Goal: Task Accomplishment & Management: Manage account settings

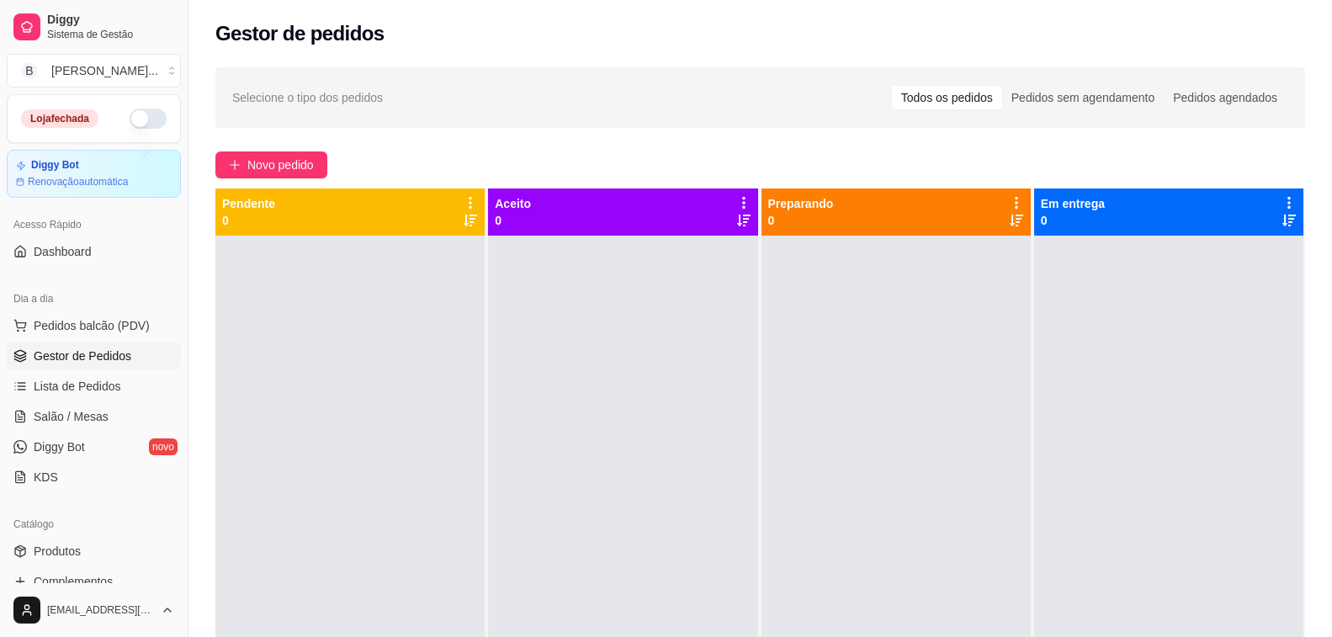
click at [133, 125] on button "button" at bounding box center [148, 119] width 37 height 20
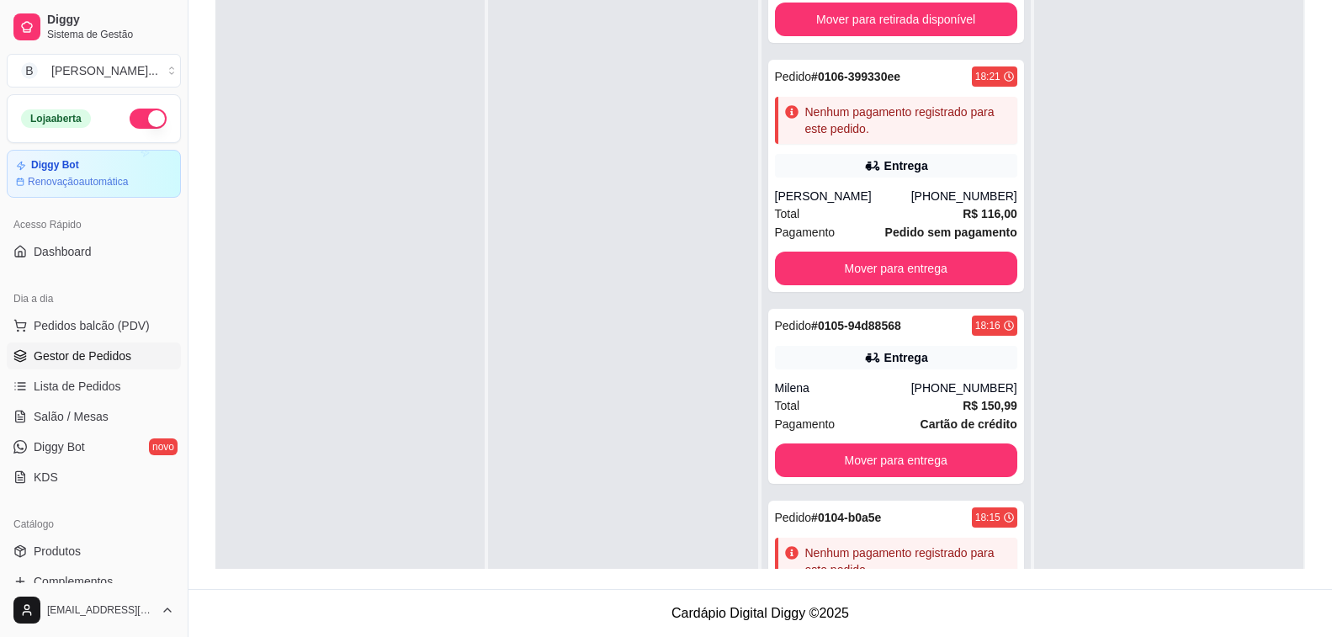
scroll to position [837, 0]
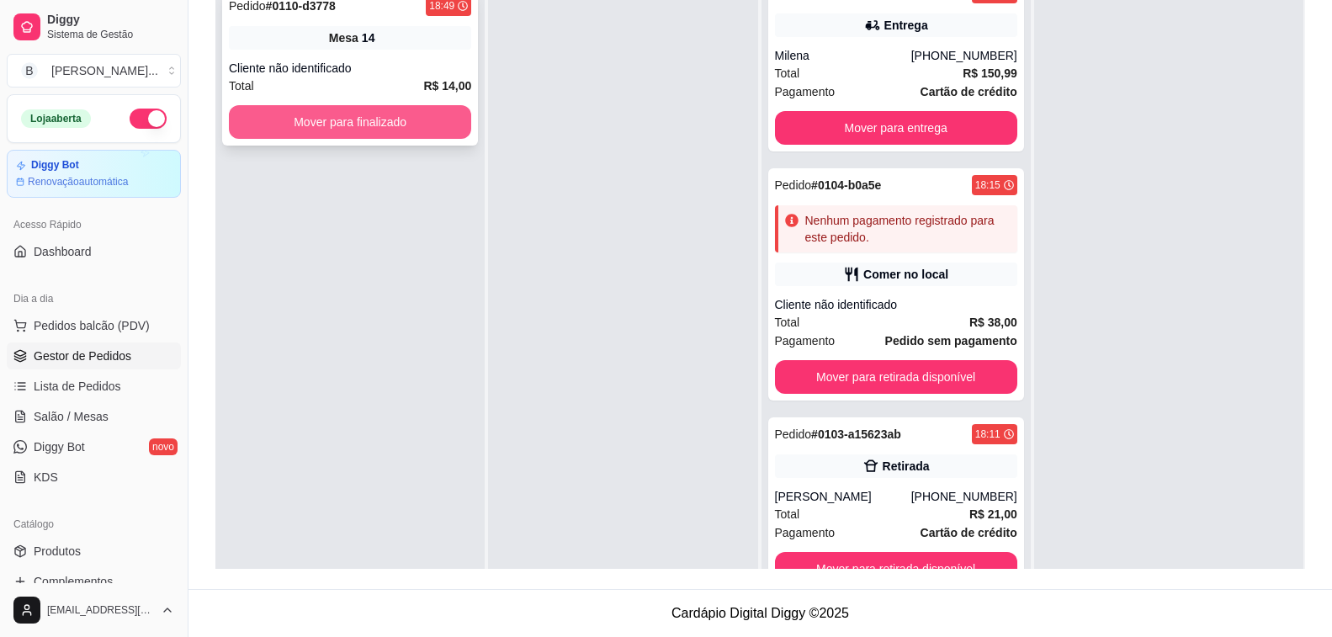
click at [417, 117] on button "Mover para finalizado" at bounding box center [350, 122] width 242 height 34
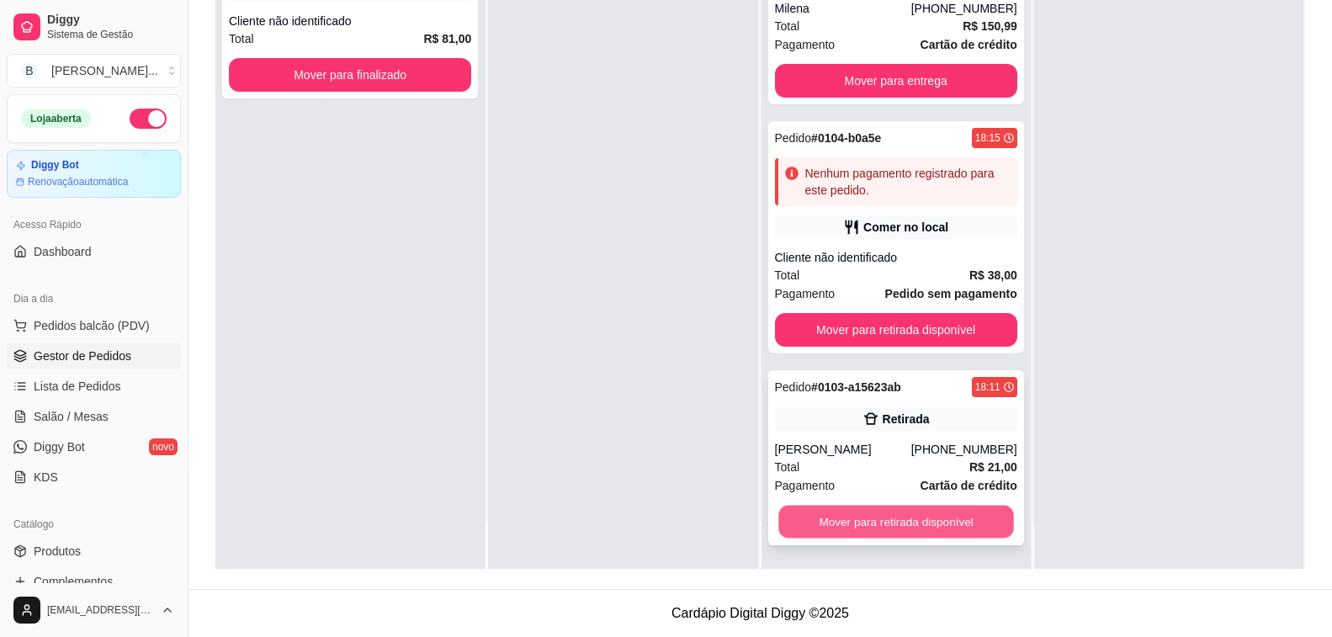
click at [868, 530] on button "Mover para retirada disponível" at bounding box center [896, 522] width 236 height 33
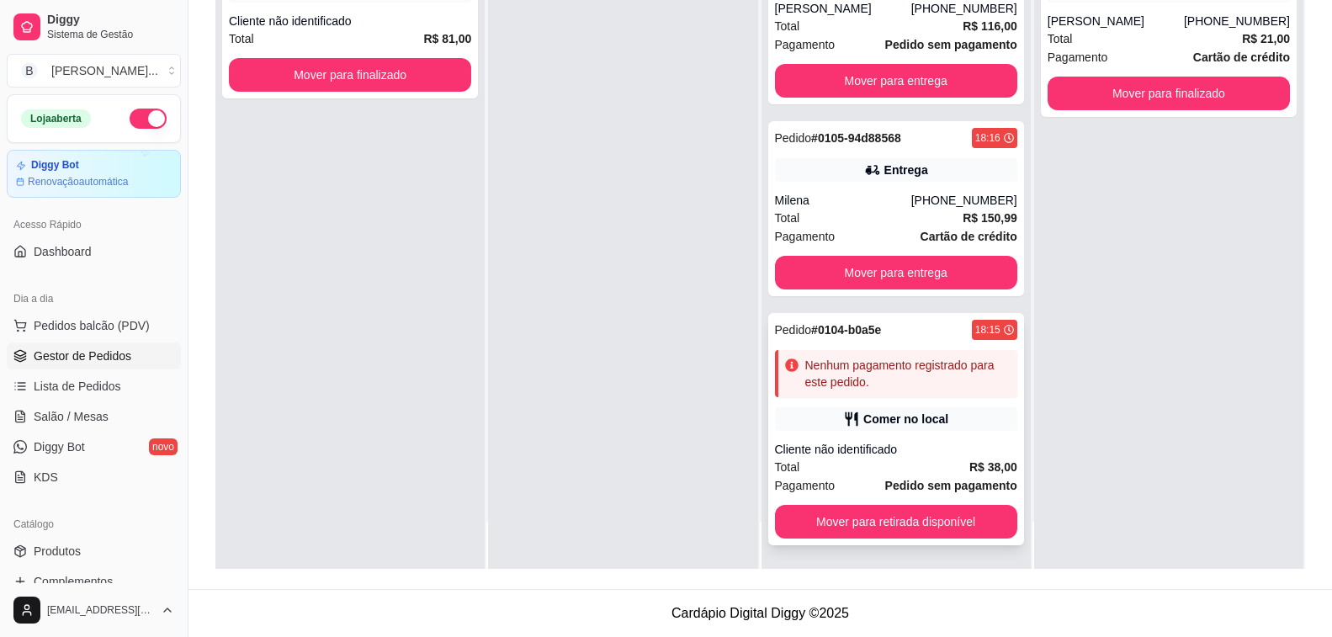
scroll to position [477, 0]
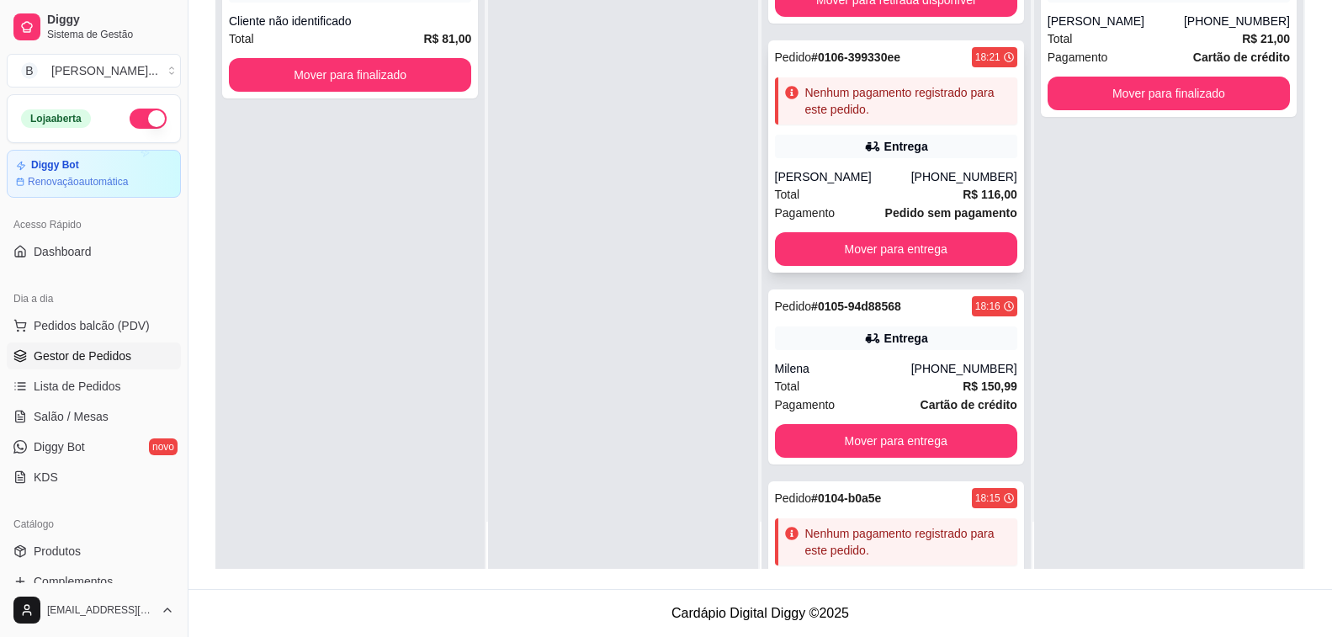
click at [841, 160] on div "Pedido # 0106-399330ee 18:21 Nenhum pagamento registrado para este pedido. Entr…" at bounding box center [896, 156] width 256 height 232
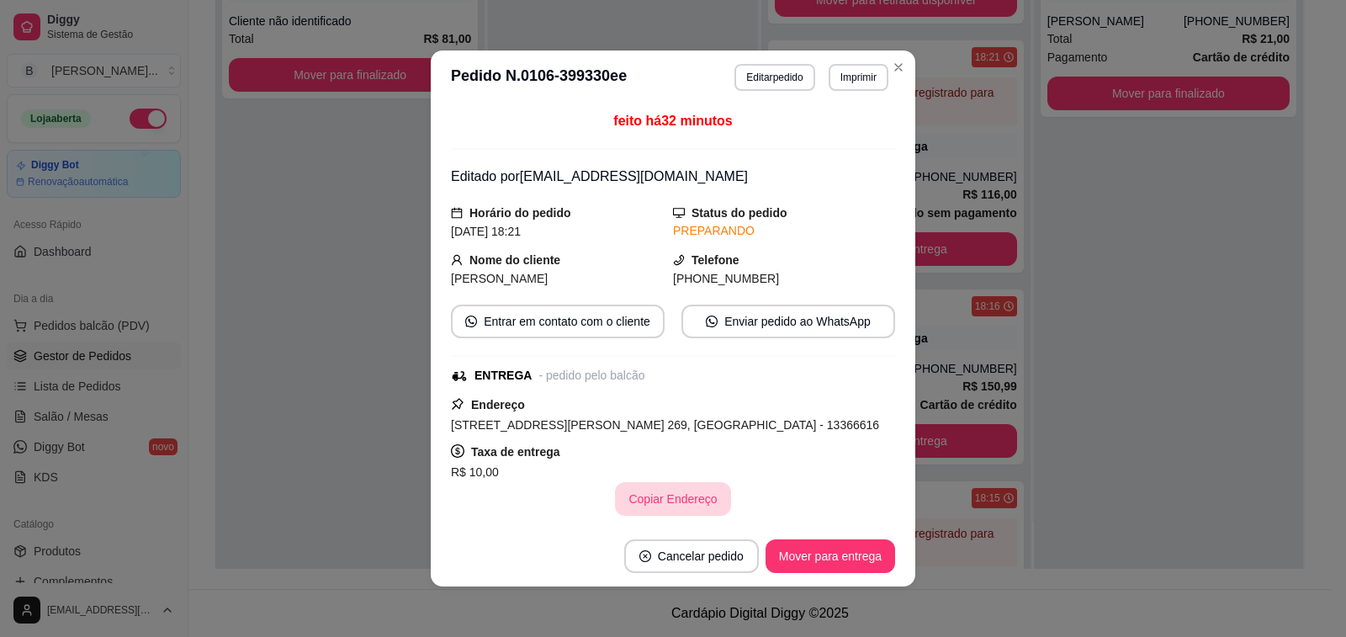
click at [679, 493] on button "Copiar Endereço" at bounding box center [672, 499] width 115 height 34
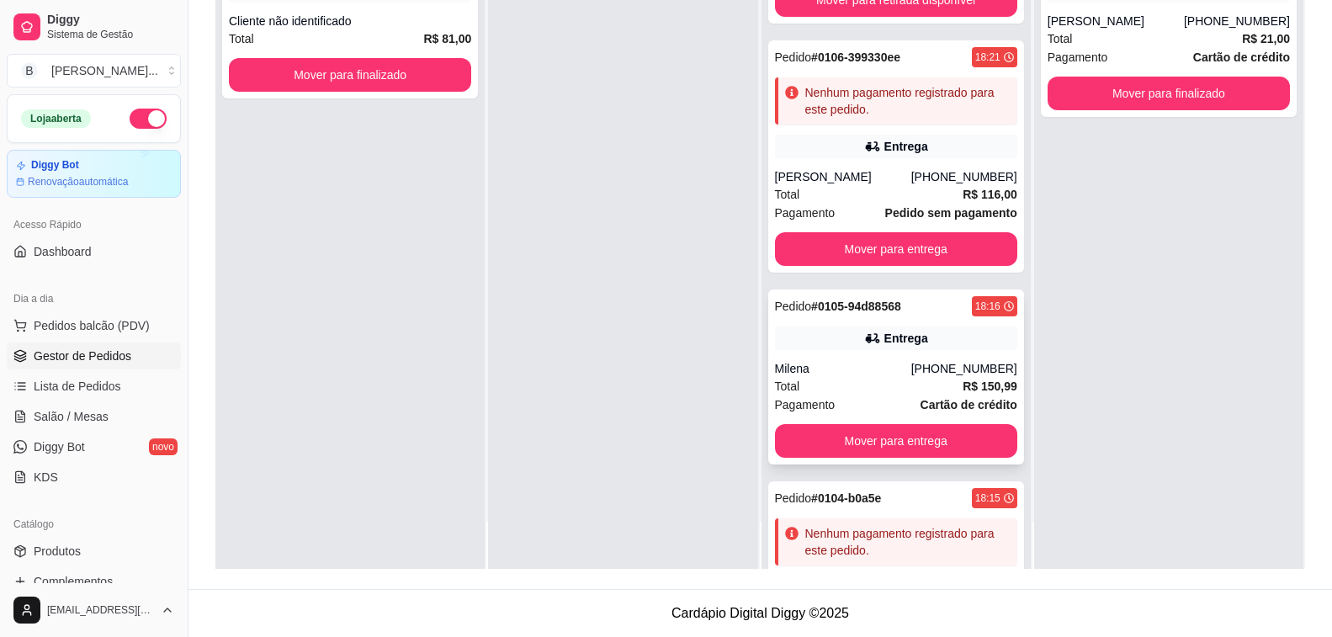
click at [934, 354] on div "Pedido # 0105-94d88568 18:16 Entrega Milena [PHONE_NUMBER] Total R$ 150,99 Paga…" at bounding box center [896, 376] width 256 height 175
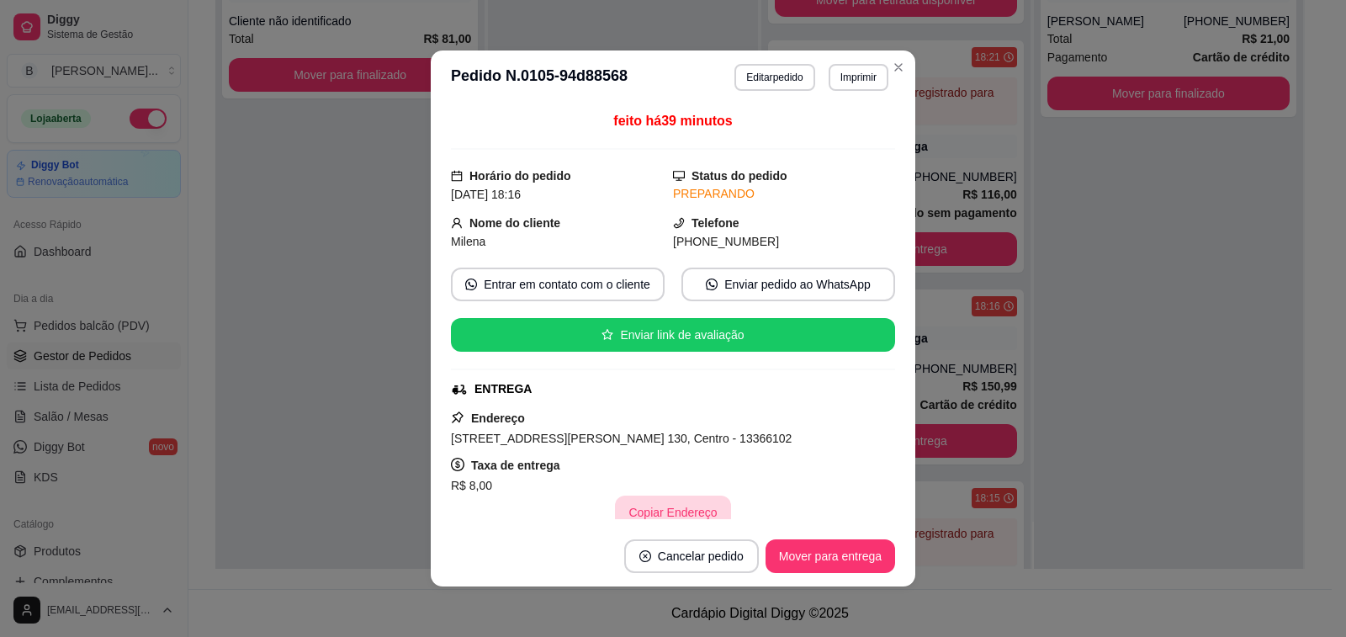
click at [685, 511] on button "Copiar Endereço" at bounding box center [672, 513] width 115 height 34
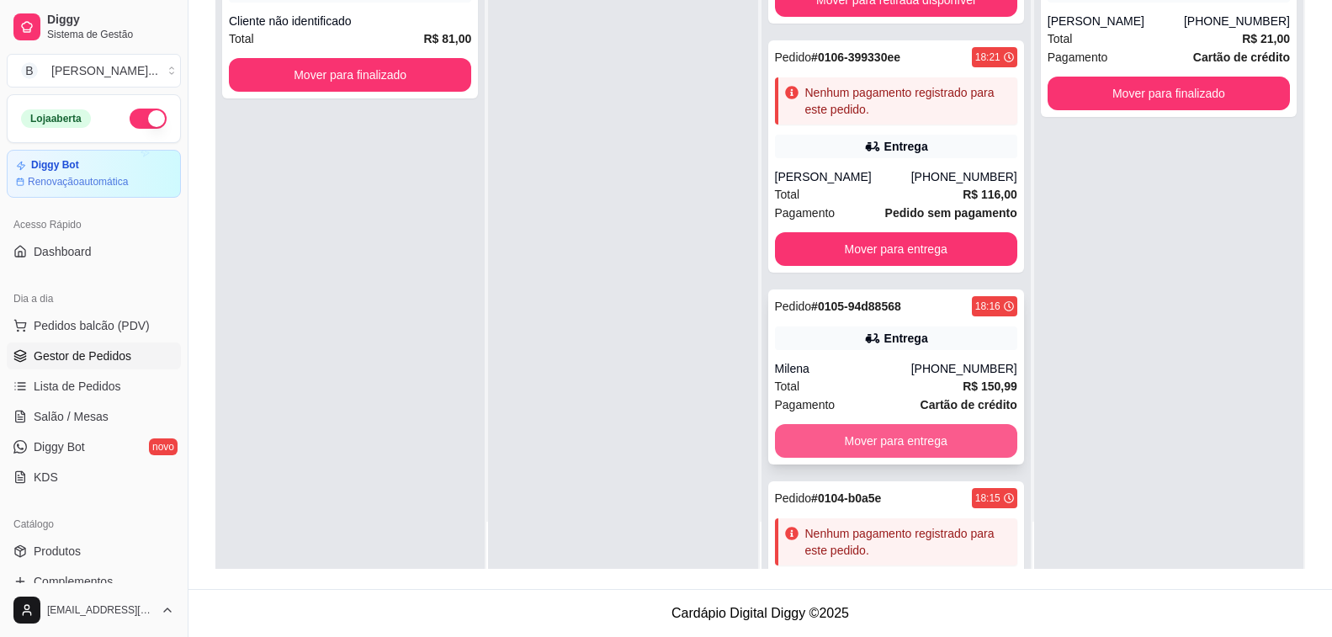
scroll to position [837, 0]
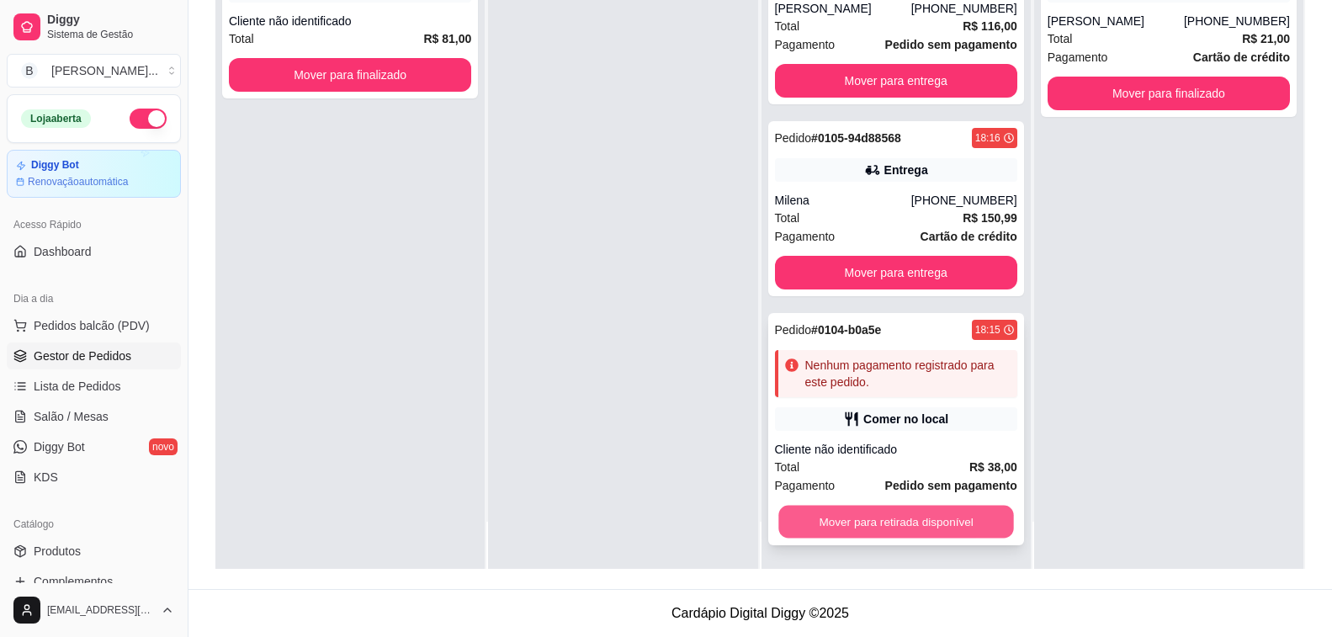
click at [926, 528] on button "Mover para retirada disponível" at bounding box center [896, 522] width 236 height 33
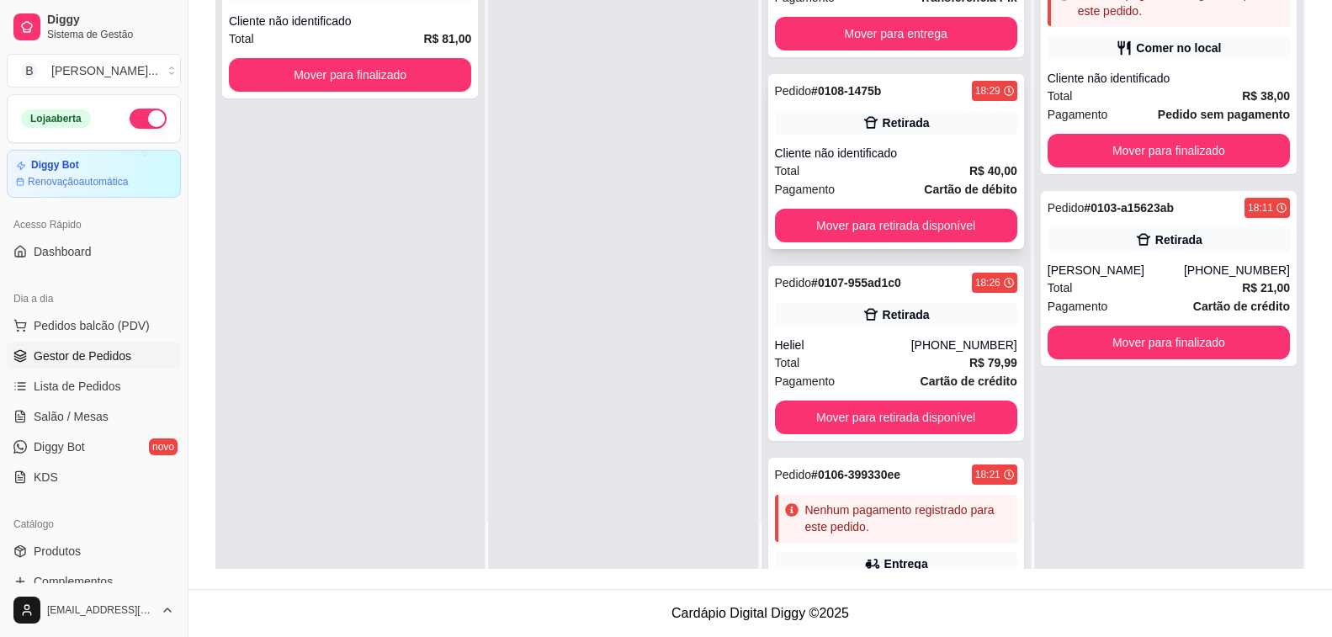
scroll to position [167, 0]
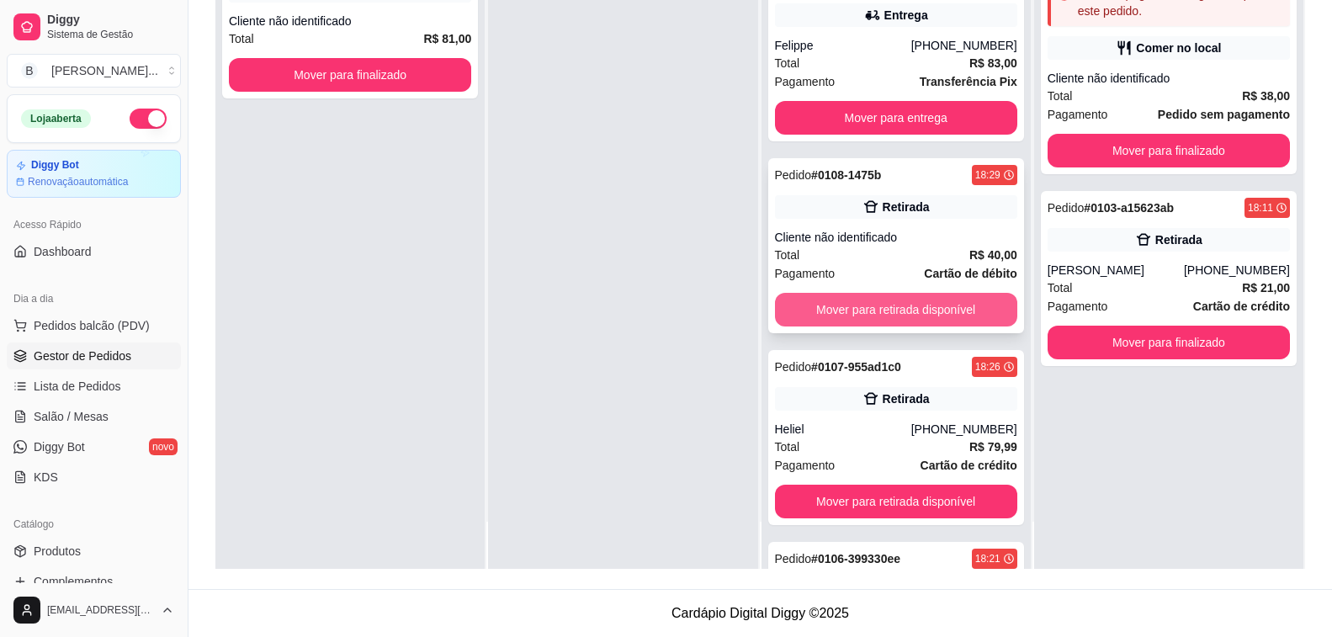
click at [873, 313] on button "Mover para retirada disponível" at bounding box center [896, 310] width 242 height 34
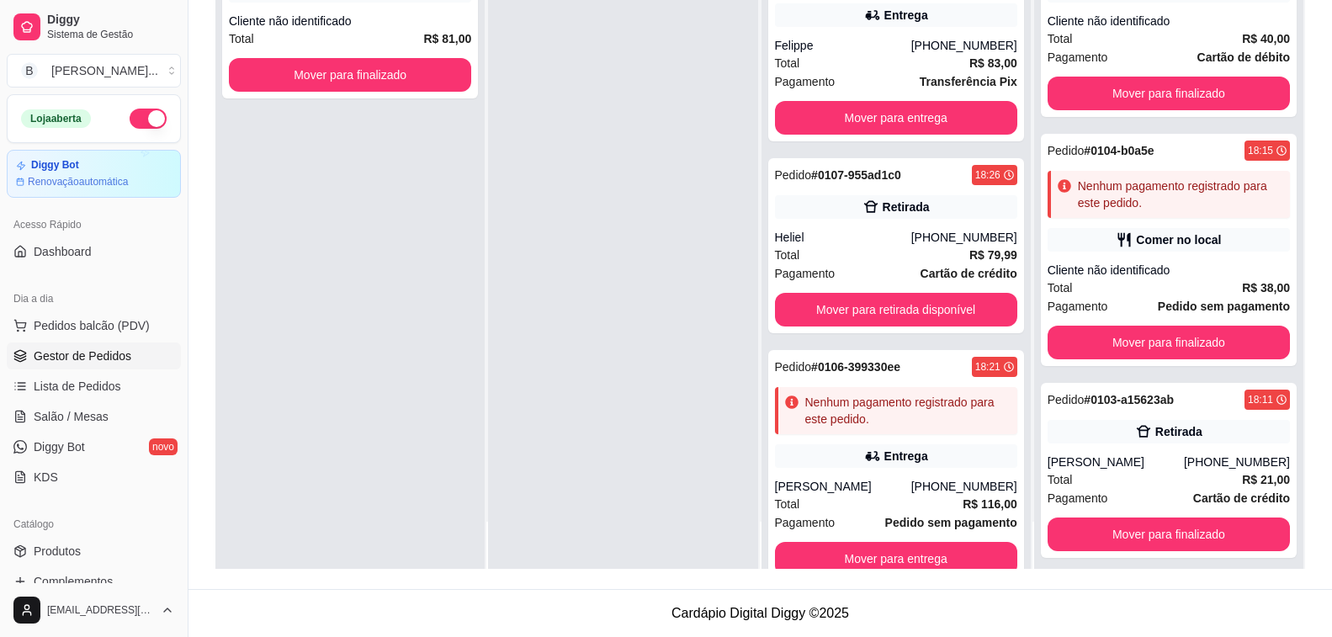
scroll to position [396, 0]
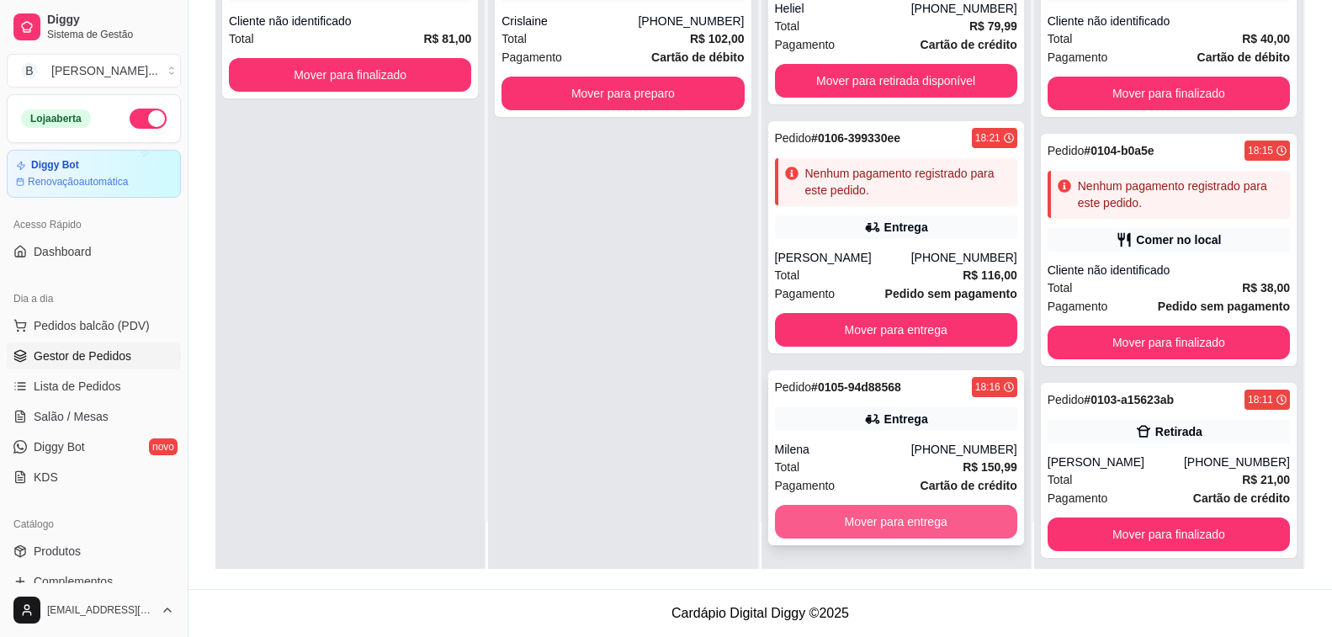
click at [926, 518] on button "Mover para entrega" at bounding box center [896, 522] width 242 height 34
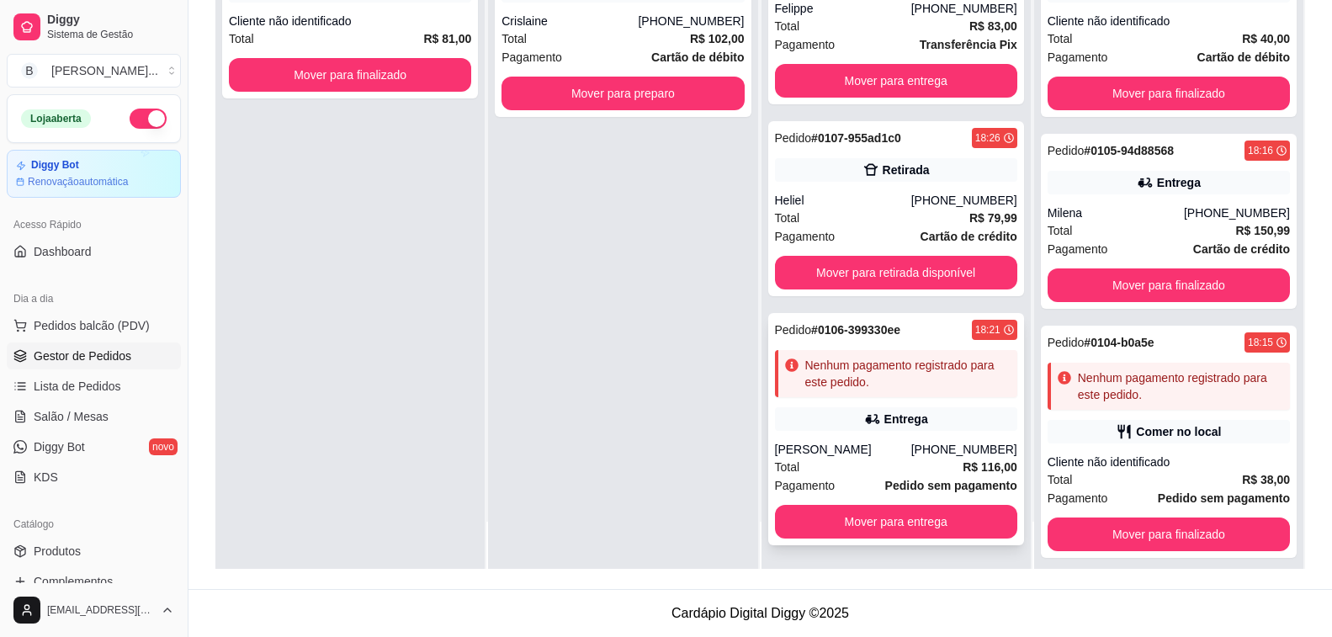
scroll to position [204, 0]
click at [922, 533] on button "Mover para entrega" at bounding box center [896, 522] width 242 height 34
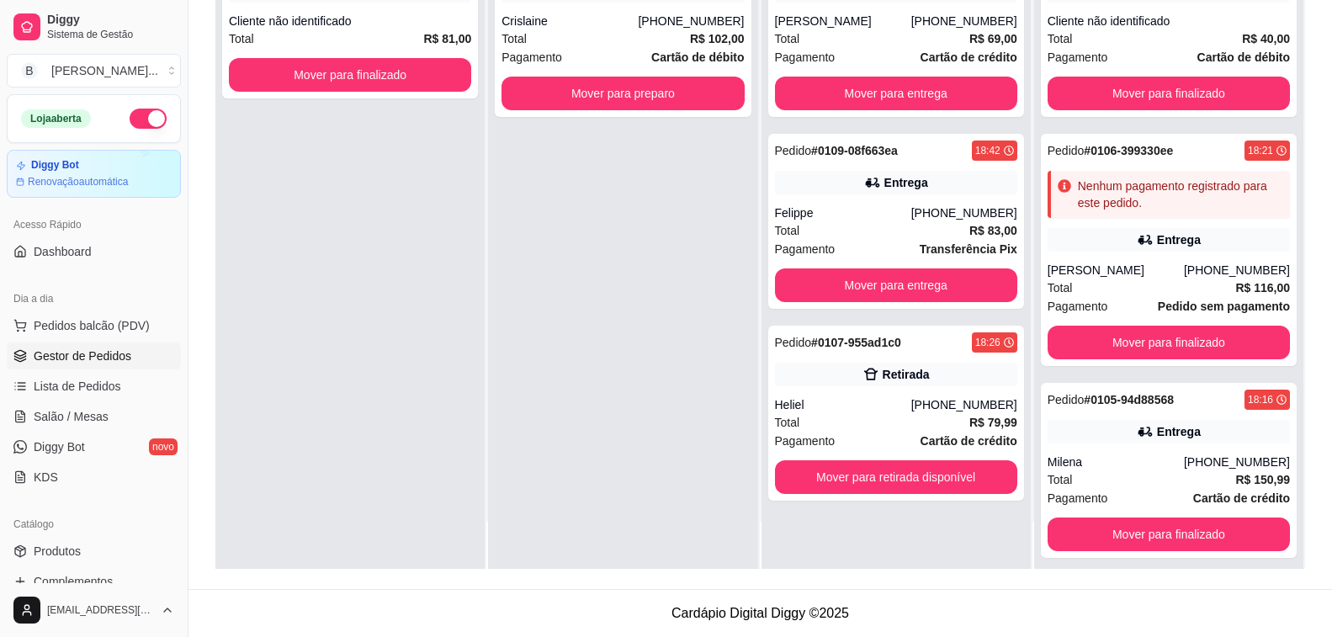
scroll to position [0, 0]
click at [933, 476] on button "Mover para retirada disponível" at bounding box center [896, 477] width 236 height 33
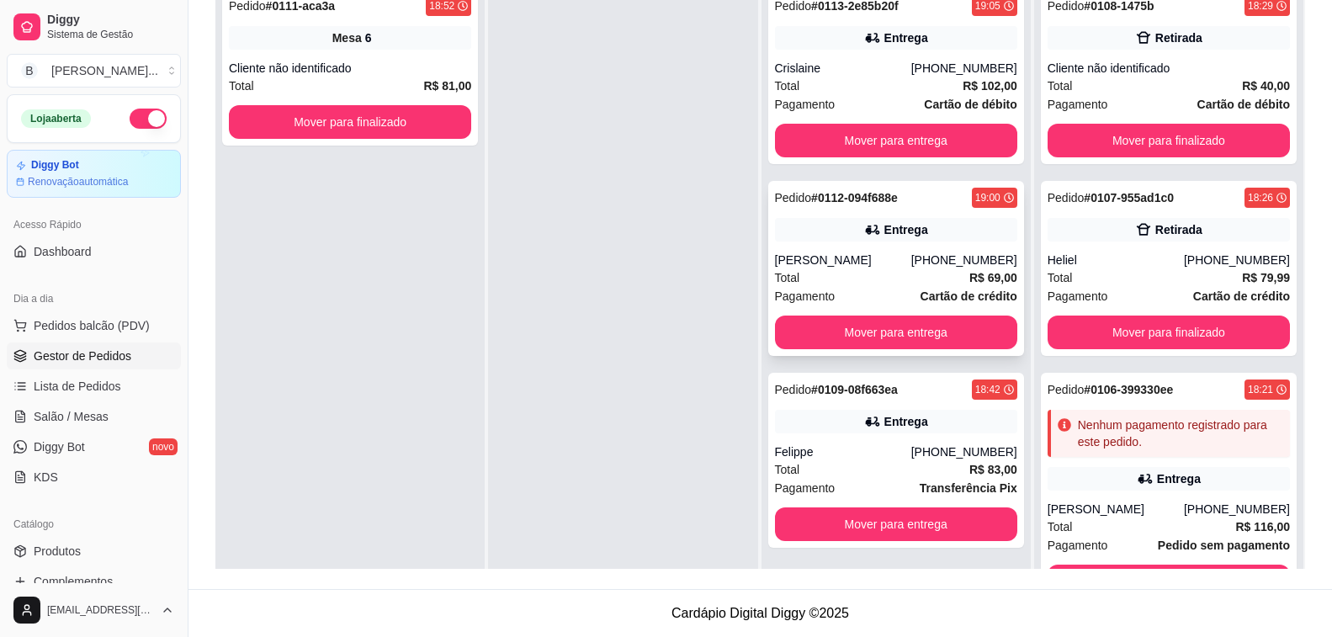
click at [841, 246] on div "Pedido # 0112-094f688e 19:00 [PERSON_NAME] [PHONE_NUMBER] Total R$ 69,00 Pagame…" at bounding box center [896, 268] width 256 height 175
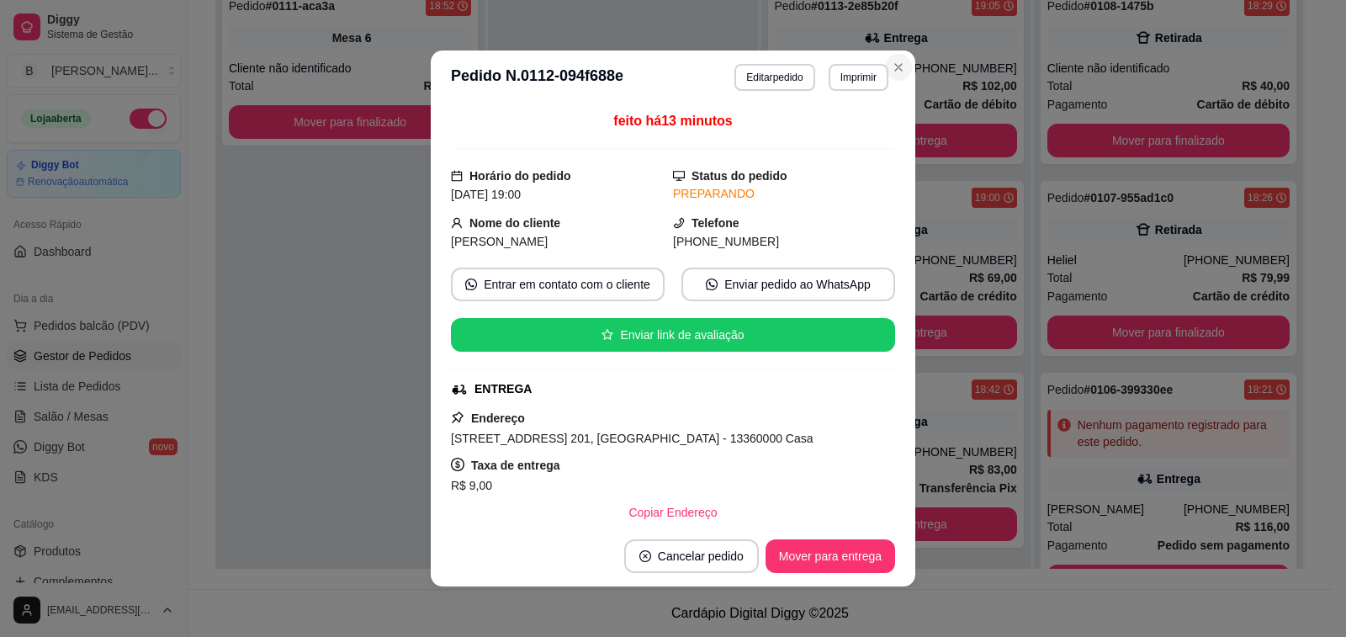
click at [893, 61] on div "Crislaine" at bounding box center [843, 68] width 136 height 17
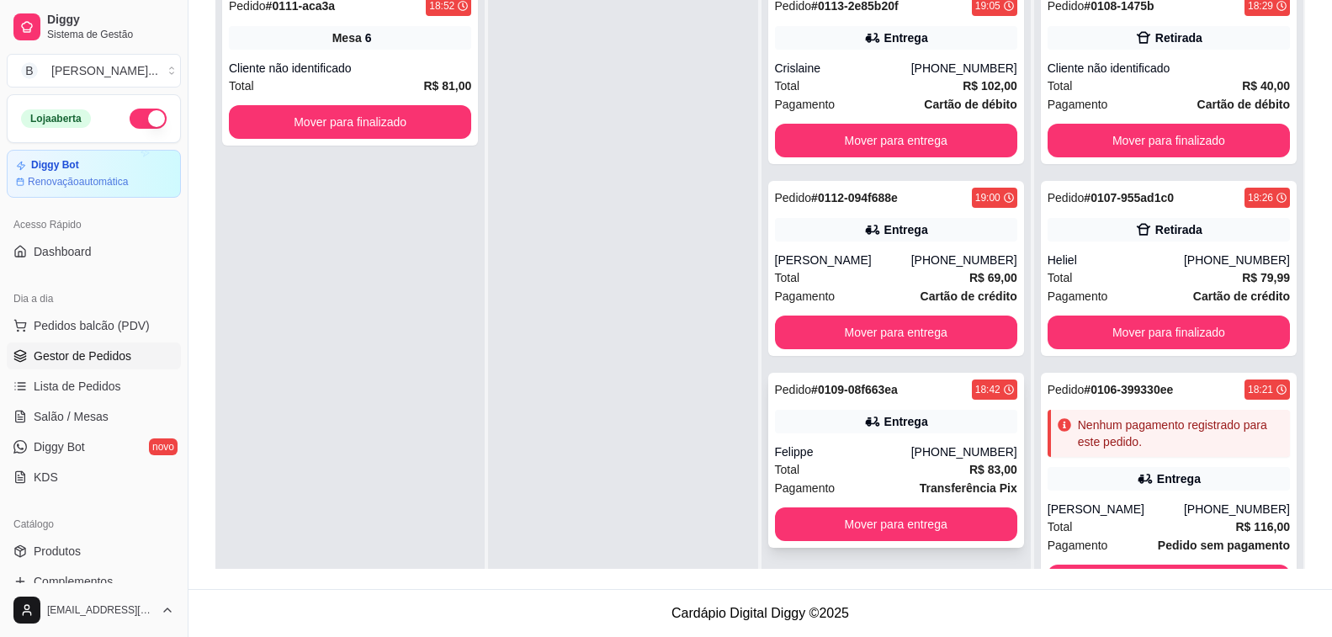
click at [898, 459] on div "Felippe" at bounding box center [843, 451] width 136 height 17
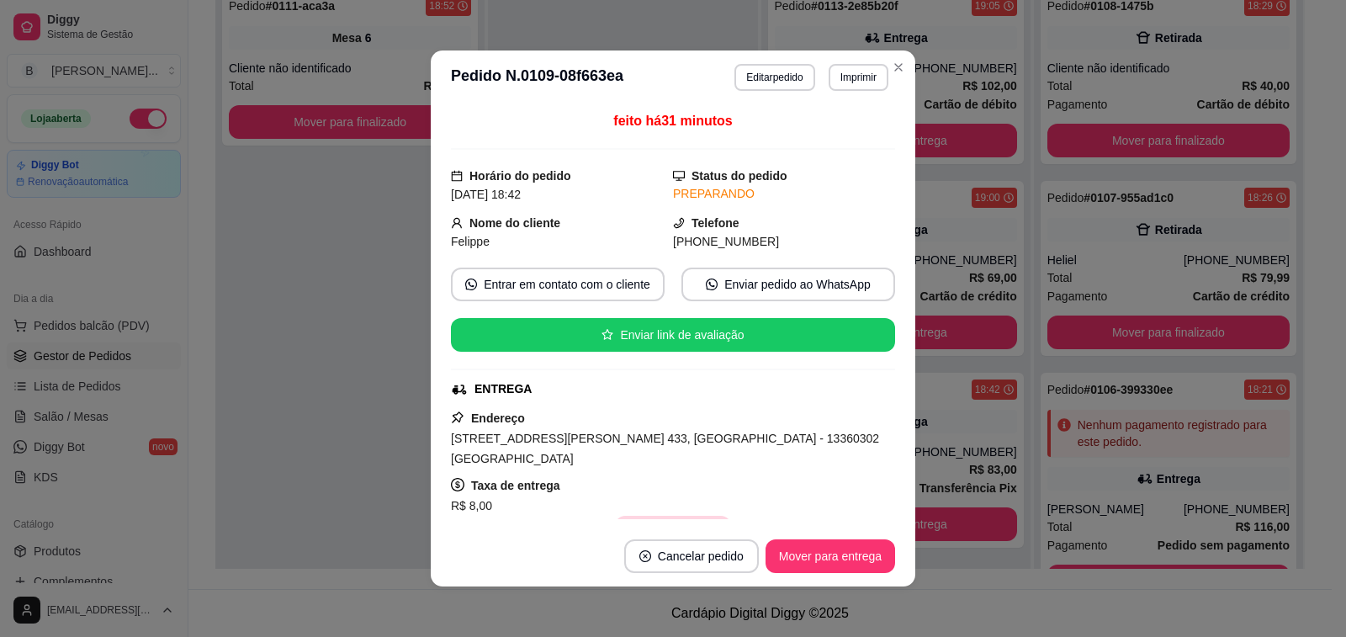
click at [672, 517] on button "Copiar Endereço" at bounding box center [672, 533] width 115 height 34
click at [889, 77] on div "Total R$ 102,00" at bounding box center [896, 86] width 242 height 19
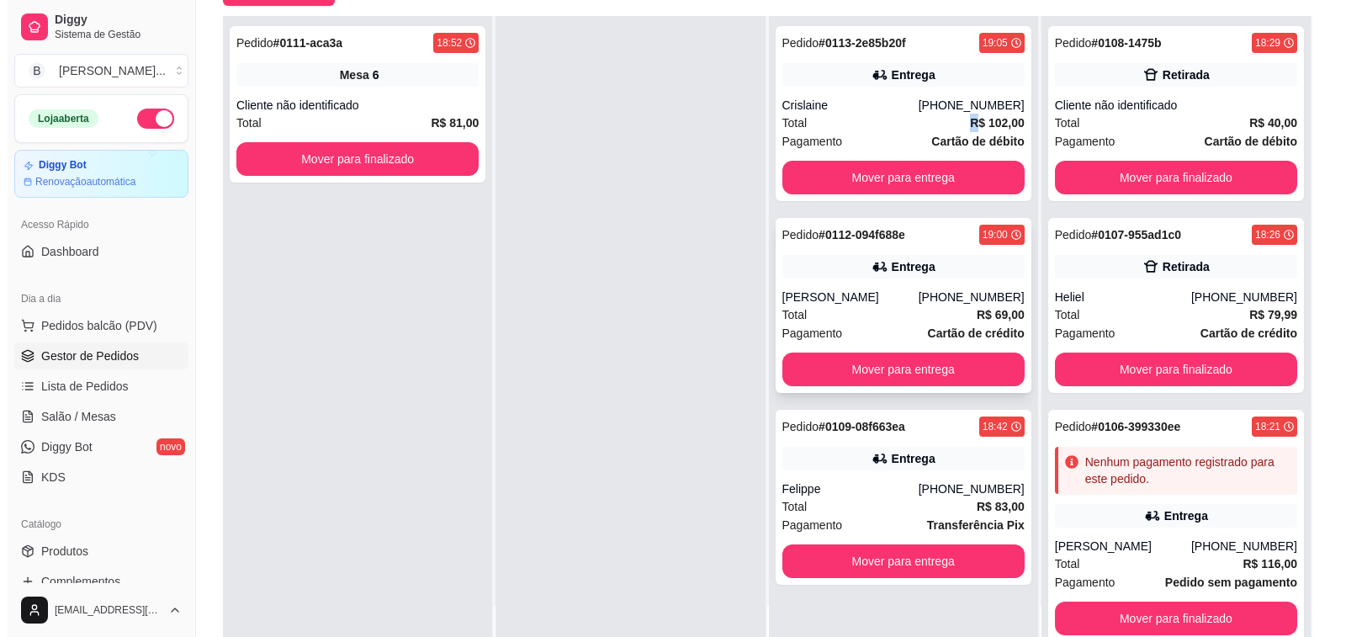
scroll to position [257, 0]
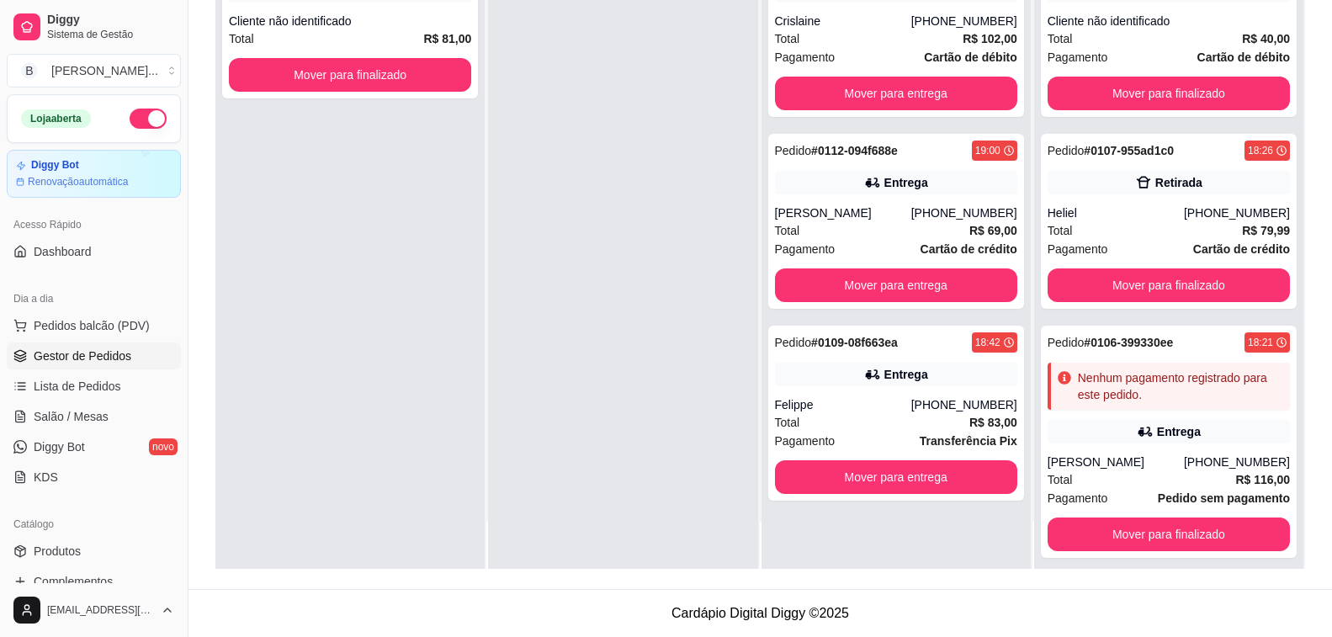
click at [594, 239] on div at bounding box center [622, 250] width 269 height 637
click at [855, 395] on div "Pedido # 0109-08f663ea 18:42 Entrega Felippe [PHONE_NUMBER] Total R$ 83,00 Paga…" at bounding box center [896, 413] width 256 height 175
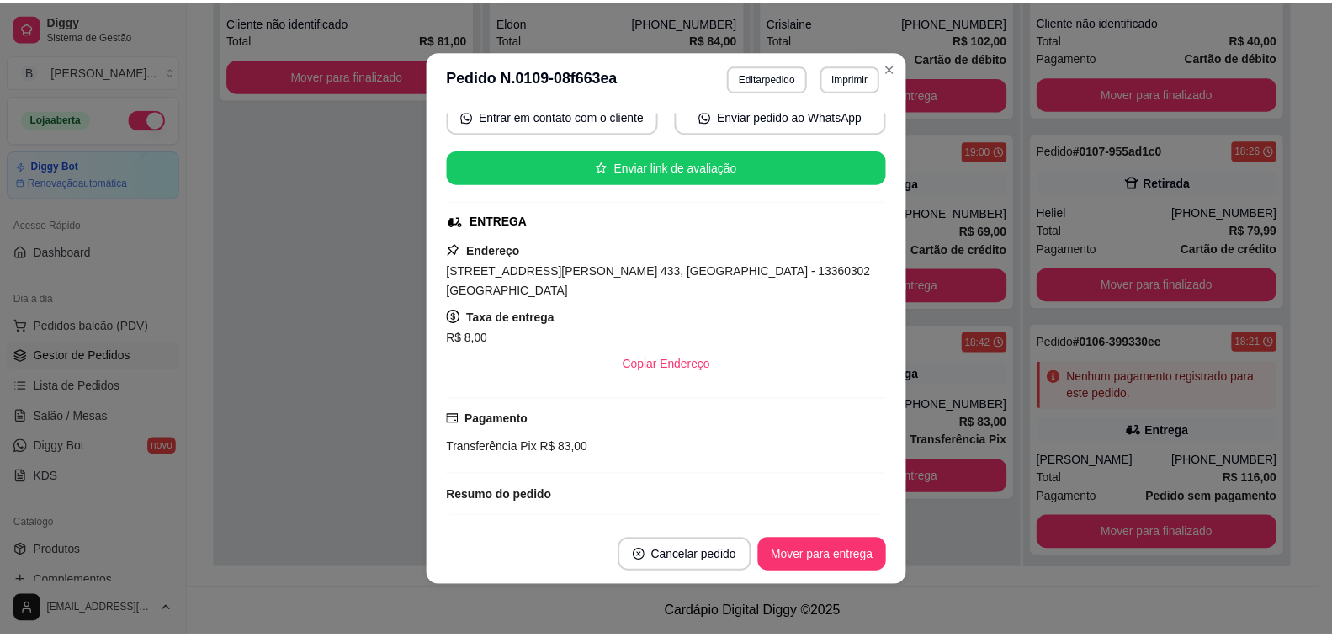
scroll to position [337, 0]
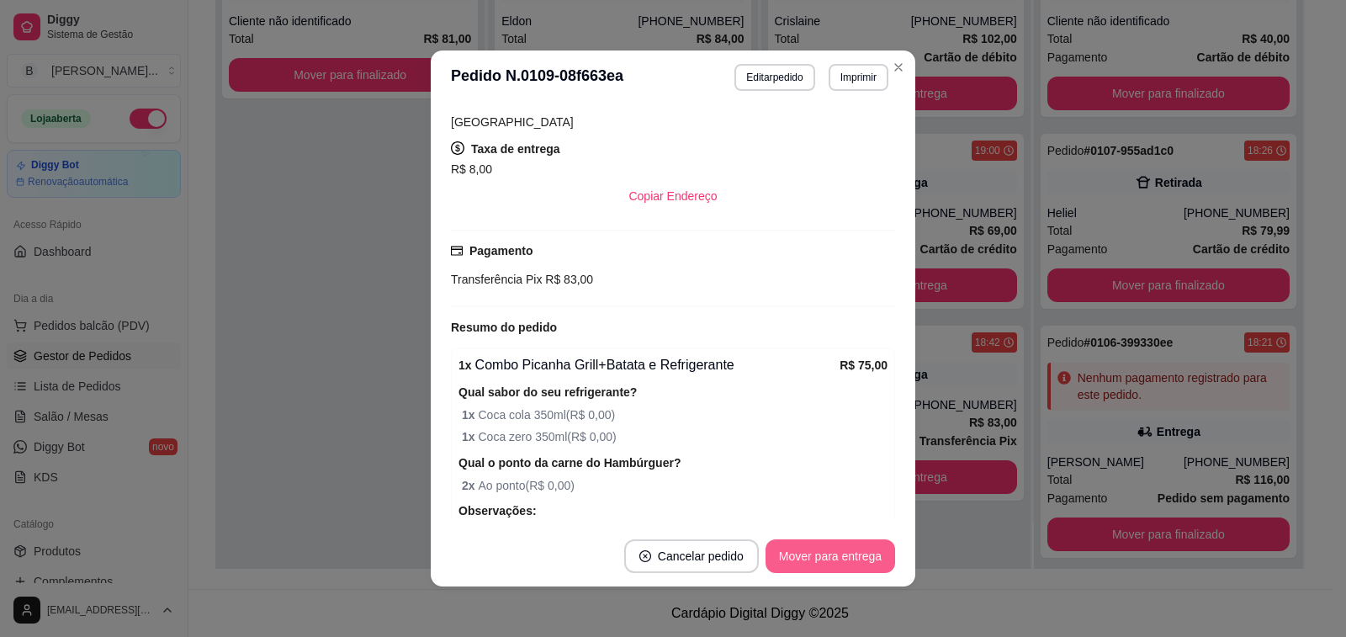
click at [820, 543] on button "Mover para entrega" at bounding box center [831, 556] width 130 height 34
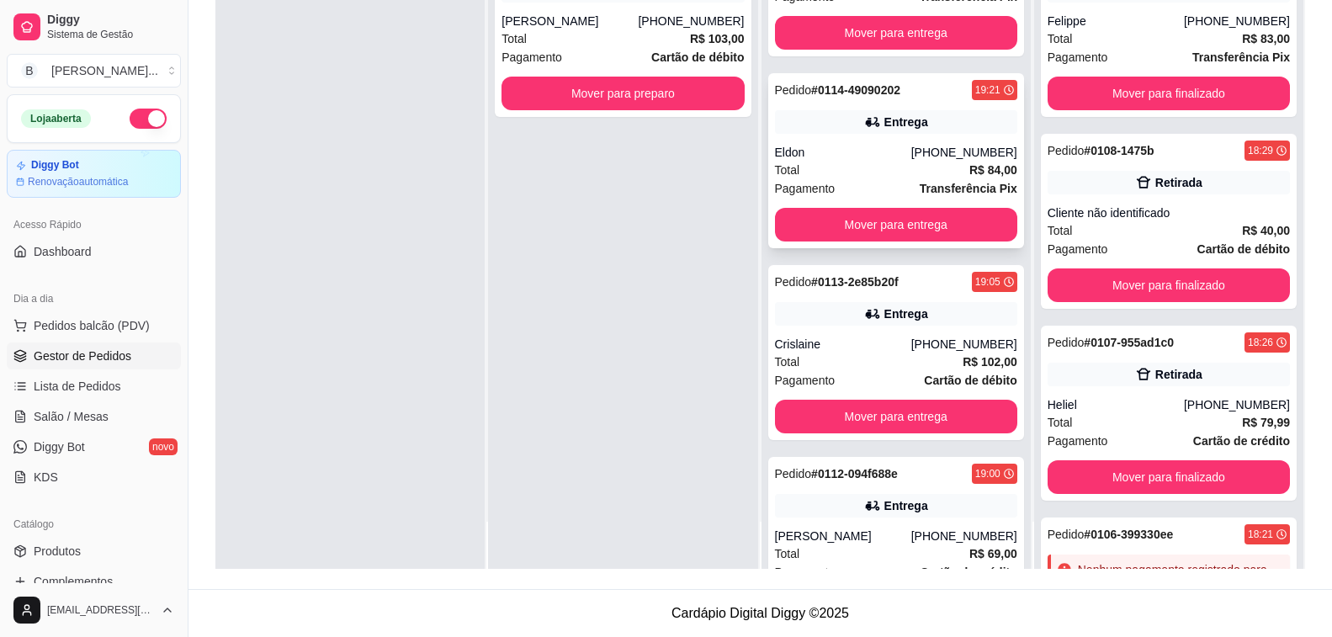
scroll to position [339, 0]
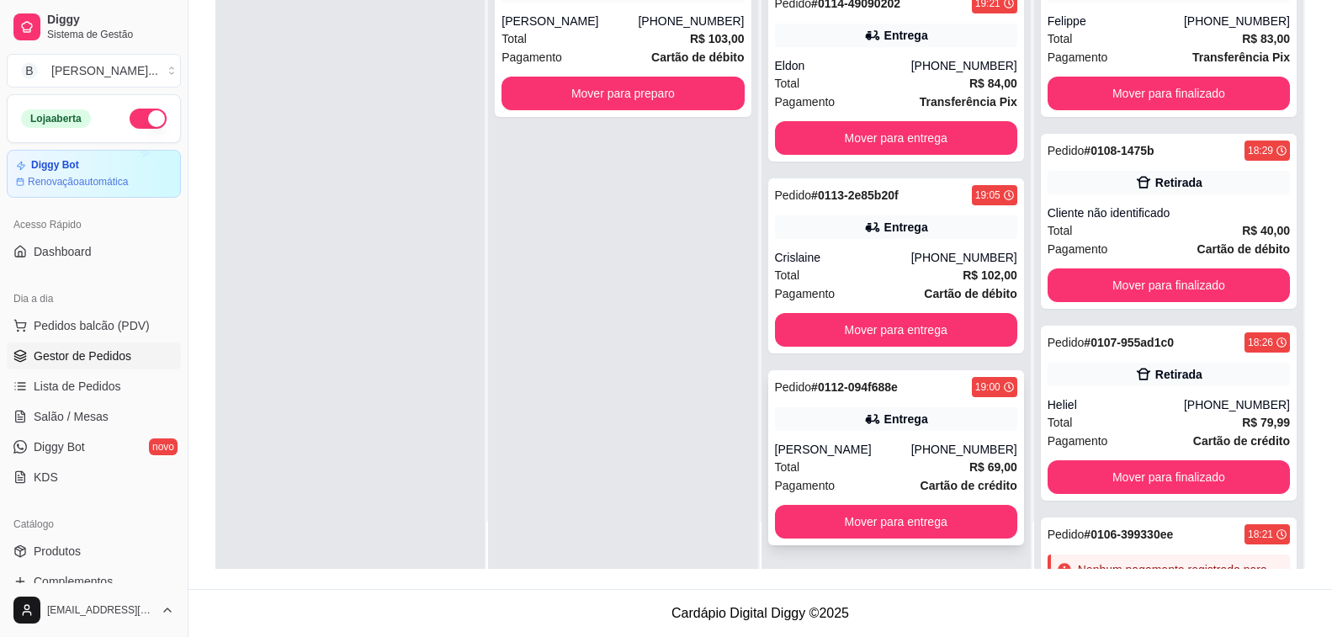
click at [899, 437] on div "Pedido # 0112-094f688e 19:00 [PERSON_NAME] [PHONE_NUMBER] Total R$ 69,00 Pagame…" at bounding box center [896, 457] width 256 height 175
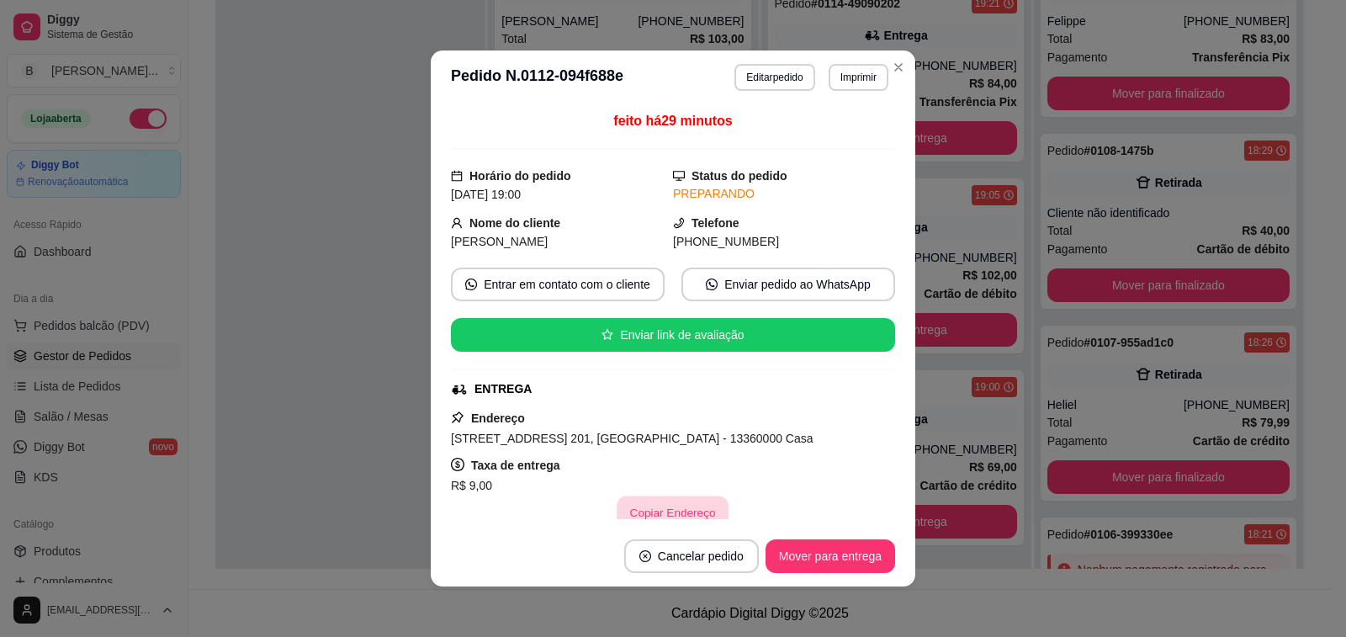
click at [645, 514] on button "Copiar Endereço" at bounding box center [674, 512] width 112 height 33
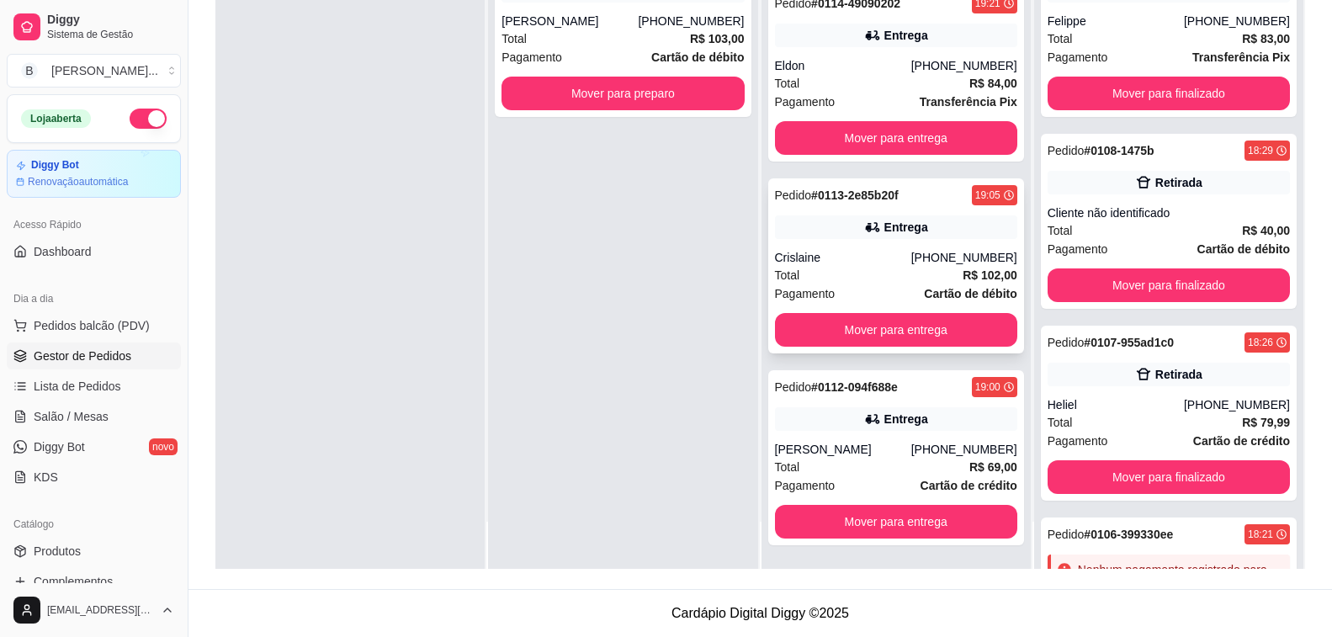
click at [871, 217] on div "Entrega" at bounding box center [896, 227] width 242 height 24
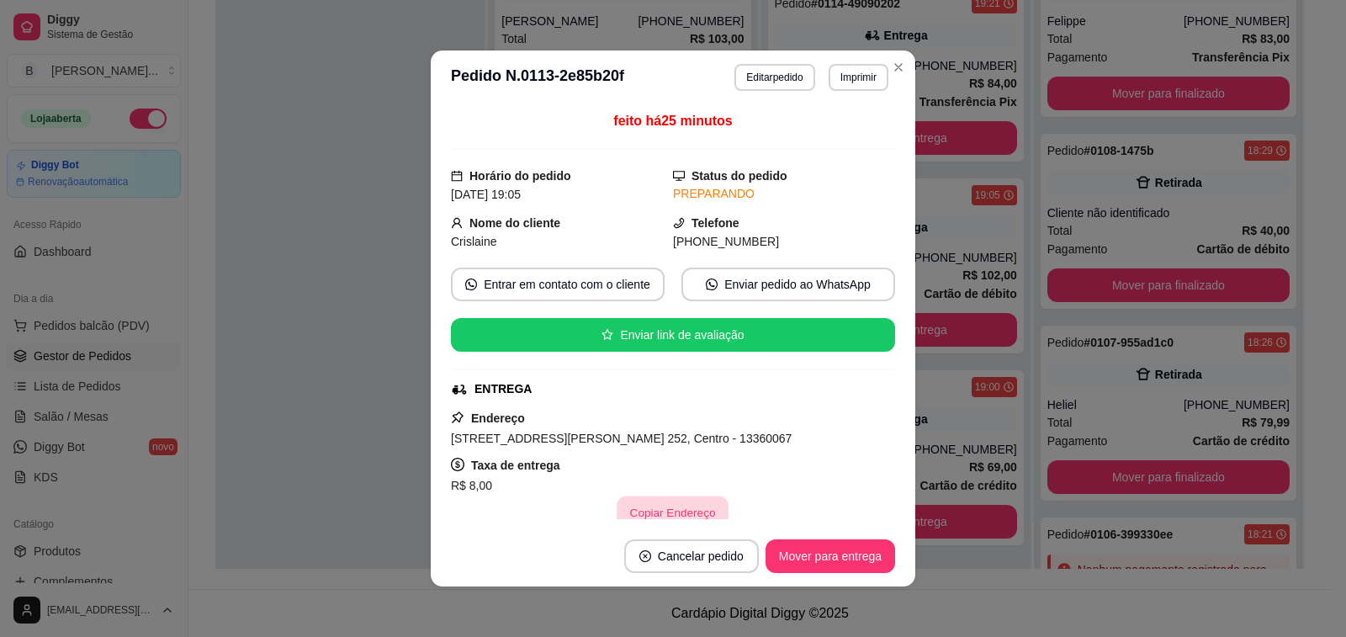
click at [651, 513] on button "Copiar Endereço" at bounding box center [674, 512] width 112 height 33
click at [889, 69] on div "Eldon" at bounding box center [843, 65] width 136 height 17
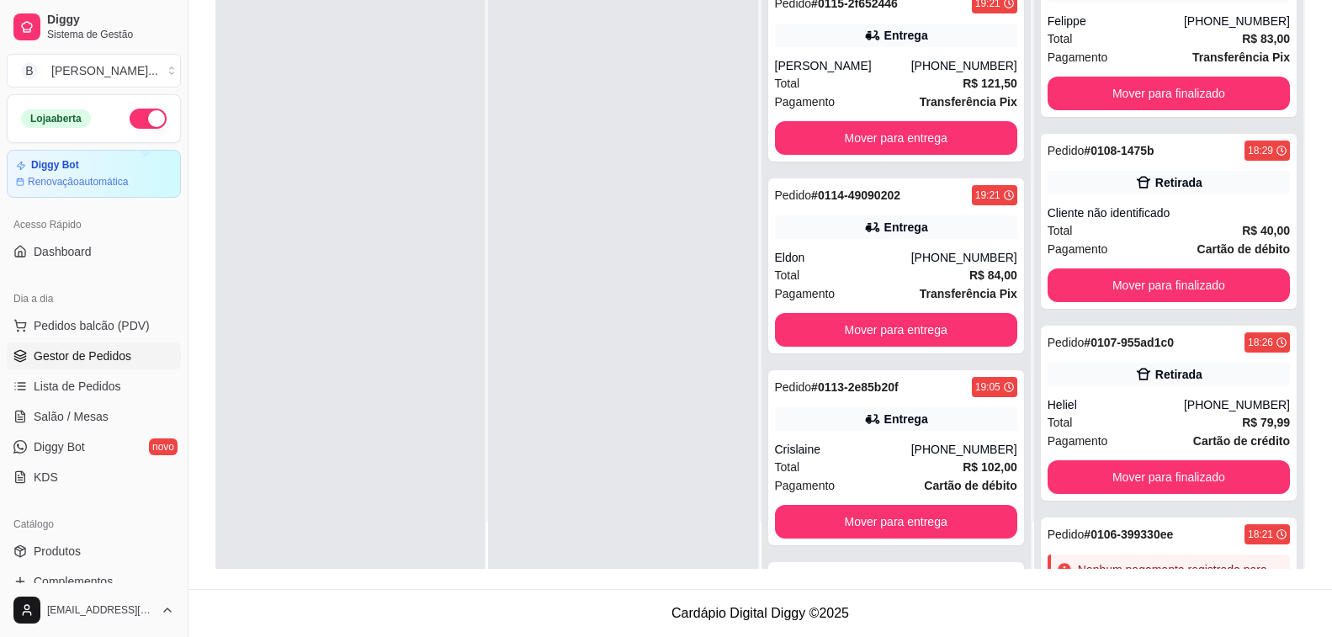
scroll to position [531, 0]
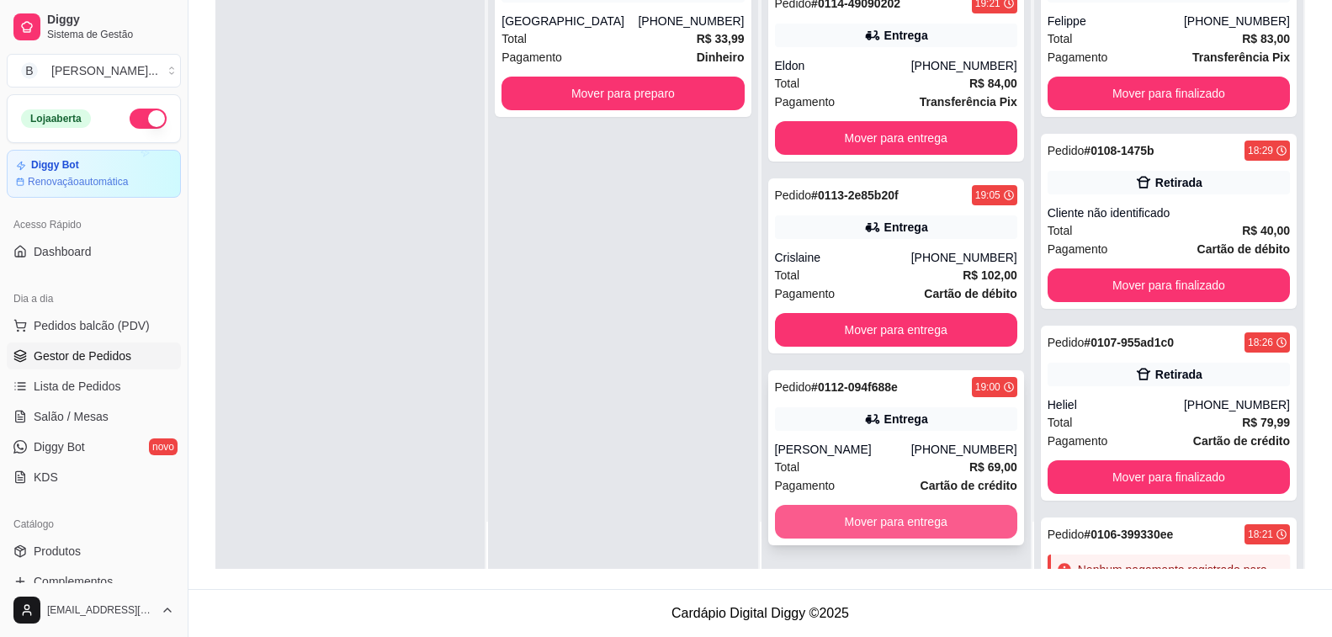
click at [894, 531] on button "Mover para entrega" at bounding box center [896, 522] width 242 height 34
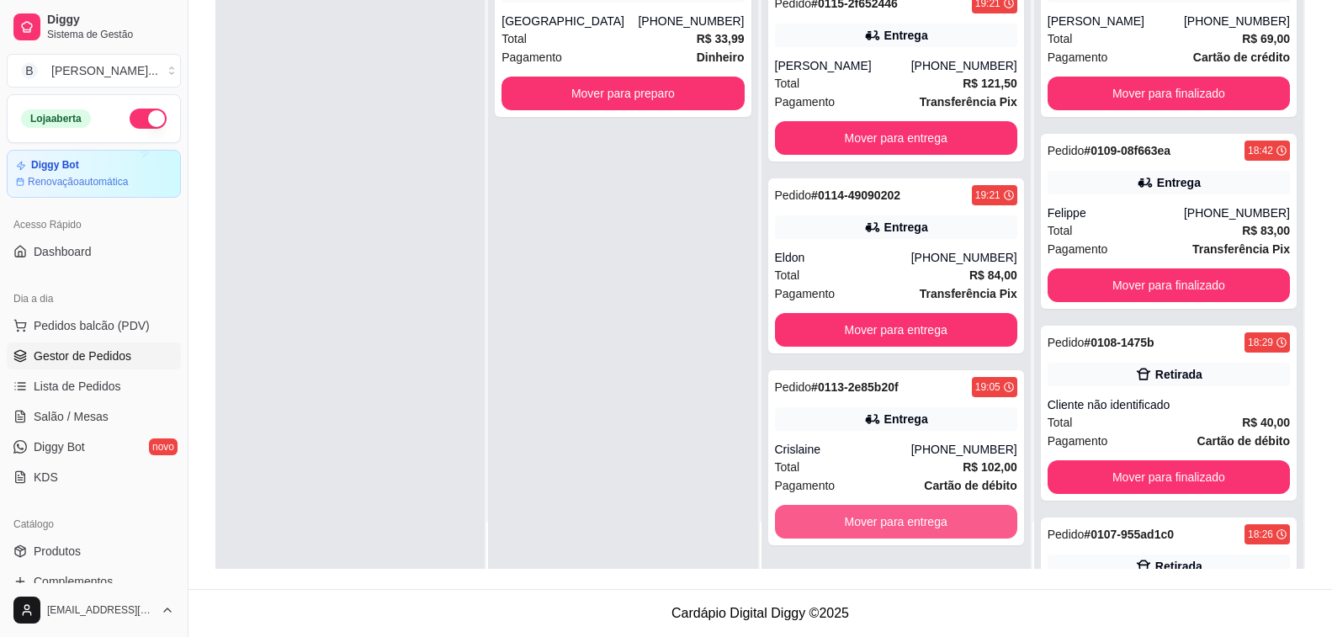
scroll to position [339, 0]
click at [886, 513] on button "Mover para entrega" at bounding box center [896, 522] width 242 height 34
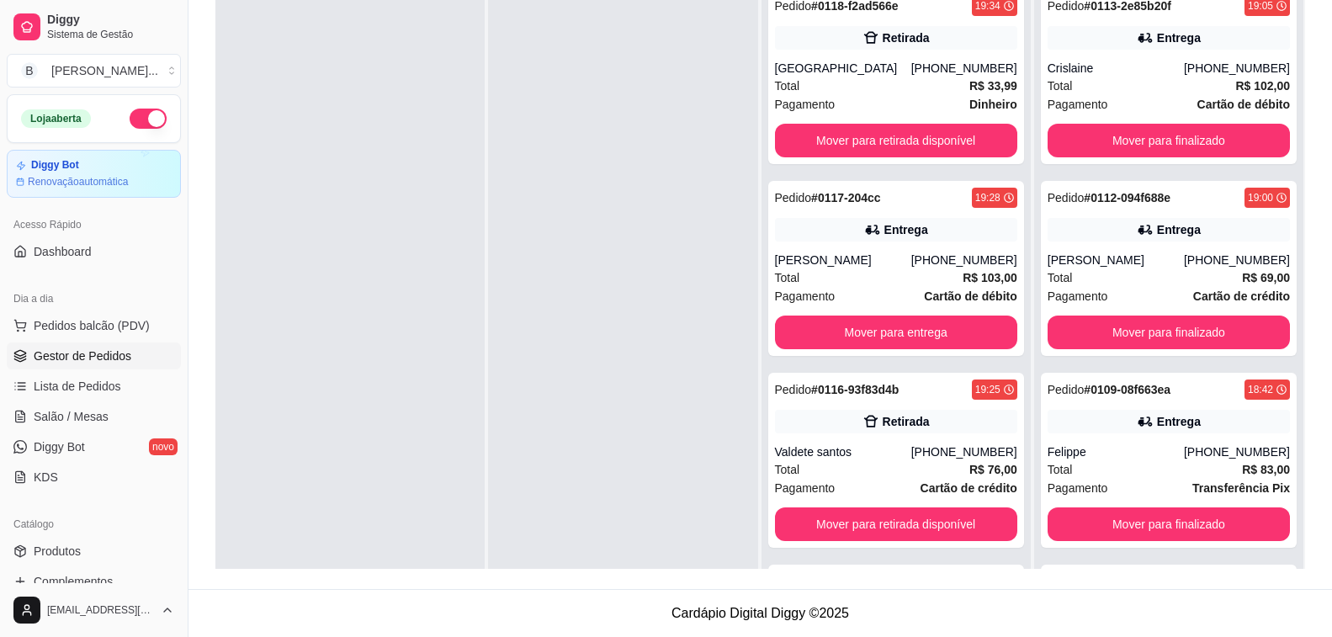
scroll to position [47, 0]
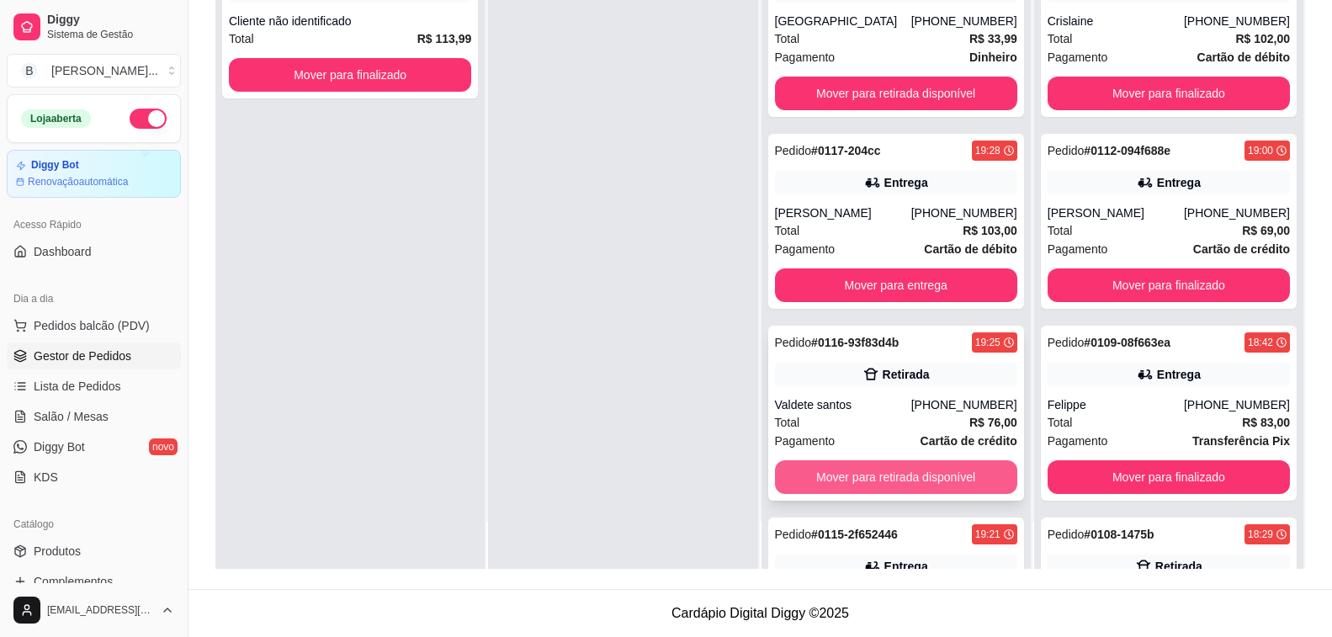
click at [909, 469] on button "Mover para retirada disponível" at bounding box center [896, 477] width 242 height 34
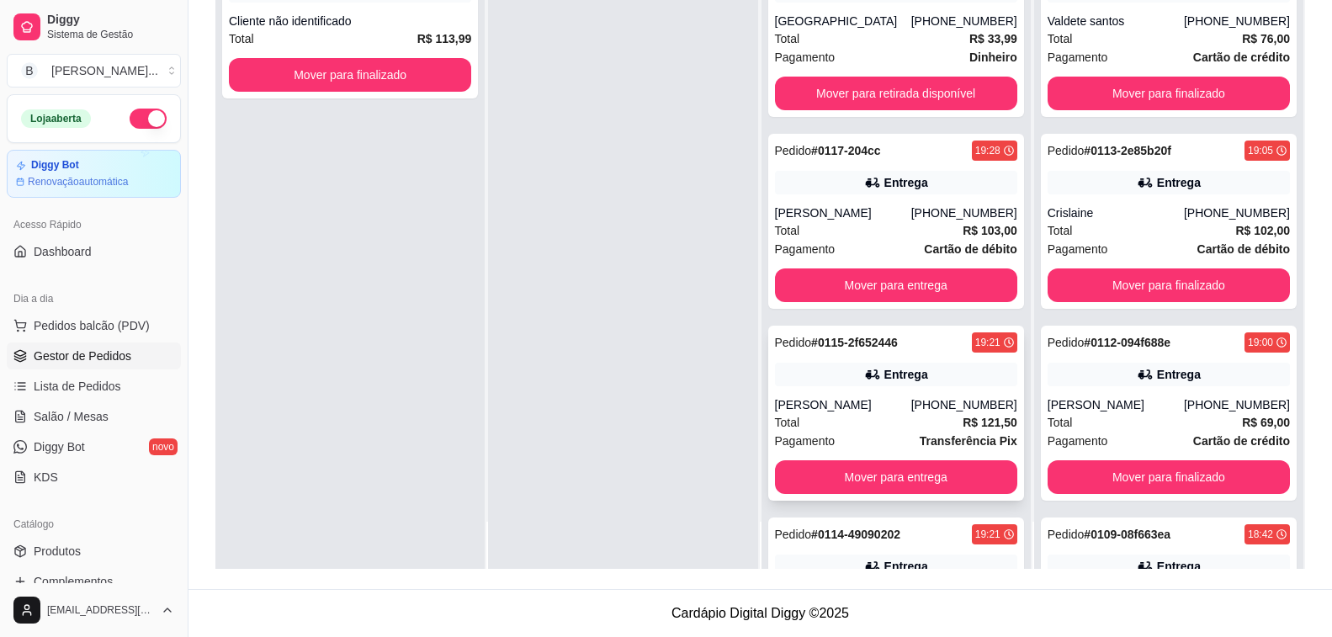
click at [906, 391] on div "Pedido # 0115-2f652446 19:21 Entrega [PERSON_NAME] [PHONE_NUMBER] Total R$ 121,…" at bounding box center [896, 413] width 256 height 175
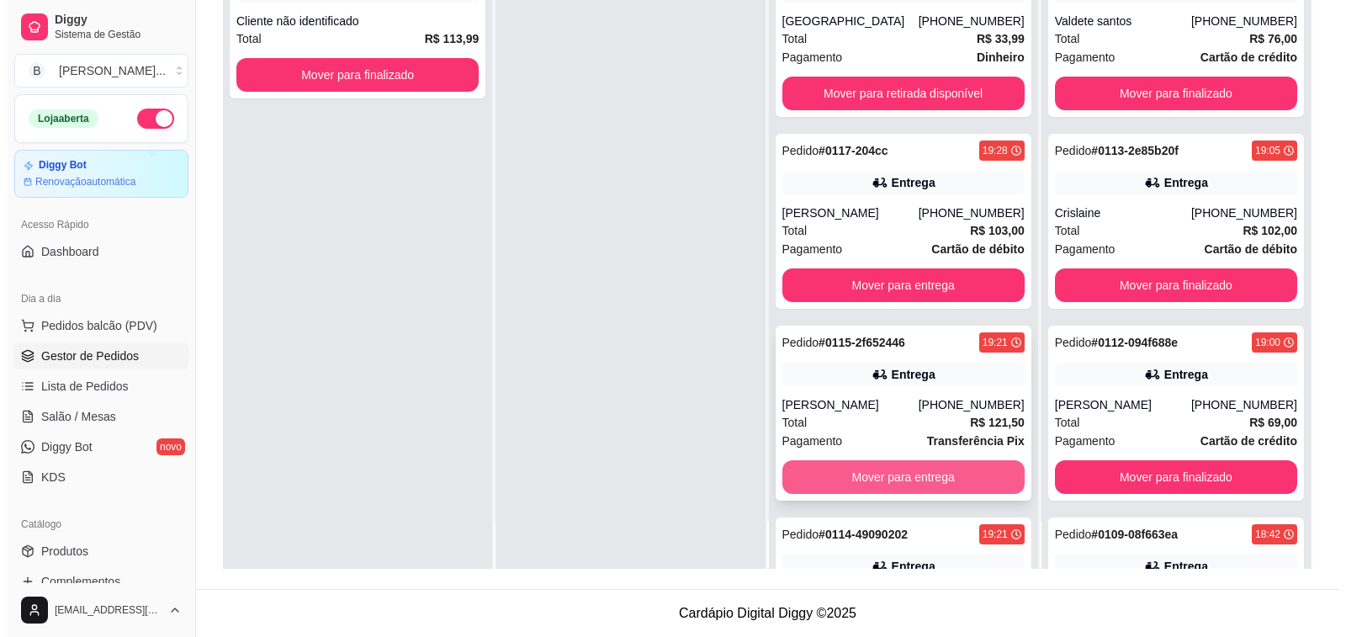
scroll to position [147, 0]
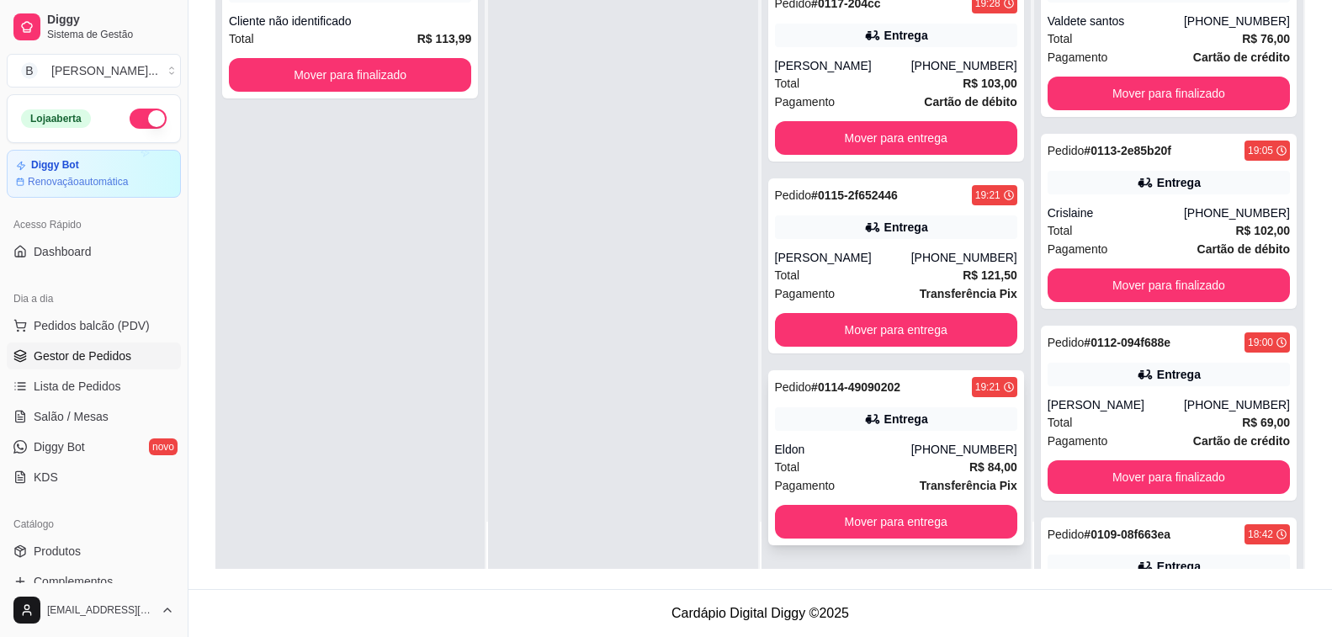
click at [894, 442] on div "Eldon" at bounding box center [843, 449] width 136 height 17
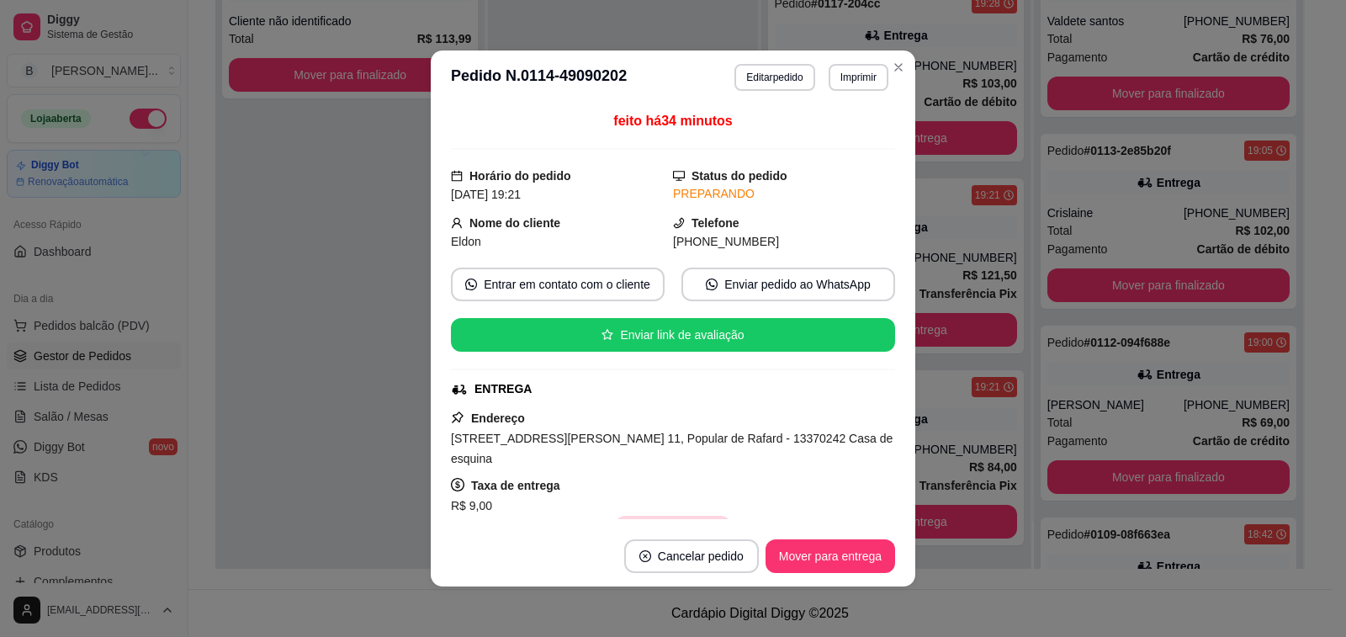
click at [692, 516] on button "Copiar Endereço" at bounding box center [672, 533] width 115 height 34
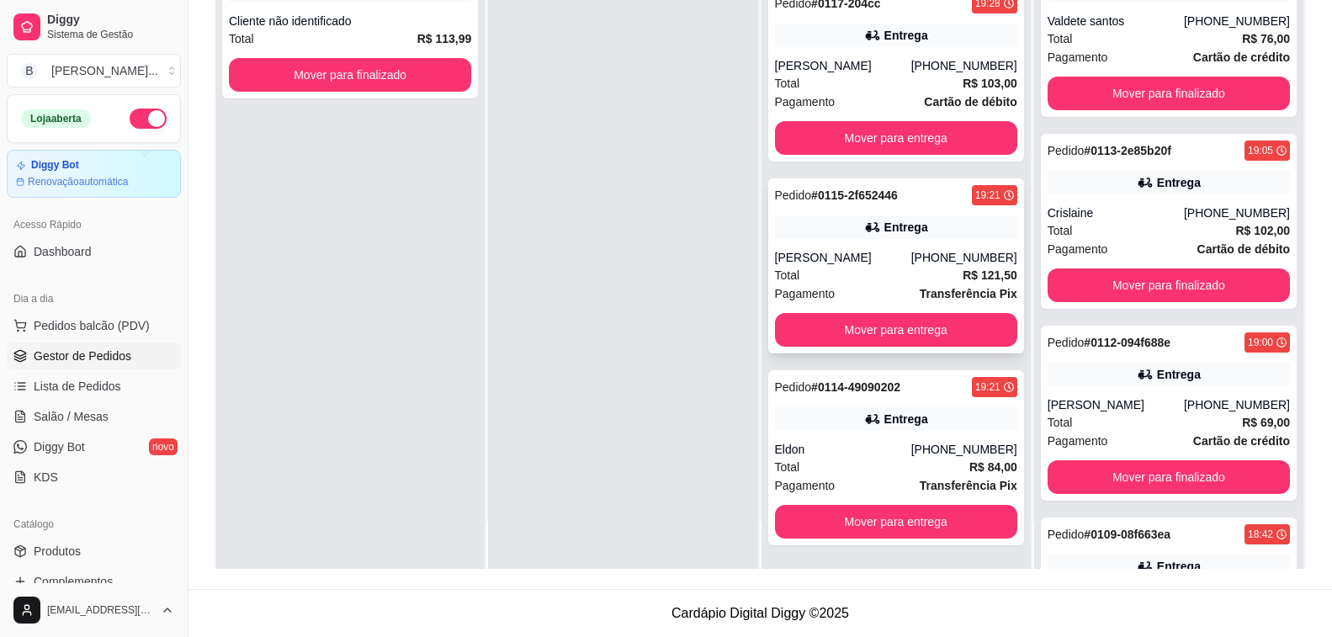
click at [909, 269] on div "Total R$ 121,50" at bounding box center [896, 275] width 242 height 19
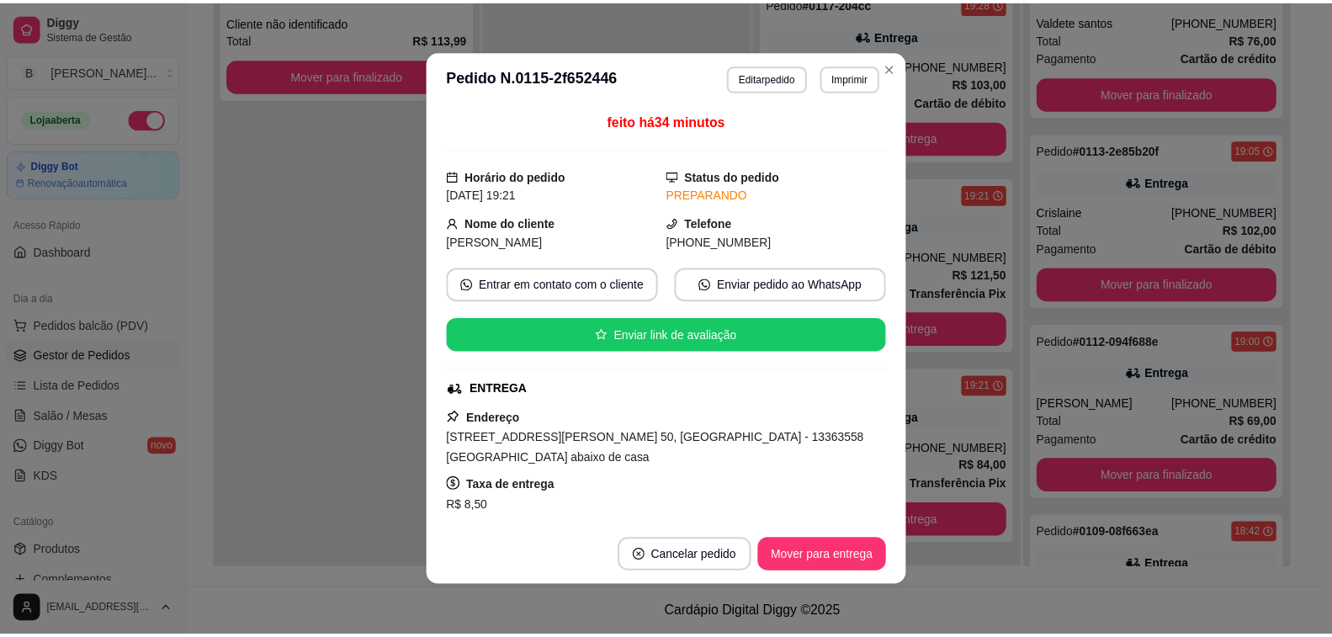
scroll to position [168, 0]
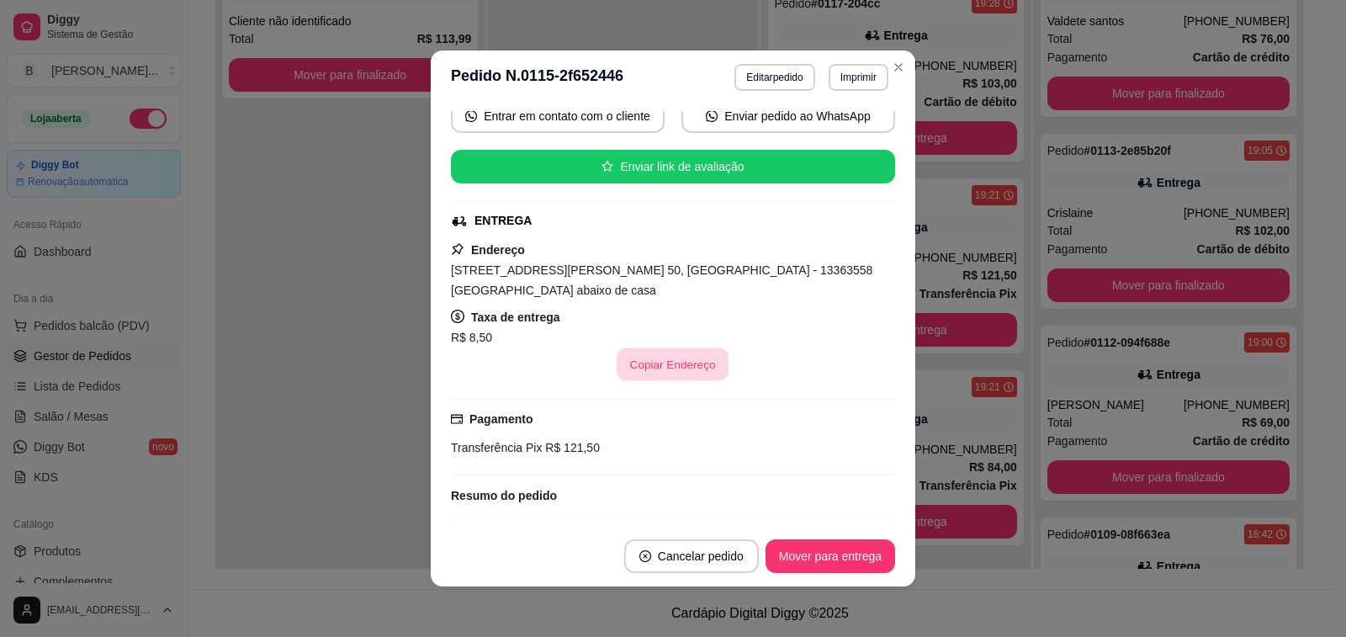
click at [669, 366] on button "Copiar Endereço" at bounding box center [674, 364] width 112 height 33
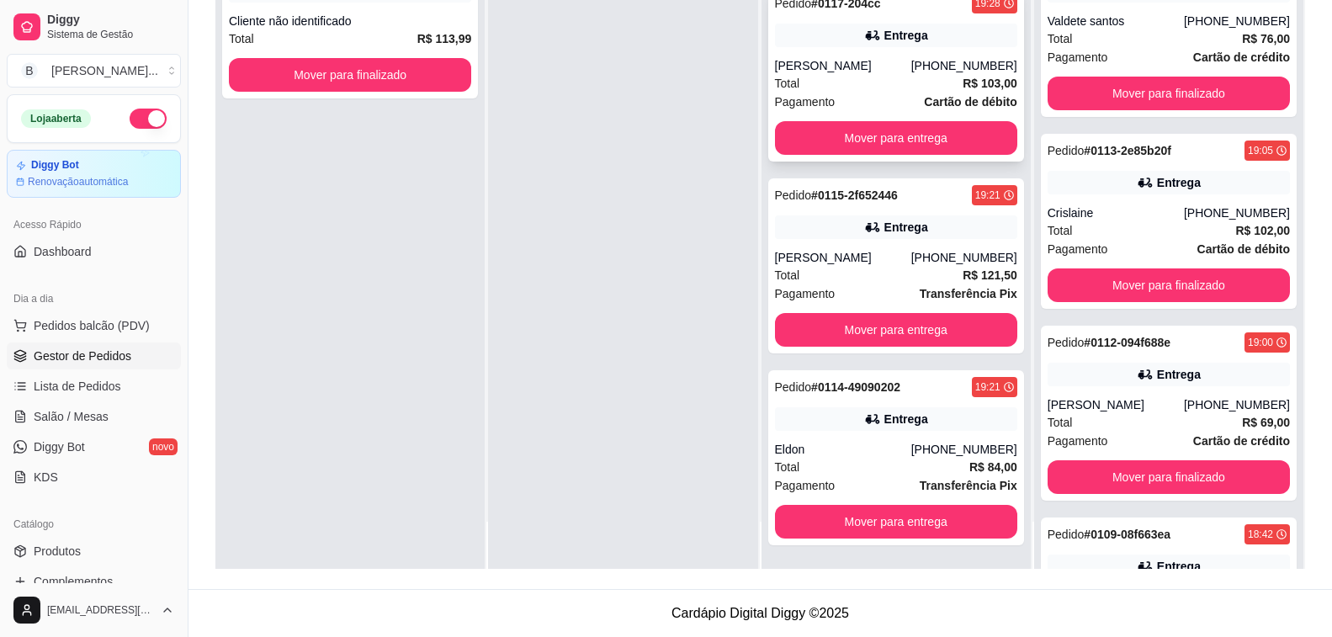
click at [849, 61] on div "[PERSON_NAME]" at bounding box center [843, 65] width 136 height 17
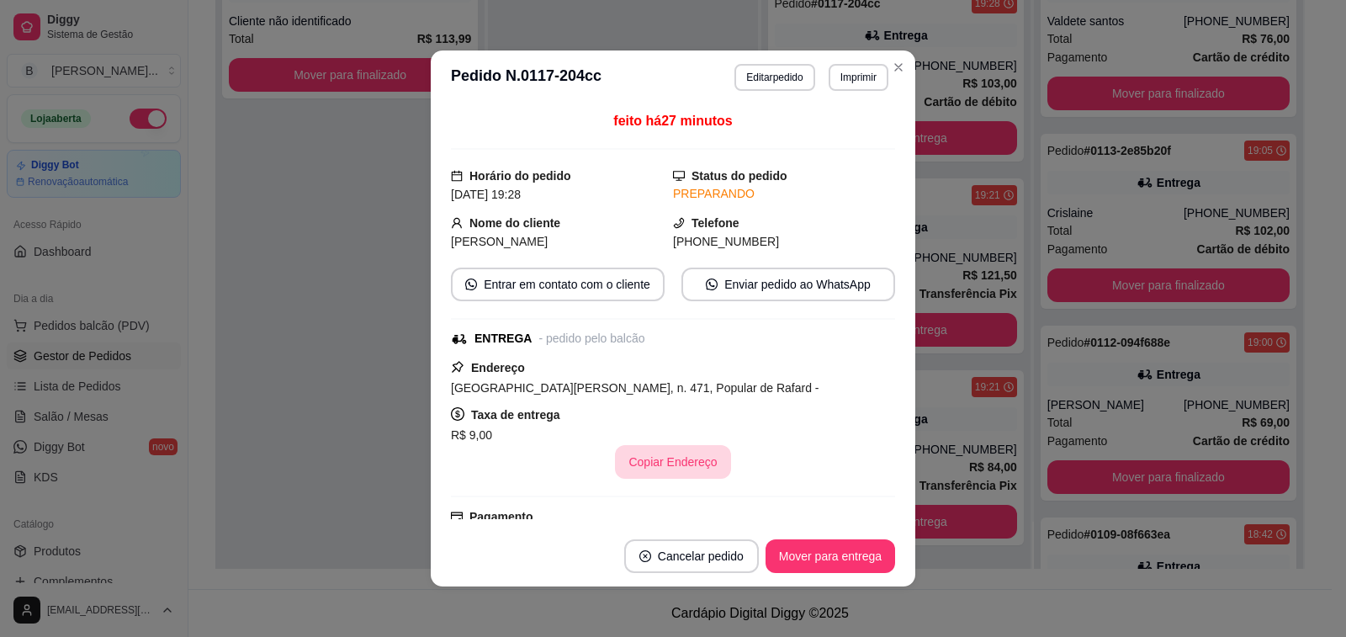
click at [668, 459] on button "Copiar Endereço" at bounding box center [672, 462] width 115 height 34
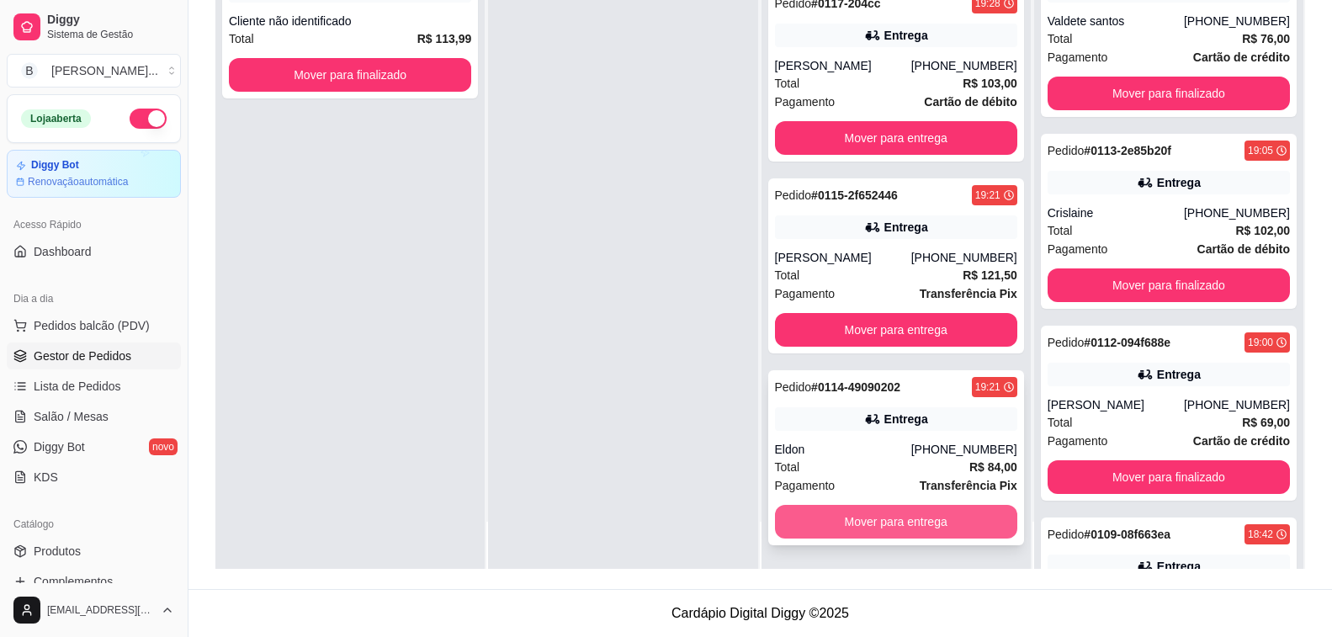
click at [926, 533] on button "Mover para entrega" at bounding box center [896, 522] width 242 height 34
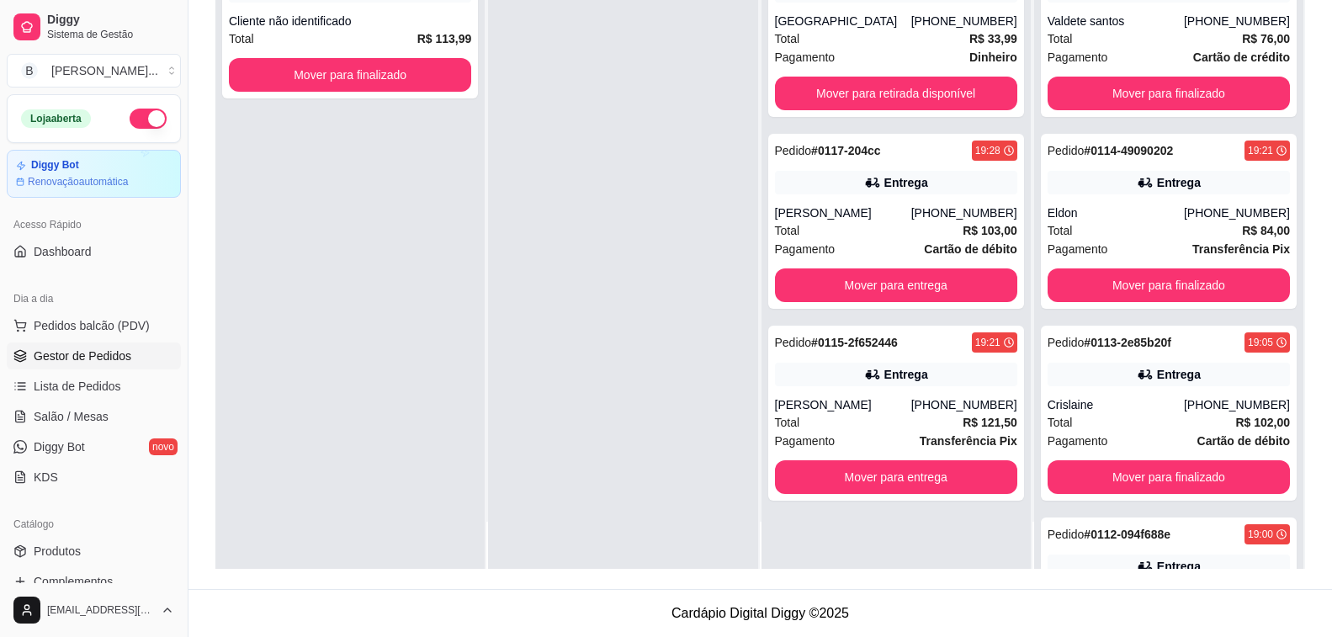
scroll to position [0, 0]
click at [926, 478] on button "Mover para entrega" at bounding box center [896, 477] width 236 height 33
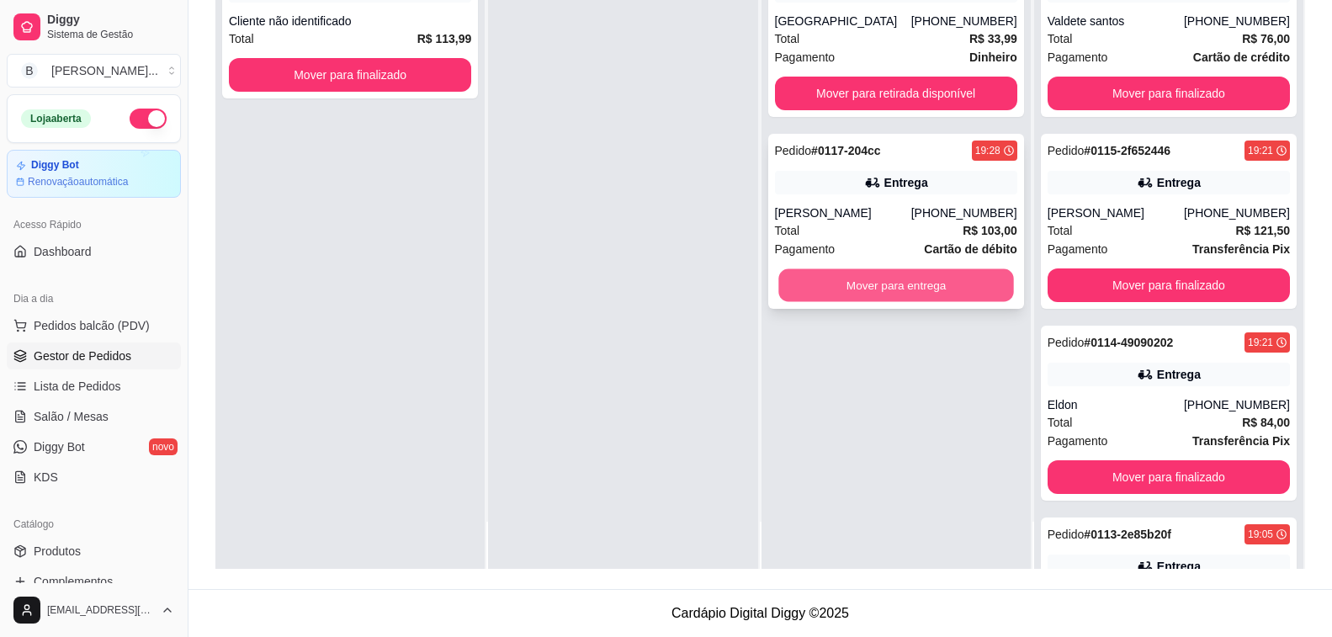
click at [890, 300] on button "Mover para entrega" at bounding box center [896, 285] width 236 height 33
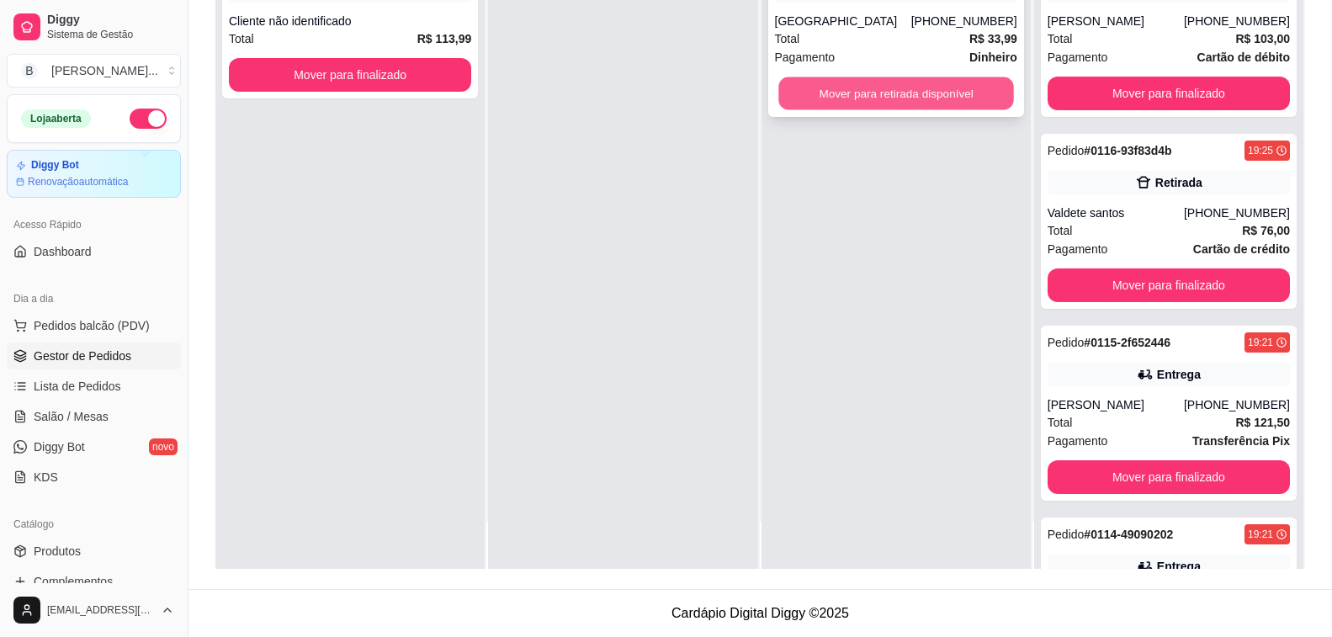
click at [881, 98] on button "Mover para retirada disponível" at bounding box center [896, 93] width 236 height 33
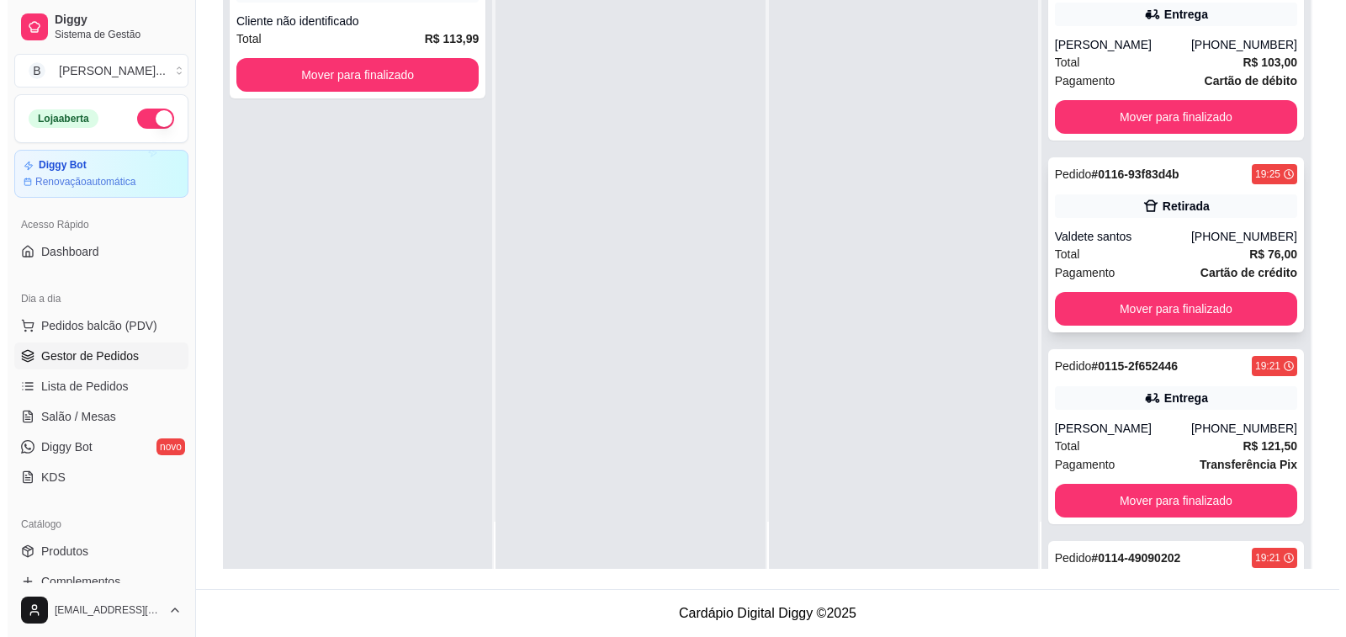
scroll to position [337, 0]
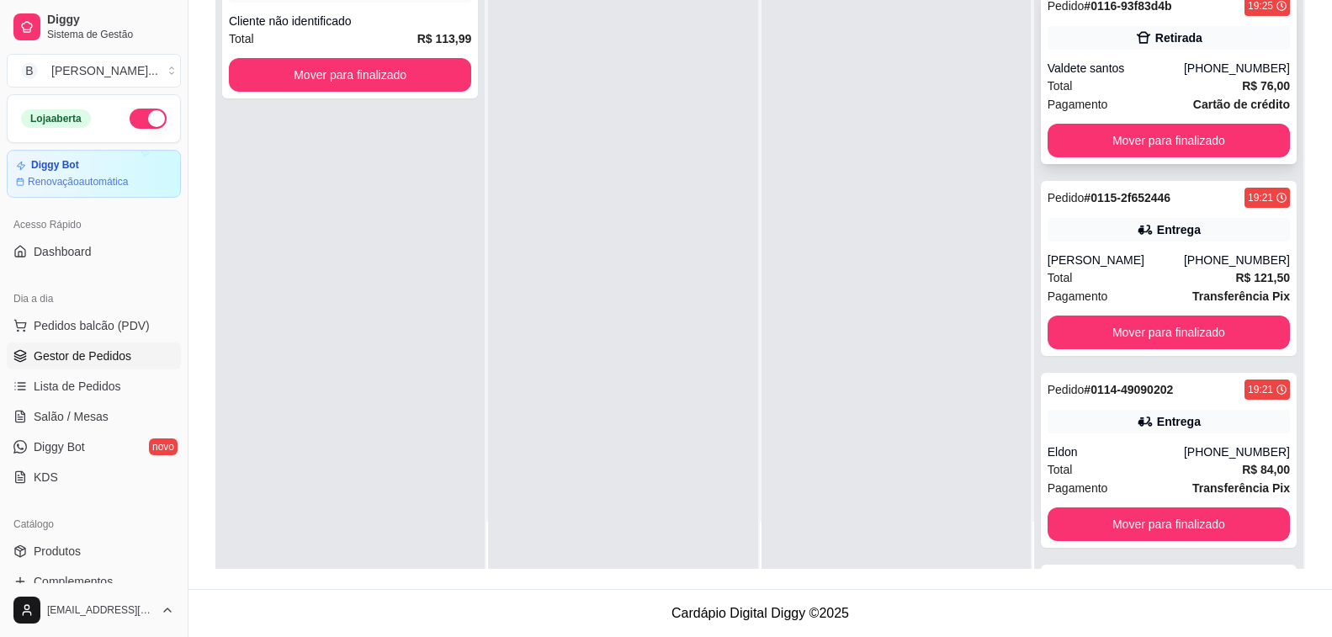
click at [1107, 448] on div "Eldon" at bounding box center [1116, 451] width 136 height 17
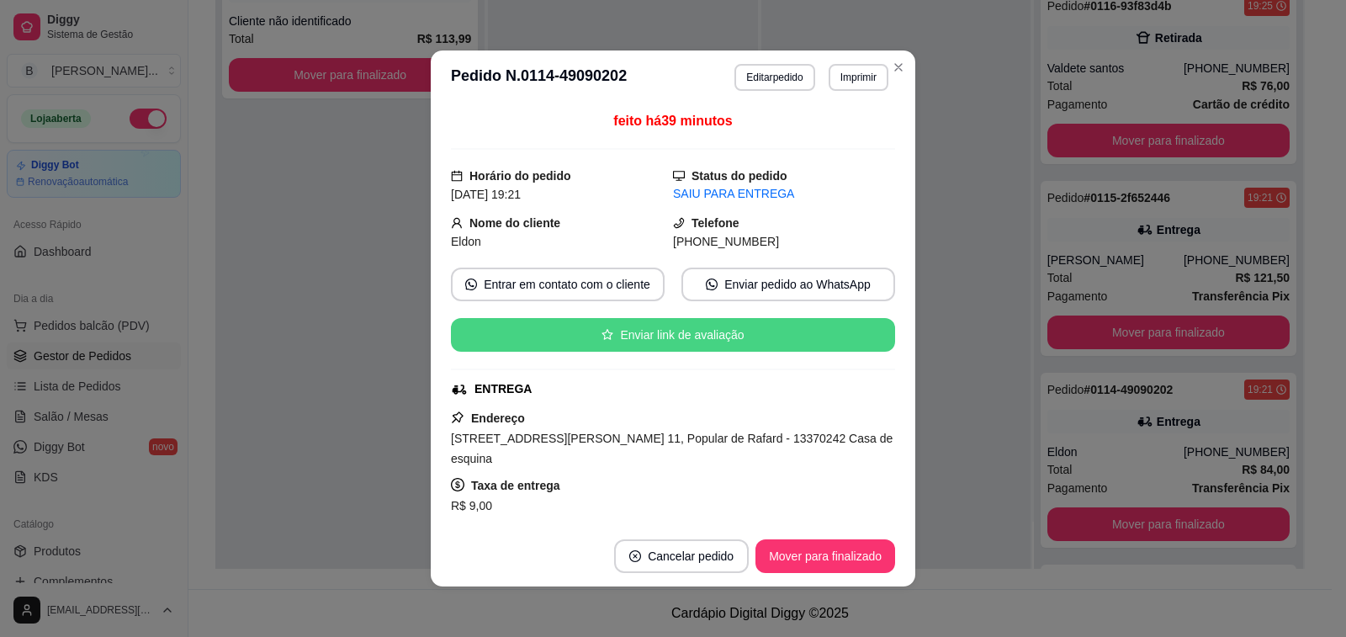
scroll to position [252, 0]
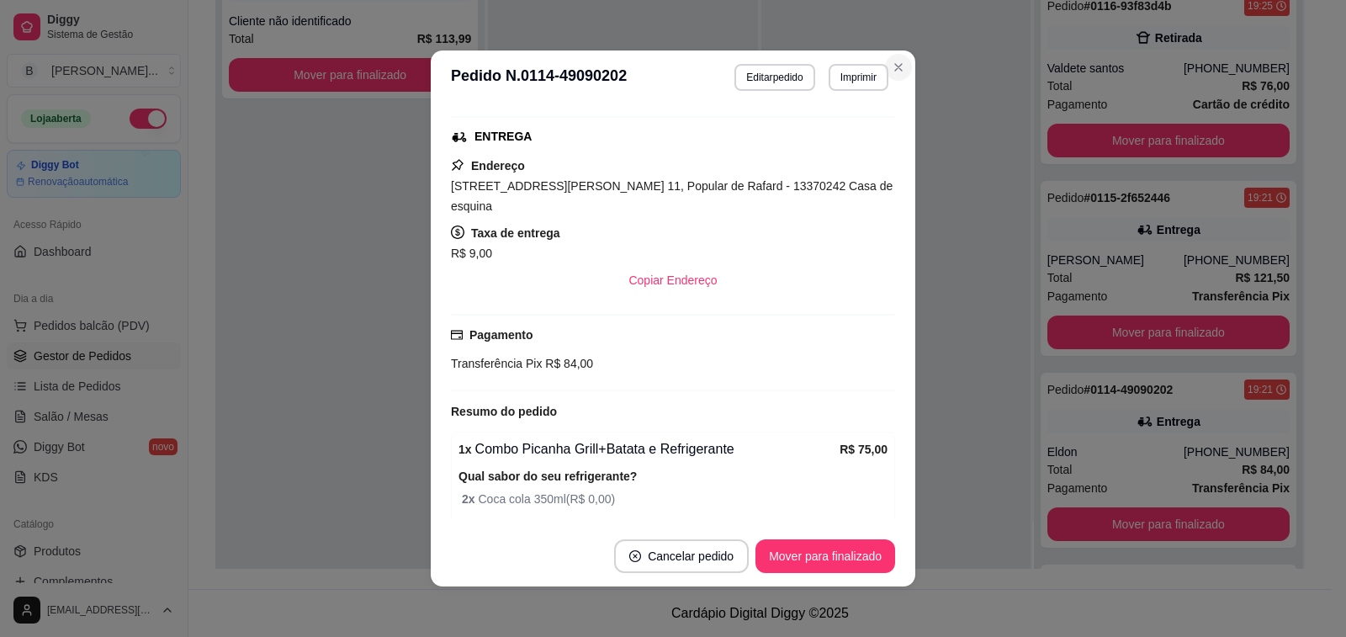
click at [897, 63] on div at bounding box center [896, 250] width 269 height 637
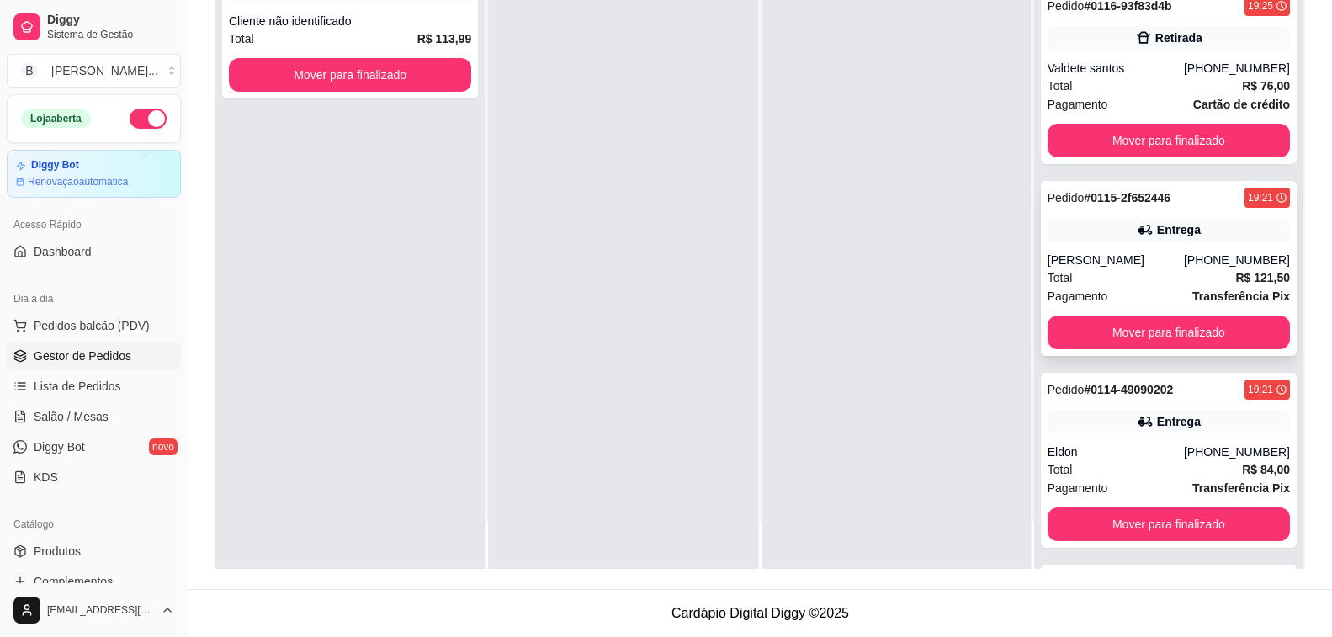
click at [1193, 251] on div "Pedido # 0115-2f652446 19:21 Entrega [PERSON_NAME] [PHONE_NUMBER] Total R$ 121,…" at bounding box center [1169, 268] width 256 height 175
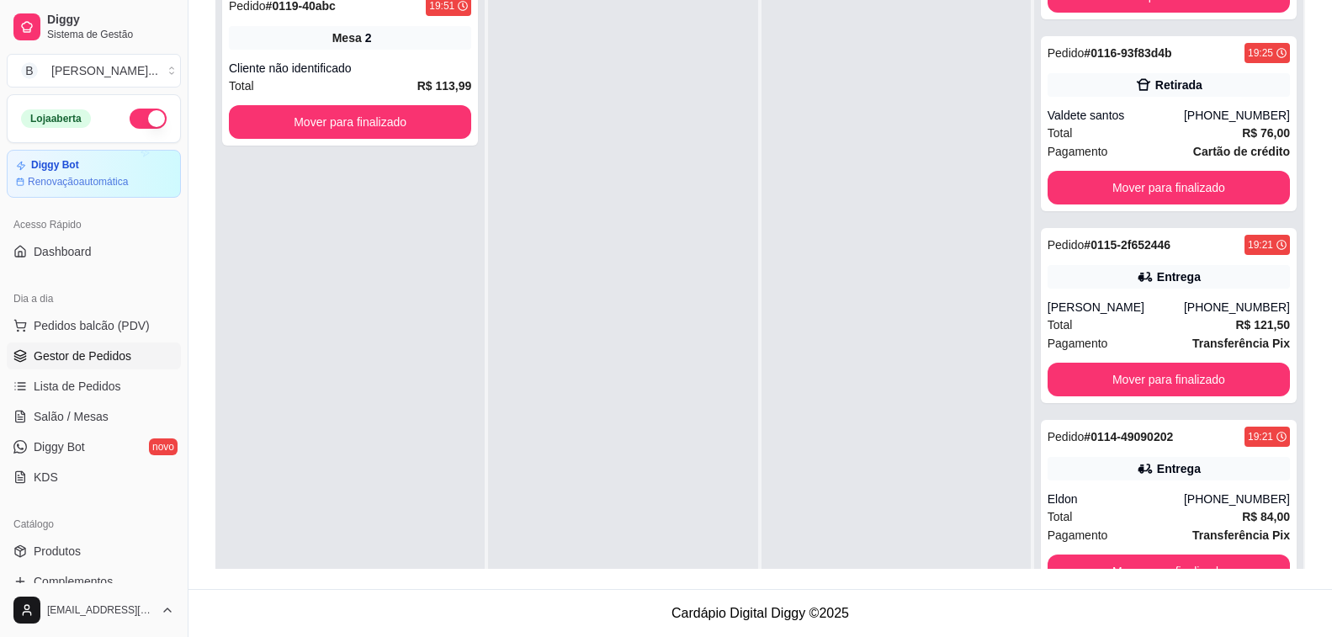
scroll to position [0, 0]
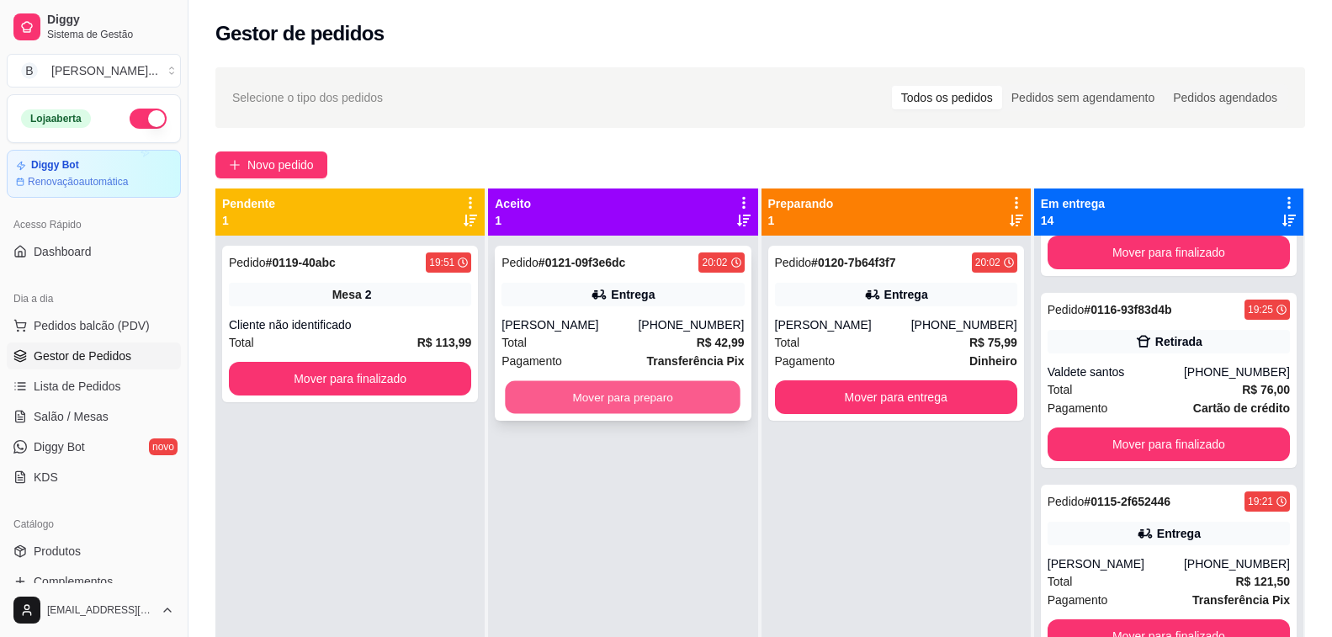
click at [607, 398] on button "Mover para preparo" at bounding box center [624, 397] width 236 height 33
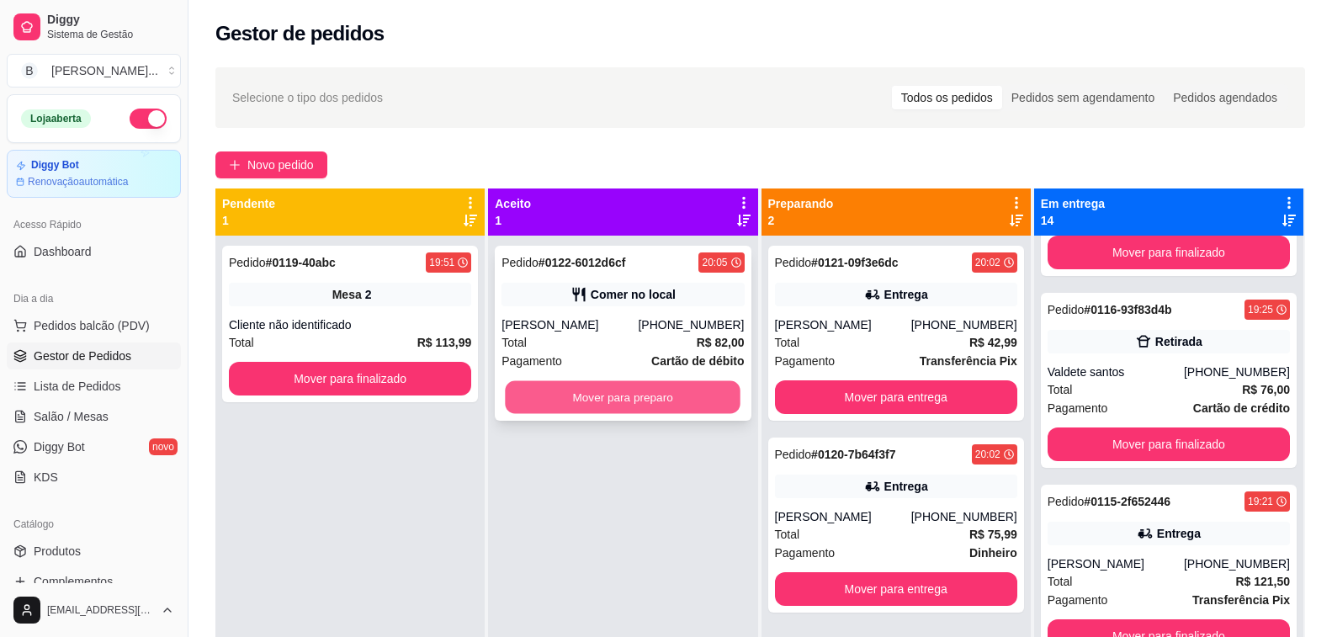
click at [680, 399] on button "Mover para preparo" at bounding box center [624, 397] width 236 height 33
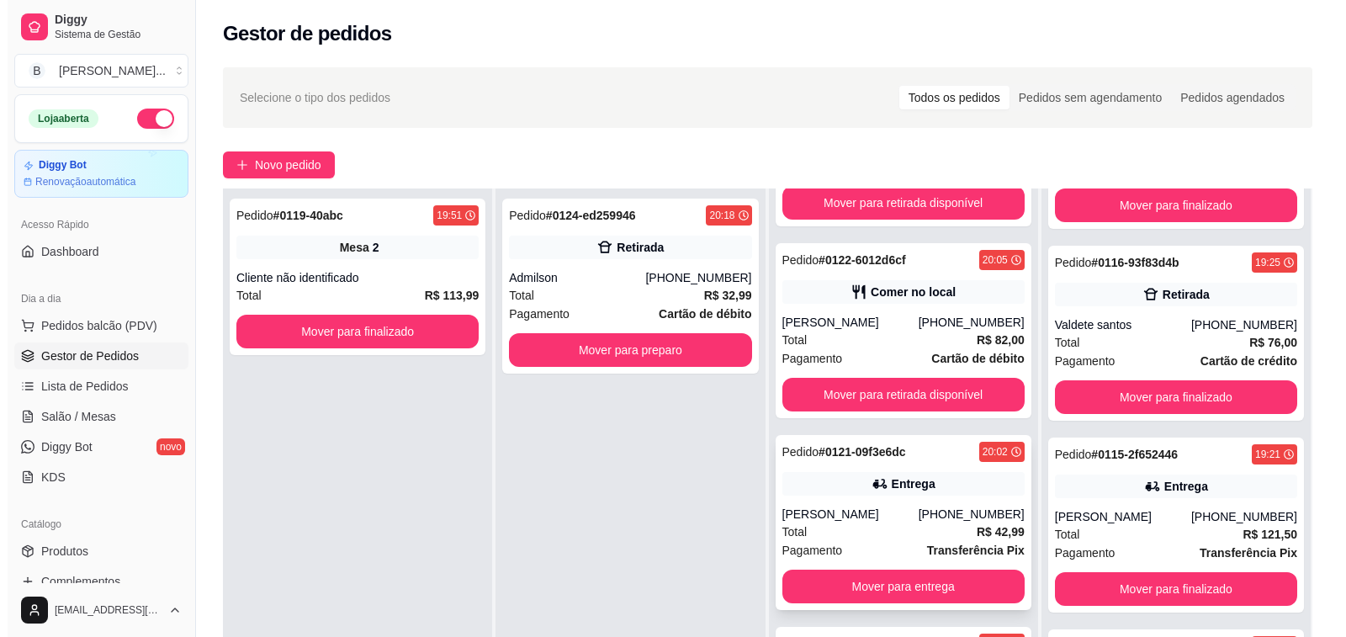
scroll to position [252, 0]
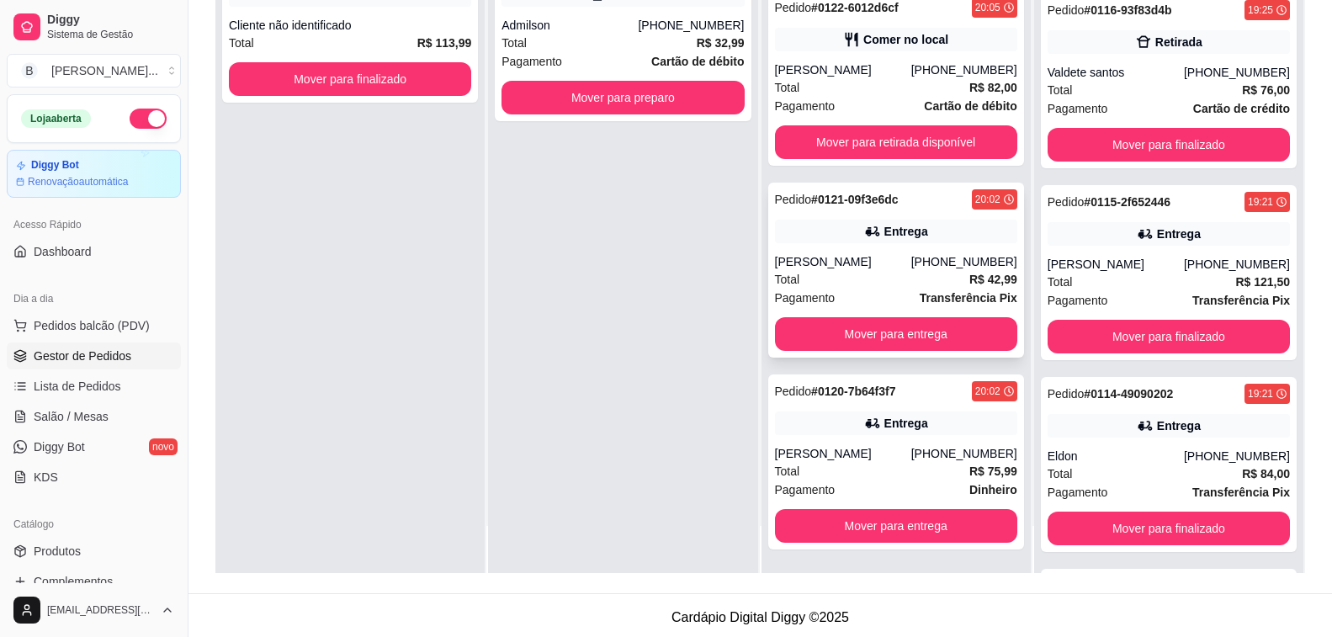
click at [884, 267] on div "[PERSON_NAME]" at bounding box center [843, 261] width 136 height 17
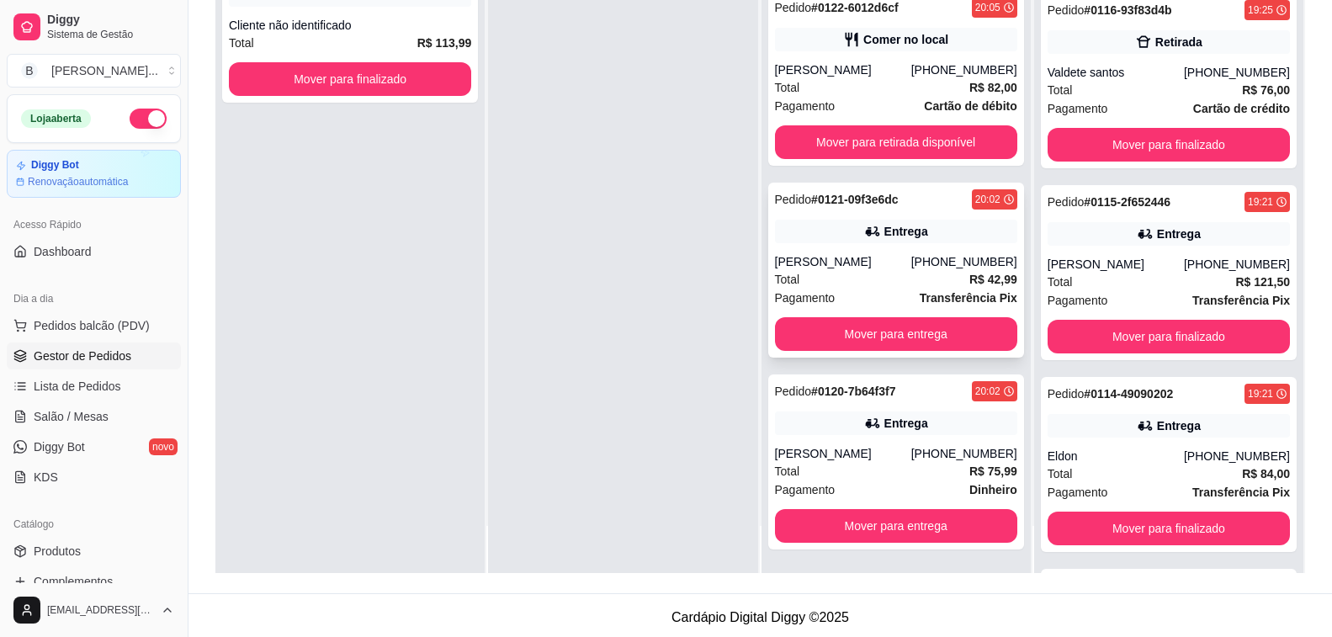
scroll to position [257, 0]
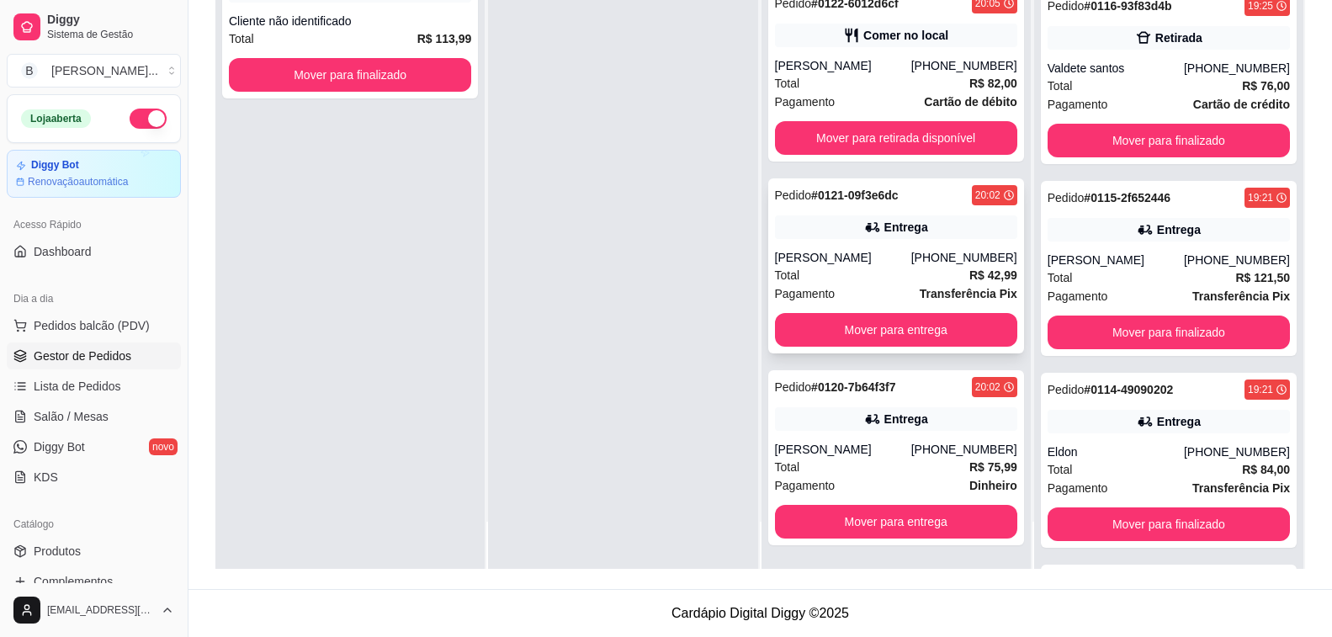
click at [833, 237] on div "Entrega" at bounding box center [896, 227] width 242 height 24
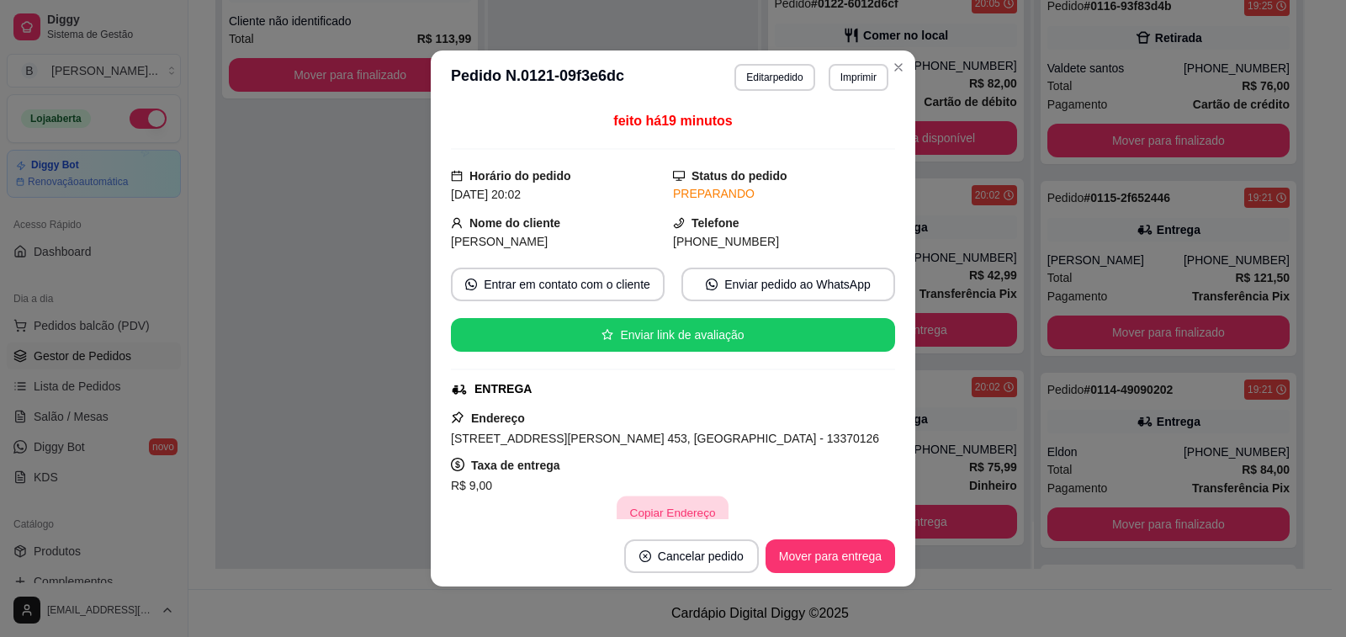
click at [686, 511] on button "Copiar Endereço" at bounding box center [674, 512] width 112 height 33
click at [888, 70] on div "[PERSON_NAME]" at bounding box center [843, 65] width 136 height 17
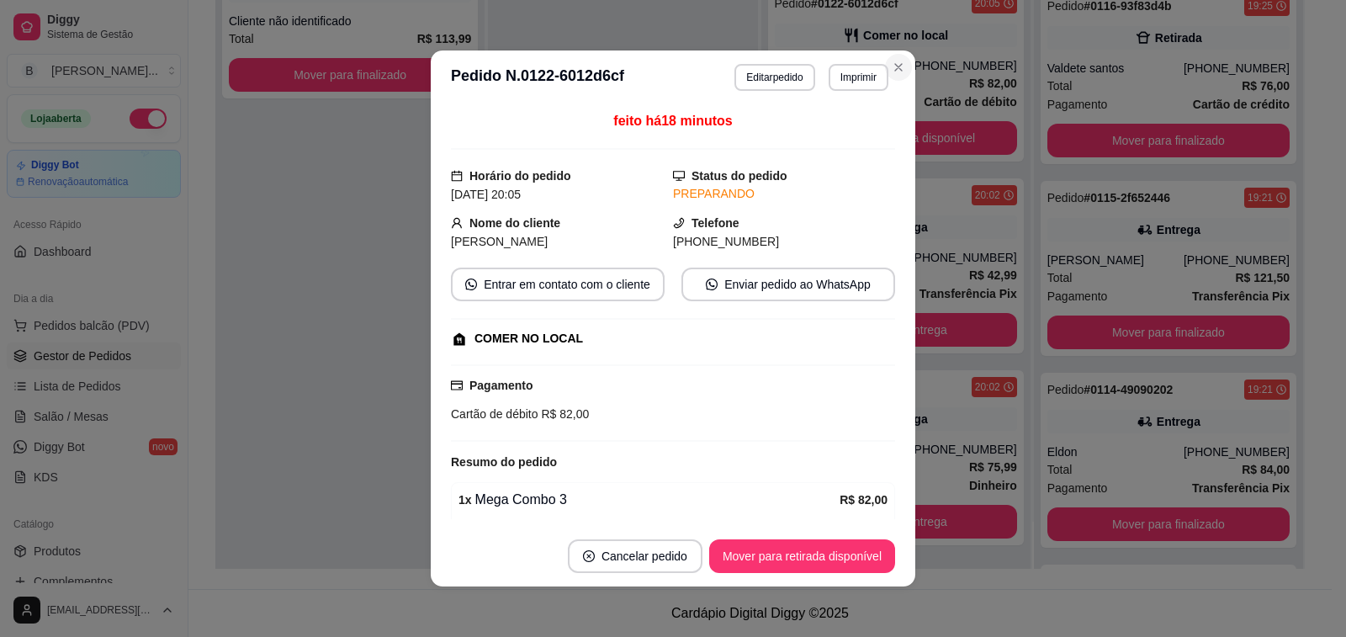
click at [885, 65] on div "[PERSON_NAME]" at bounding box center [843, 65] width 136 height 17
click at [893, 65] on icon "Close" at bounding box center [898, 67] width 13 height 13
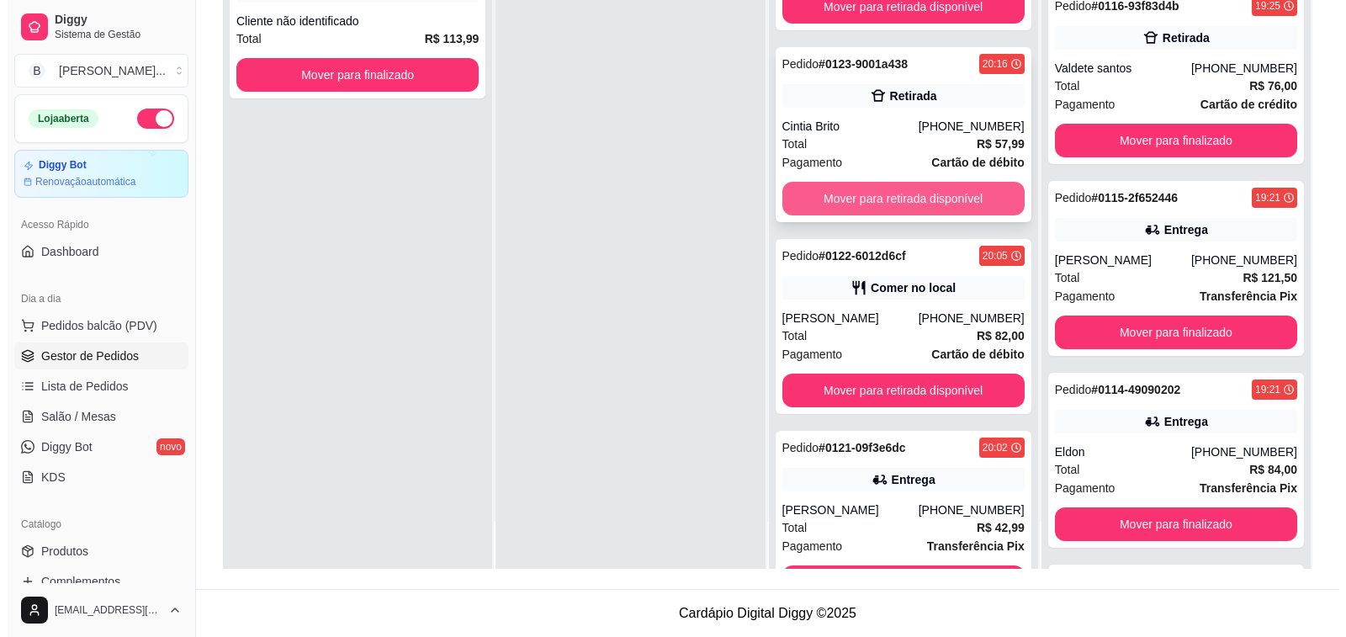
scroll to position [0, 0]
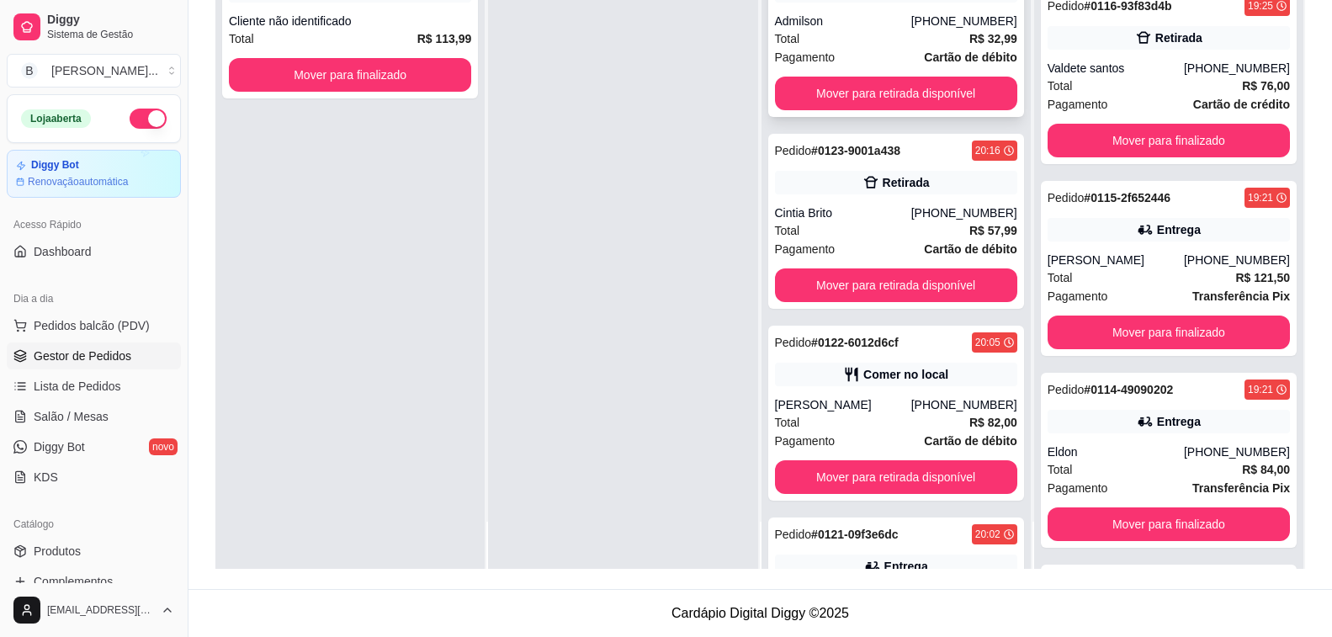
click at [857, 40] on div "Total R$ 32,99" at bounding box center [896, 38] width 242 height 19
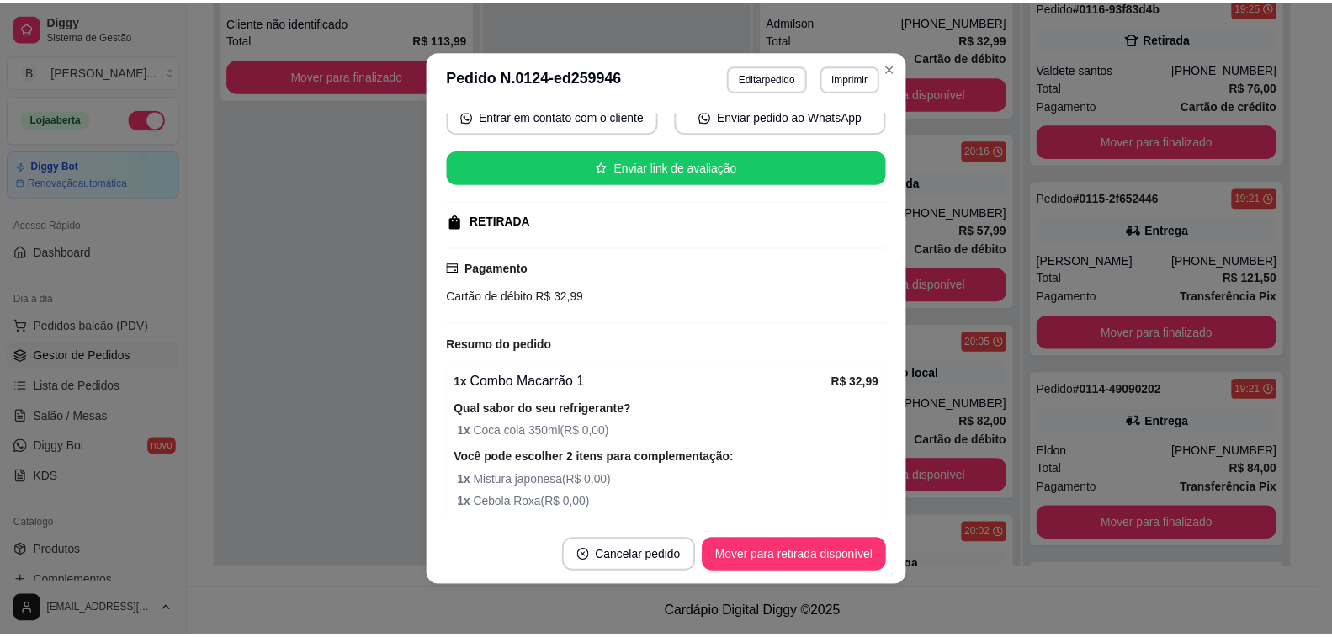
scroll to position [381, 0]
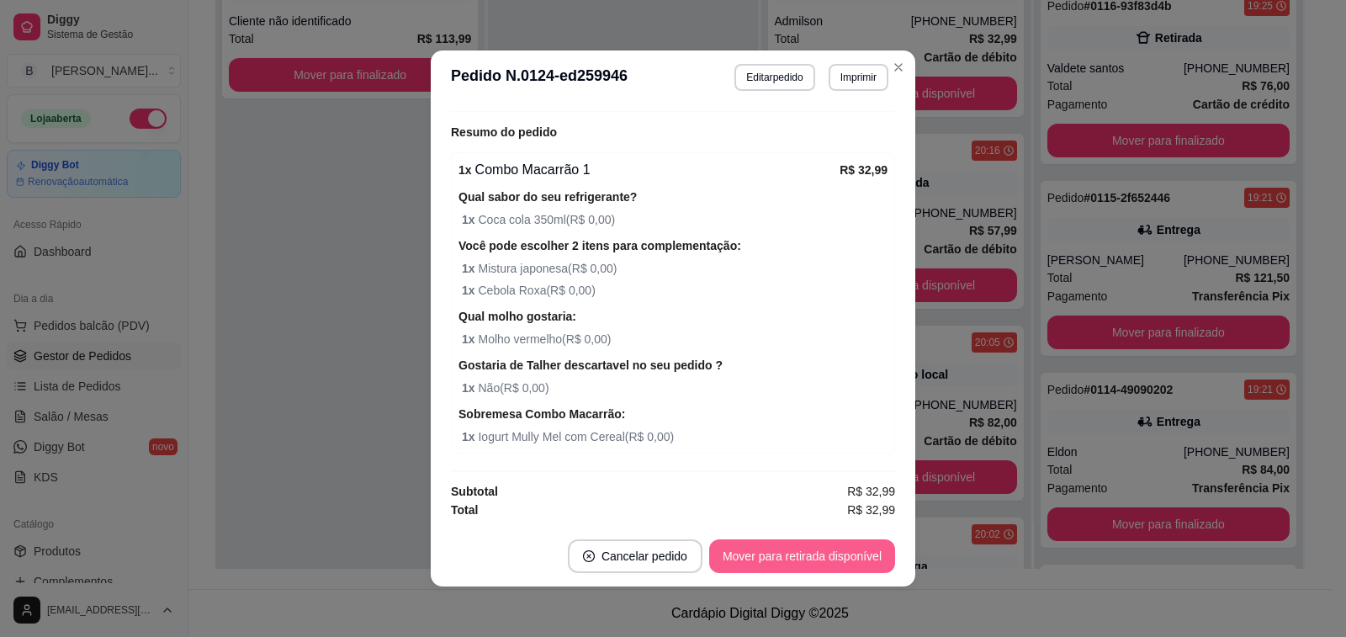
click at [854, 559] on button "Mover para retirada disponível" at bounding box center [802, 556] width 186 height 34
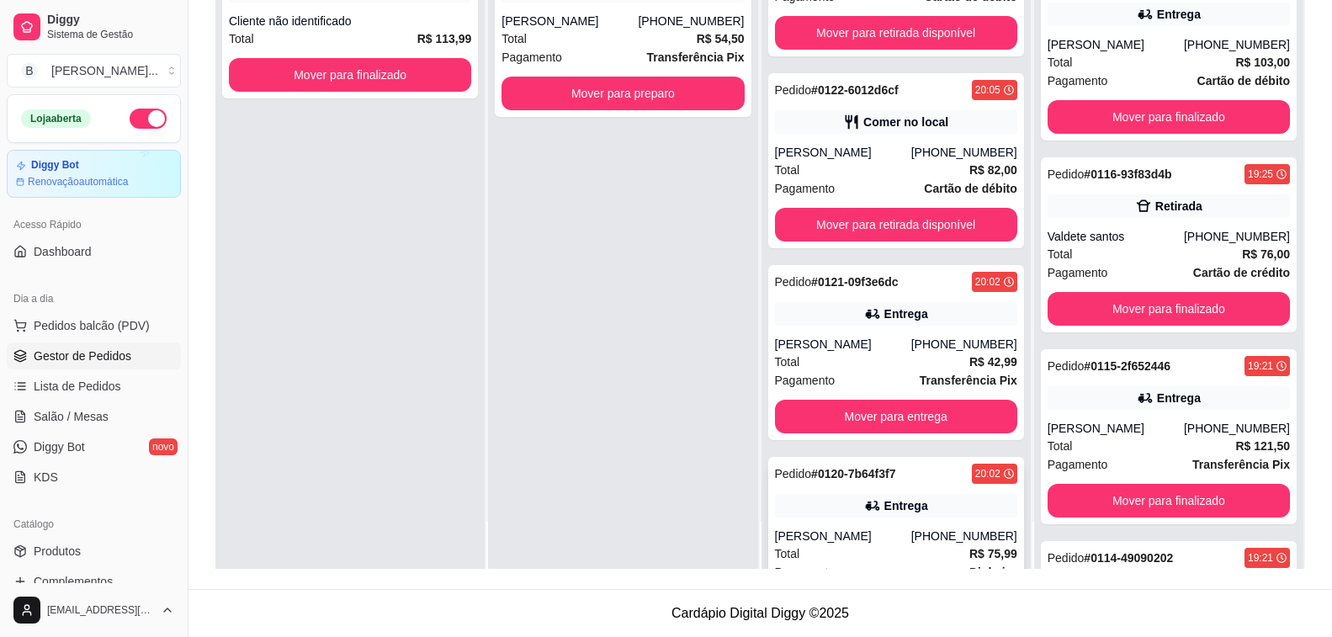
scroll to position [339, 0]
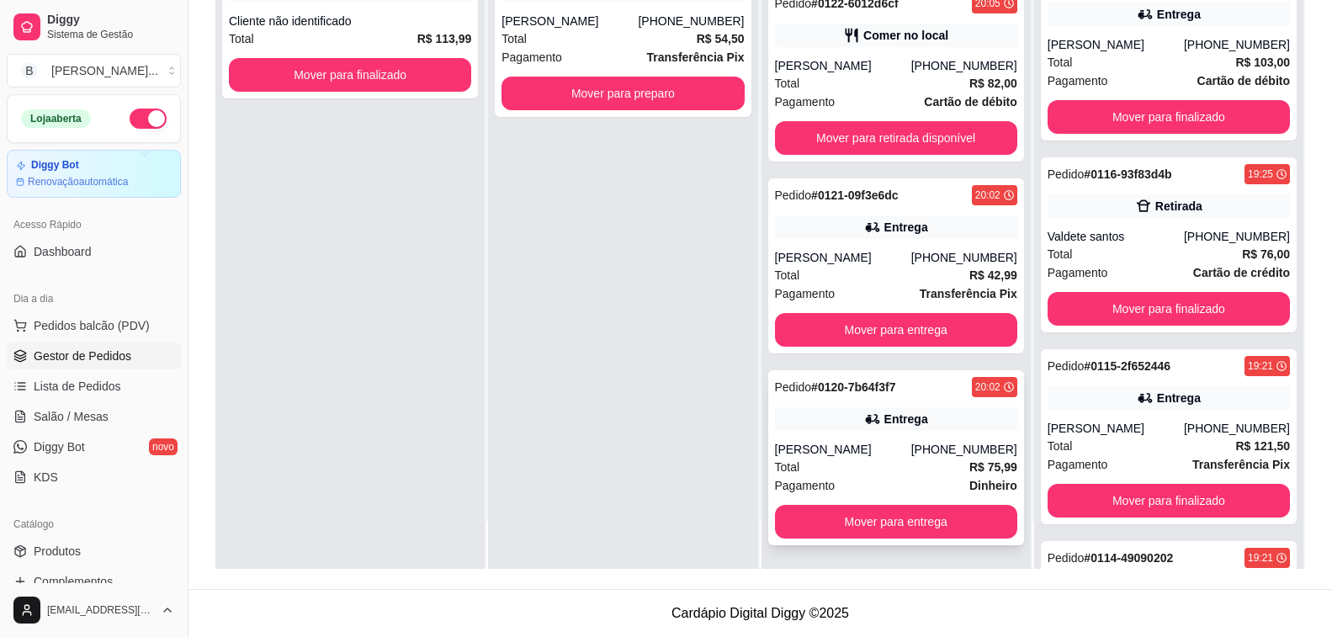
click at [903, 434] on div "Pedido # 0120-7b64f3f7 20:02 Entrega [PERSON_NAME] [PHONE_NUMBER] Total R$ 75,9…" at bounding box center [896, 457] width 256 height 175
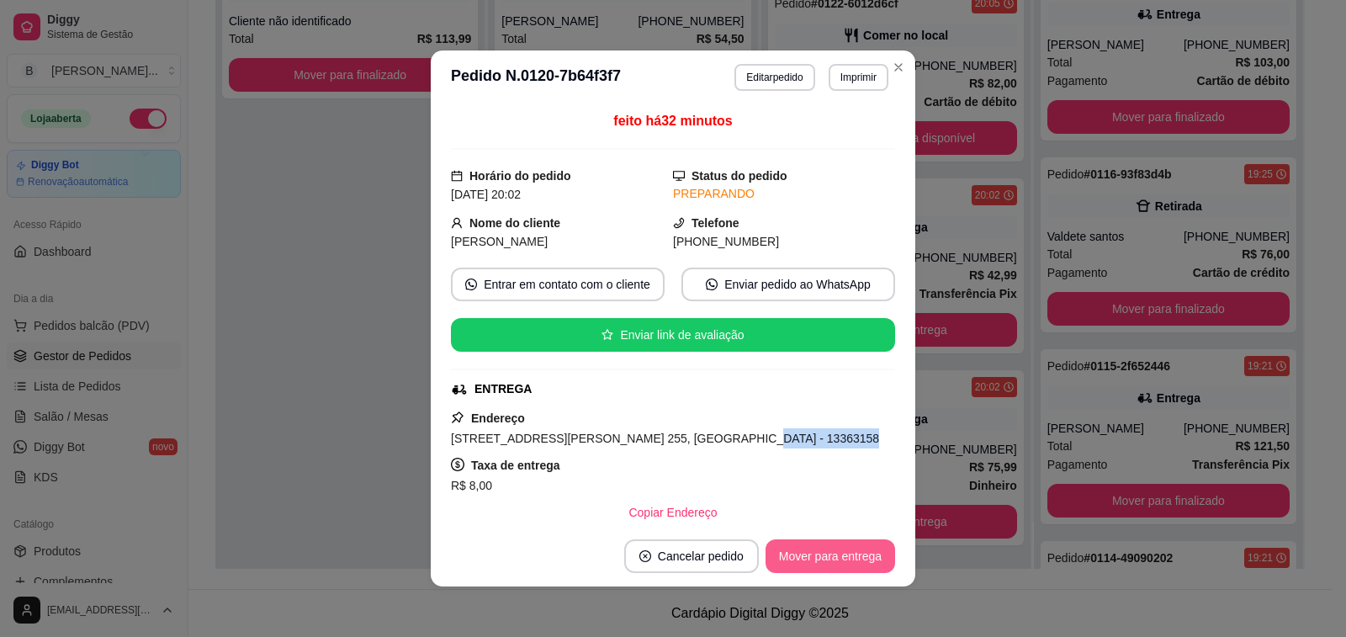
click at [821, 559] on button "Mover para entrega" at bounding box center [831, 556] width 130 height 34
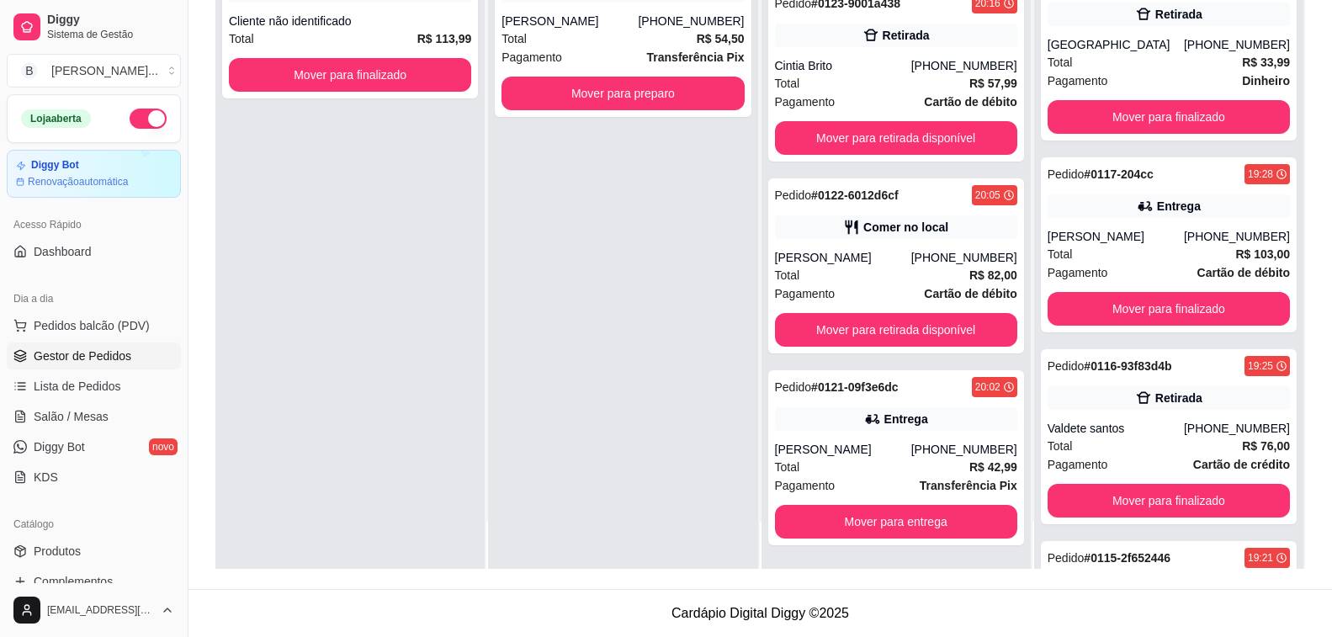
scroll to position [552, 0]
click at [888, 279] on div "Total R$ 82,00" at bounding box center [896, 275] width 242 height 19
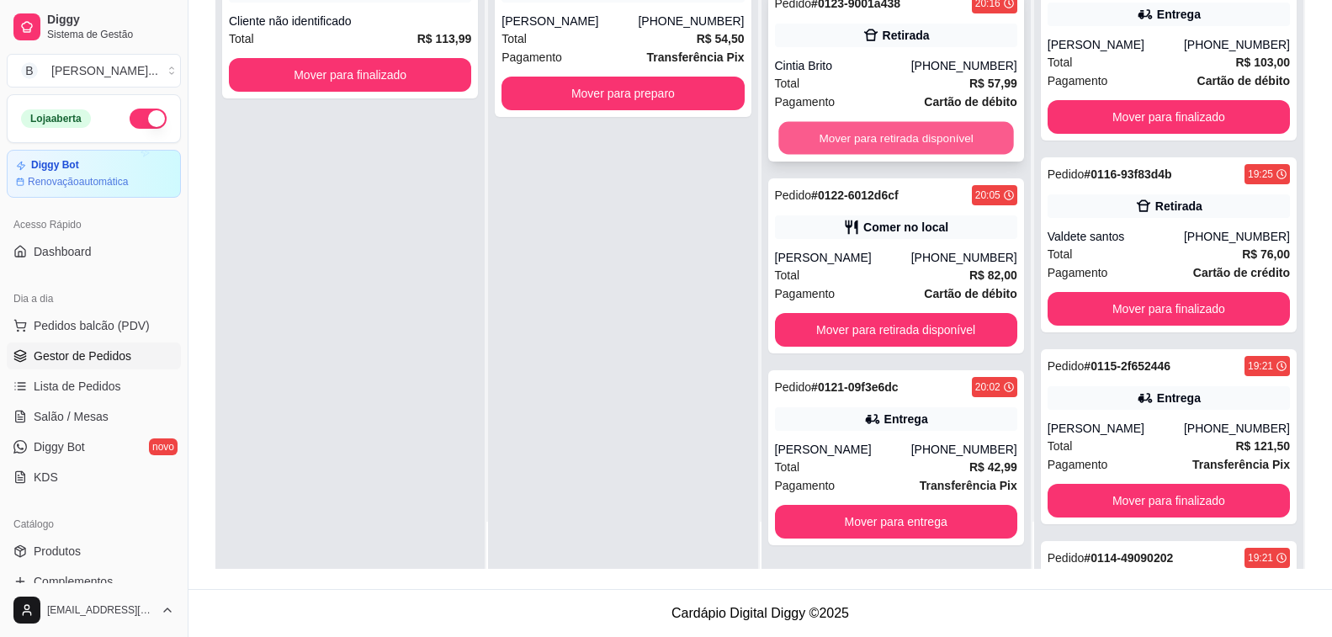
click at [884, 138] on button "Mover para retirada disponível" at bounding box center [896, 138] width 236 height 33
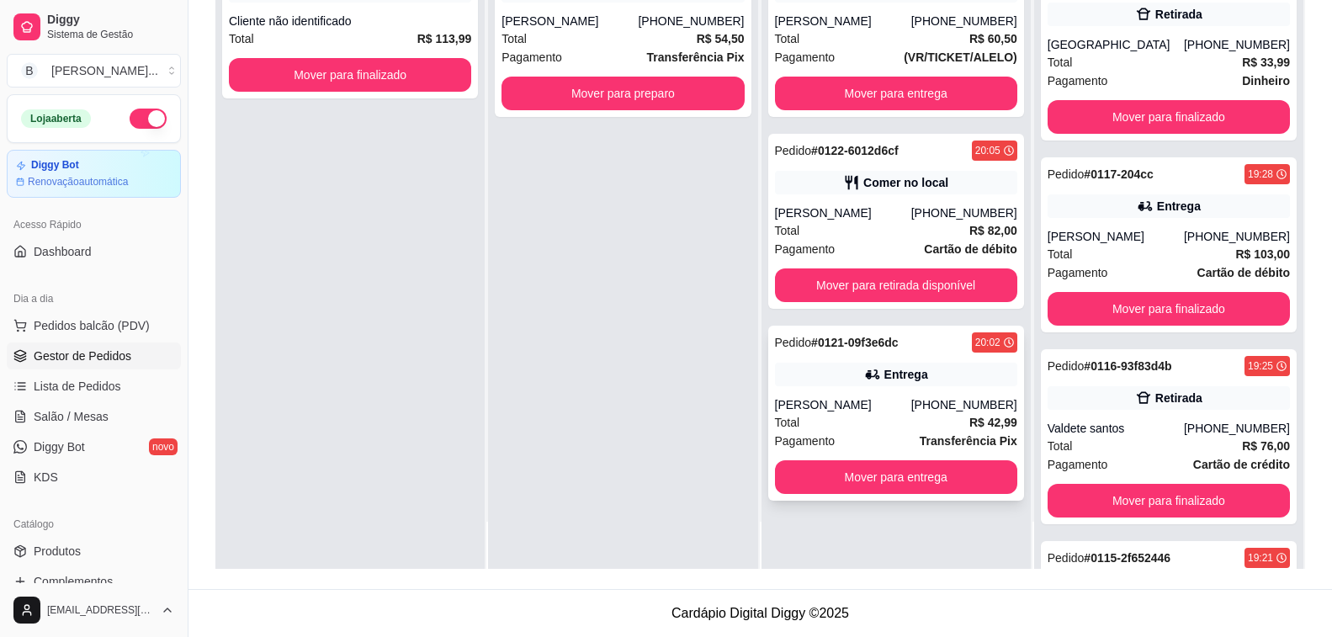
scroll to position [744, 0]
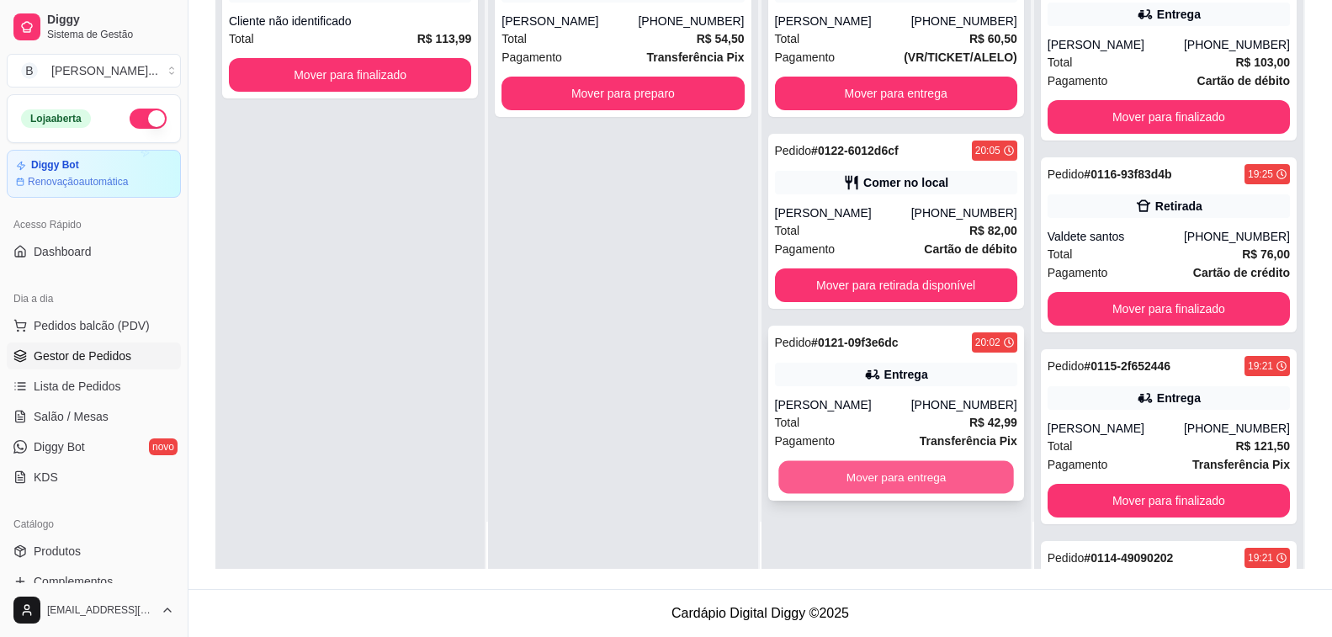
click at [926, 480] on button "Mover para entrega" at bounding box center [896, 477] width 236 height 33
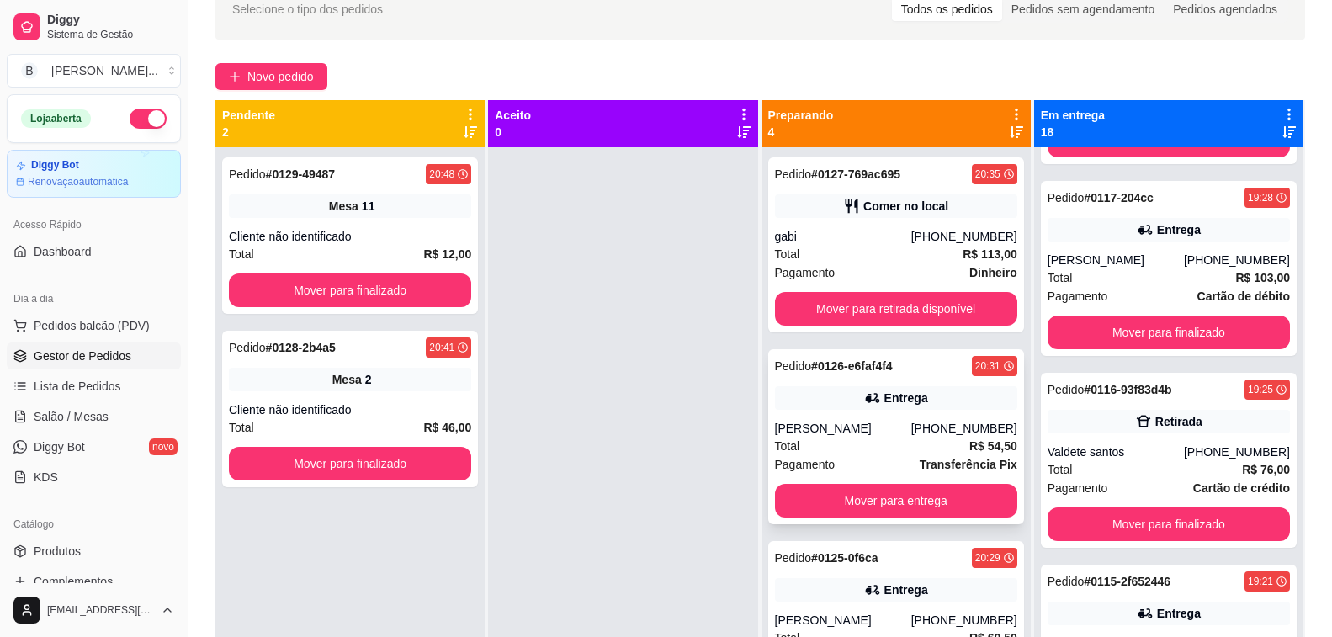
scroll to position [147, 0]
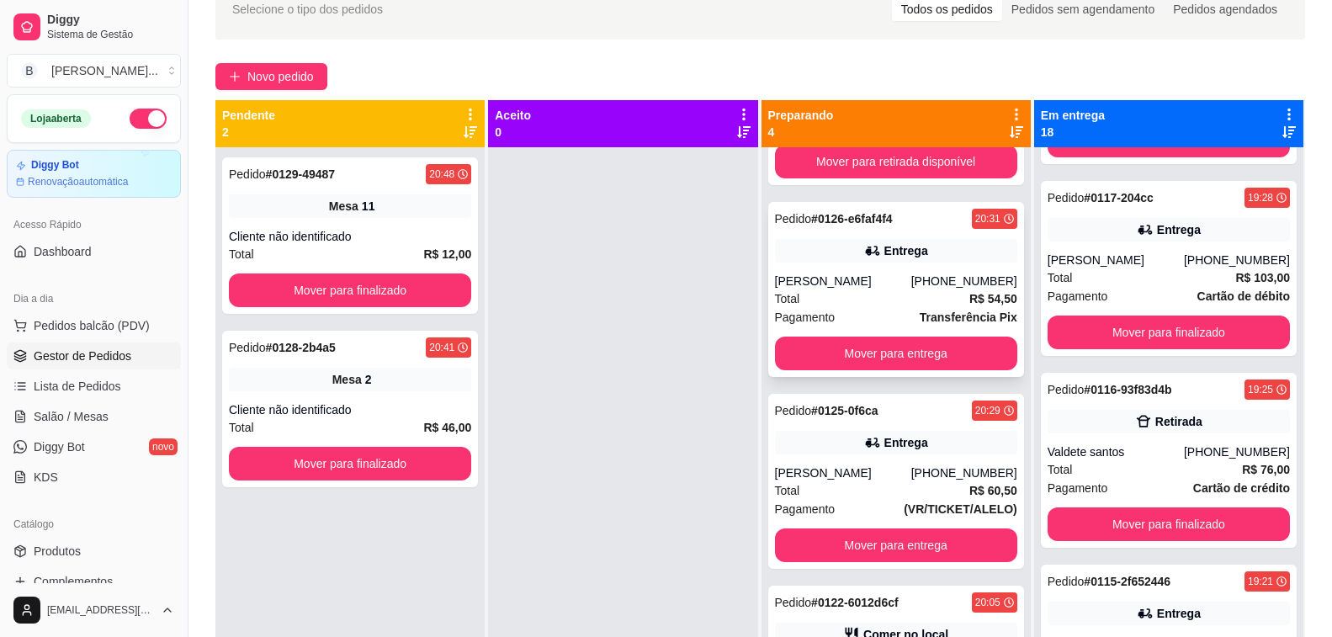
click at [897, 265] on div "Pedido # 0126-e6faf4f4 20:31 Entrega Claudemir [PHONE_NUMBER] Total R$ 54,50 Pa…" at bounding box center [896, 289] width 256 height 175
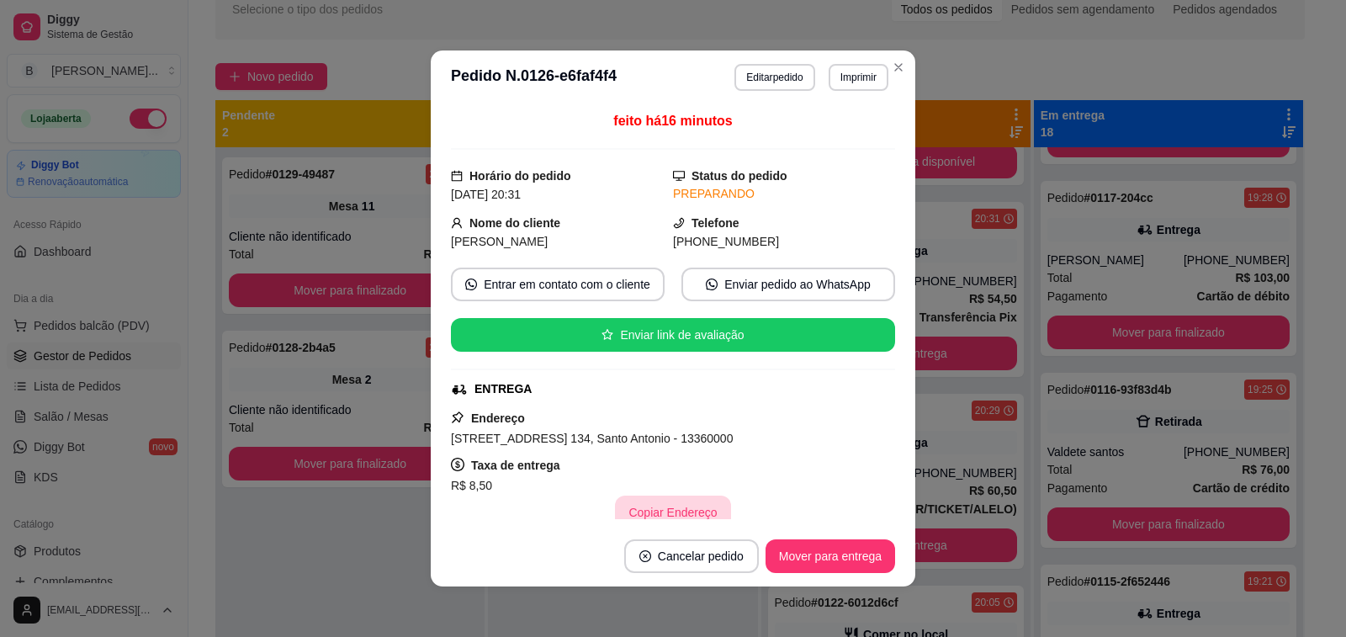
click at [661, 498] on button "Copiar Endereço" at bounding box center [672, 513] width 115 height 34
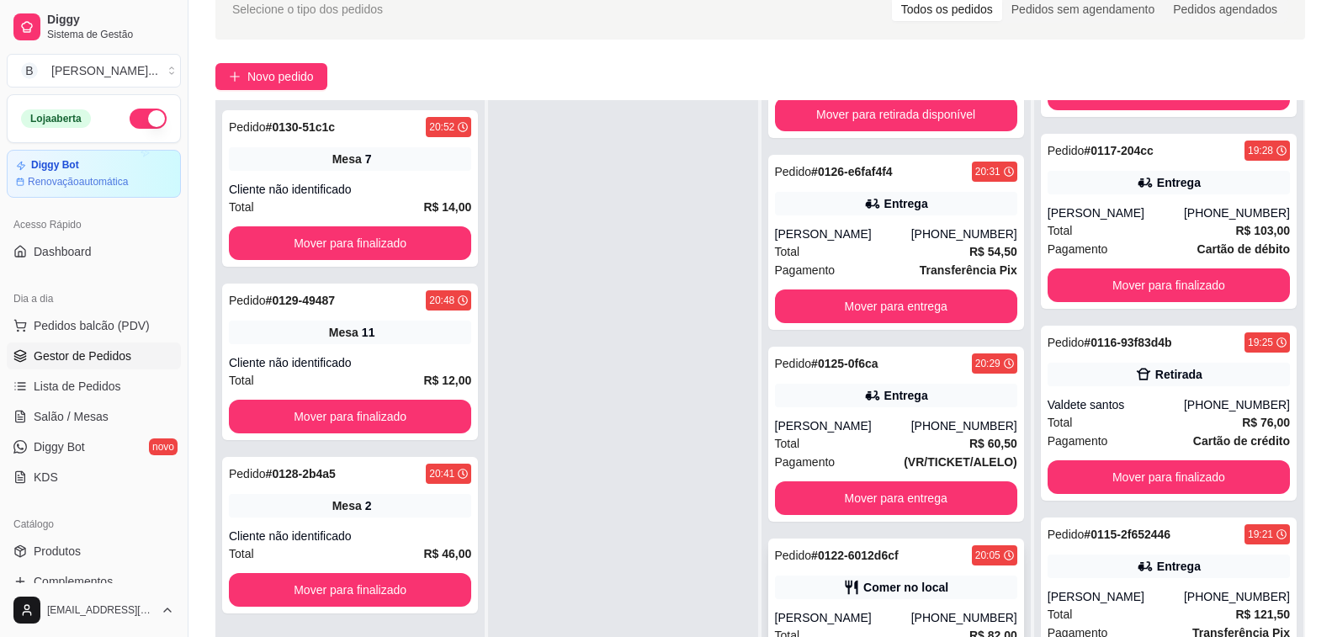
scroll to position [257, 0]
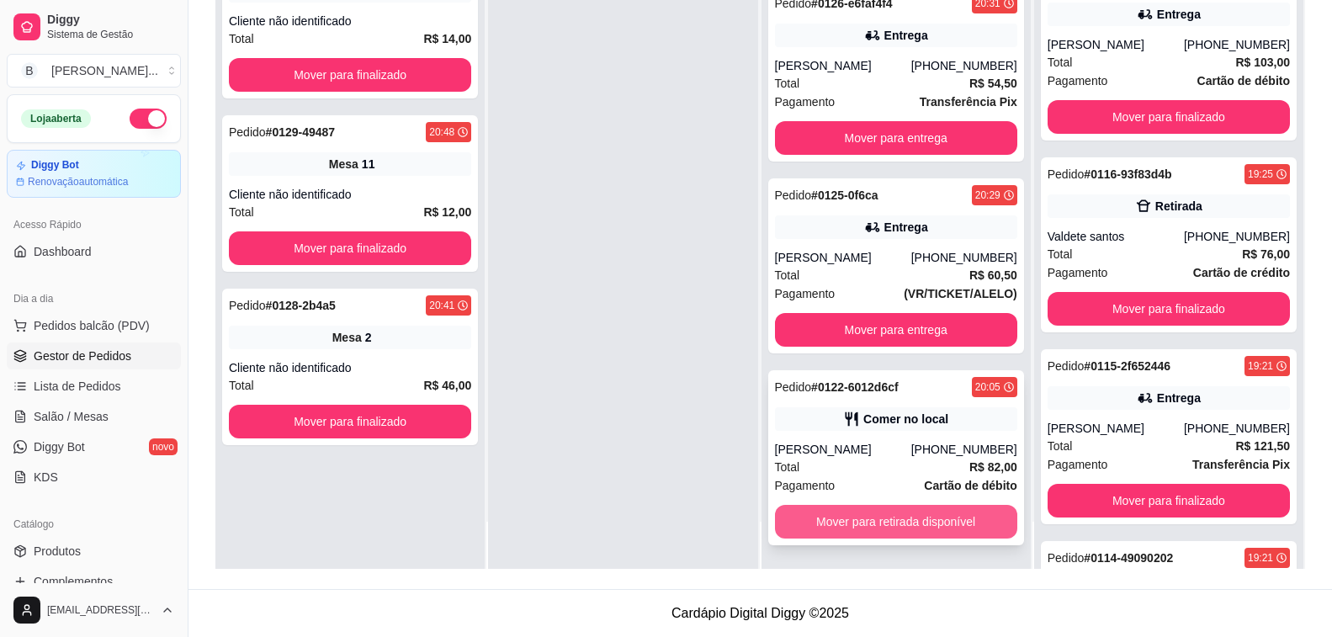
click at [899, 533] on button "Mover para retirada disponível" at bounding box center [896, 522] width 242 height 34
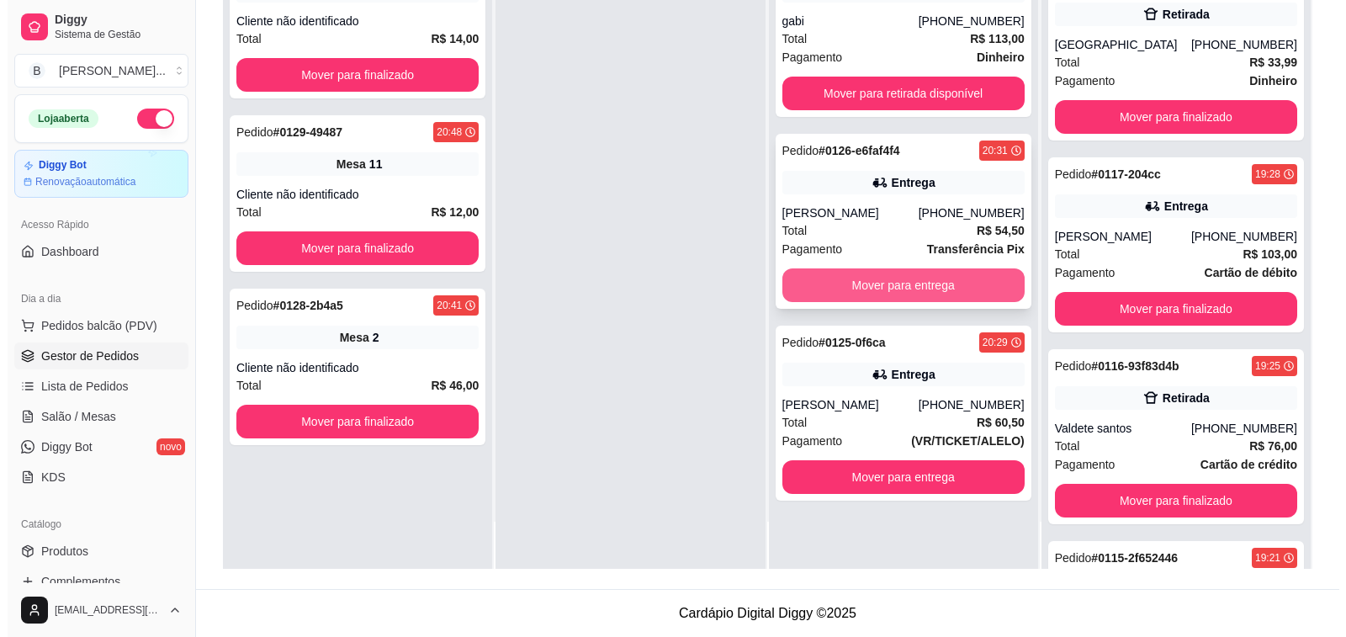
scroll to position [1128, 0]
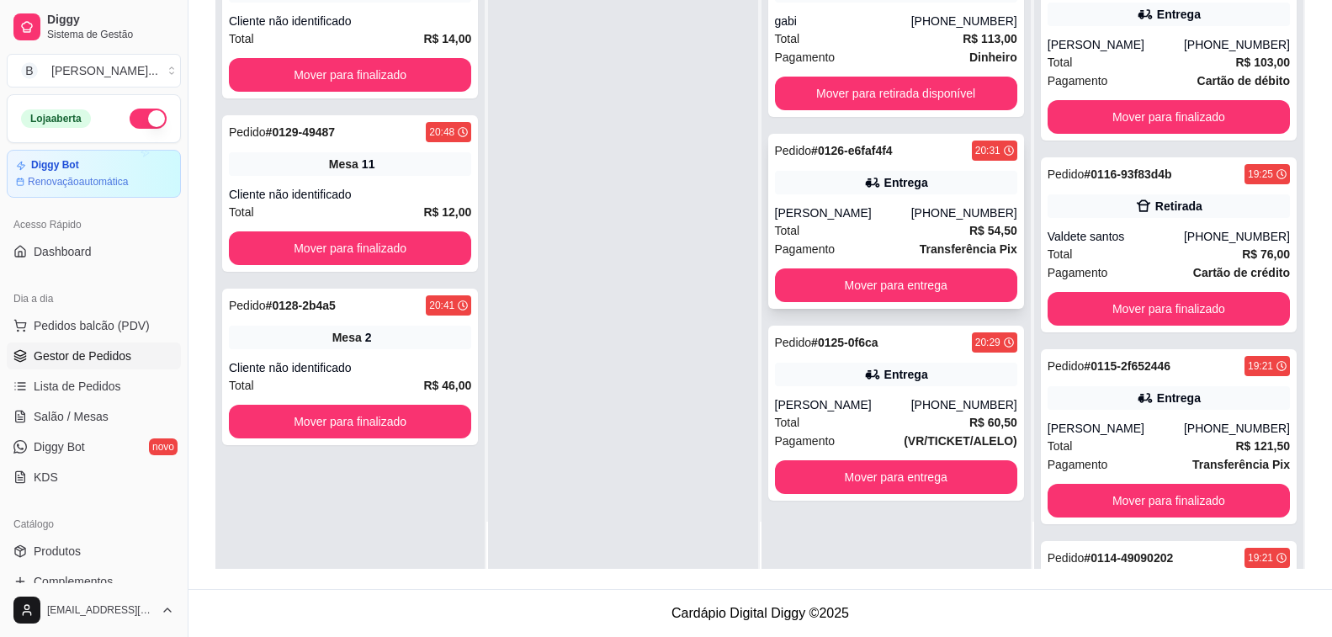
click at [919, 213] on div "[PHONE_NUMBER]" at bounding box center [964, 212] width 106 height 17
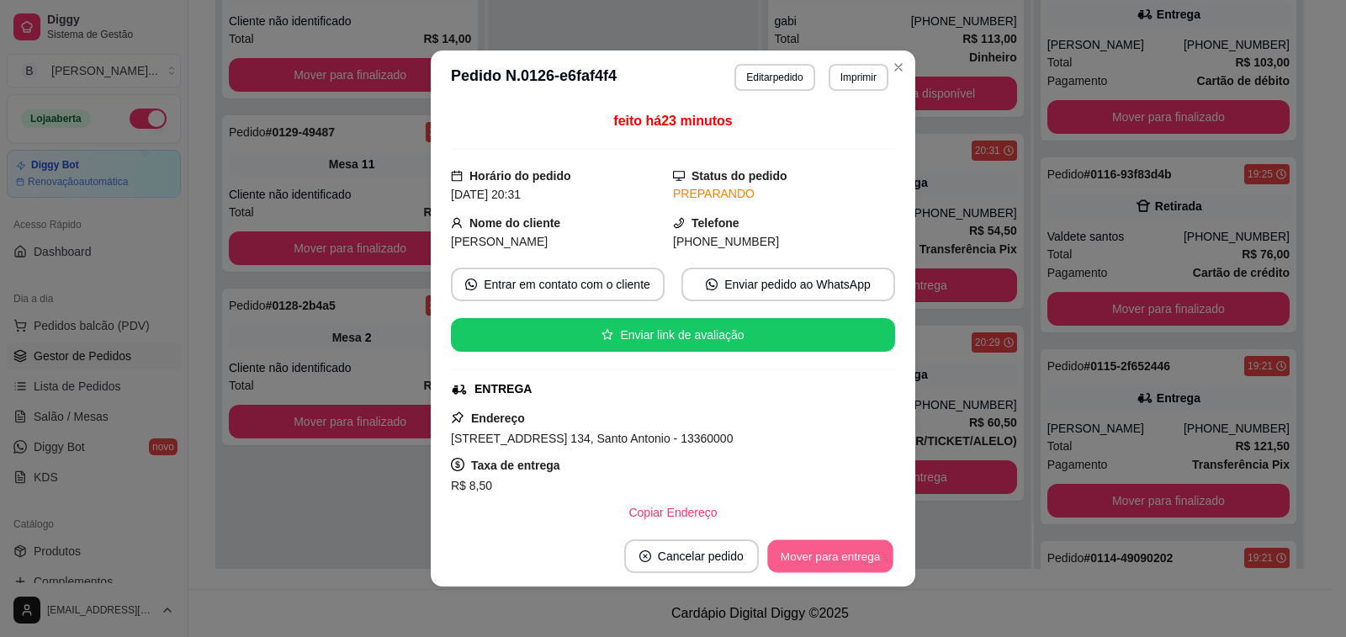
click at [807, 546] on button "Mover para entrega" at bounding box center [830, 556] width 126 height 33
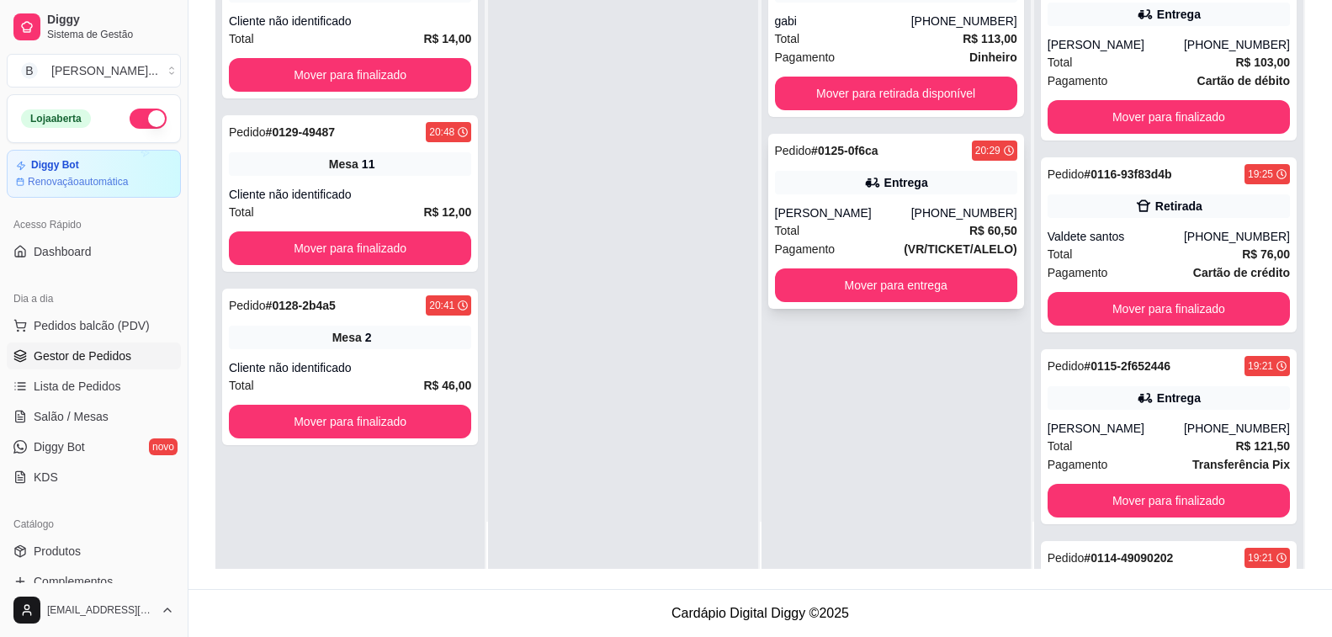
scroll to position [0, 0]
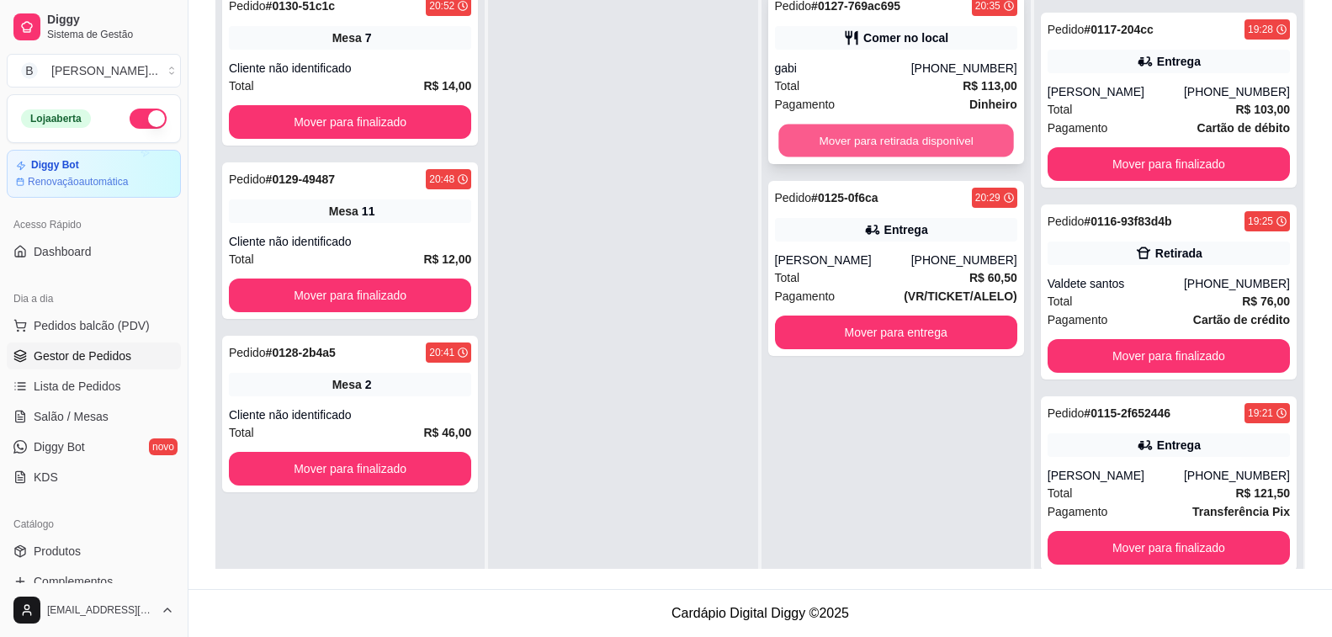
click at [882, 132] on button "Mover para retirada disponível" at bounding box center [896, 141] width 236 height 33
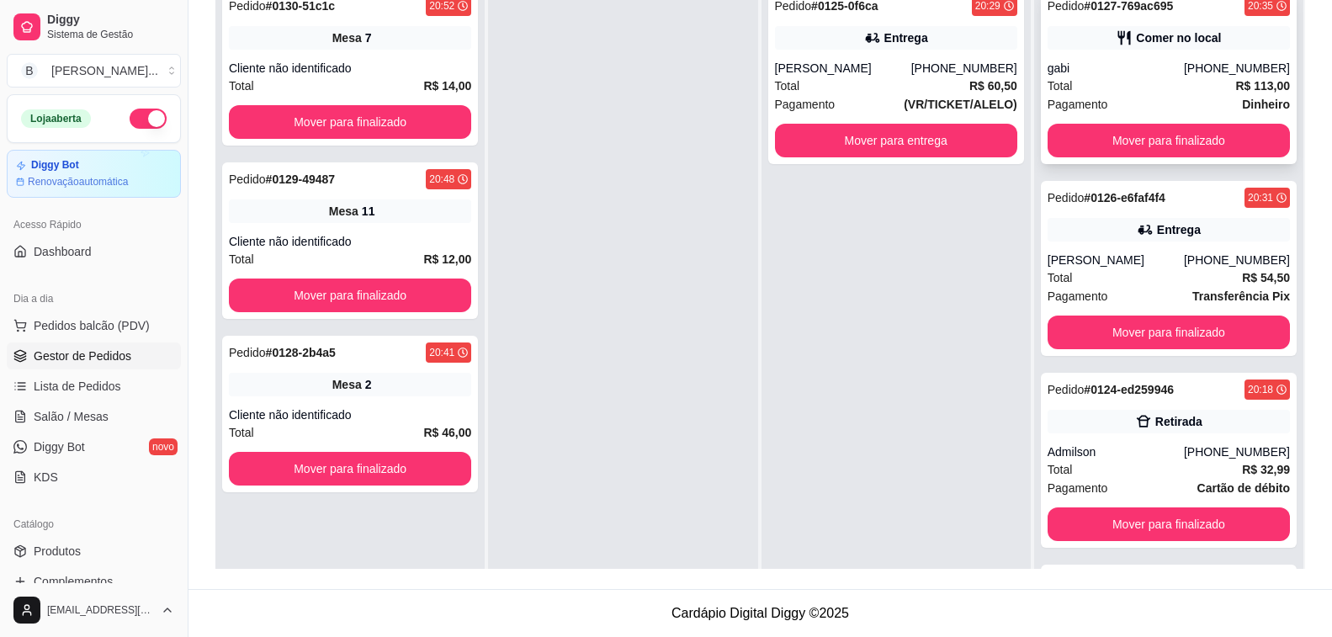
click at [1139, 81] on div "Total R$ 113,00" at bounding box center [1169, 86] width 242 height 19
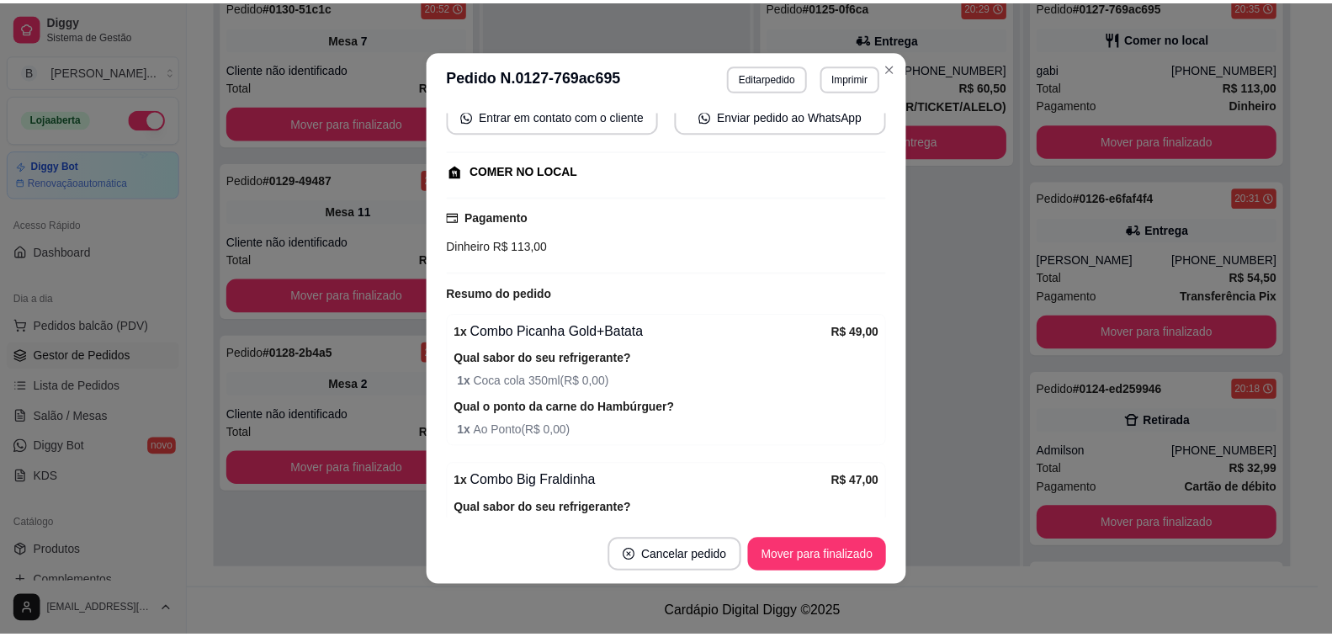
scroll to position [337, 0]
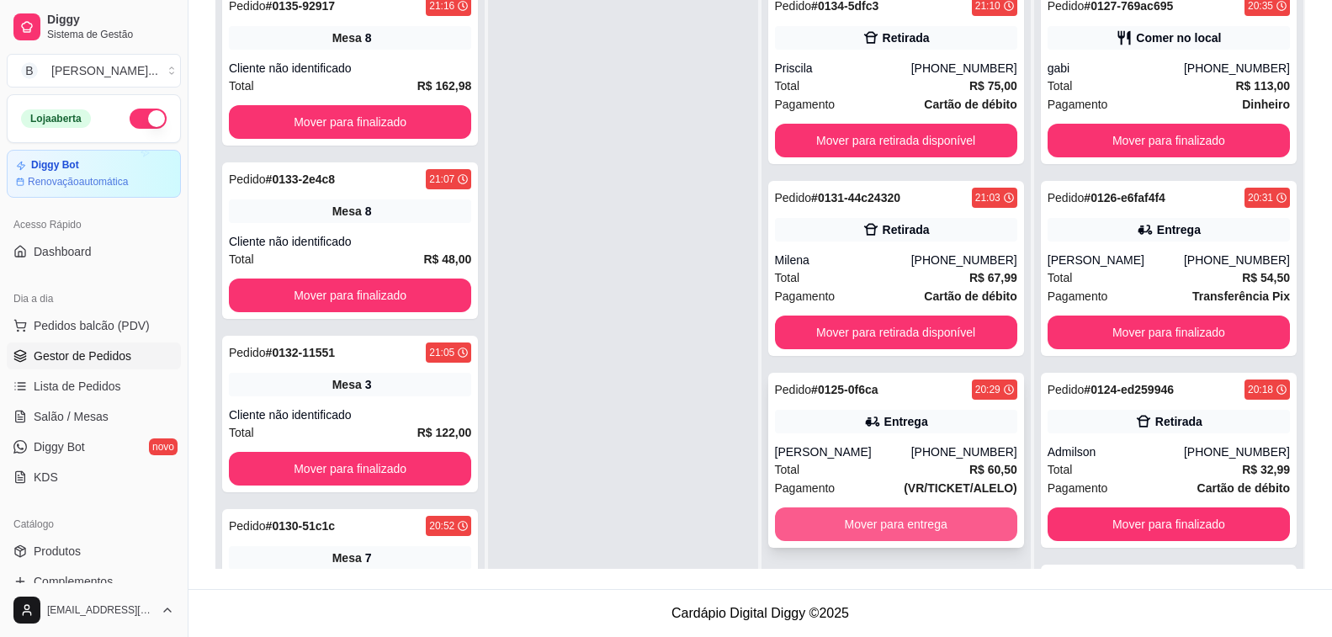
click at [884, 520] on button "Mover para entrega" at bounding box center [896, 524] width 242 height 34
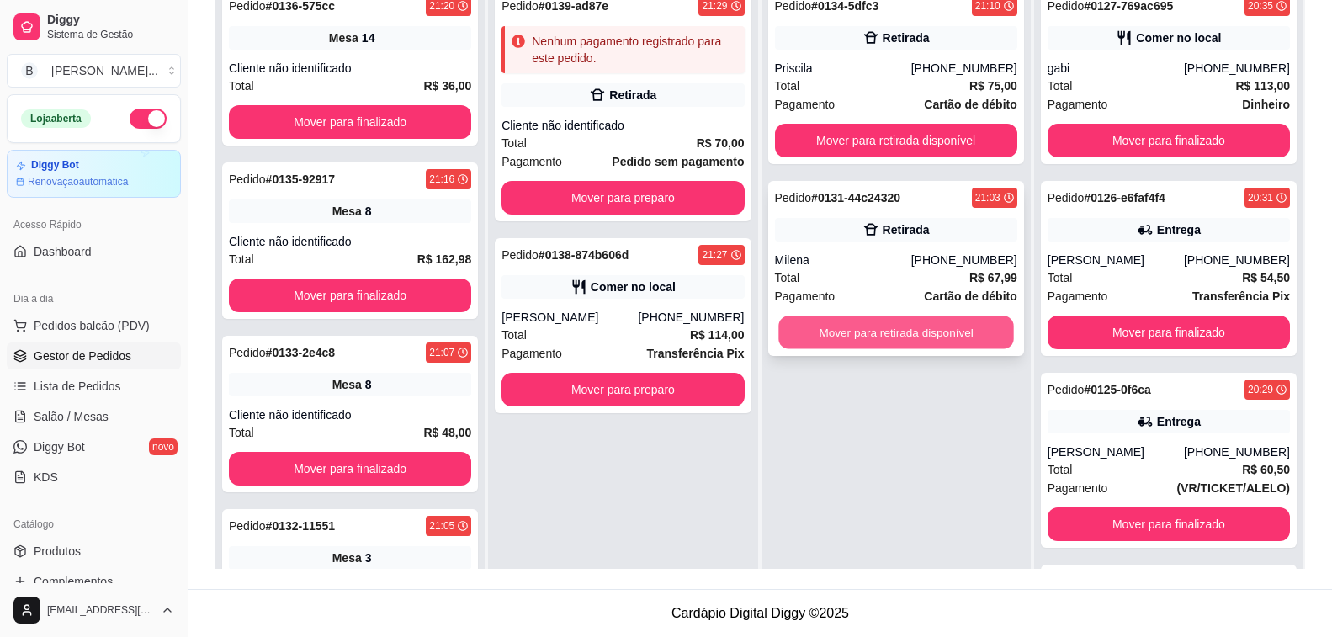
click at [863, 334] on button "Mover para retirada disponível" at bounding box center [896, 332] width 236 height 33
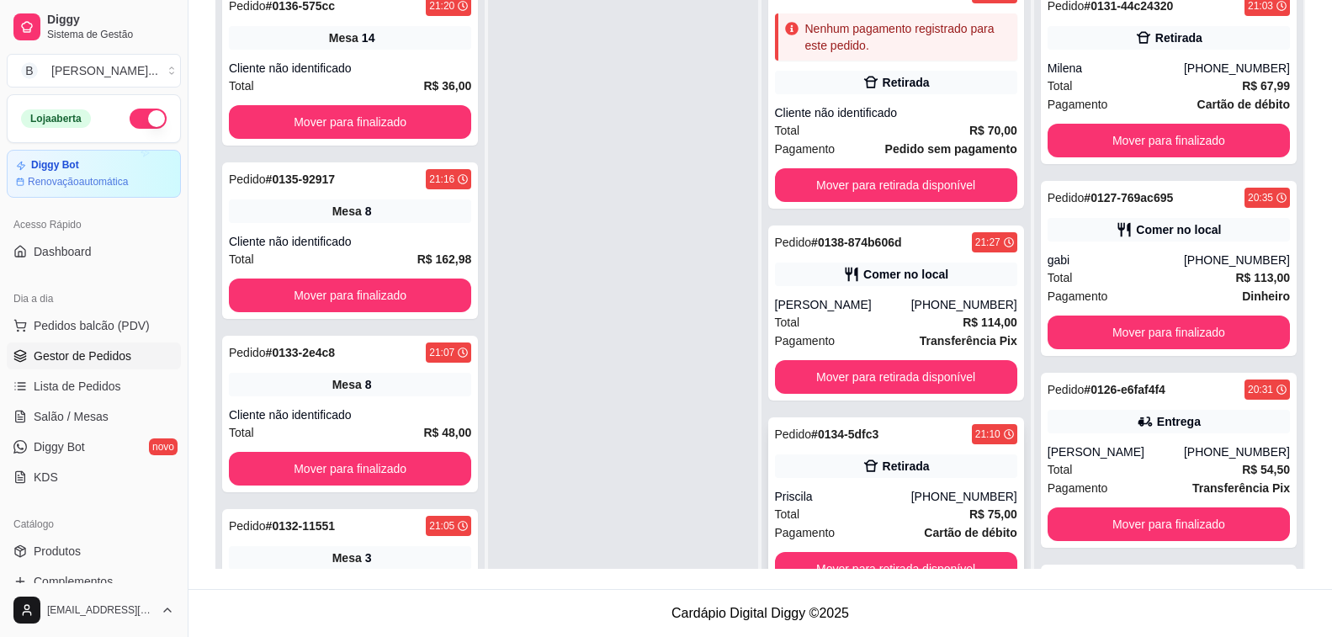
scroll to position [47, 0]
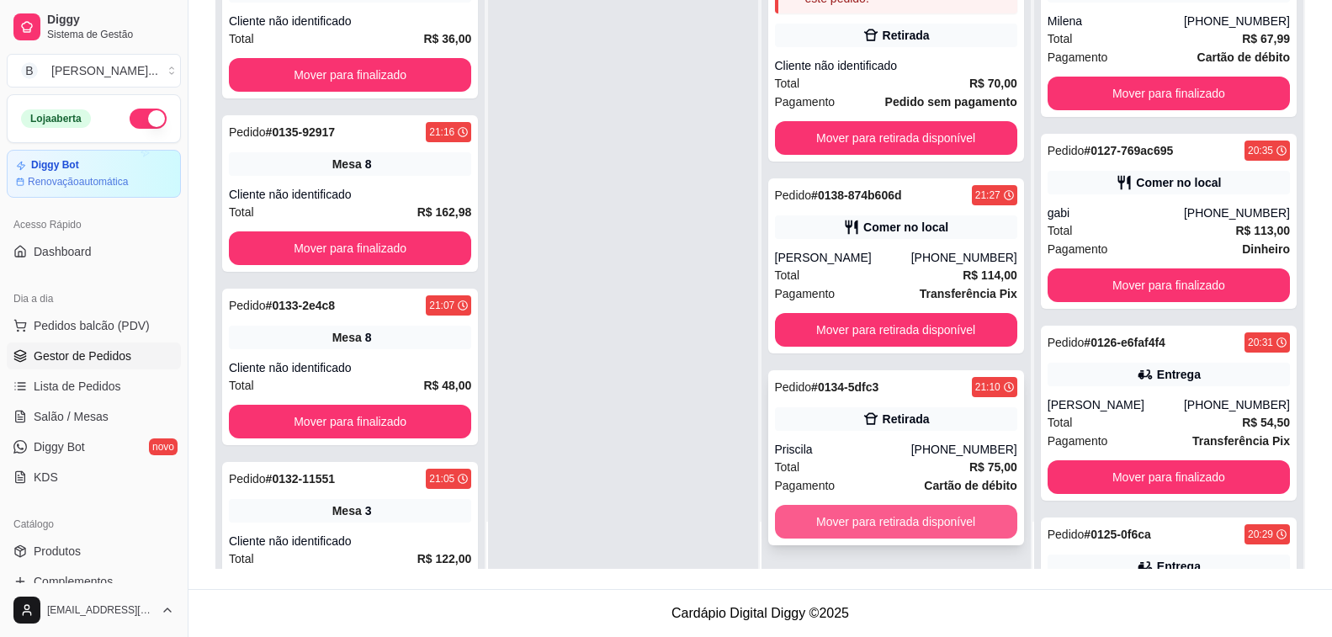
click at [919, 523] on button "Mover para retirada disponível" at bounding box center [896, 522] width 242 height 34
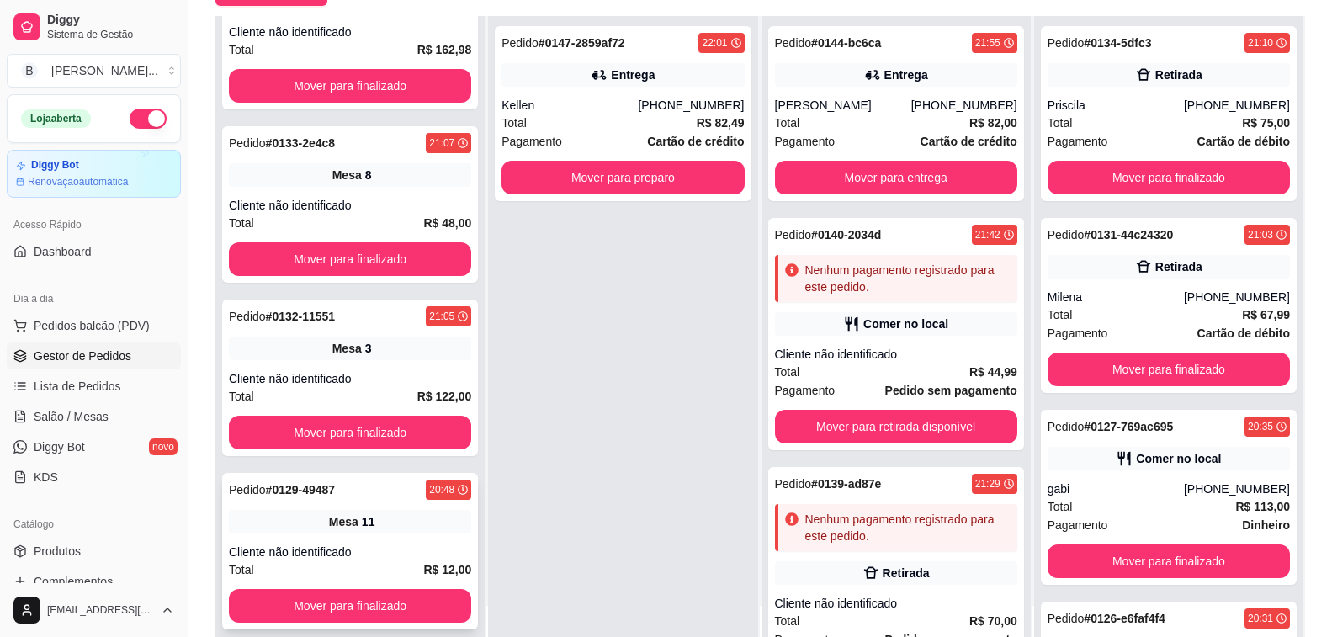
scroll to position [257, 0]
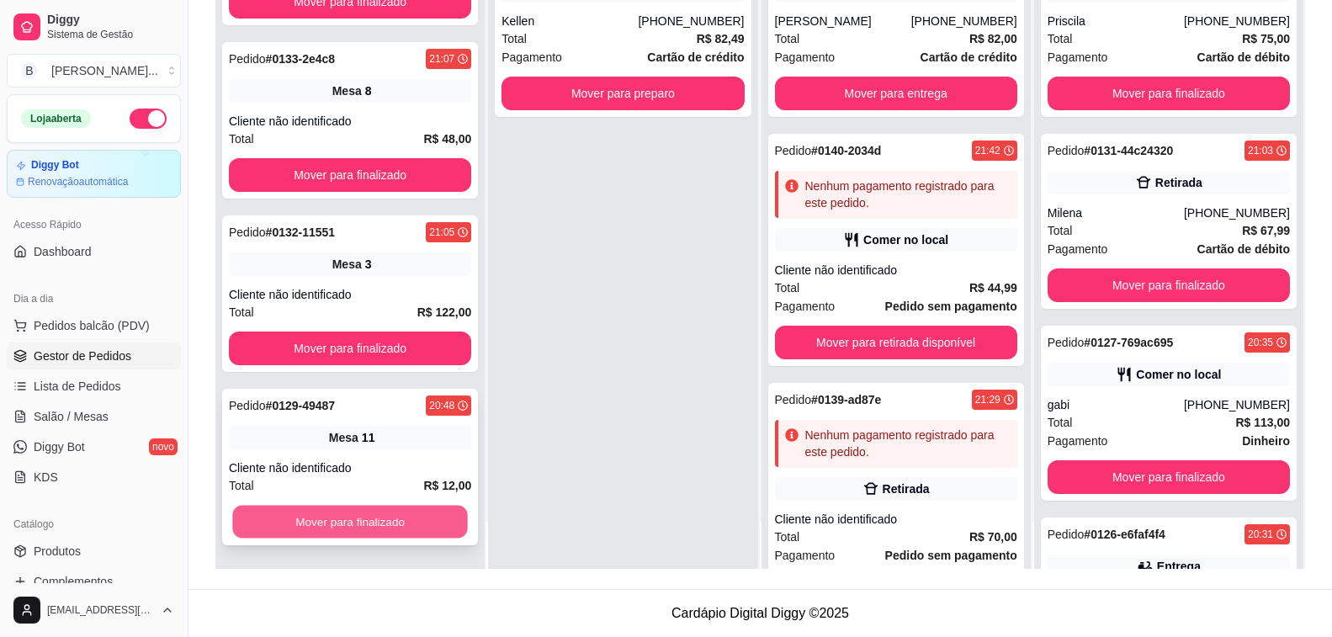
click at [358, 537] on button "Mover para finalizado" at bounding box center [350, 522] width 236 height 33
click at [359, 533] on button "Mover para finalizado" at bounding box center [350, 522] width 242 height 34
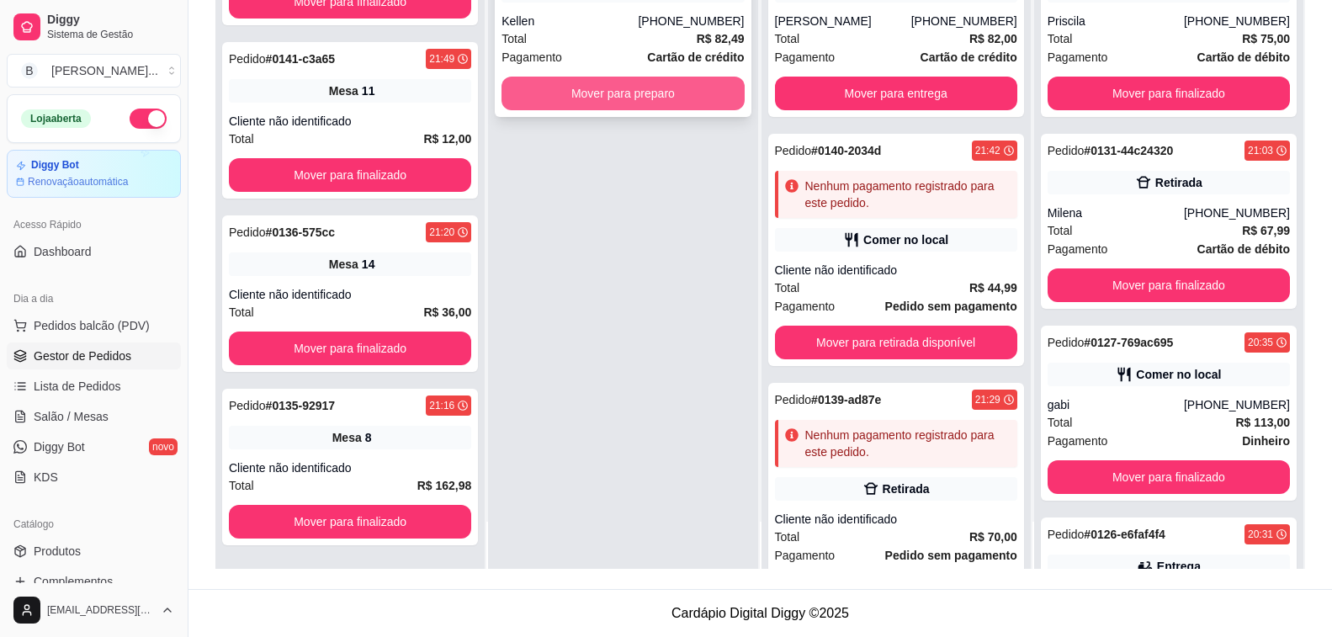
click at [662, 93] on button "Mover para preparo" at bounding box center [623, 94] width 242 height 34
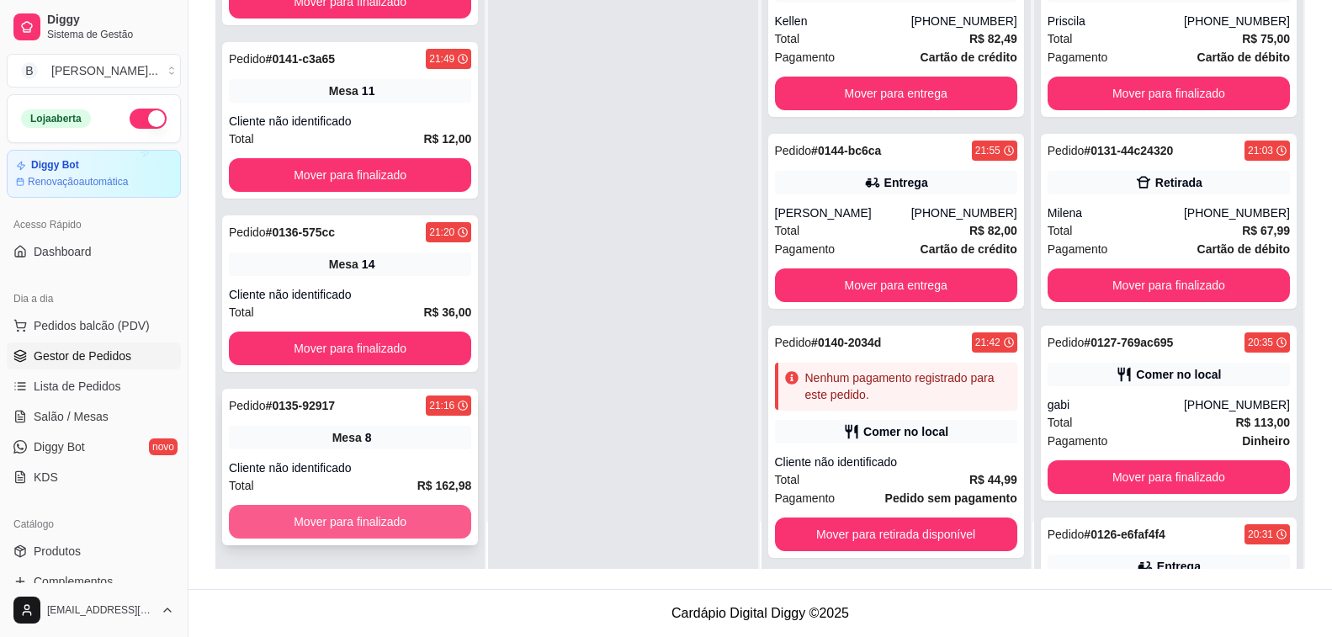
click at [342, 523] on button "Mover para finalizado" at bounding box center [350, 522] width 242 height 34
click at [342, 523] on button "Mover para finalizado" at bounding box center [350, 522] width 236 height 33
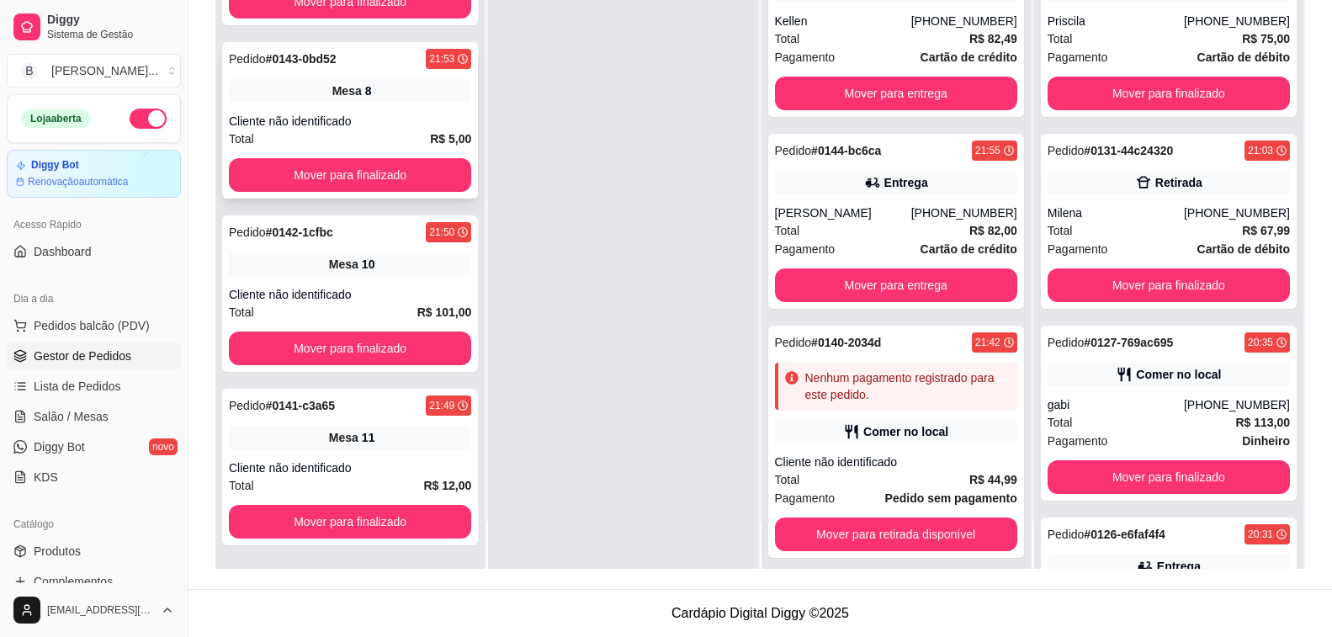
scroll to position [247, 0]
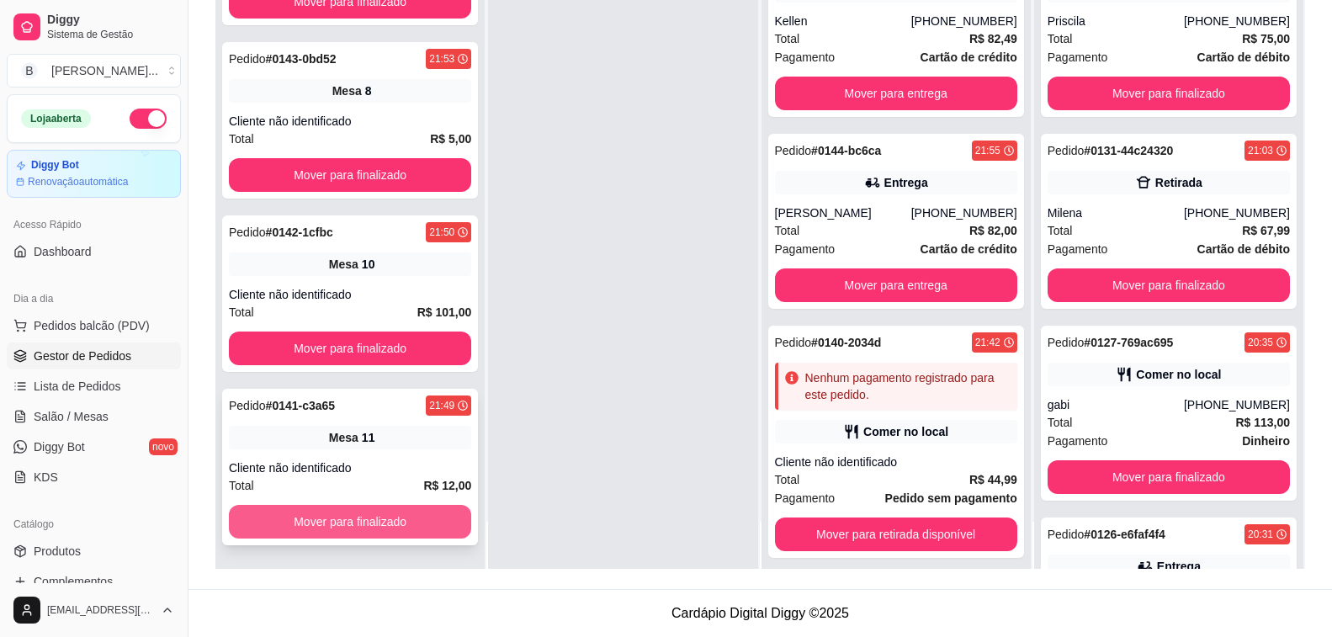
click at [390, 538] on button "Mover para finalizado" at bounding box center [350, 522] width 242 height 34
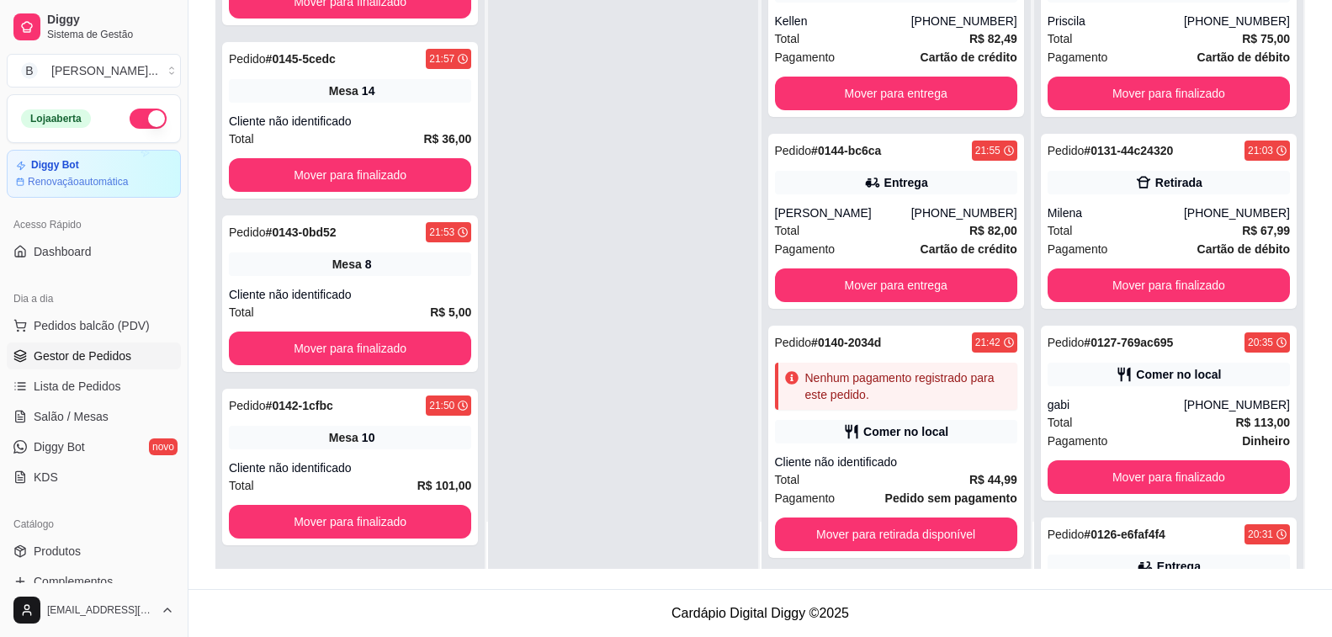
scroll to position [73, 0]
click at [390, 538] on button "Mover para finalizado" at bounding box center [350, 522] width 236 height 33
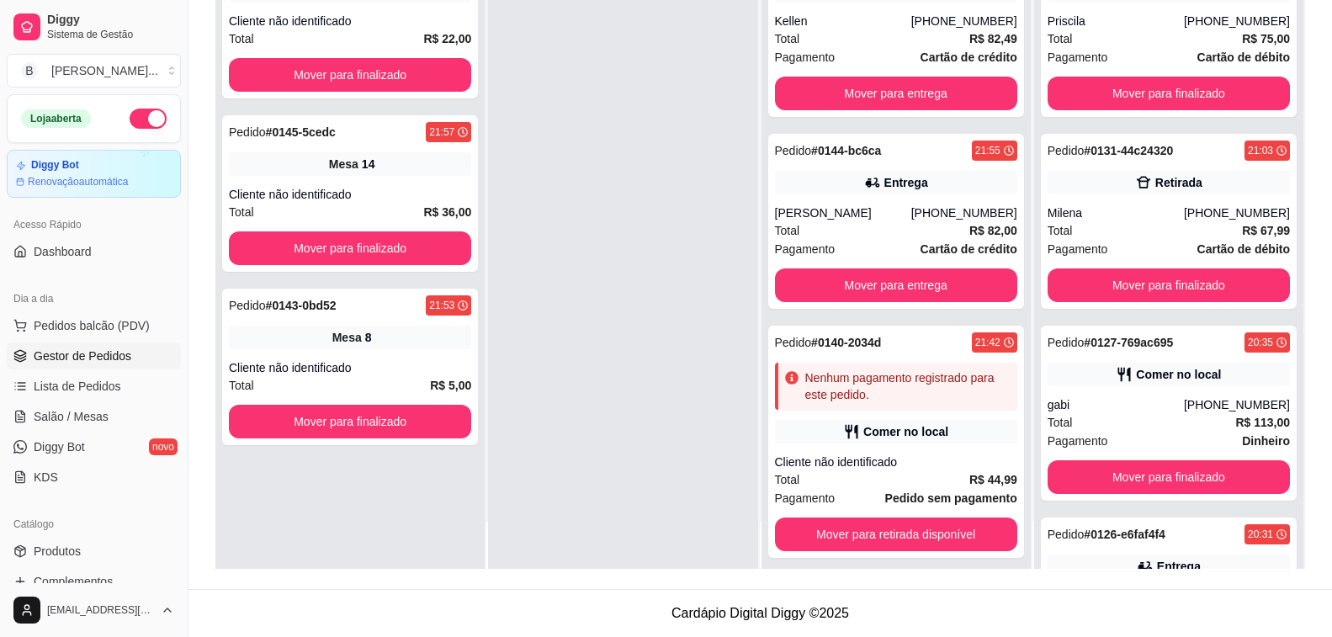
scroll to position [0, 0]
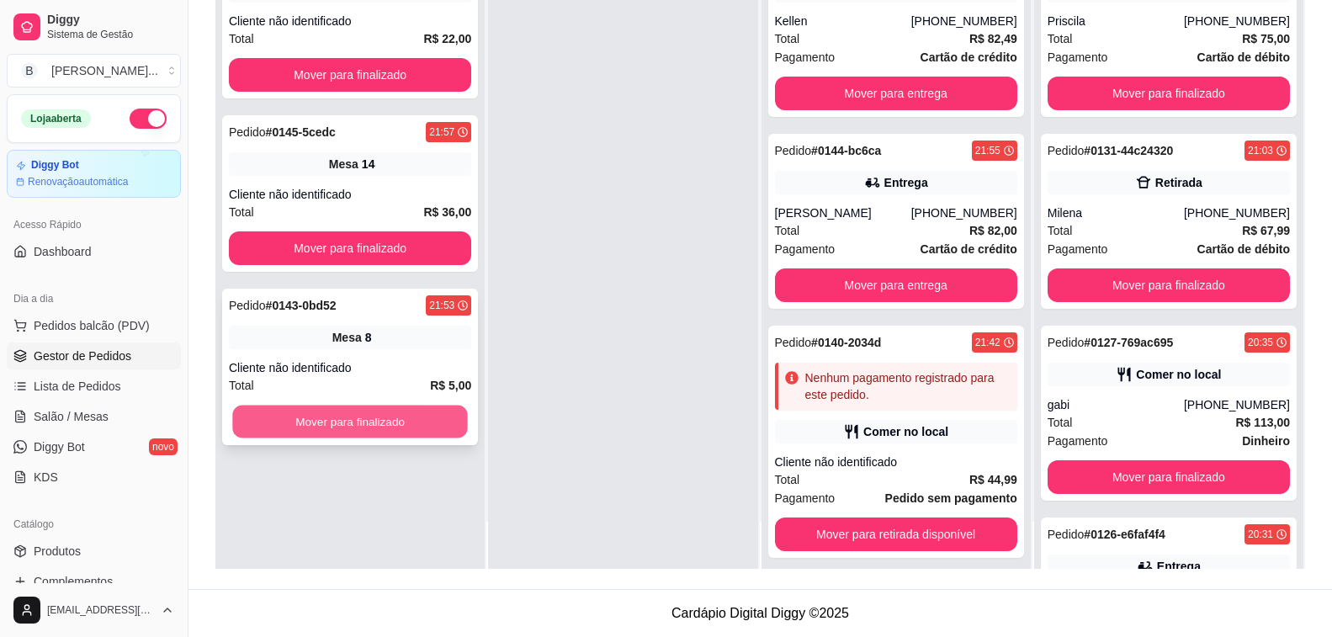
click at [432, 438] on button "Mover para finalizado" at bounding box center [350, 422] width 236 height 33
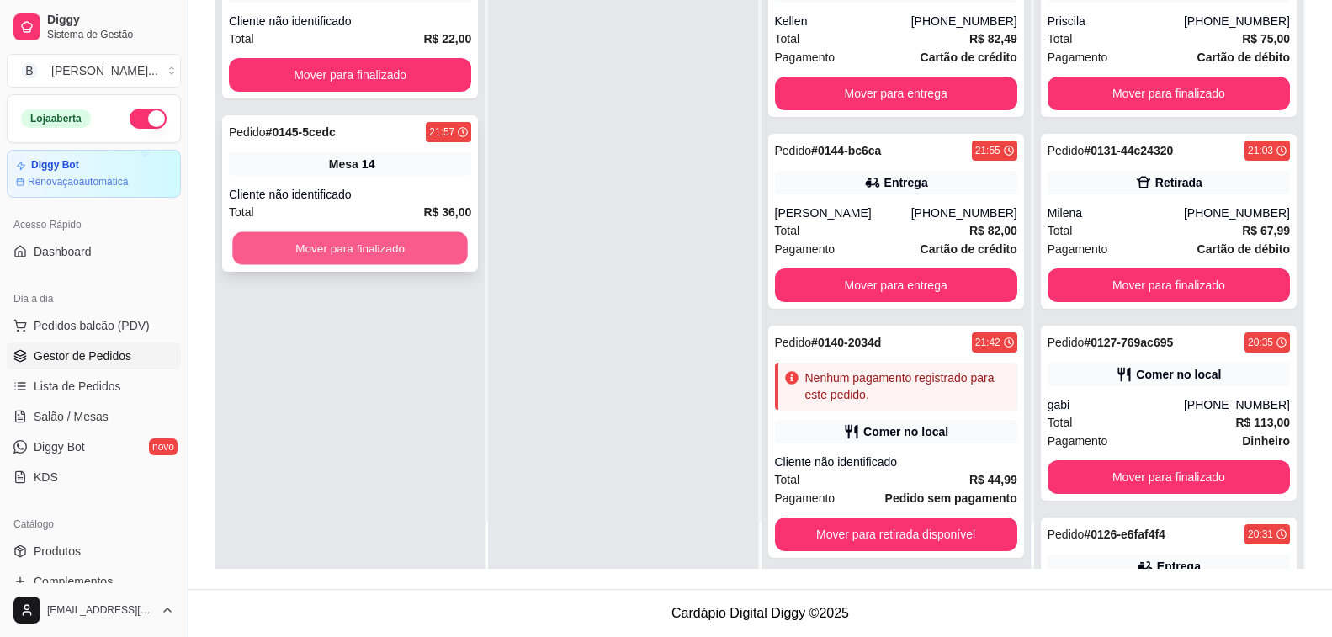
click at [393, 246] on button "Mover para finalizado" at bounding box center [350, 248] width 236 height 33
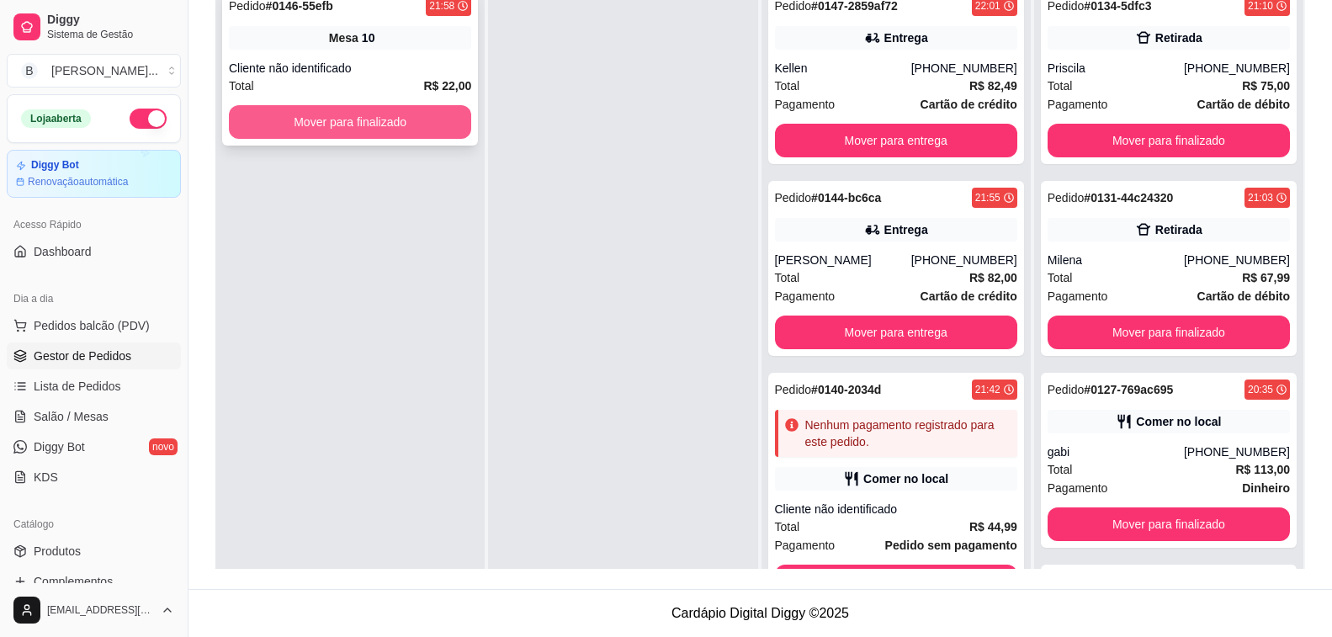
click at [381, 120] on button "Mover para finalizado" at bounding box center [350, 122] width 242 height 34
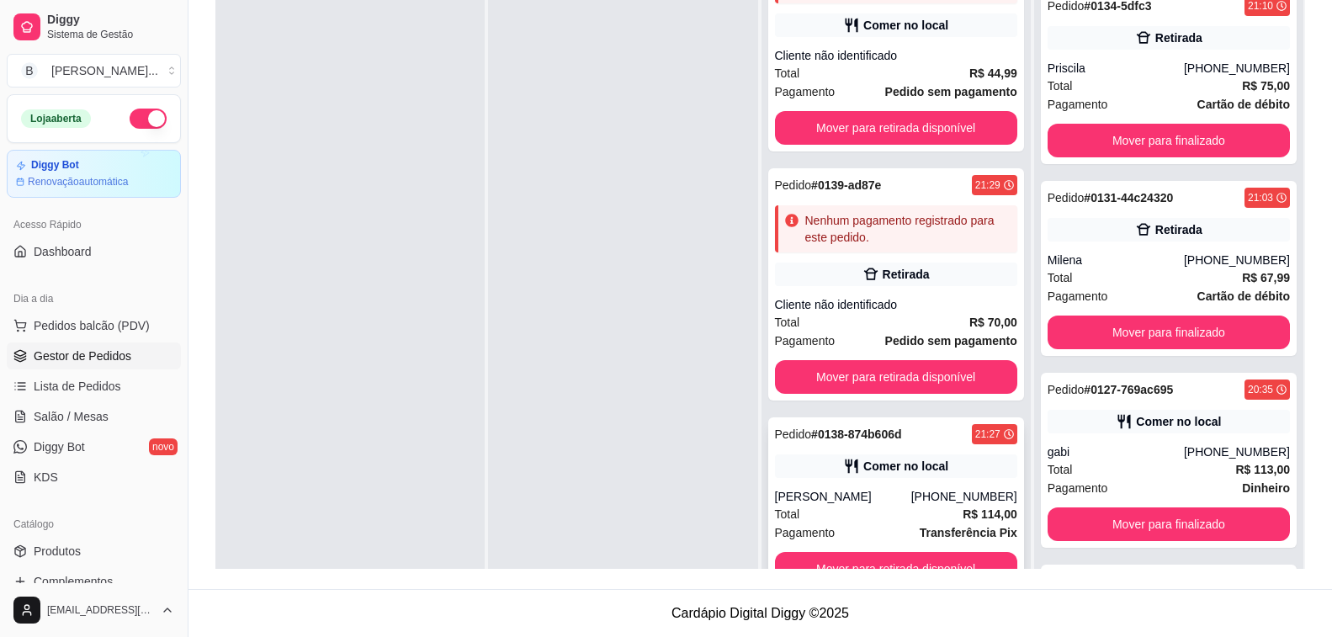
scroll to position [47, 0]
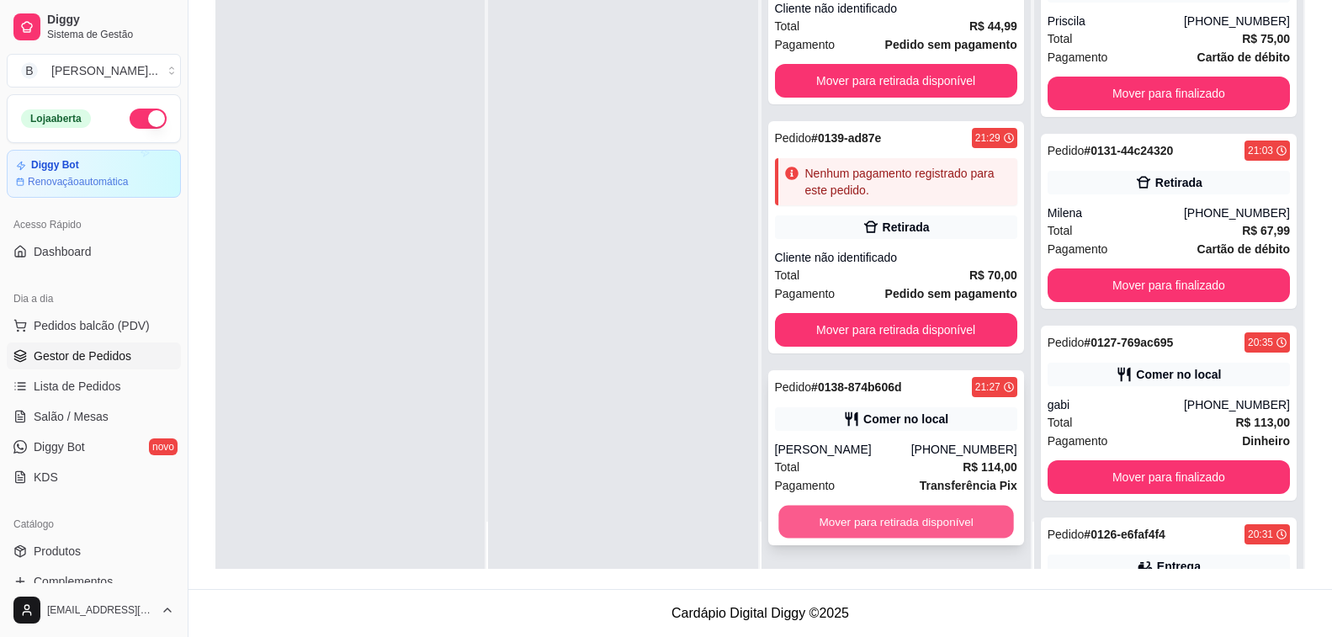
click at [822, 536] on button "Mover para retirada disponível" at bounding box center [896, 522] width 236 height 33
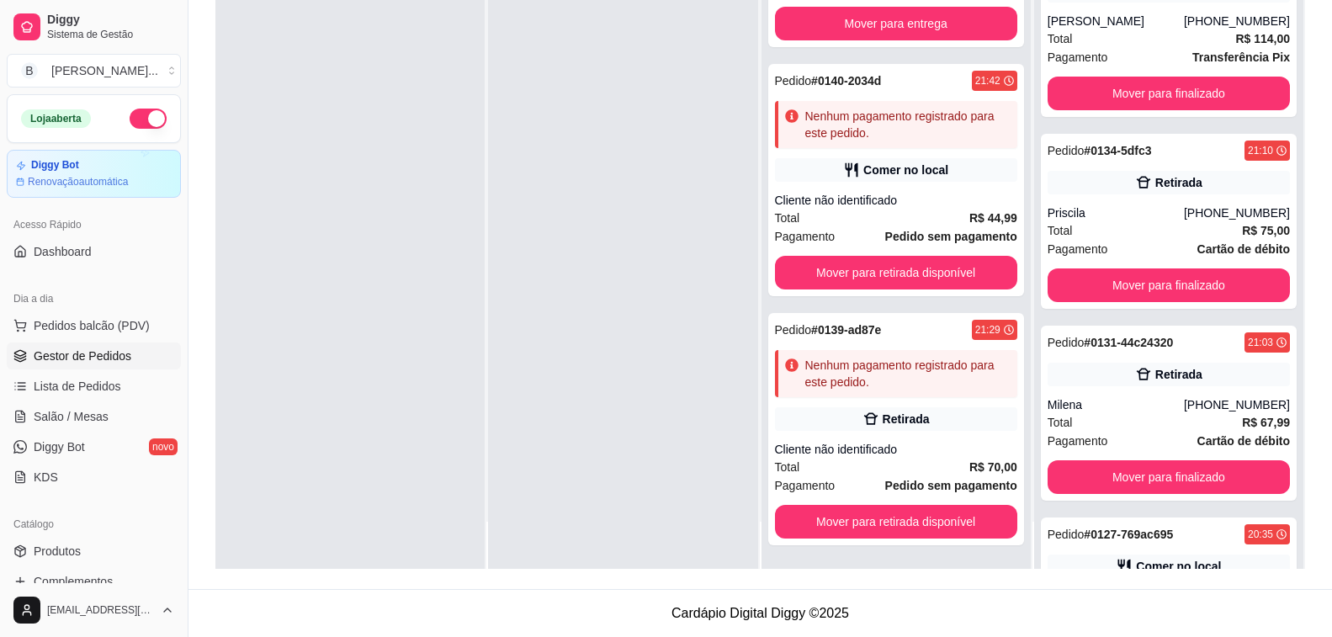
scroll to position [262, 0]
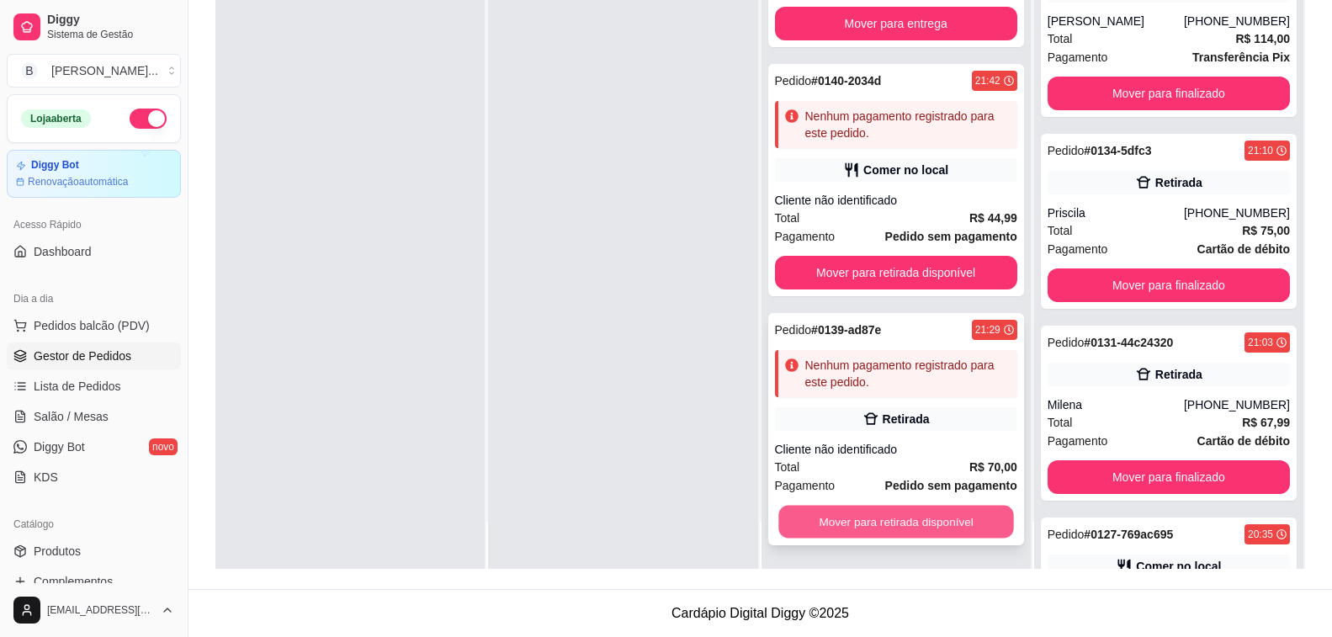
click at [860, 527] on button "Mover para retirada disponível" at bounding box center [896, 522] width 236 height 33
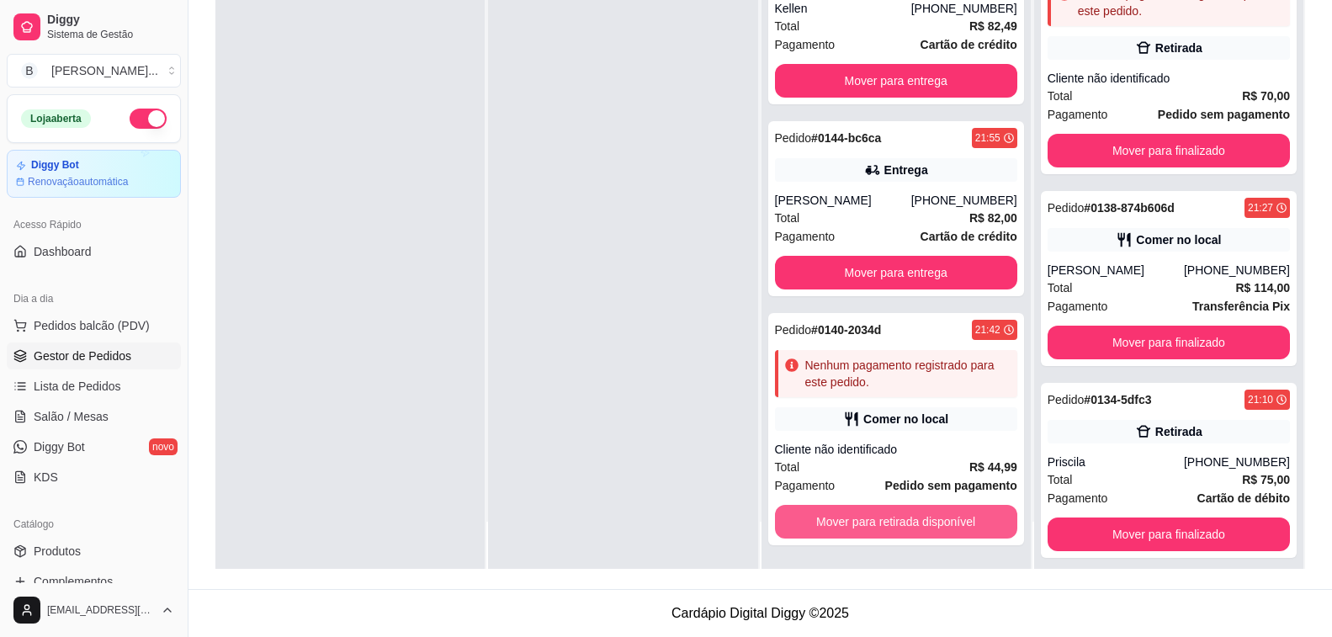
scroll to position [13, 0]
click at [860, 527] on button "Mover para retirada disponível" at bounding box center [896, 522] width 236 height 33
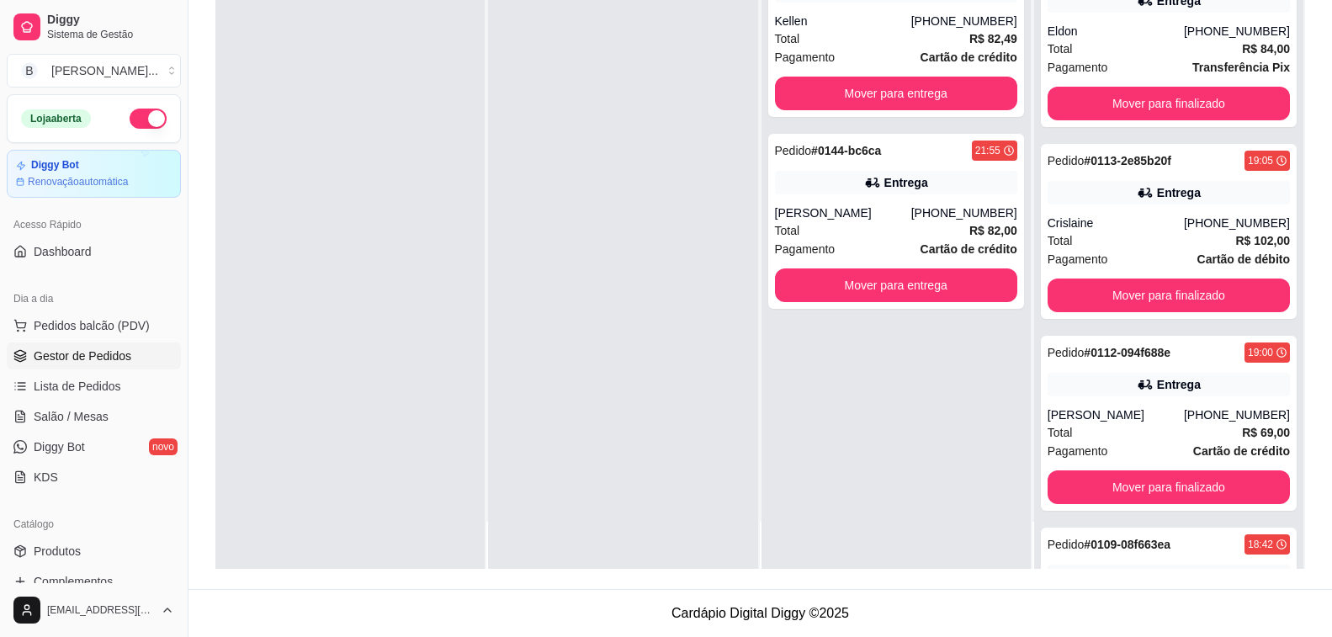
scroll to position [4789, 0]
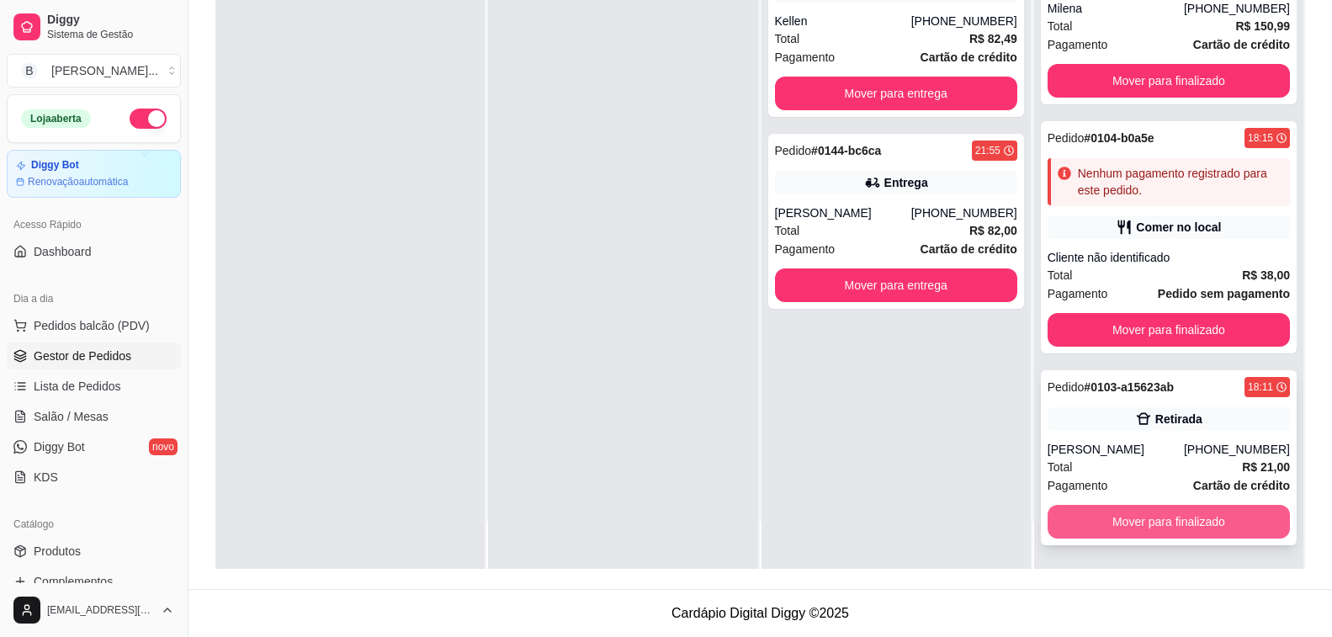
click at [1204, 531] on button "Mover para finalizado" at bounding box center [1169, 522] width 242 height 34
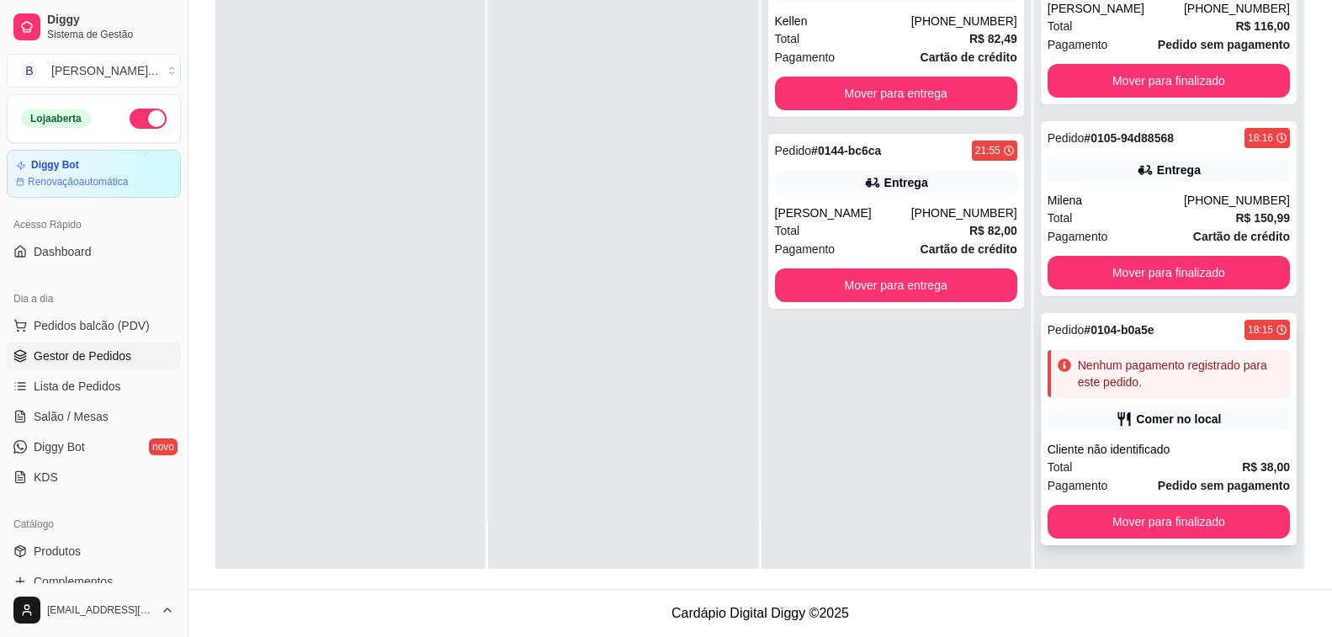
scroll to position [4597, 0]
click at [1228, 528] on button "Mover para finalizado" at bounding box center [1169, 522] width 236 height 33
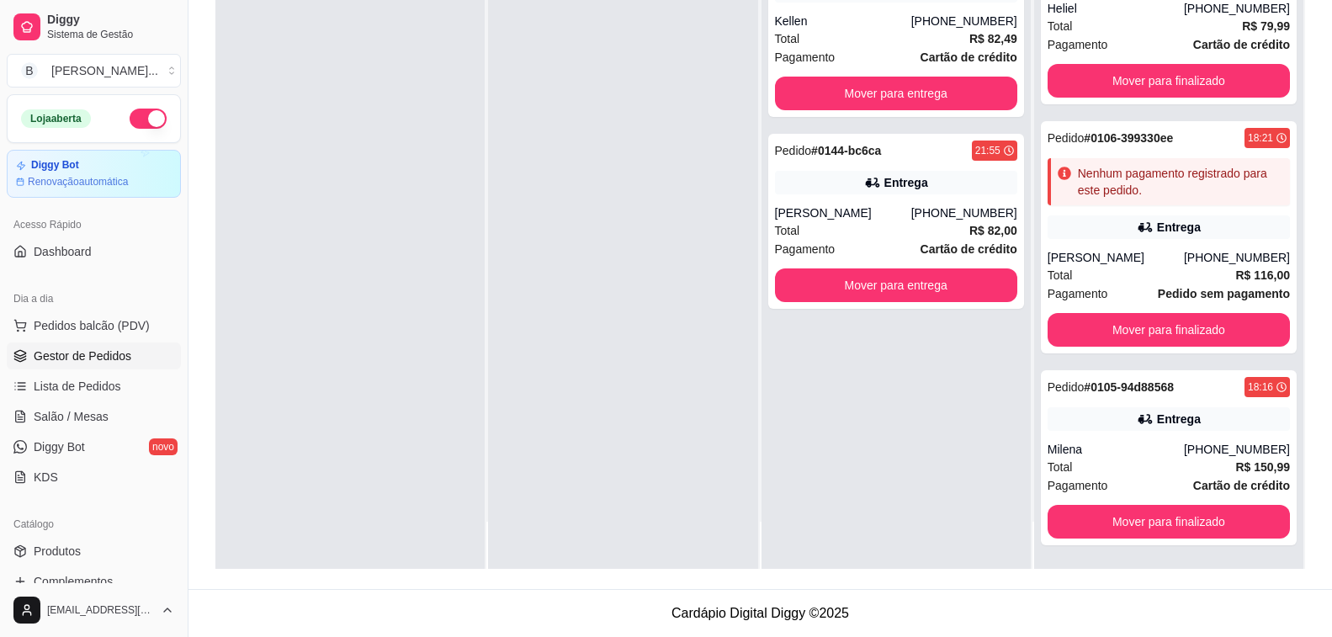
scroll to position [4348, 0]
click at [1228, 528] on button "Mover para finalizado" at bounding box center [1169, 522] width 242 height 34
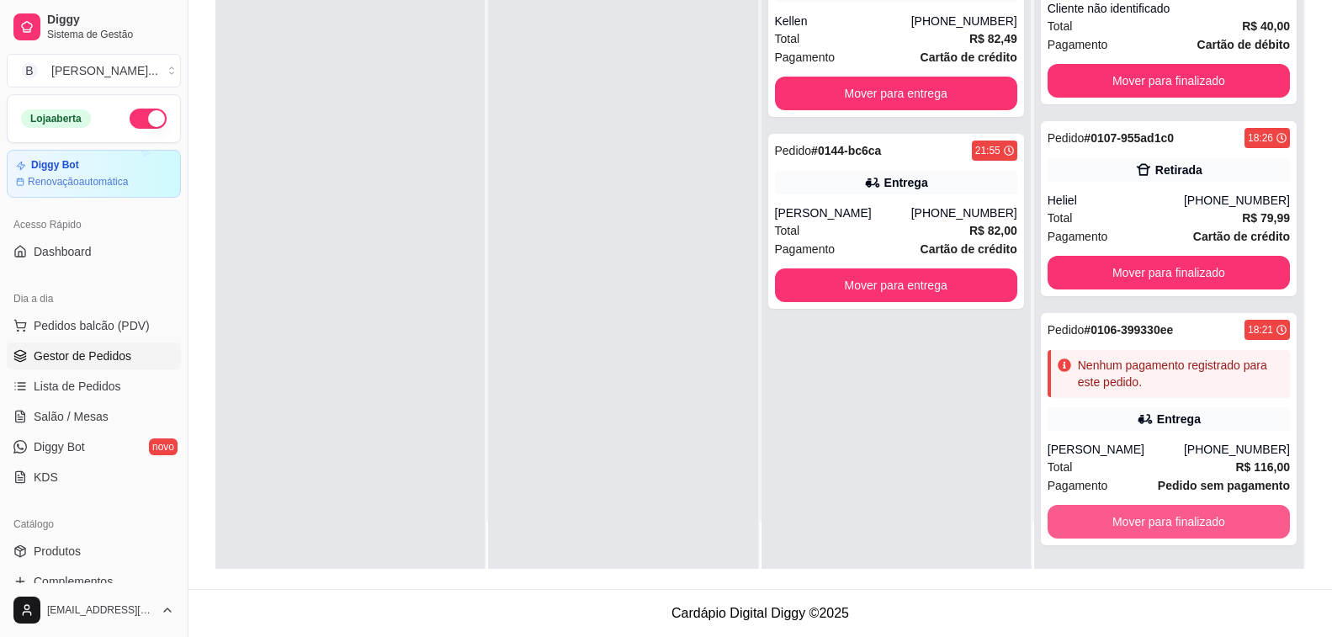
scroll to position [4156, 0]
click at [1215, 517] on button "Mover para finalizado" at bounding box center [1169, 522] width 242 height 34
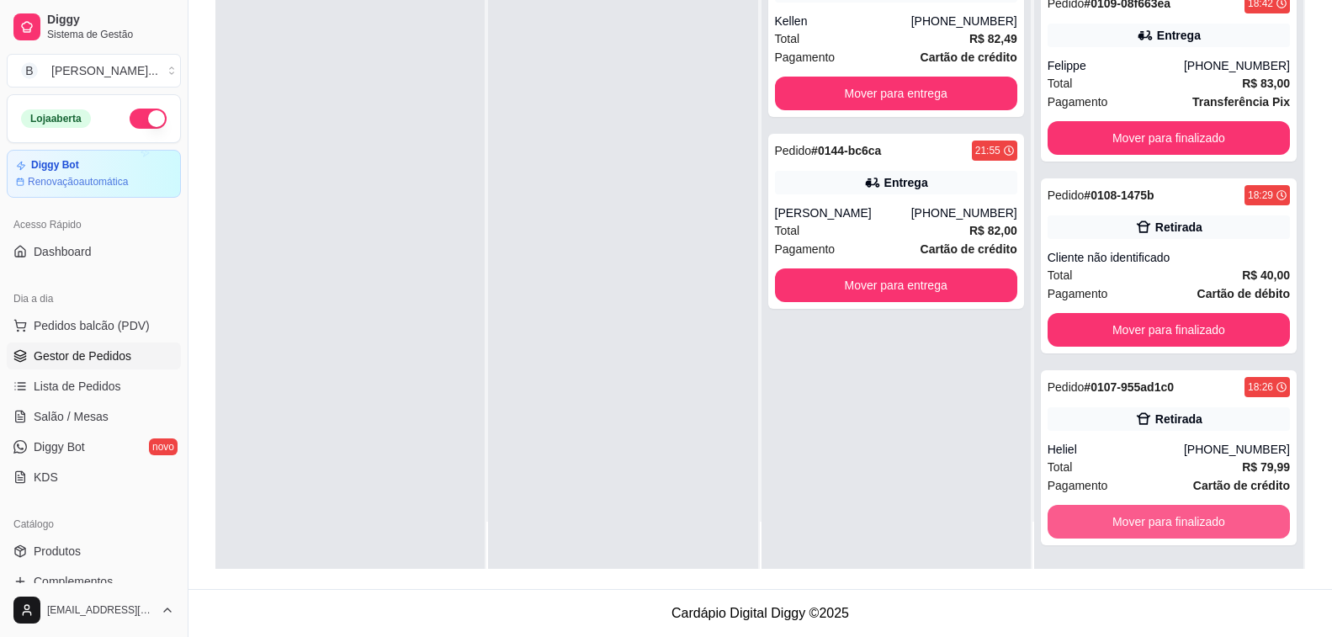
scroll to position [3907, 0]
click at [1215, 517] on button "Mover para finalizado" at bounding box center [1169, 522] width 242 height 34
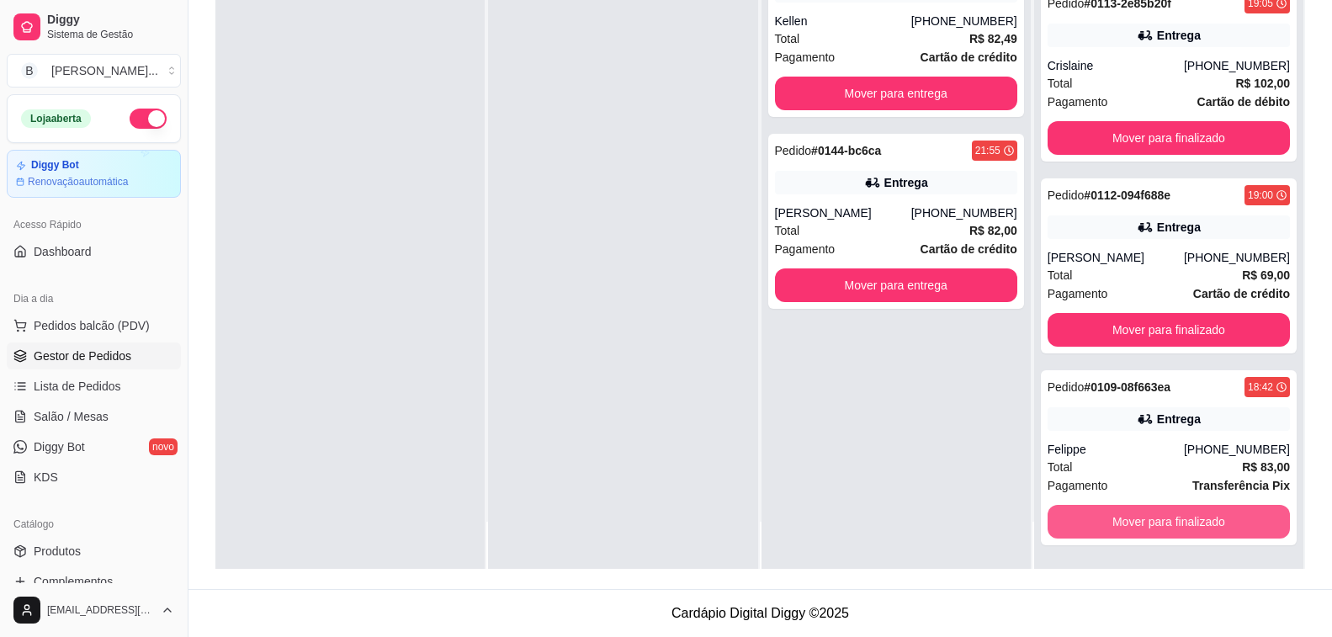
click at [1215, 517] on button "Mover para finalizado" at bounding box center [1169, 522] width 242 height 34
click at [1215, 517] on button "Mover para finalizado" at bounding box center [1169, 522] width 236 height 33
click at [1215, 517] on button "Mover para finalizado" at bounding box center [1169, 522] width 242 height 34
click at [1215, 517] on button "Mover para finalizado" at bounding box center [1169, 522] width 236 height 33
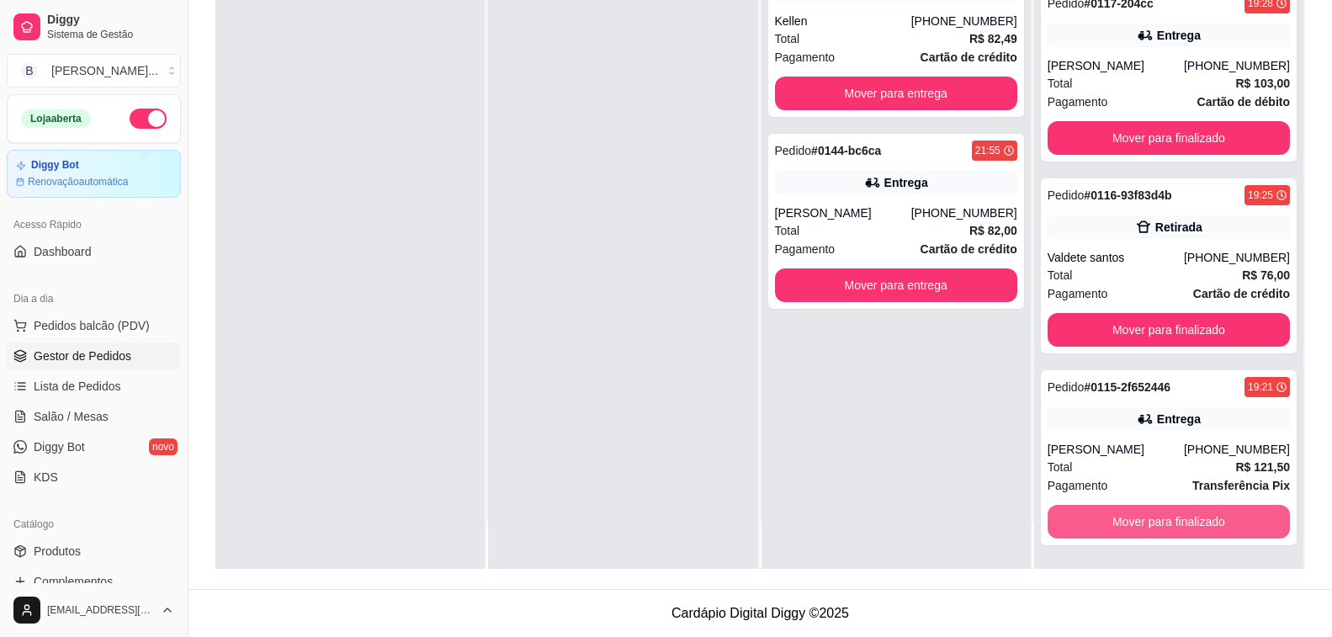
scroll to position [2756, 0]
click at [1215, 517] on button "Mover para finalizado" at bounding box center [1169, 522] width 242 height 34
click at [1215, 517] on button "Mover para finalizado" at bounding box center [1169, 522] width 236 height 33
click at [1215, 517] on button "Mover para finalizado" at bounding box center [1169, 522] width 242 height 34
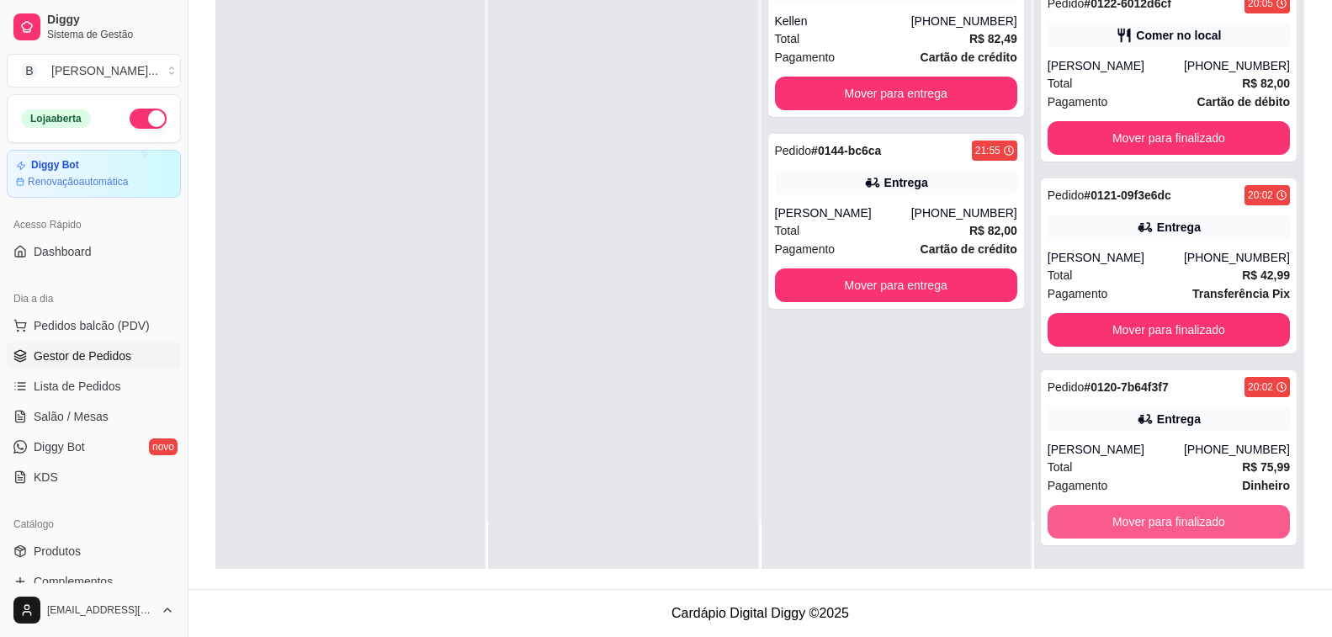
click at [1215, 517] on button "Mover para finalizado" at bounding box center [1169, 522] width 242 height 34
click at [1215, 517] on button "Mover para finalizado" at bounding box center [1169, 522] width 236 height 33
click at [1215, 517] on button "Mover para finalizado" at bounding box center [1169, 522] width 242 height 34
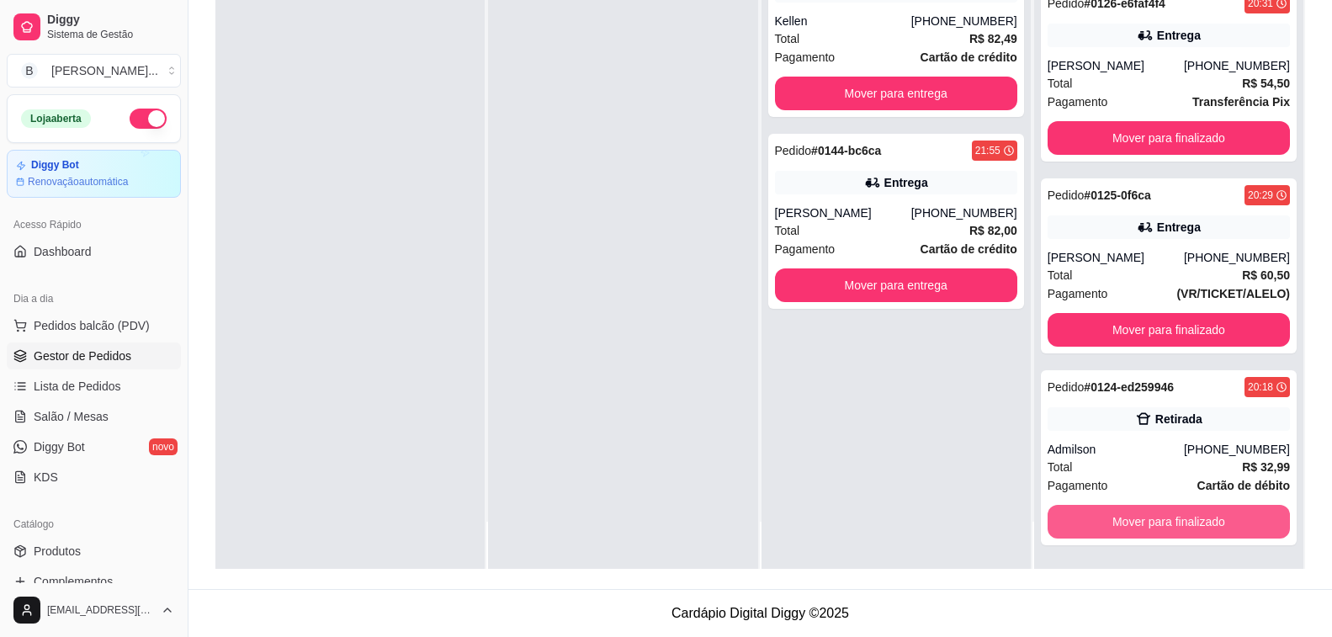
click at [1215, 517] on button "Mover para finalizado" at bounding box center [1169, 522] width 242 height 34
click at [1215, 517] on button "Mover para finalizado" at bounding box center [1169, 522] width 236 height 33
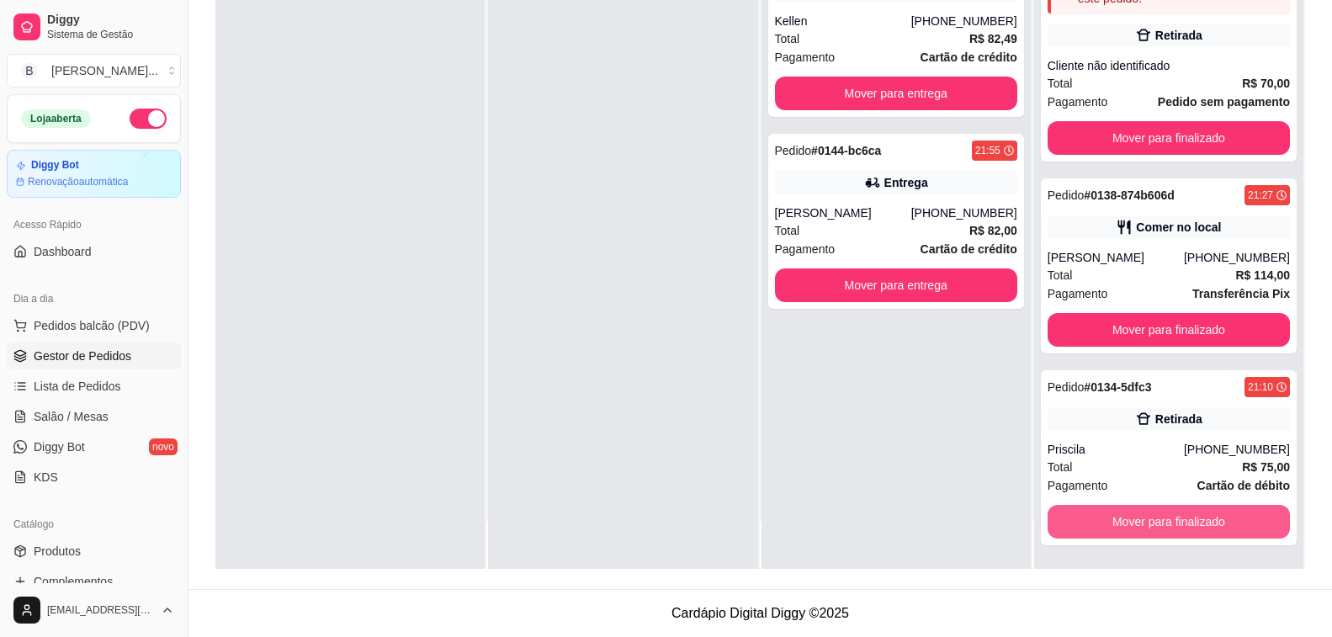
click at [1215, 517] on button "Mover para finalizado" at bounding box center [1169, 522] width 242 height 34
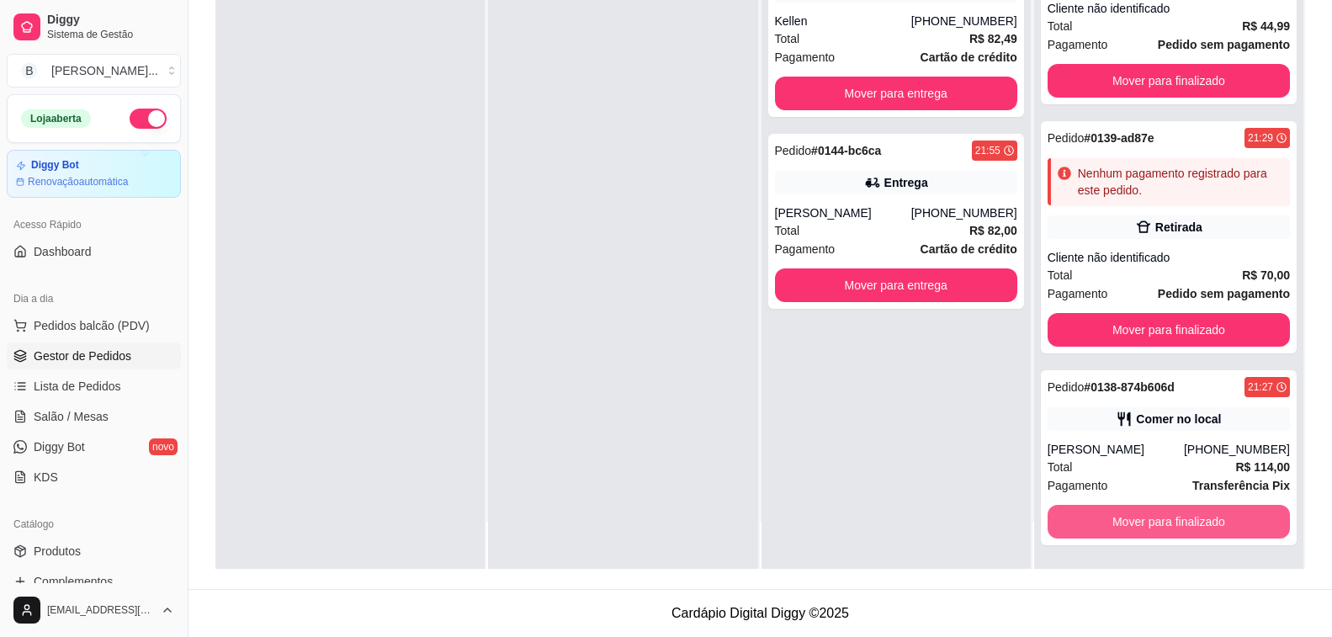
click at [1215, 517] on button "Mover para finalizado" at bounding box center [1169, 522] width 242 height 34
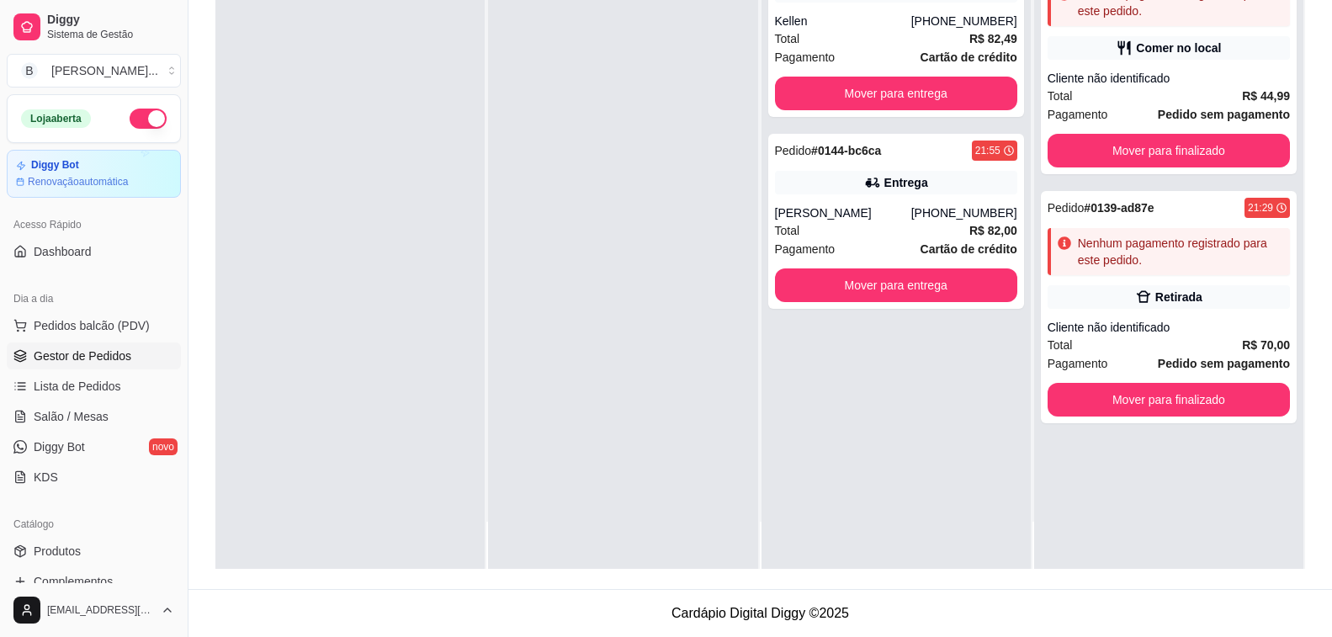
scroll to position [0, 0]
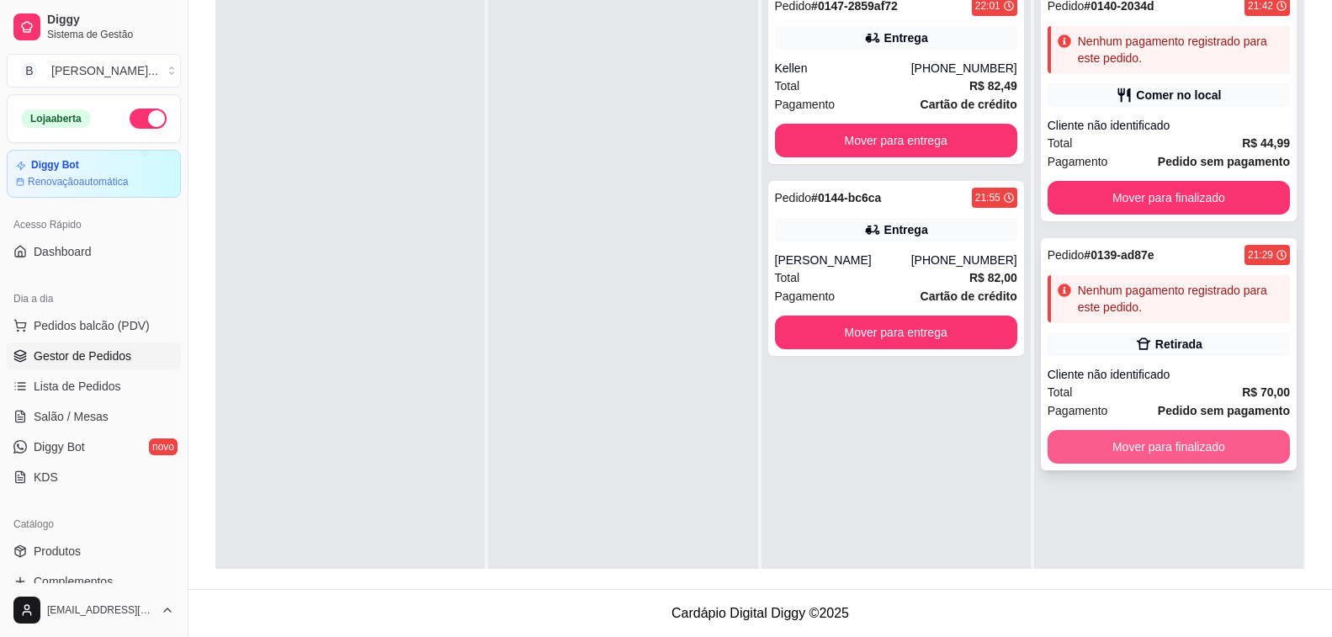
click at [1210, 441] on button "Mover para finalizado" at bounding box center [1169, 447] width 242 height 34
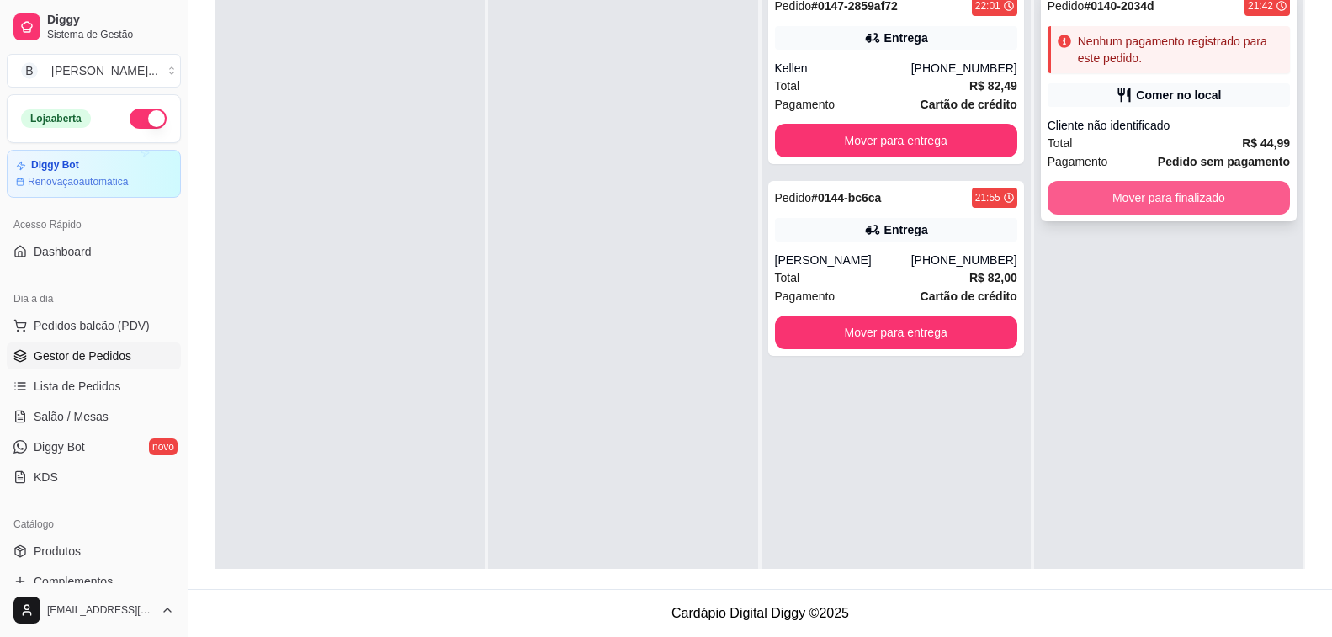
click at [1161, 185] on button "Mover para finalizado" at bounding box center [1169, 198] width 242 height 34
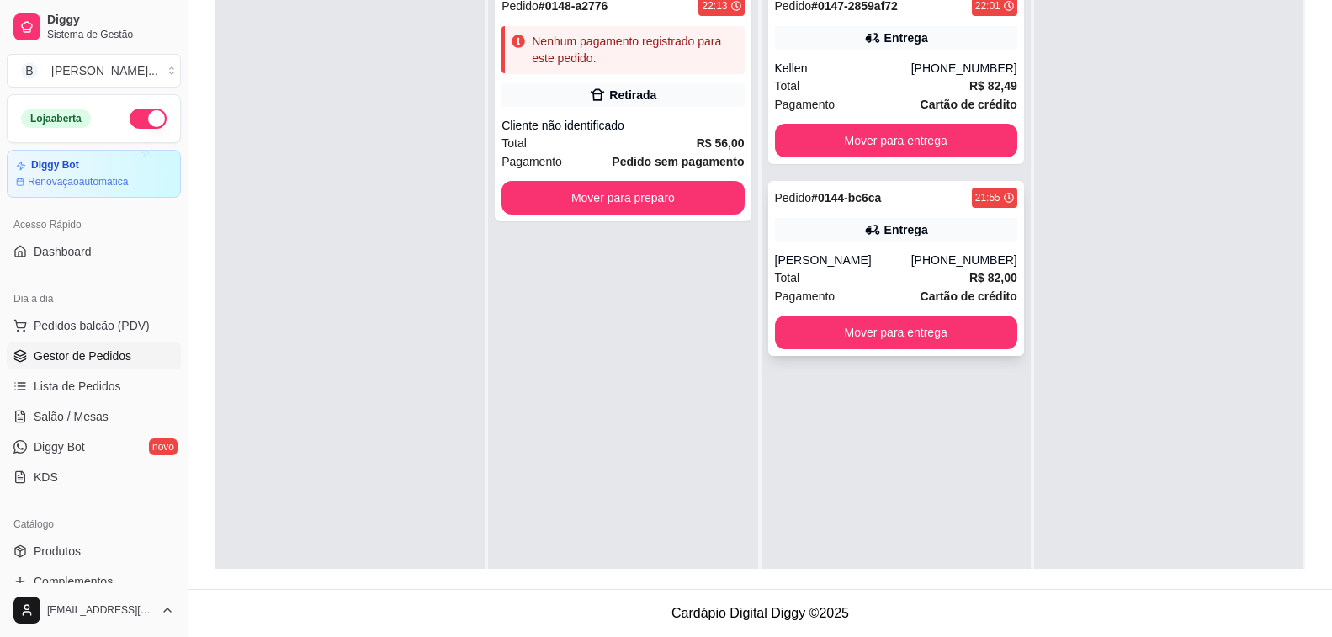
click at [933, 259] on div "[PHONE_NUMBER]" at bounding box center [964, 260] width 106 height 17
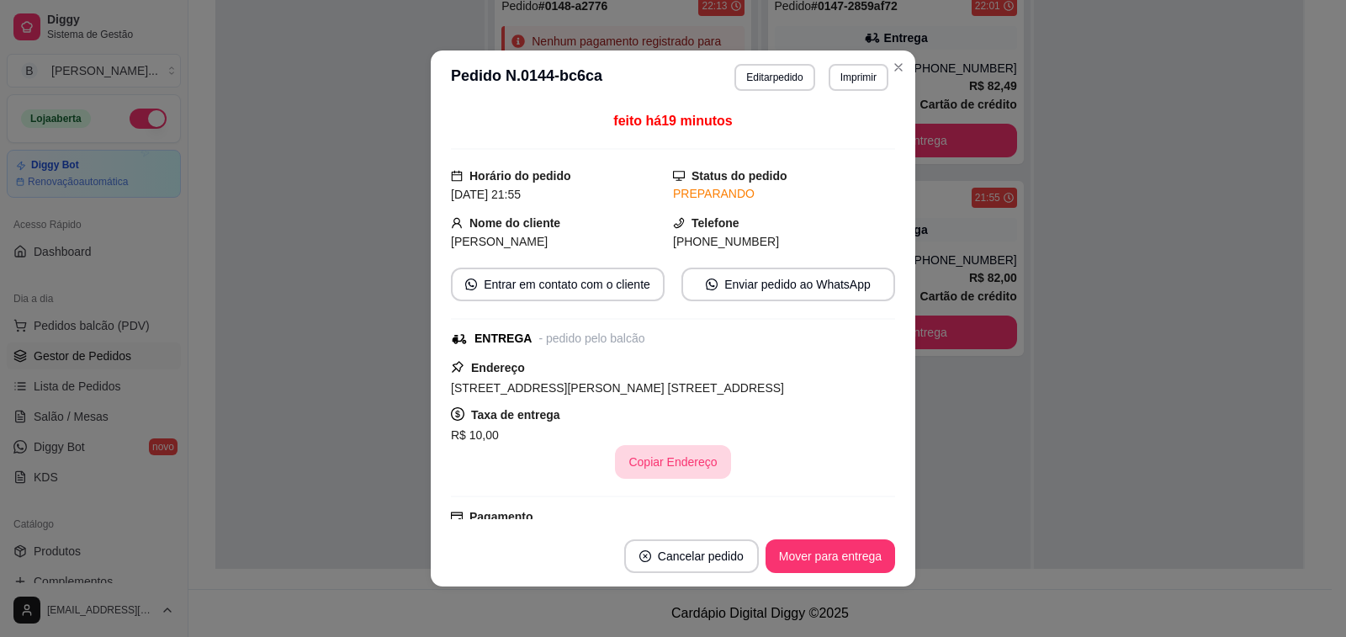
click at [666, 470] on button "Copiar Endereço" at bounding box center [672, 462] width 115 height 34
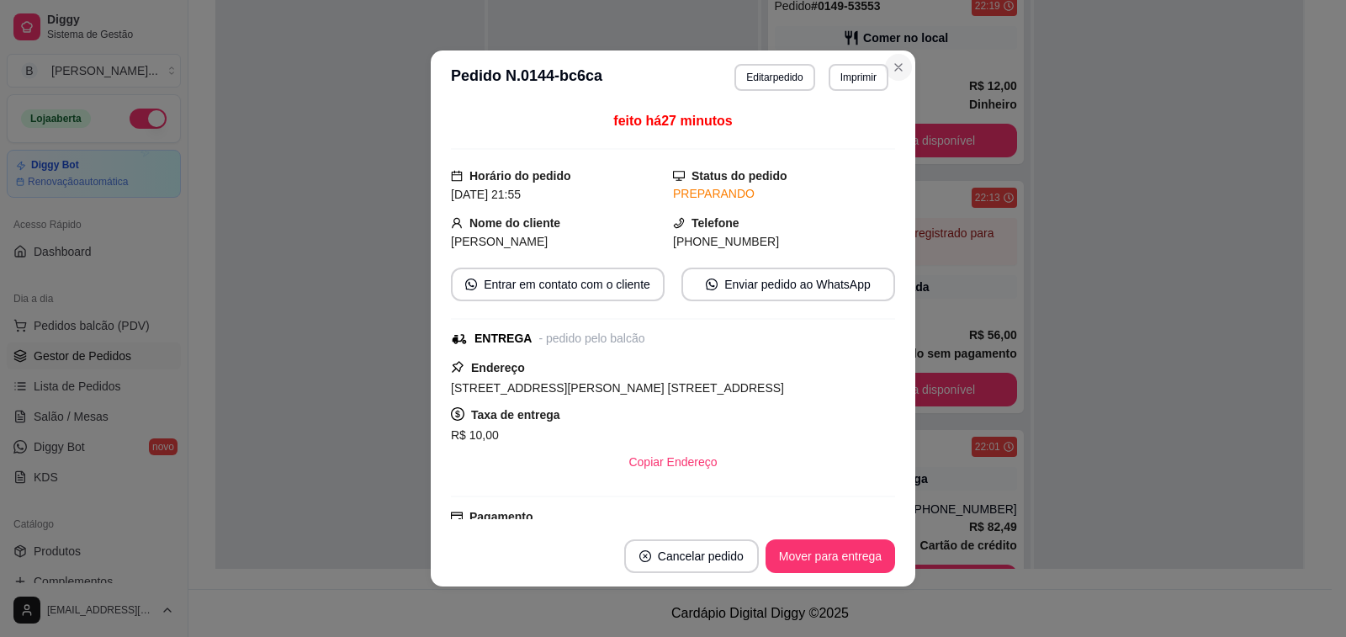
click at [889, 69] on div "Cliente não identificado" at bounding box center [896, 68] width 242 height 17
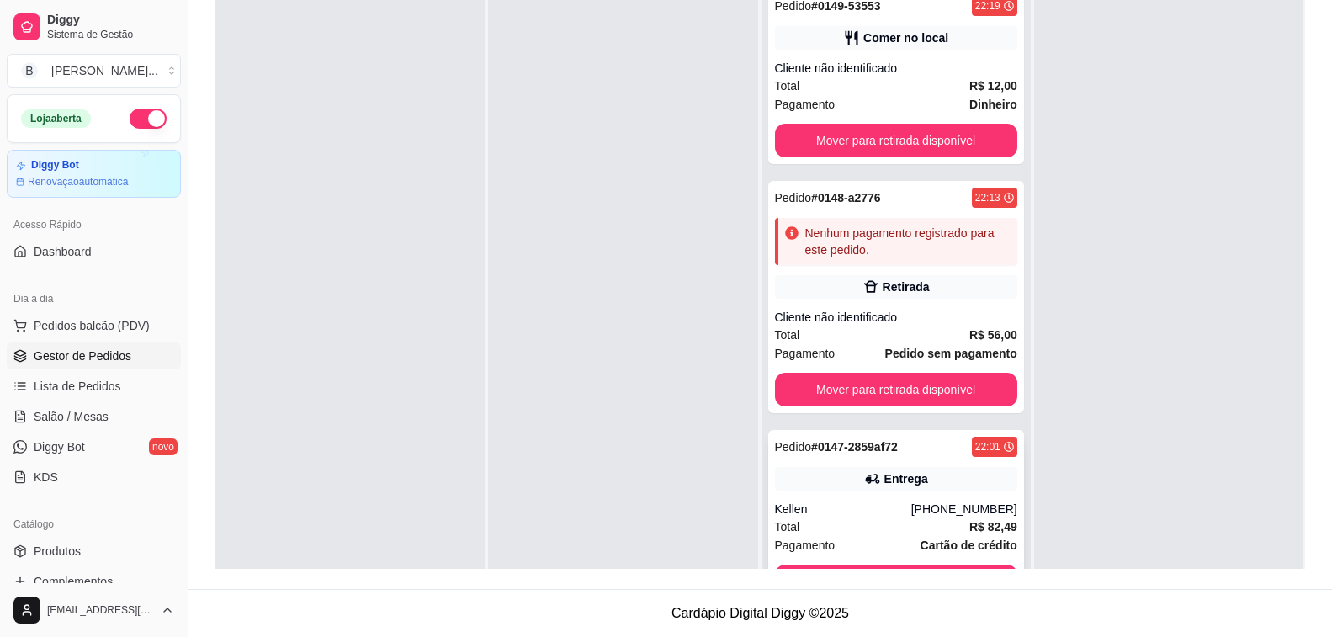
scroll to position [204, 0]
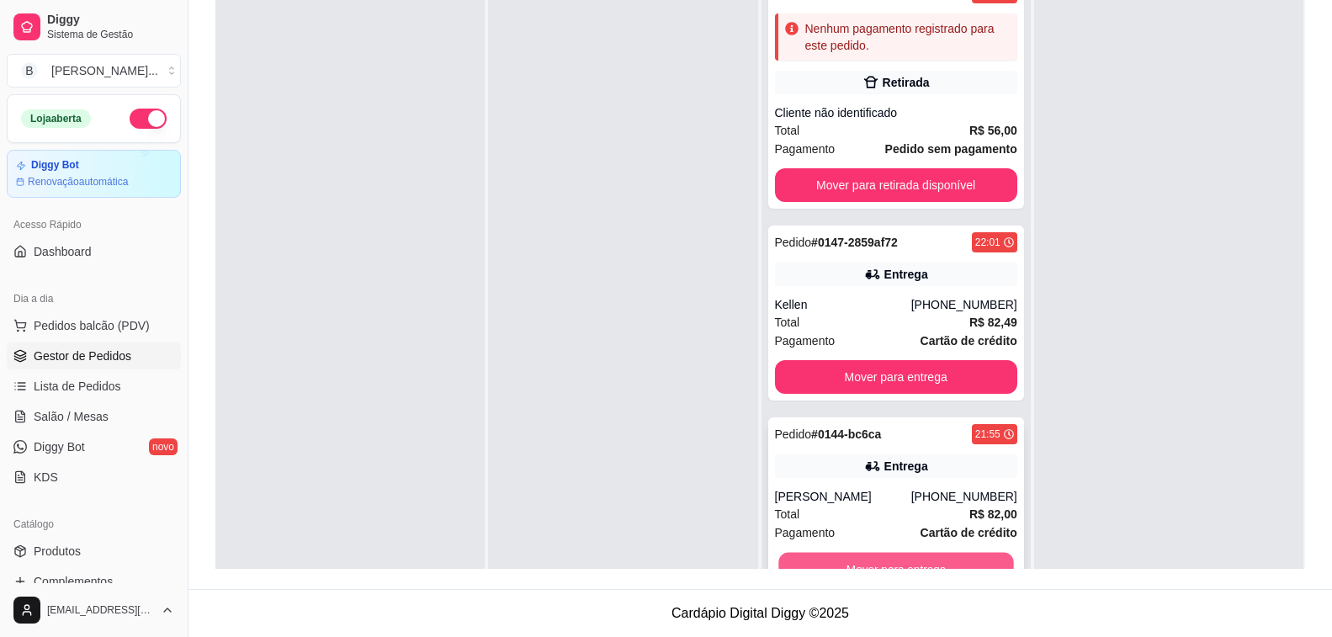
click at [921, 561] on button "Mover para entrega" at bounding box center [896, 569] width 236 height 33
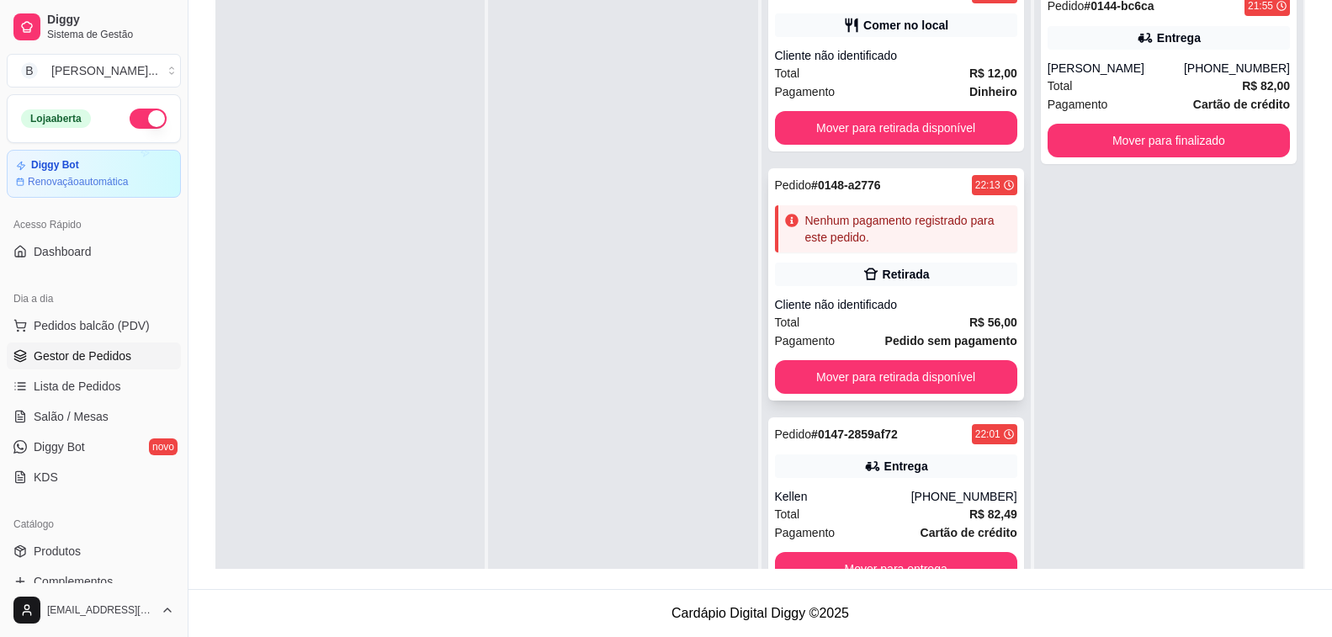
scroll to position [13, 0]
click at [900, 497] on div "Kellen" at bounding box center [843, 496] width 136 height 17
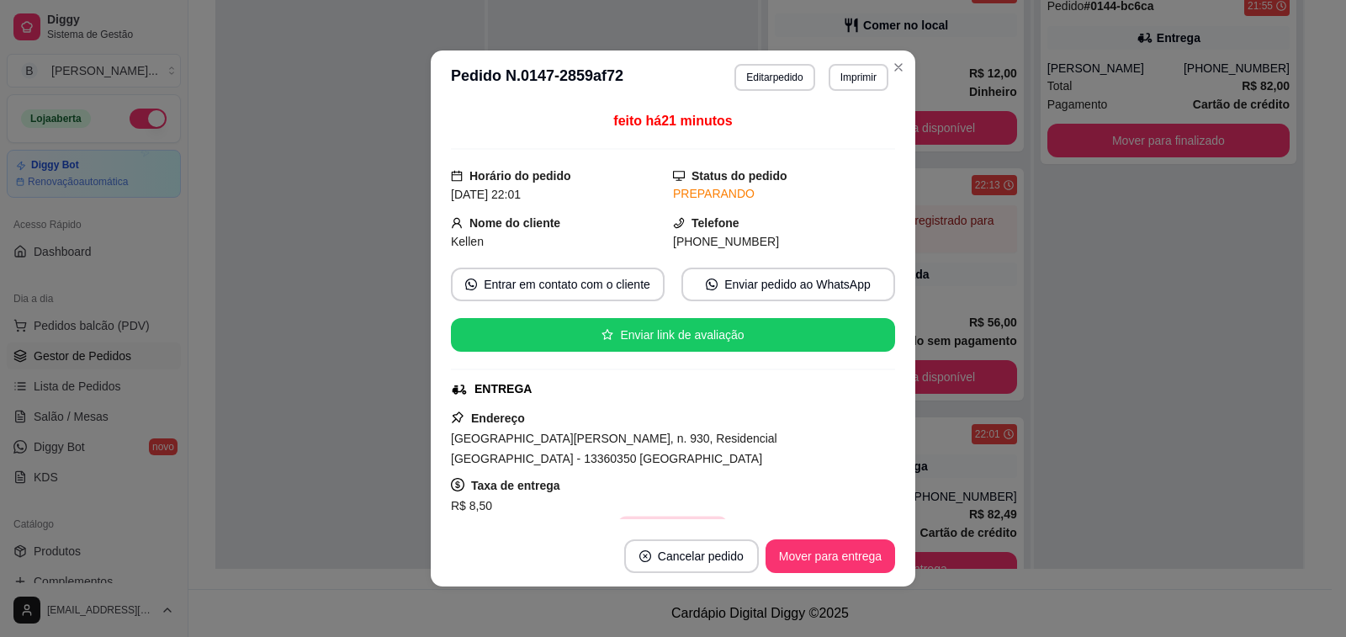
click at [660, 517] on button "Copiar Endereço" at bounding box center [674, 533] width 112 height 33
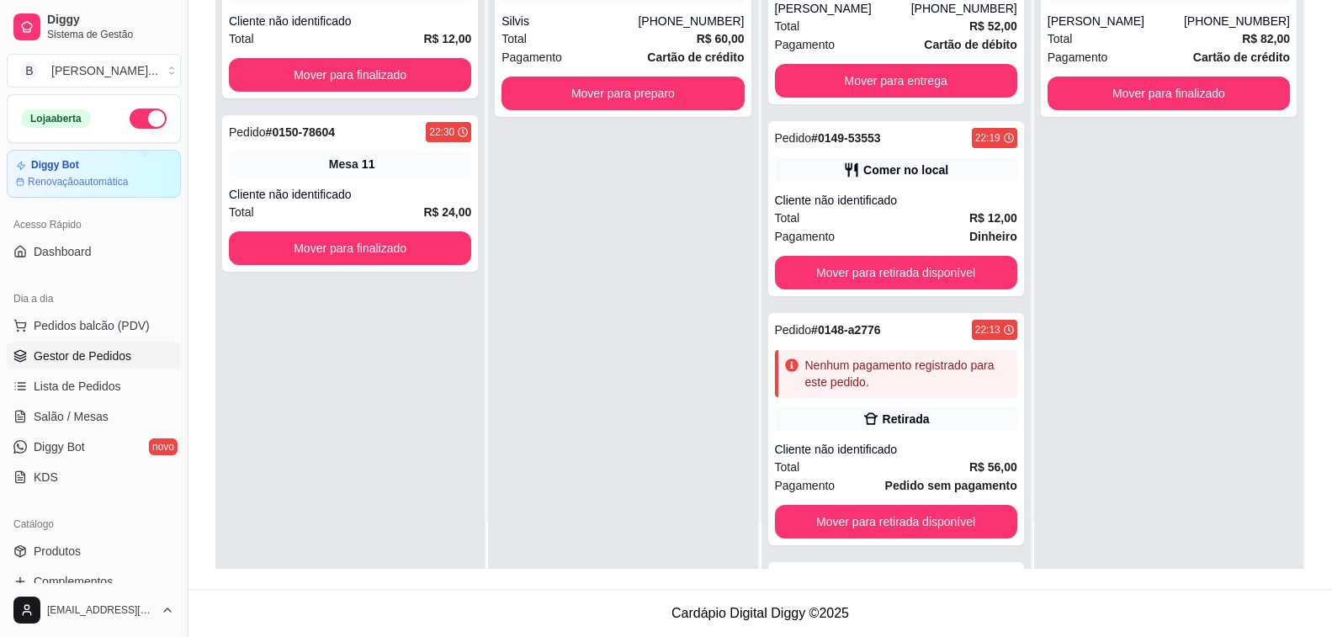
scroll to position [204, 0]
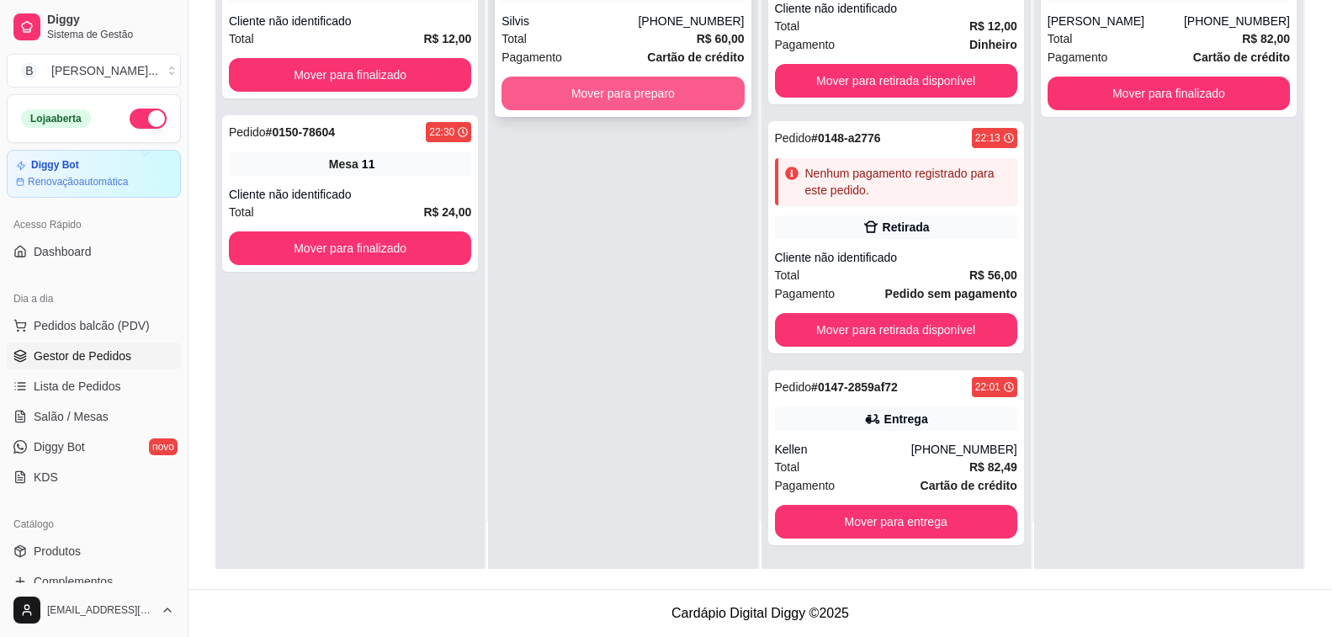
click at [665, 88] on button "Mover para preparo" at bounding box center [623, 94] width 242 height 34
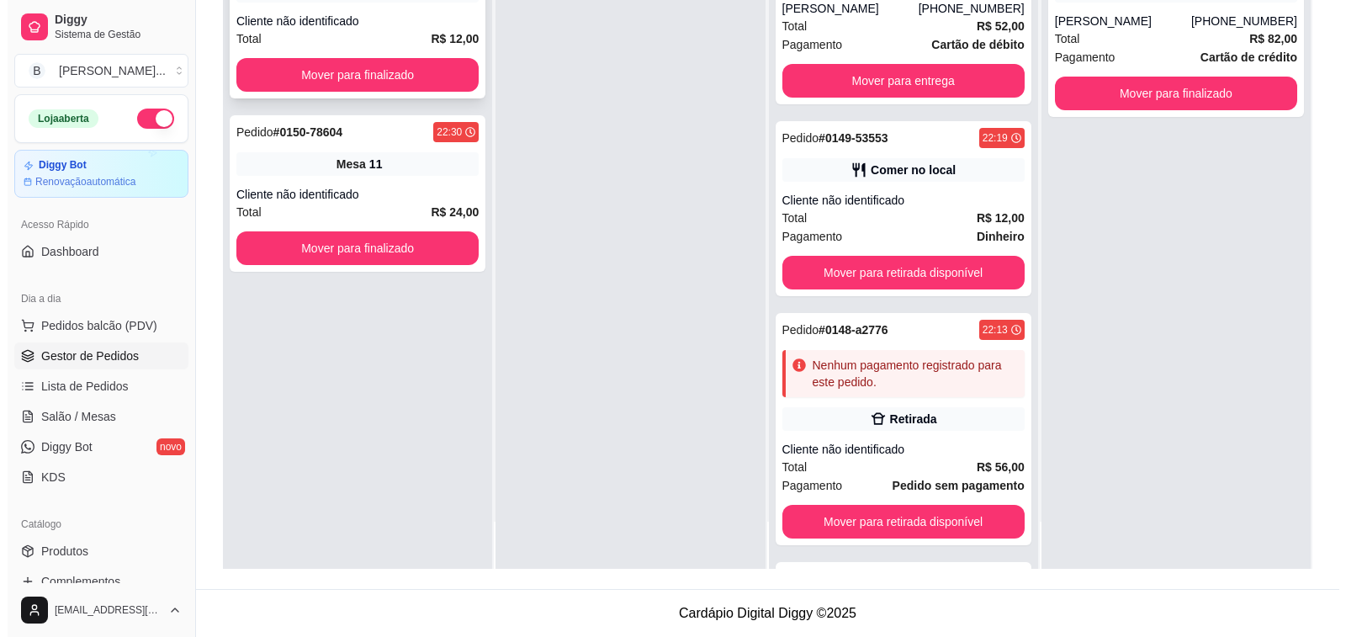
scroll to position [396, 0]
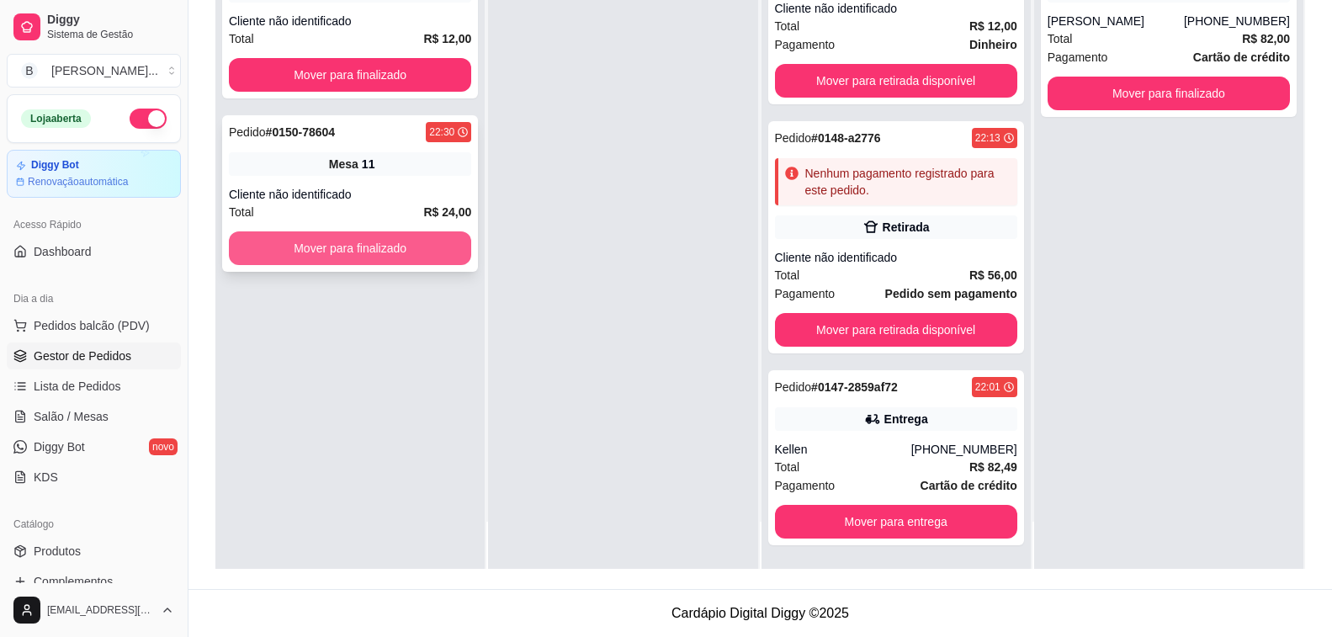
click at [356, 235] on button "Mover para finalizado" at bounding box center [350, 248] width 242 height 34
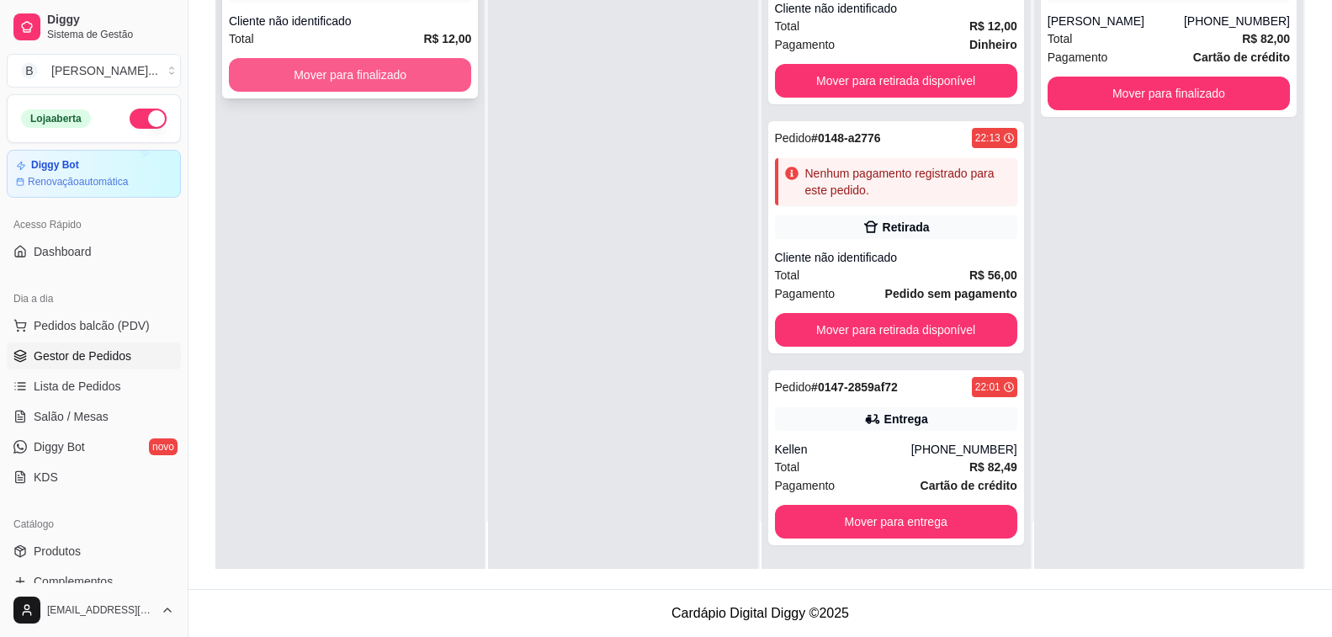
click at [420, 64] on button "Mover para finalizado" at bounding box center [350, 75] width 242 height 34
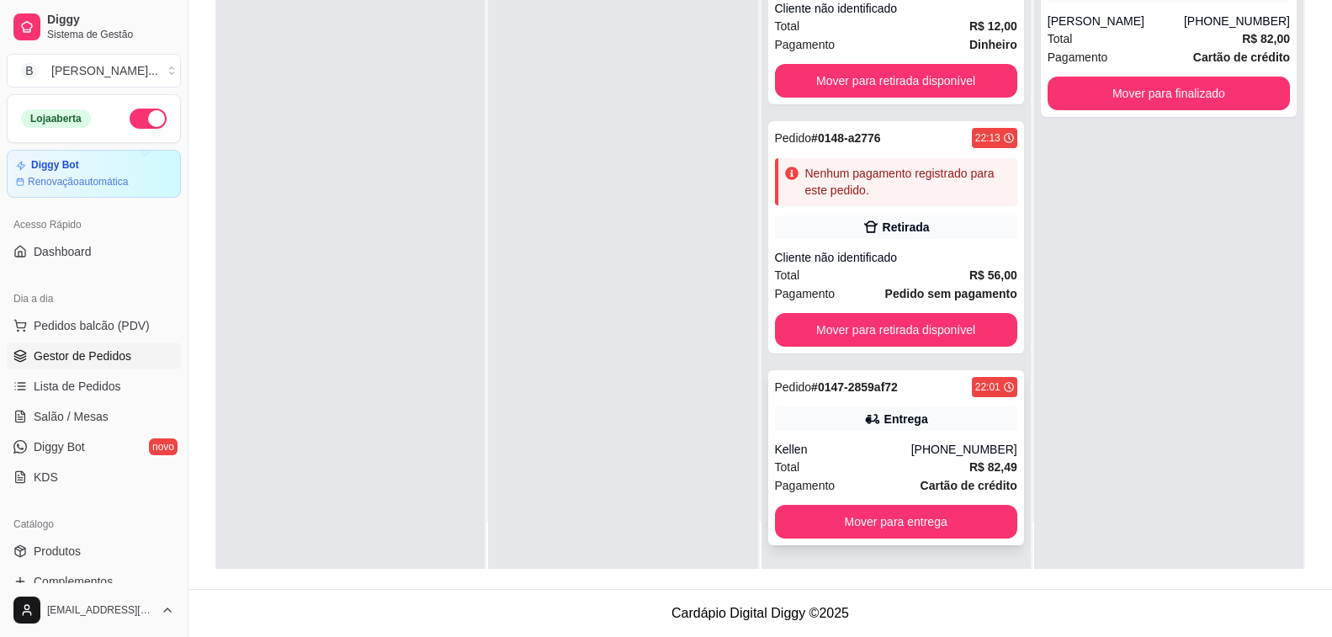
click at [897, 440] on div "Pedido # 0147-2859af72 22:01 [GEOGRAPHIC_DATA] [PHONE_NUMBER] Total R$ 82,49 Pa…" at bounding box center [896, 457] width 256 height 175
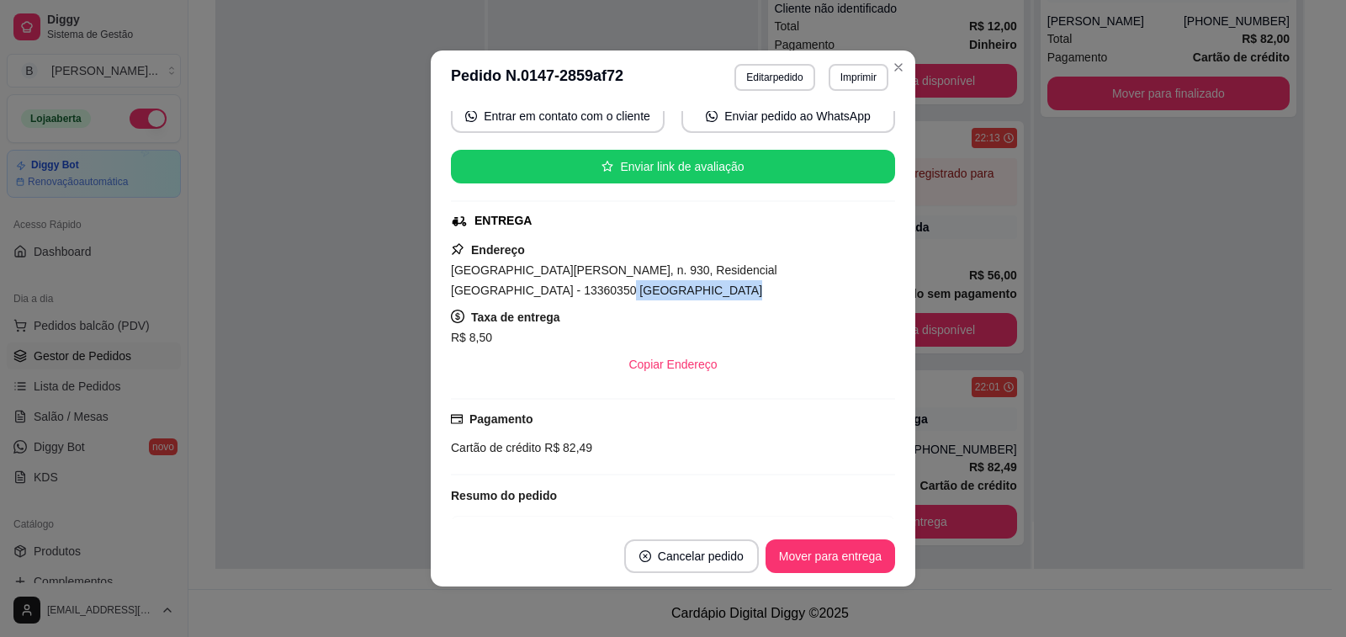
scroll to position [421, 0]
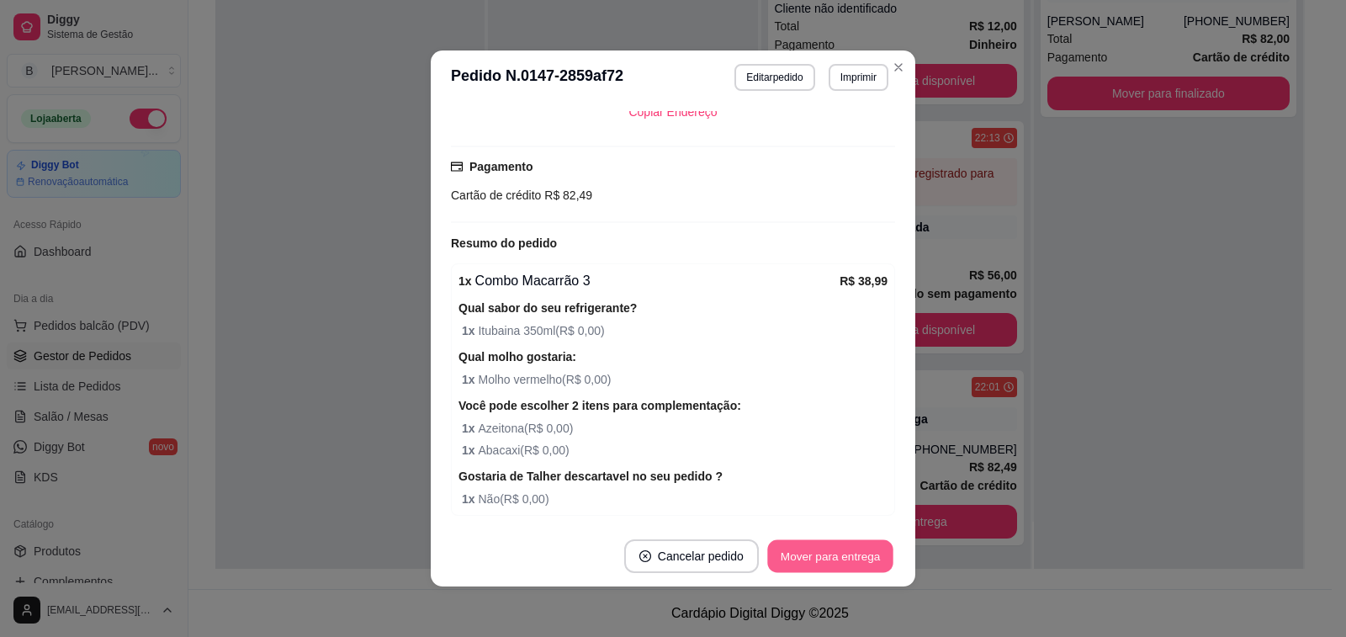
click at [846, 560] on button "Mover para entrega" at bounding box center [830, 556] width 126 height 33
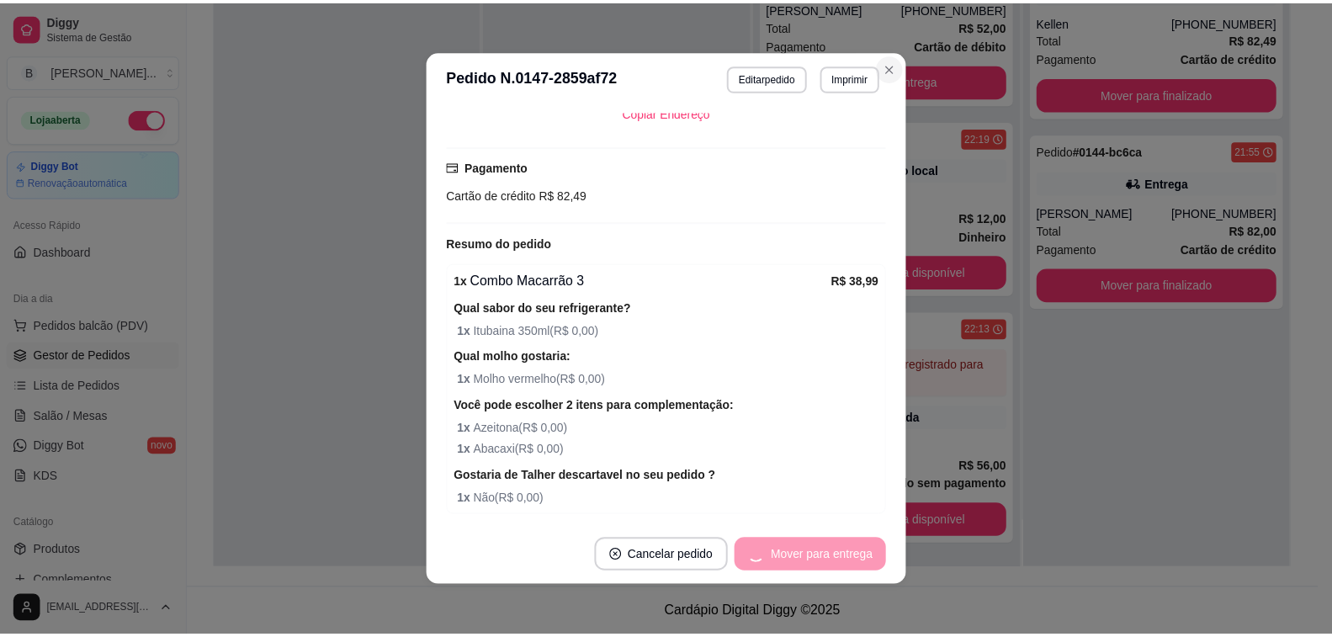
scroll to position [204, 0]
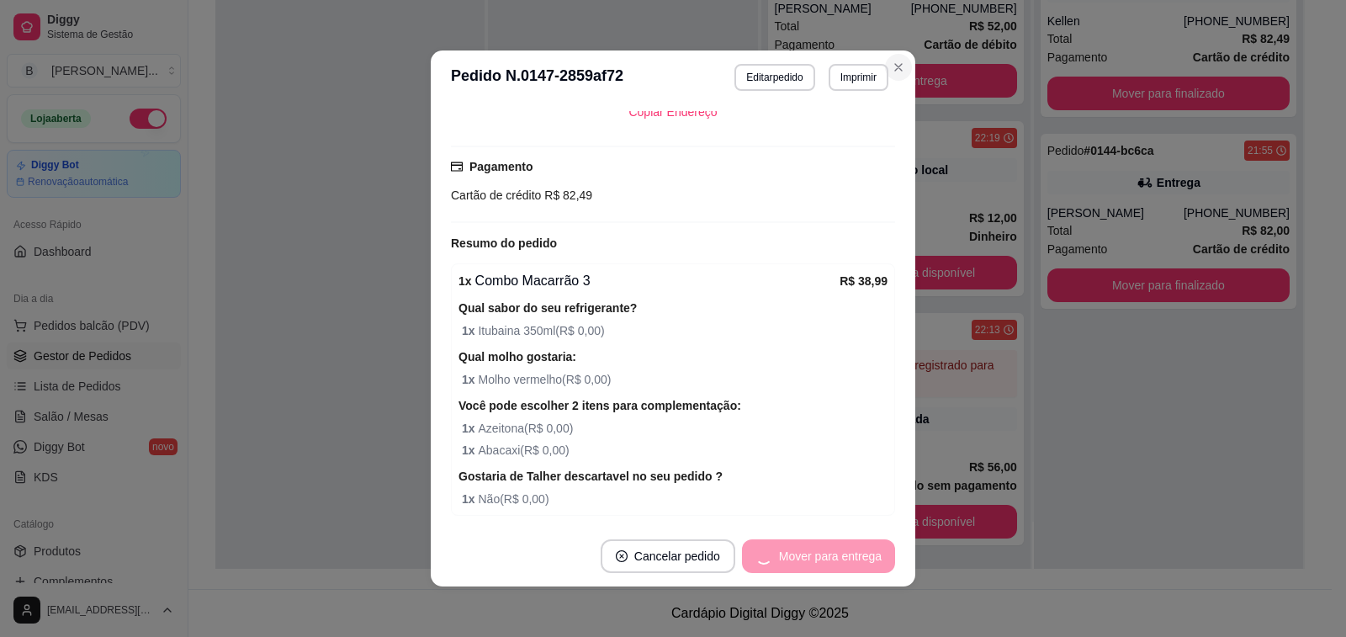
click at [897, 71] on button "Mover para entrega" at bounding box center [896, 81] width 242 height 34
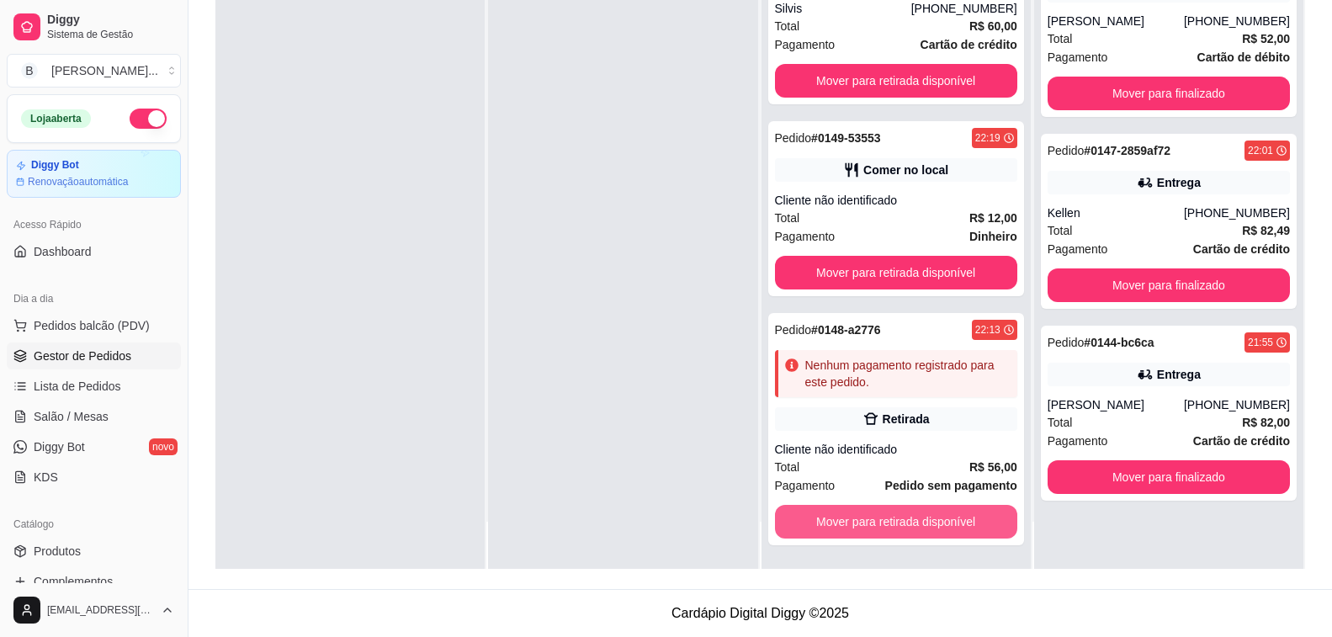
scroll to position [13, 0]
click at [899, 531] on button "Mover para retirada disponível" at bounding box center [896, 522] width 242 height 34
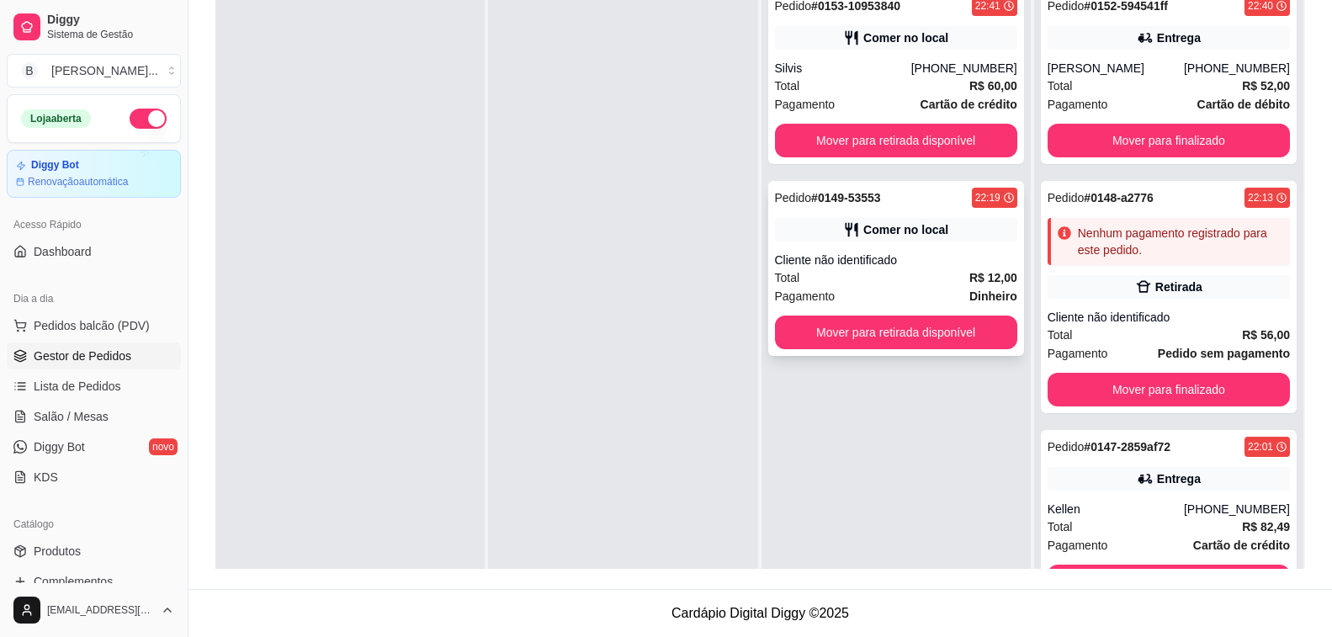
scroll to position [88, 0]
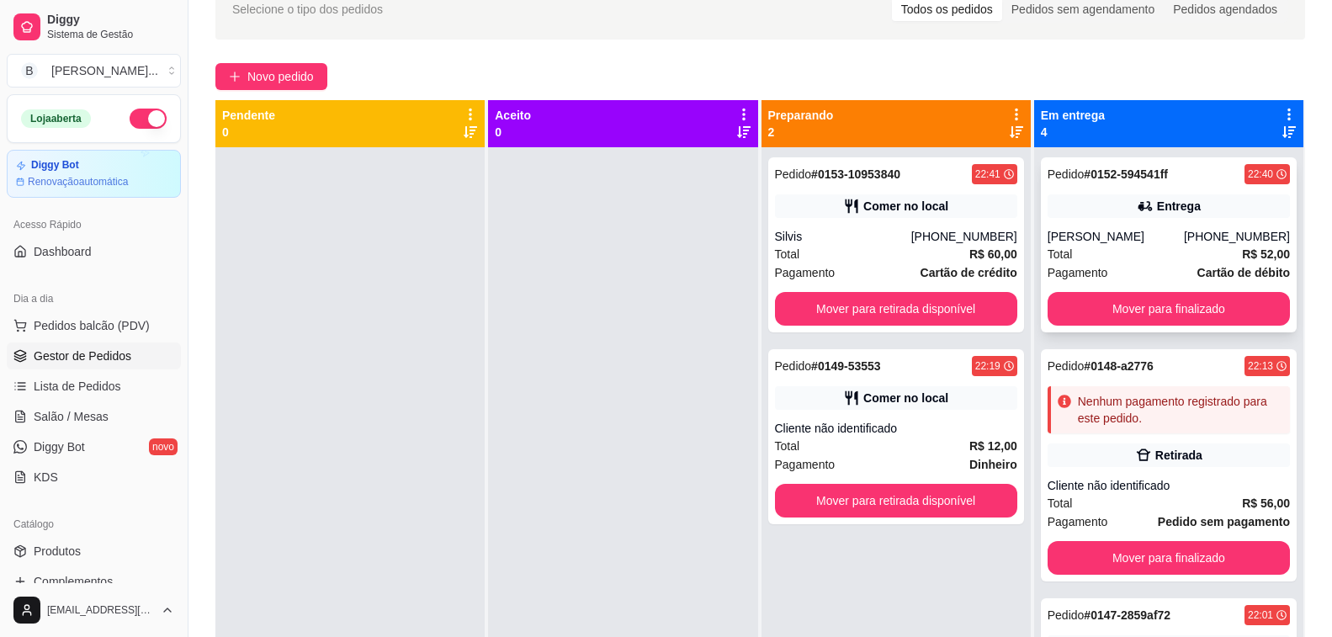
click at [1157, 209] on div "Entrega" at bounding box center [1179, 206] width 44 height 17
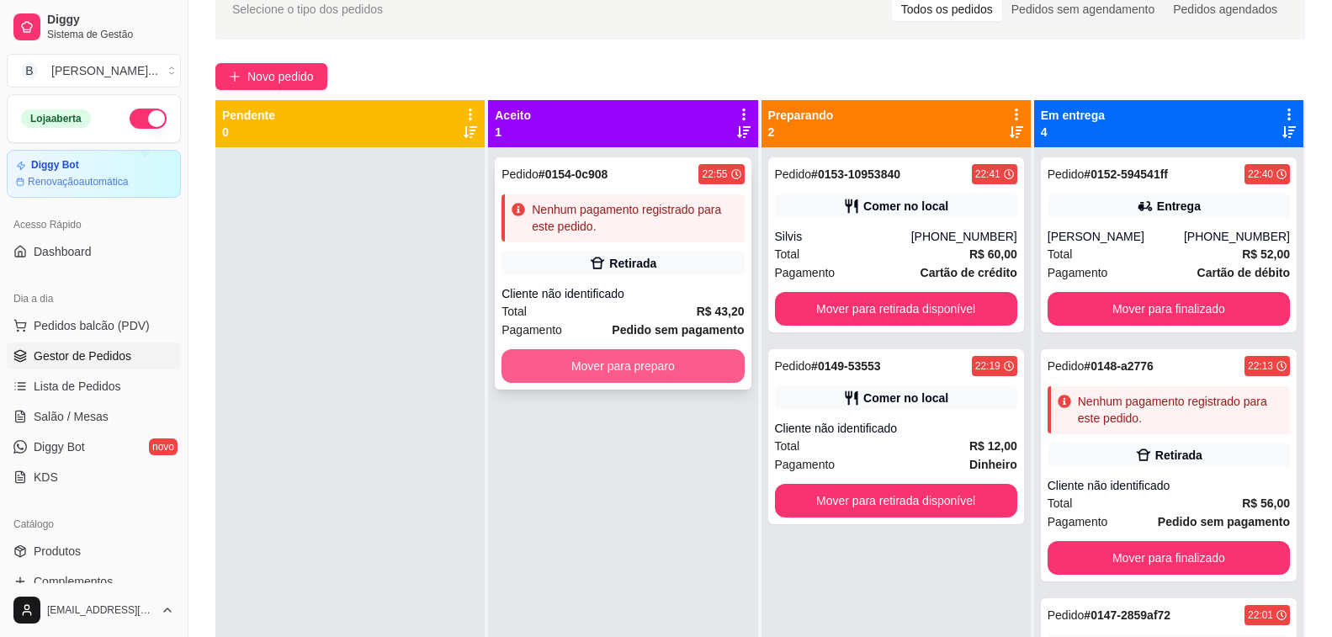
click at [655, 365] on button "Mover para preparo" at bounding box center [623, 366] width 242 height 34
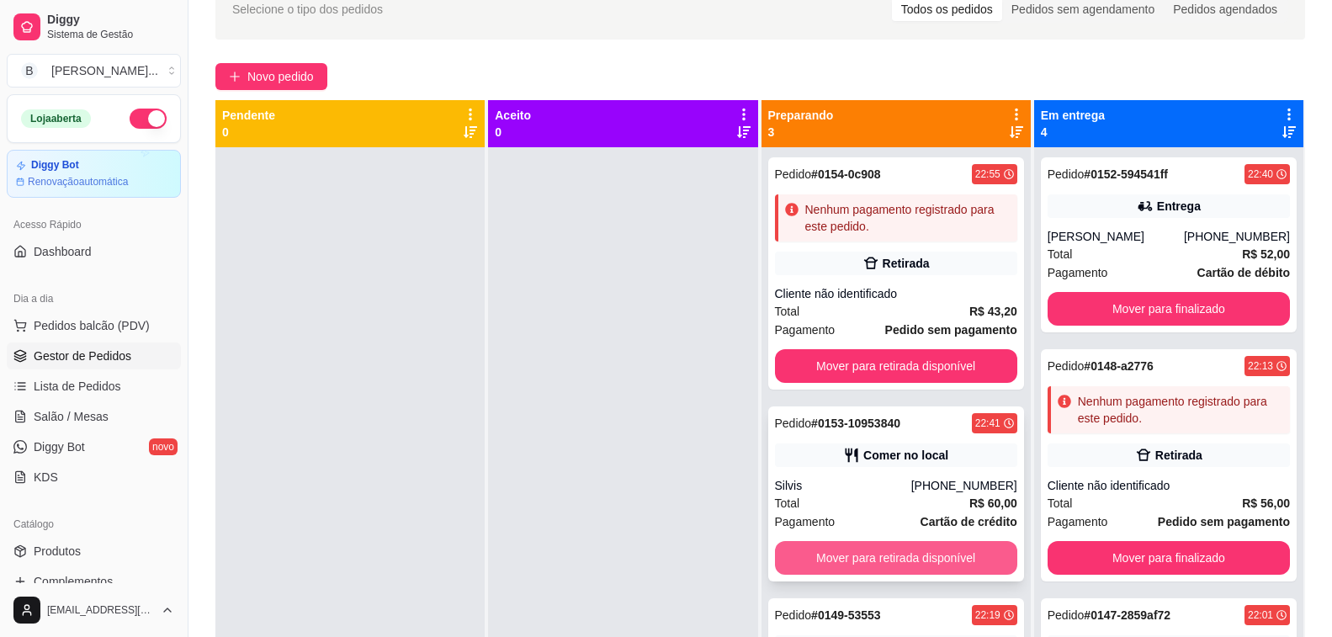
scroll to position [13, 0]
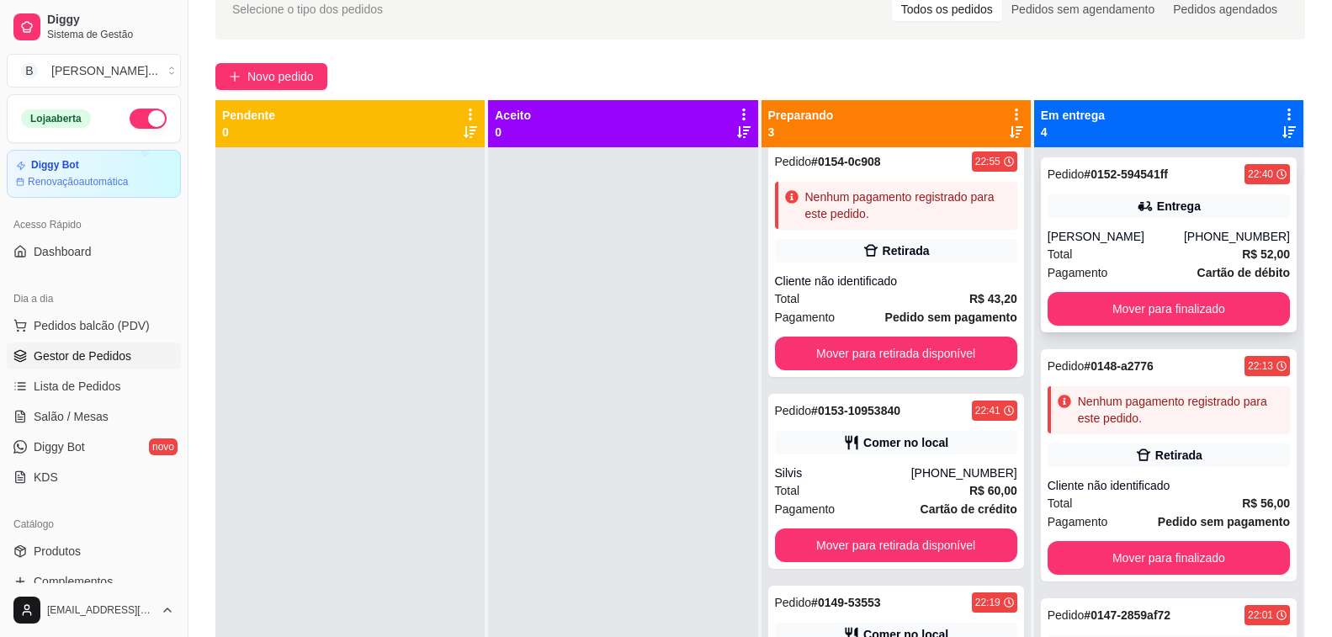
click at [1185, 227] on div "Pedido # 0152-594541ff 22:40 Entrega [PERSON_NAME] [PHONE_NUMBER] Total R$ 52,0…" at bounding box center [1169, 244] width 256 height 175
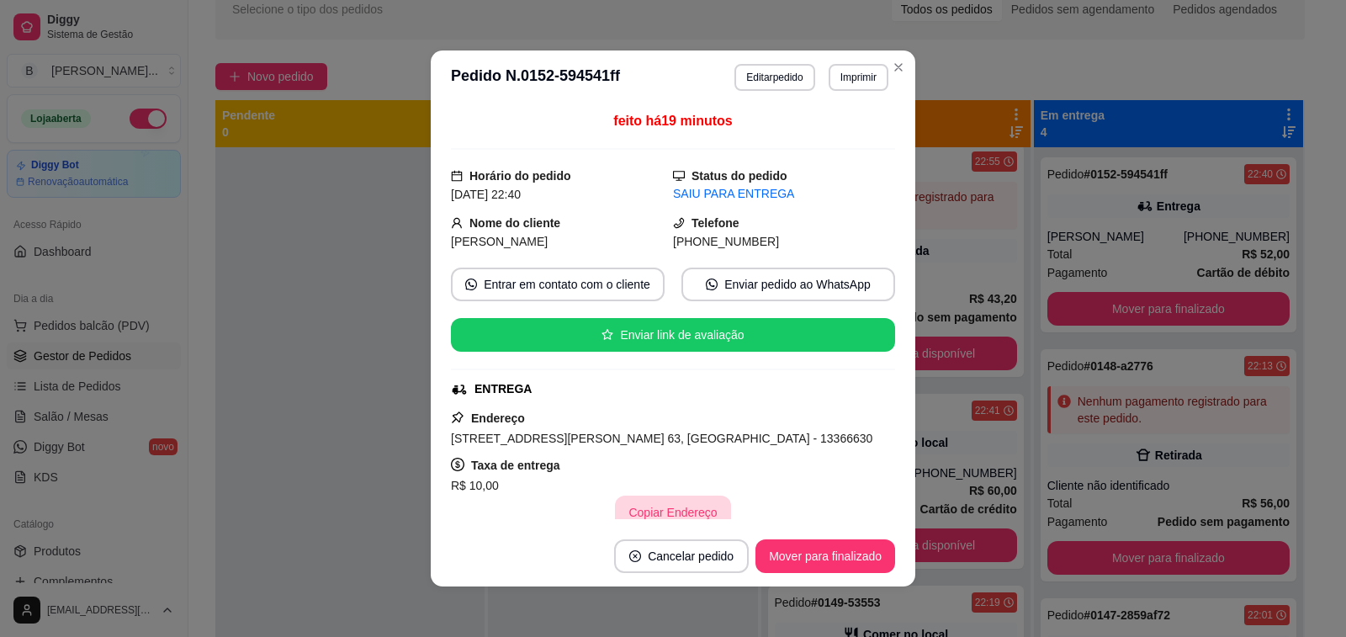
click at [682, 513] on button "Copiar Endereço" at bounding box center [672, 513] width 115 height 34
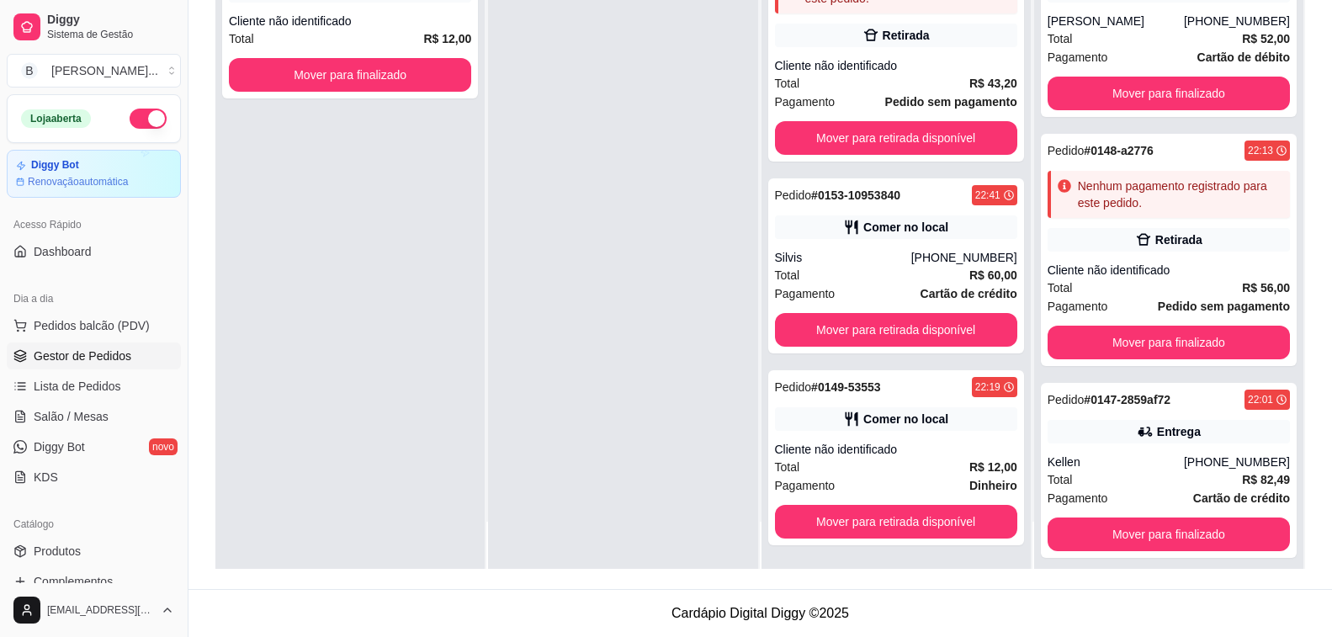
scroll to position [0, 0]
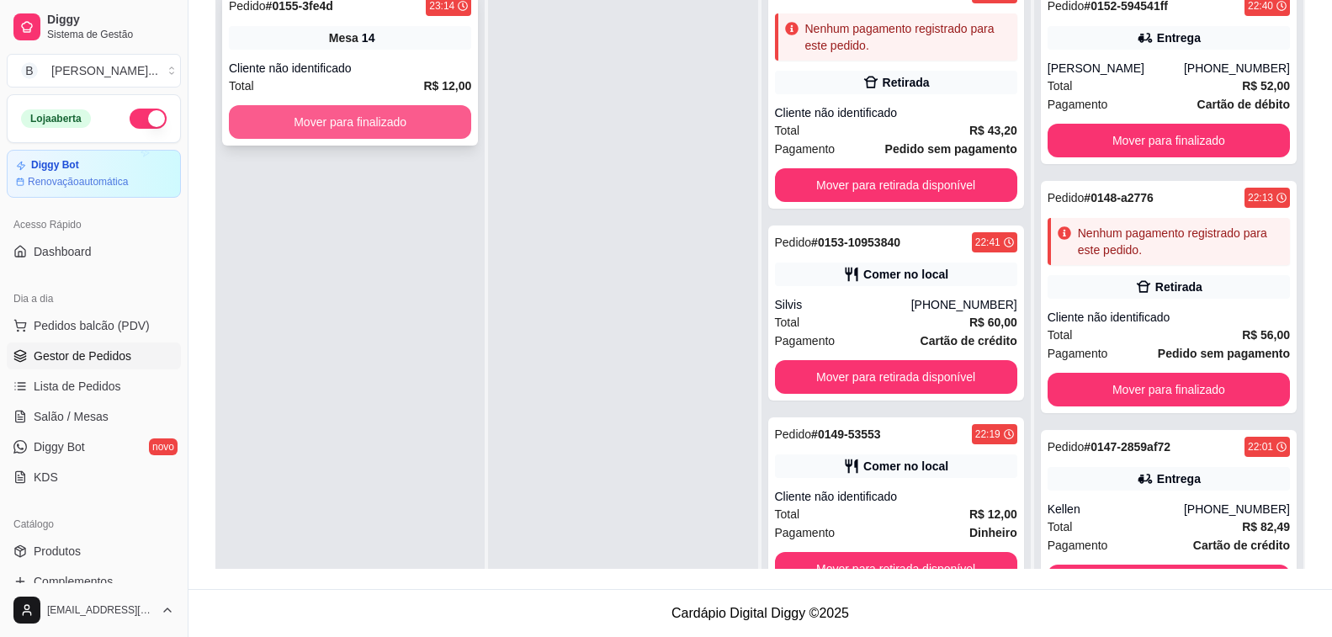
click at [339, 121] on button "Mover para finalizado" at bounding box center [350, 122] width 242 height 34
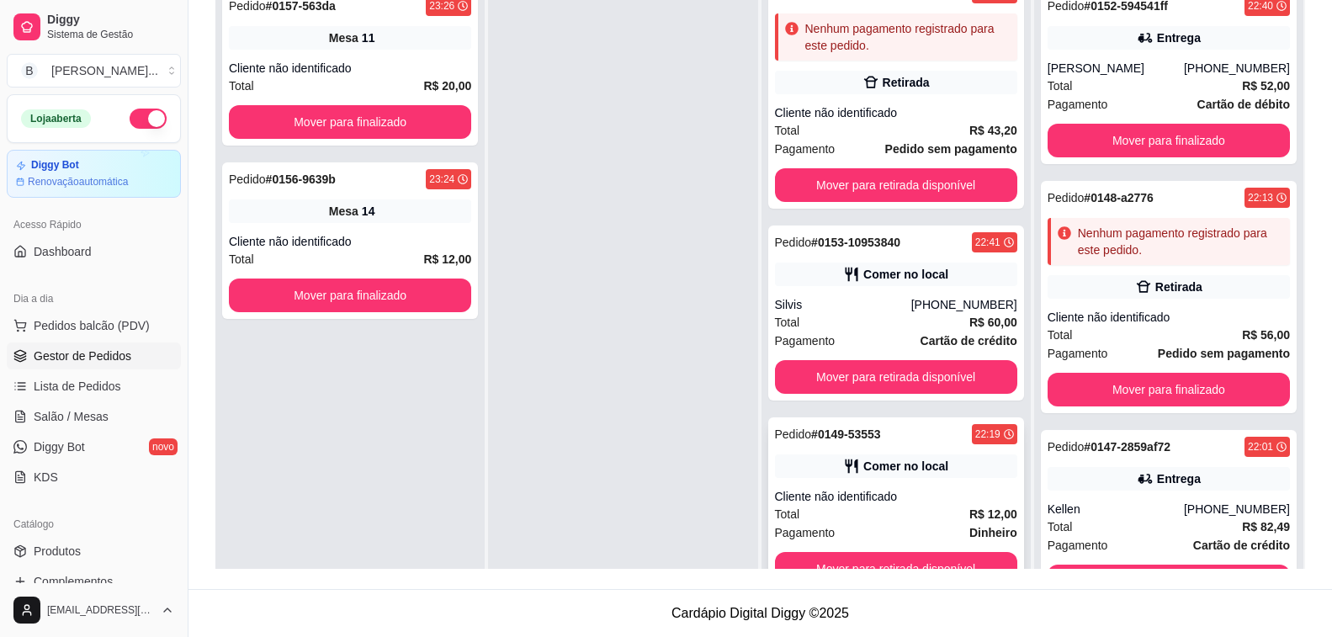
scroll to position [47, 0]
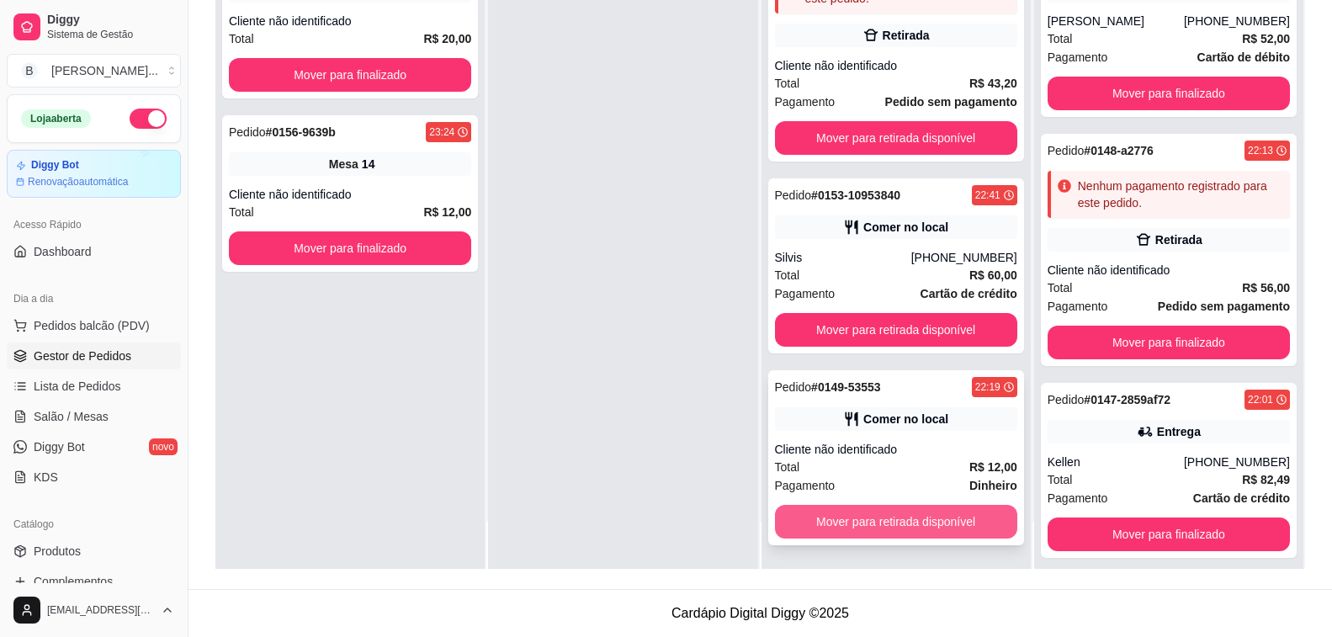
click at [895, 522] on button "Mover para retirada disponível" at bounding box center [896, 522] width 242 height 34
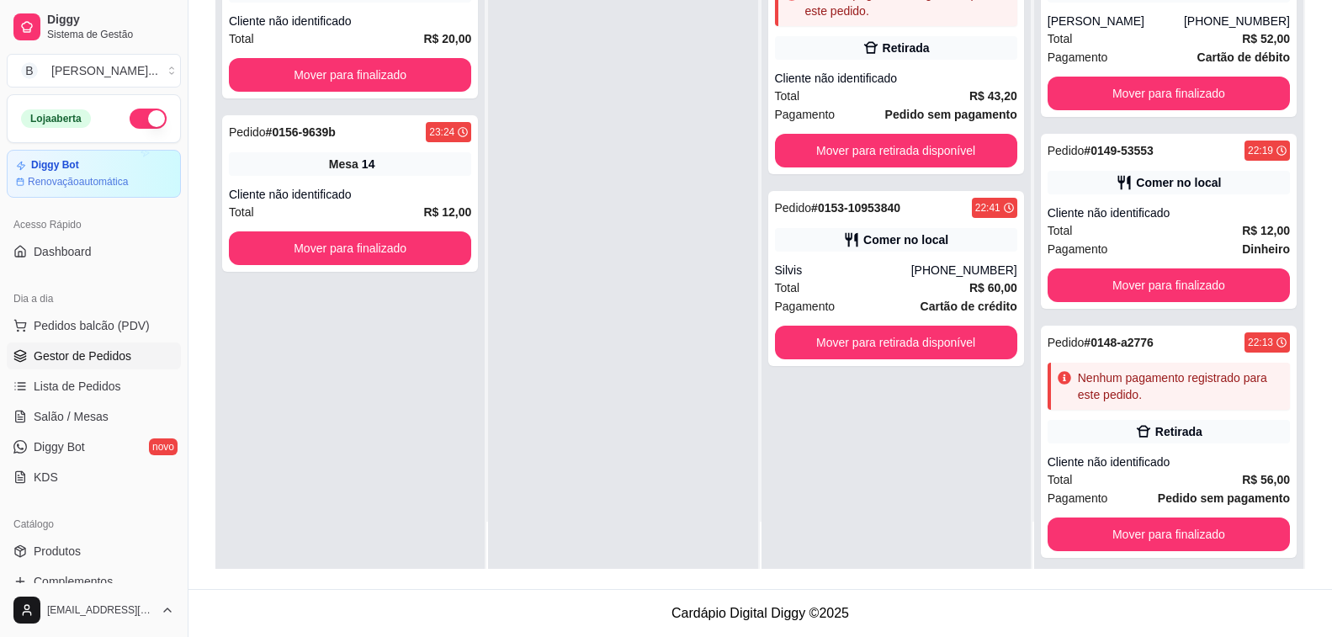
scroll to position [0, 0]
click at [883, 361] on div "Pedido # 0153-10953840 22:41 Comer no local Silvis [PHONE_NUMBER] Total R$ 60,0…" at bounding box center [896, 278] width 256 height 175
click at [915, 335] on button "Mover para retirada disponível" at bounding box center [896, 343] width 242 height 34
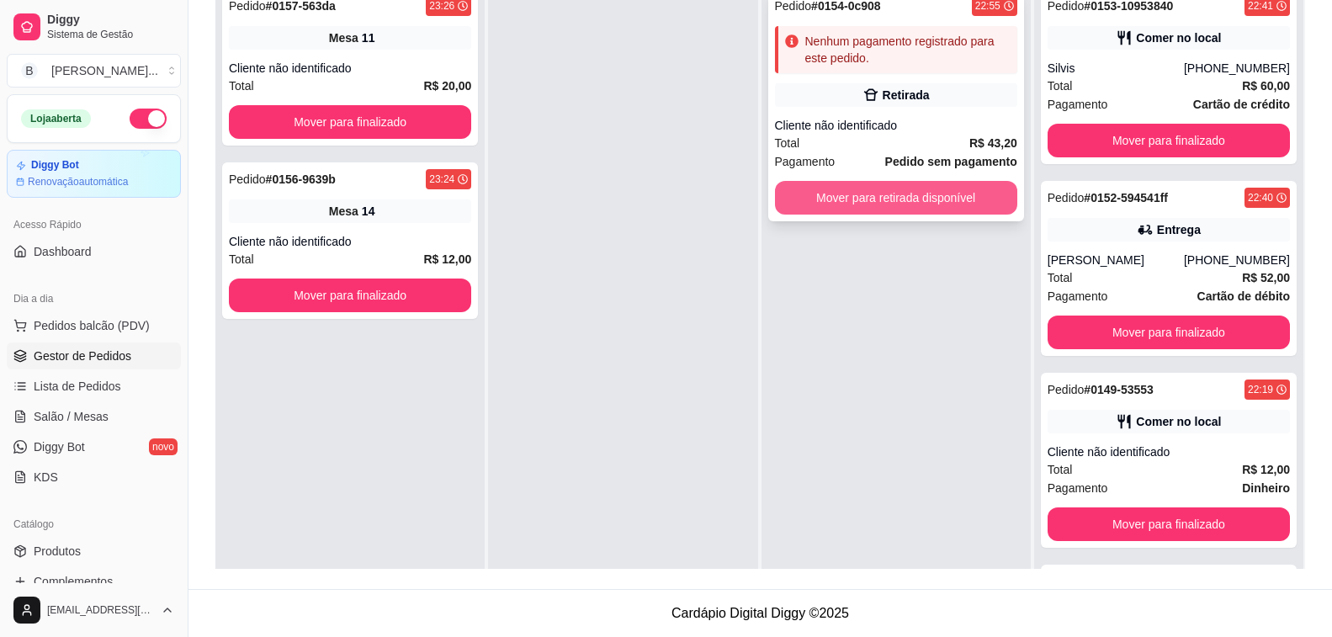
click at [868, 199] on button "Mover para retirada disponível" at bounding box center [896, 198] width 242 height 34
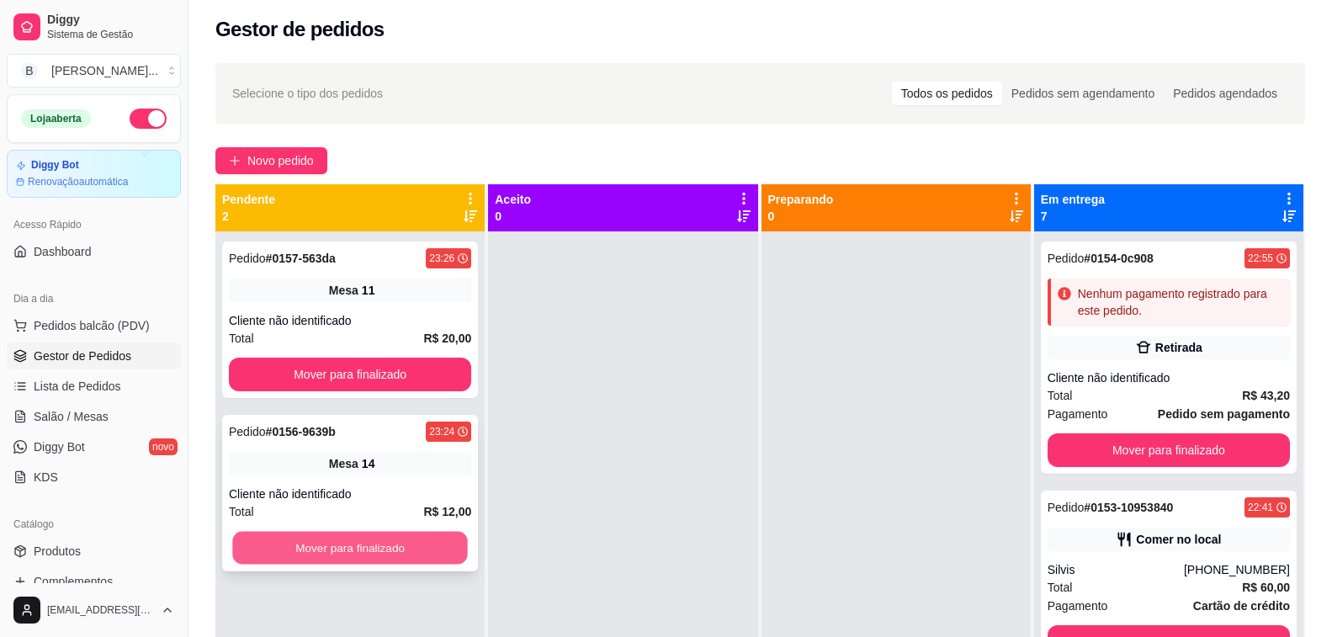
click at [393, 548] on button "Mover para finalizado" at bounding box center [350, 548] width 236 height 33
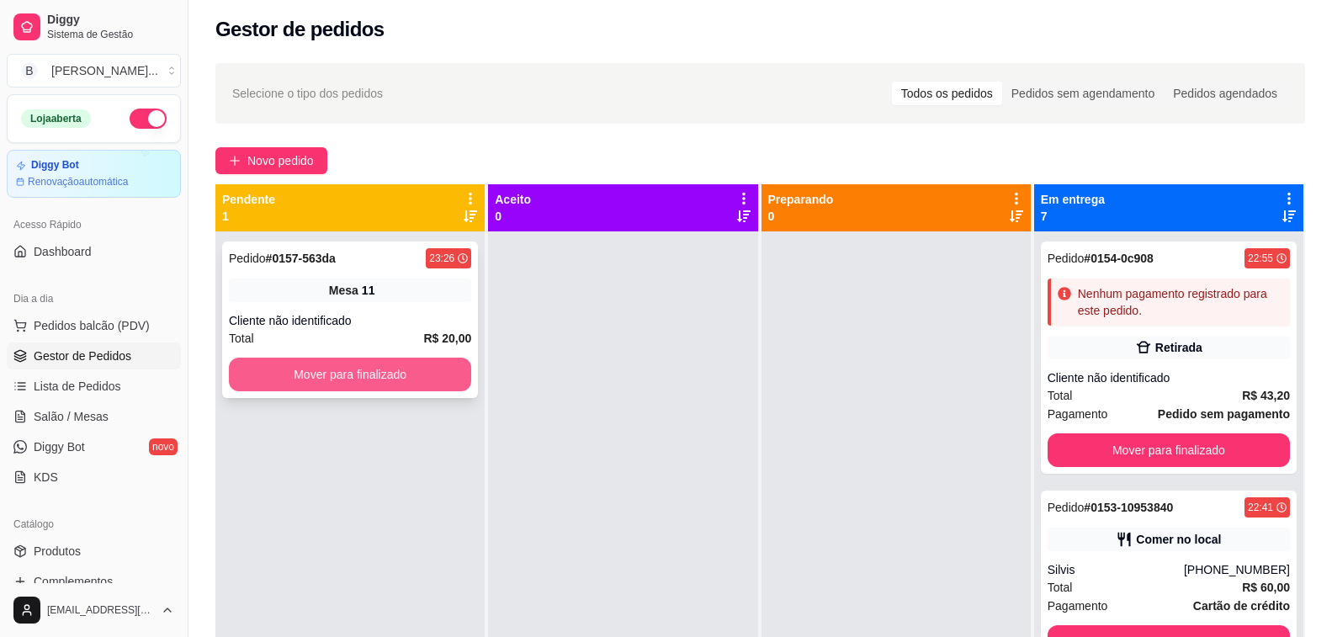
click at [420, 373] on button "Mover para finalizado" at bounding box center [350, 375] width 242 height 34
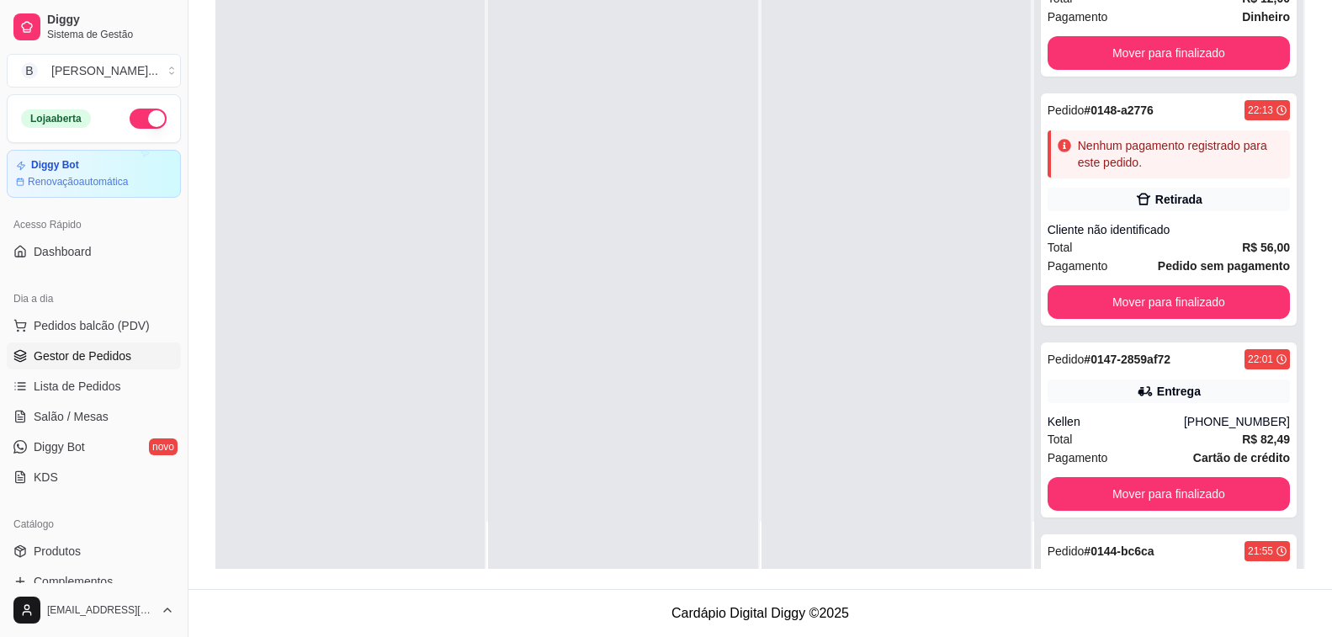
scroll to position [837, 0]
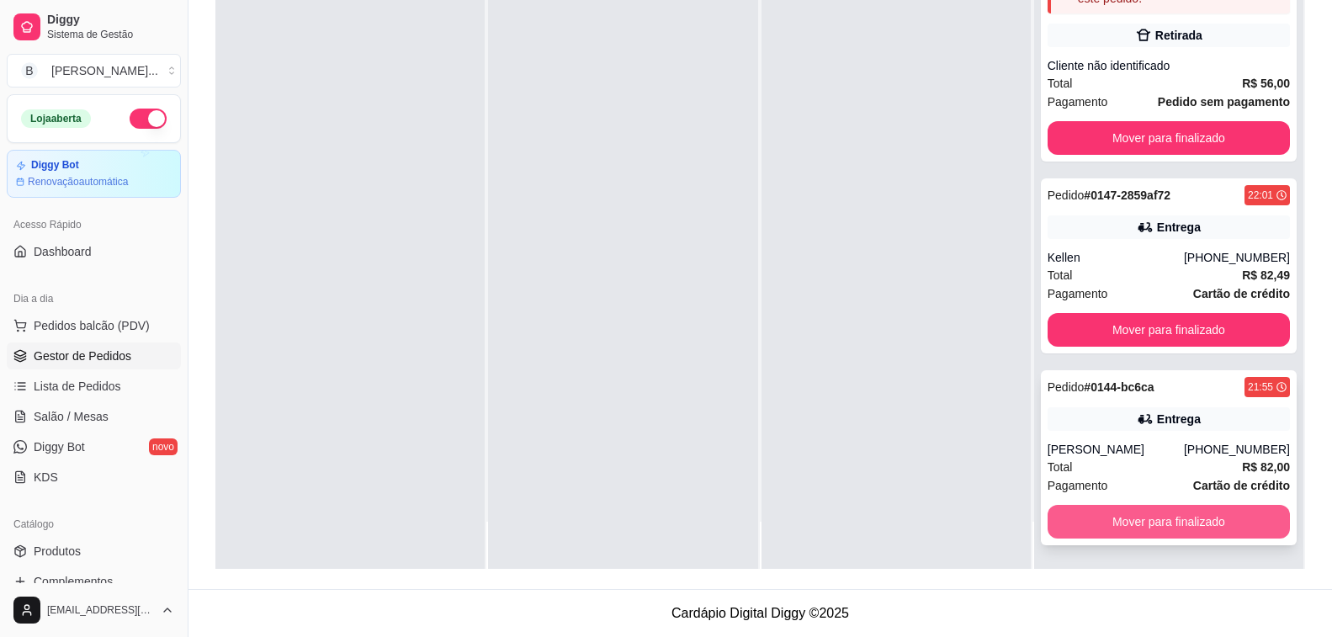
click at [1170, 533] on button "Mover para finalizado" at bounding box center [1169, 522] width 242 height 34
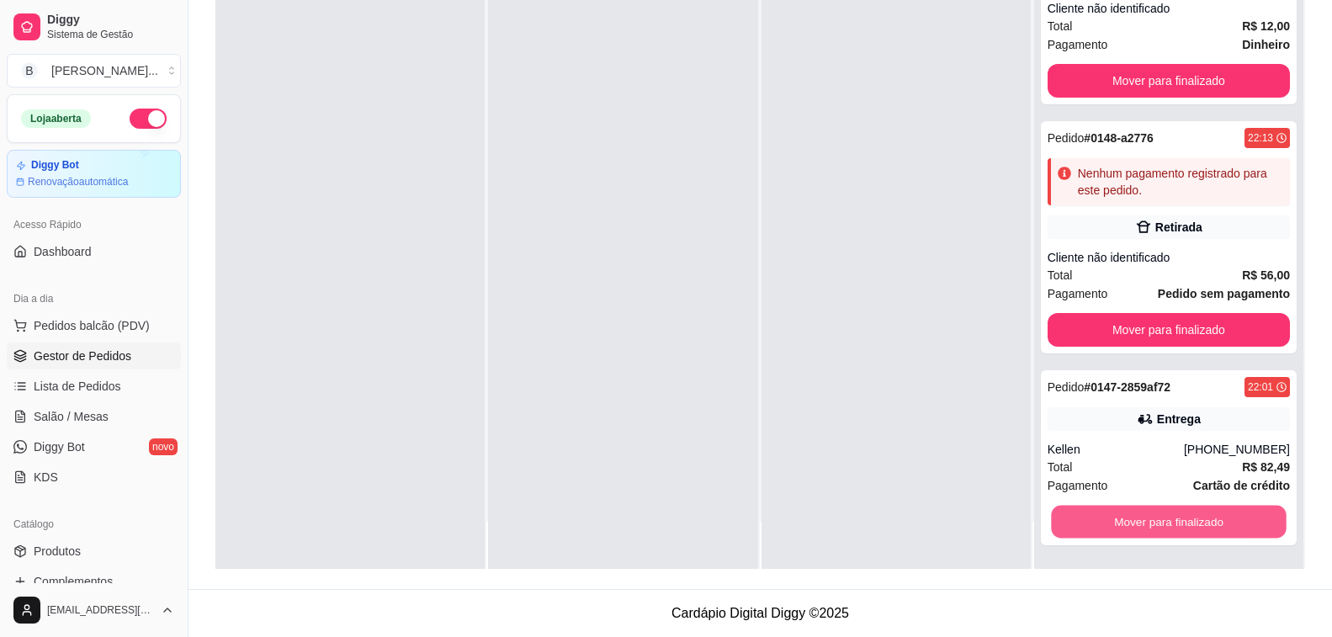
click at [1170, 533] on button "Mover para finalizado" at bounding box center [1169, 522] width 236 height 33
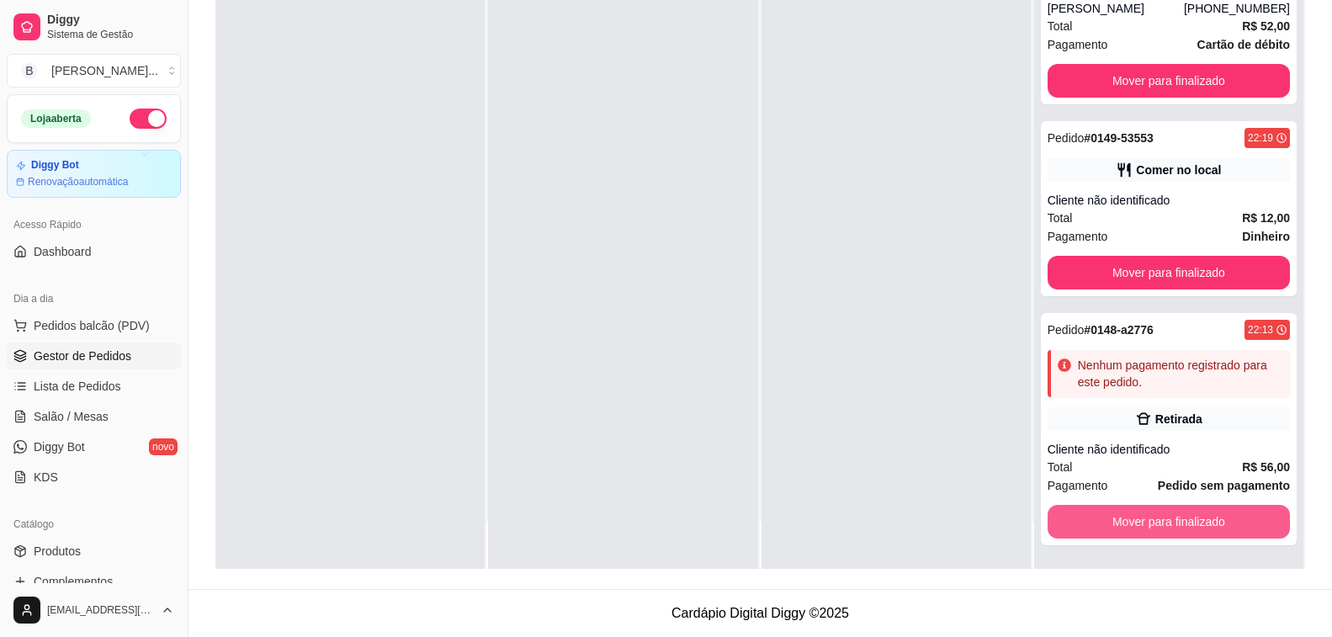
scroll to position [454, 0]
click at [1170, 533] on button "Mover para finalizado" at bounding box center [1169, 522] width 242 height 34
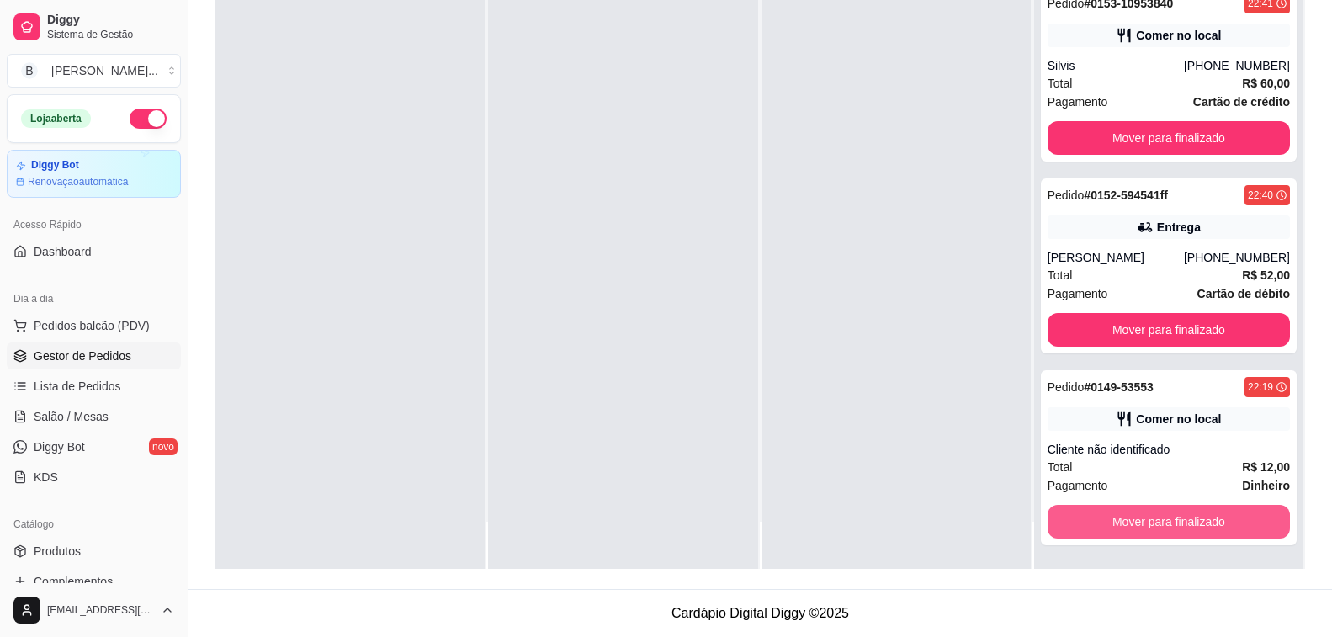
click at [1170, 533] on button "Mover para finalizado" at bounding box center [1169, 522] width 242 height 34
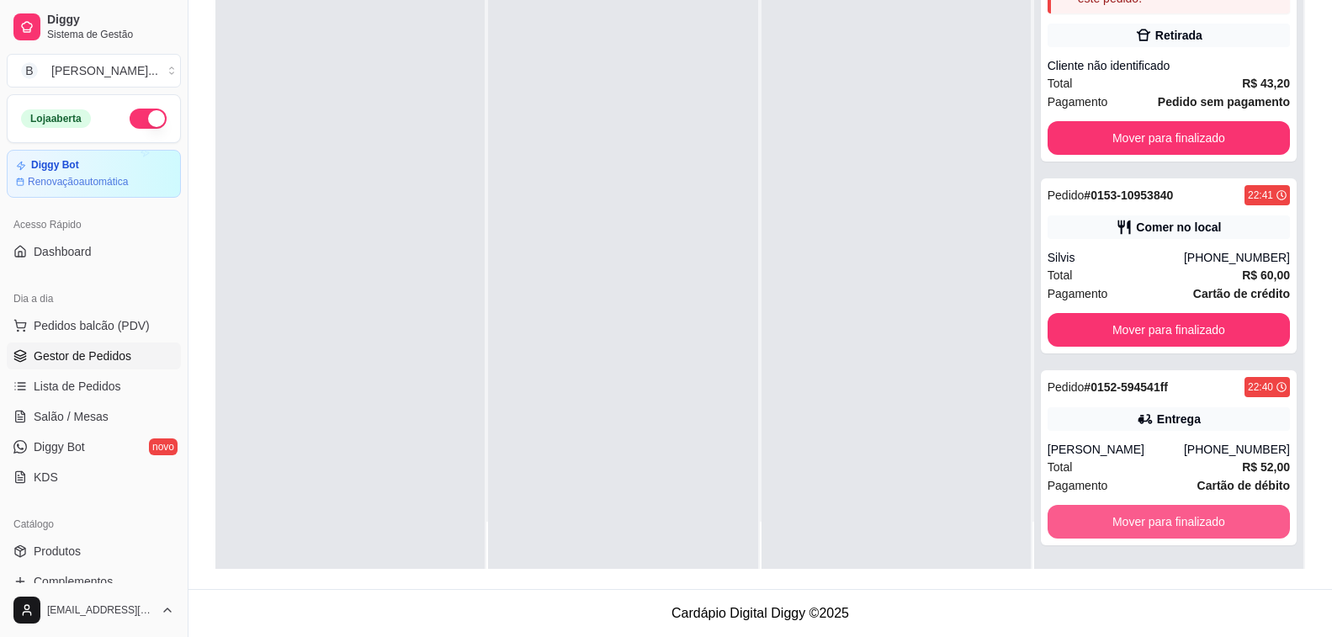
click at [1170, 533] on button "Mover para finalizado" at bounding box center [1169, 522] width 242 height 34
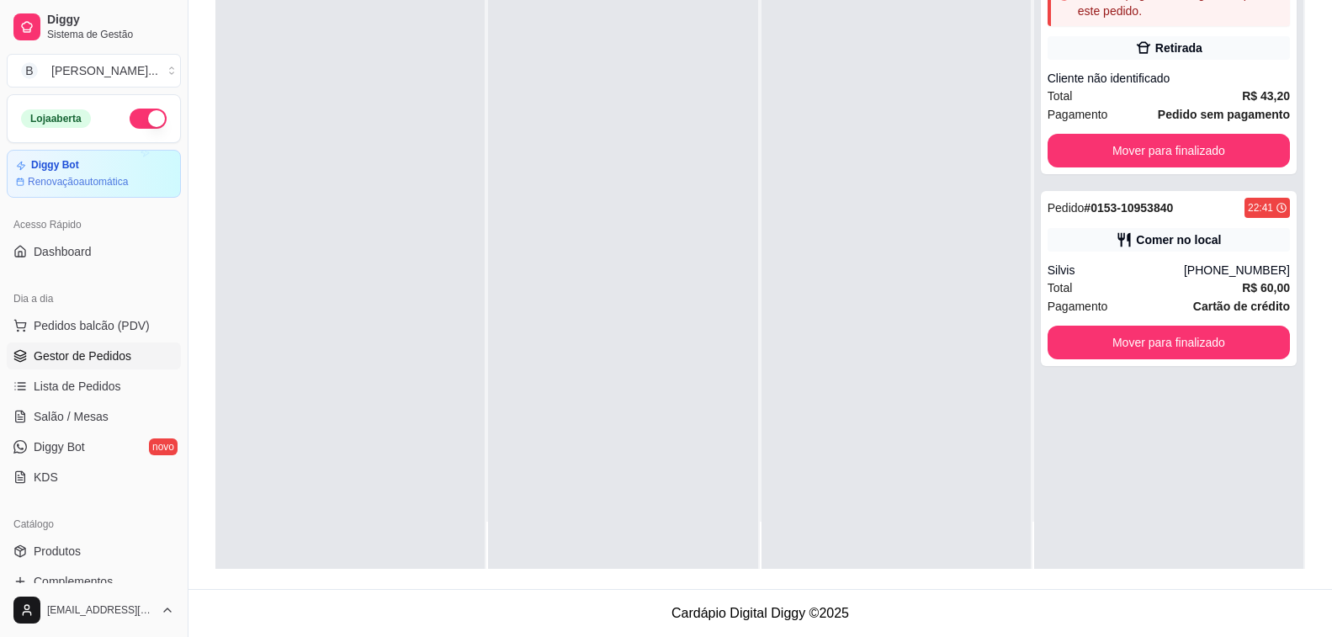
scroll to position [0, 0]
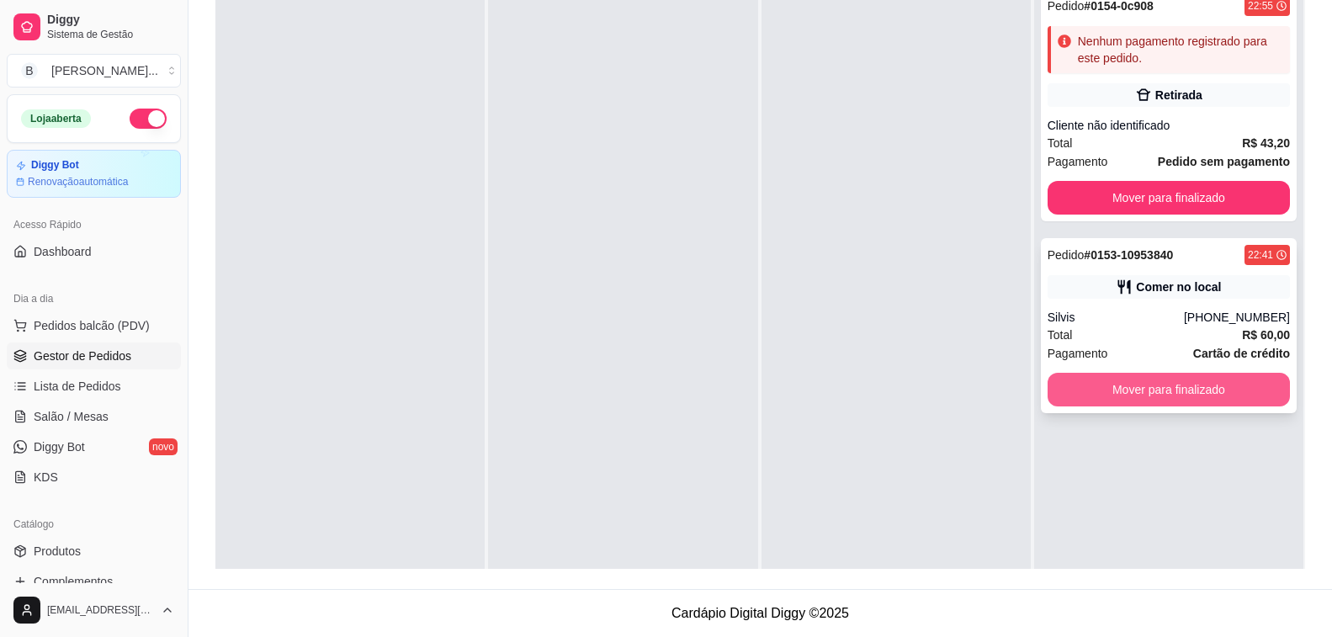
click at [1126, 390] on button "Mover para finalizado" at bounding box center [1169, 390] width 242 height 34
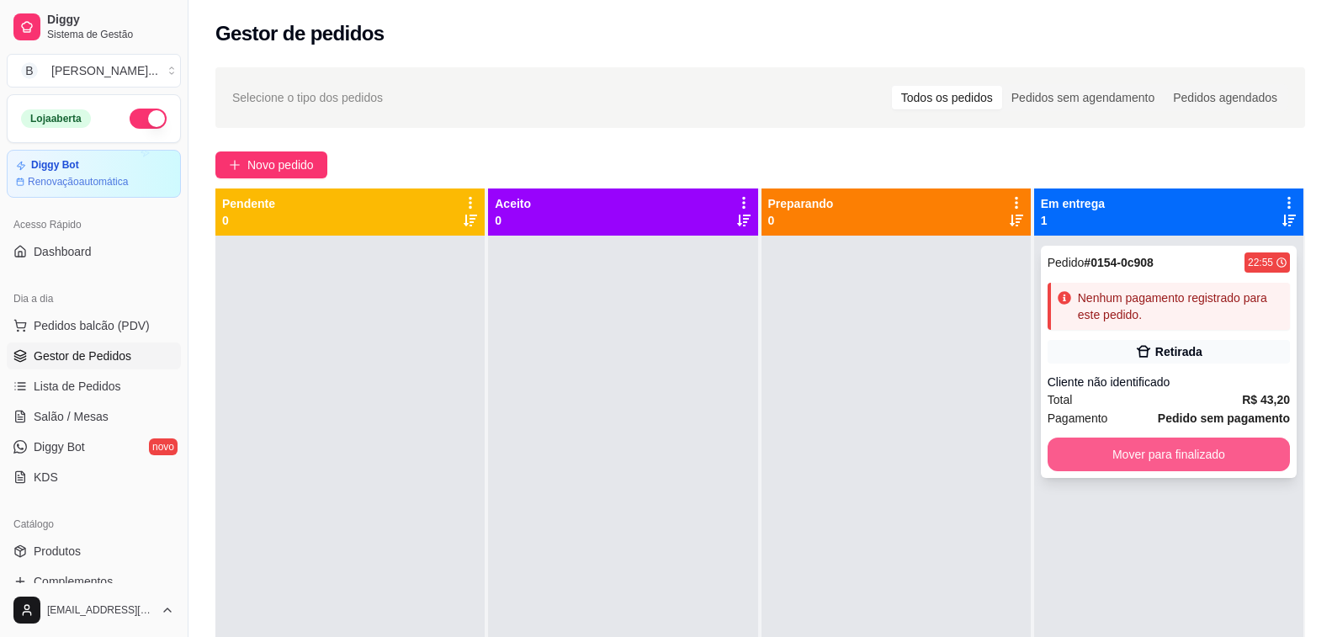
click at [1199, 454] on button "Mover para finalizado" at bounding box center [1169, 455] width 242 height 34
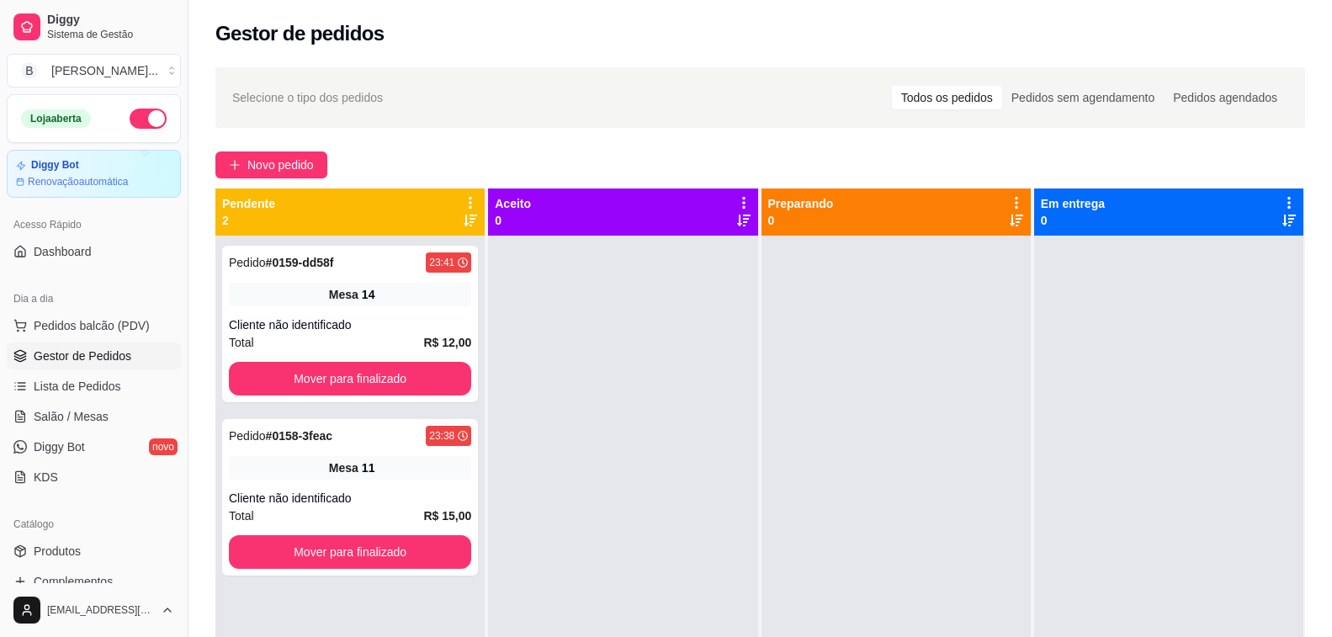
drag, startPoint x: 425, startPoint y: 60, endPoint x: 419, endPoint y: 20, distance: 40.0
click at [425, 60] on div "Selecione o tipo dos pedidos Todos os pedidos Pedidos sem agendamento Pedidos a…" at bounding box center [760, 451] width 1144 height 788
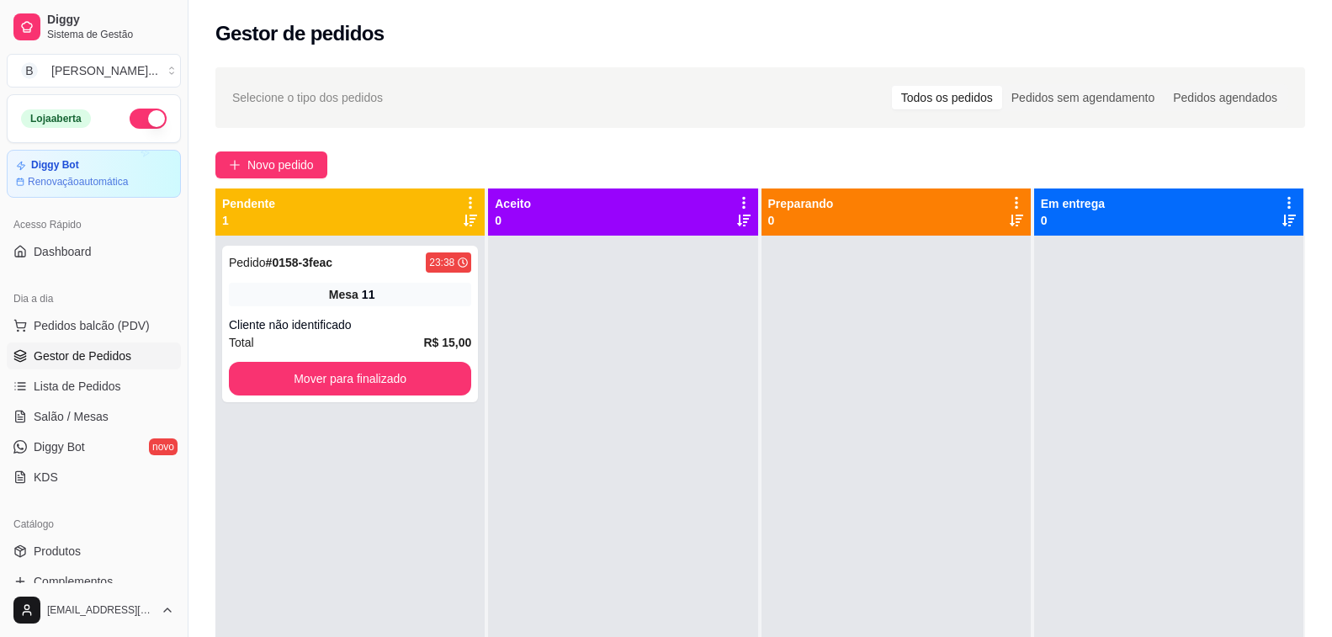
click at [133, 115] on button "button" at bounding box center [148, 119] width 37 height 20
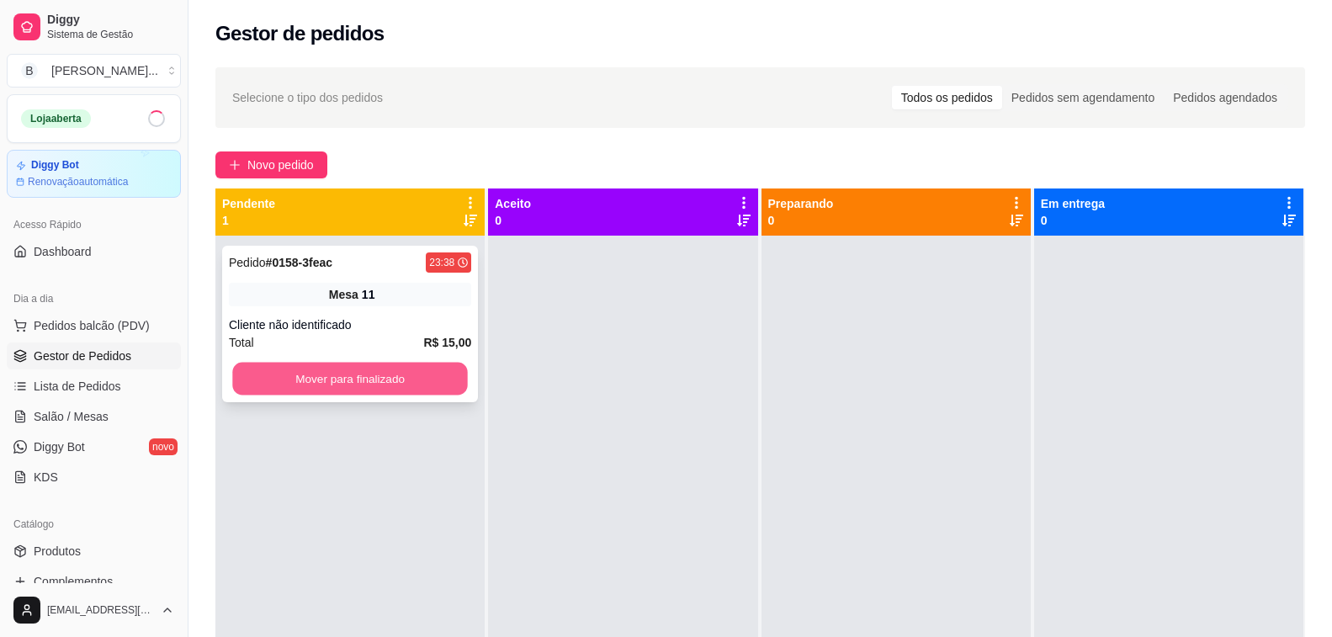
click at [385, 385] on button "Mover para finalizado" at bounding box center [350, 379] width 236 height 33
